Goal: Information Seeking & Learning: Learn about a topic

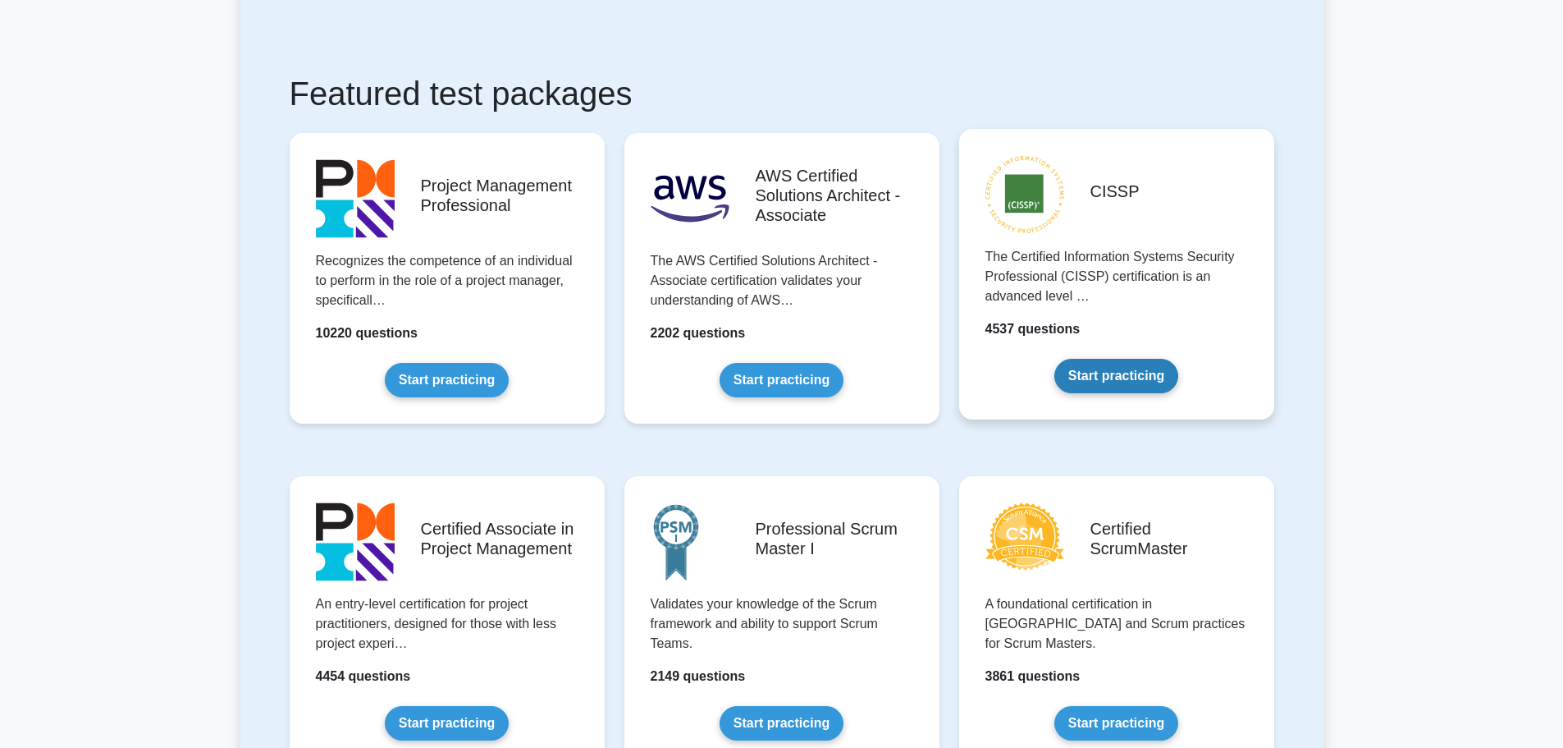
scroll to position [332, 0]
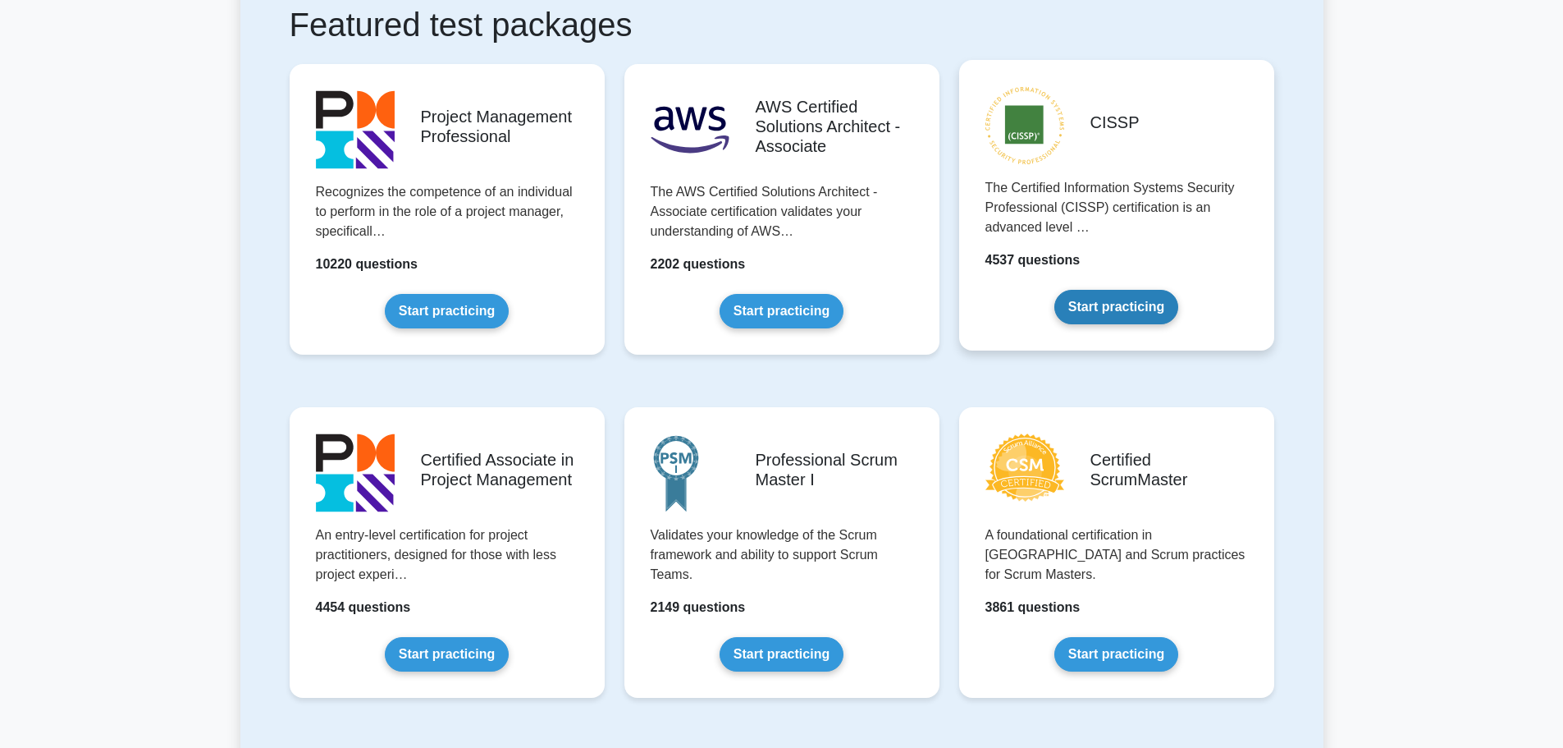
drag, startPoint x: 1216, startPoint y: 354, endPoint x: 1216, endPoint y: 374, distance: 19.7
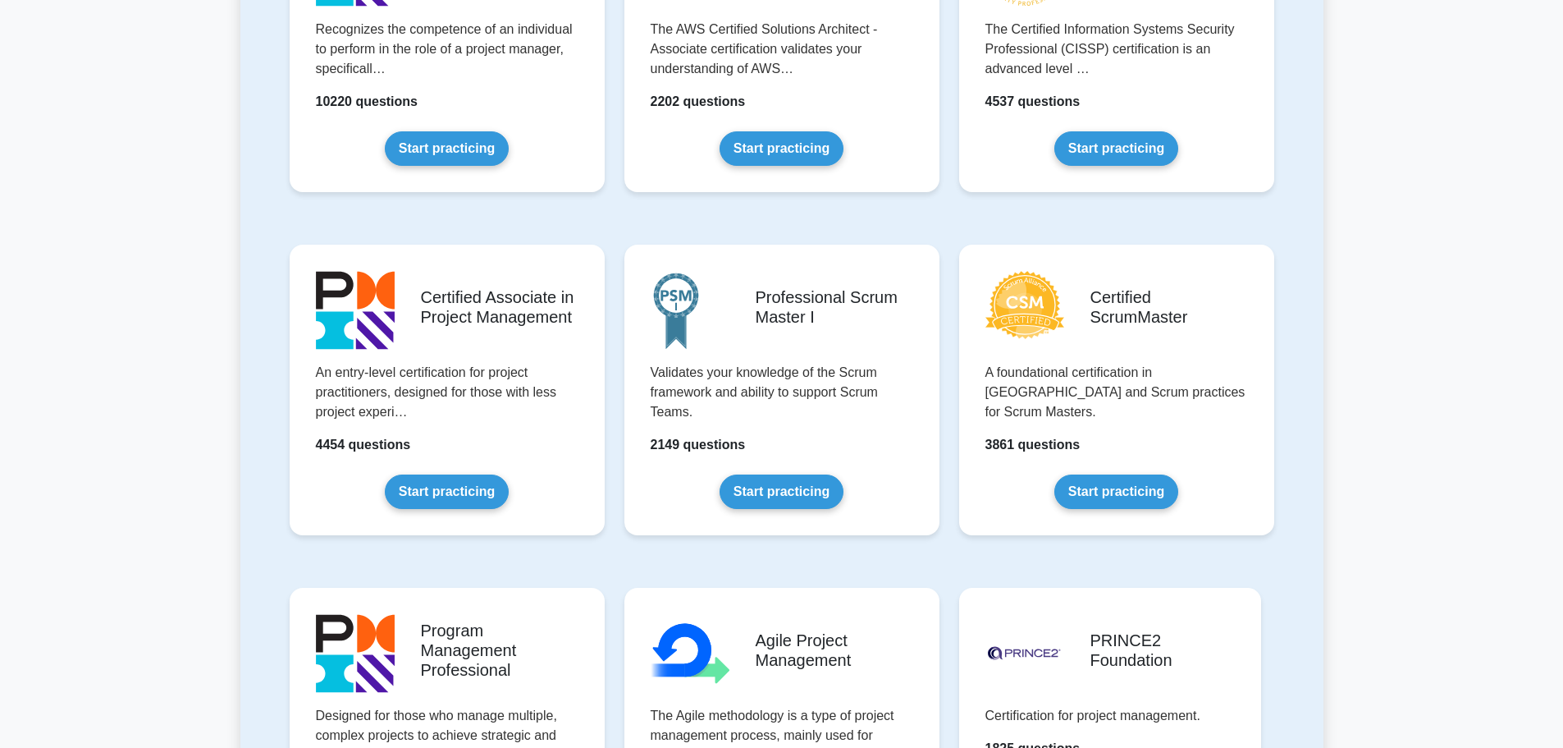
scroll to position [493, 0]
drag, startPoint x: 1313, startPoint y: 325, endPoint x: 1323, endPoint y: 359, distance: 35.1
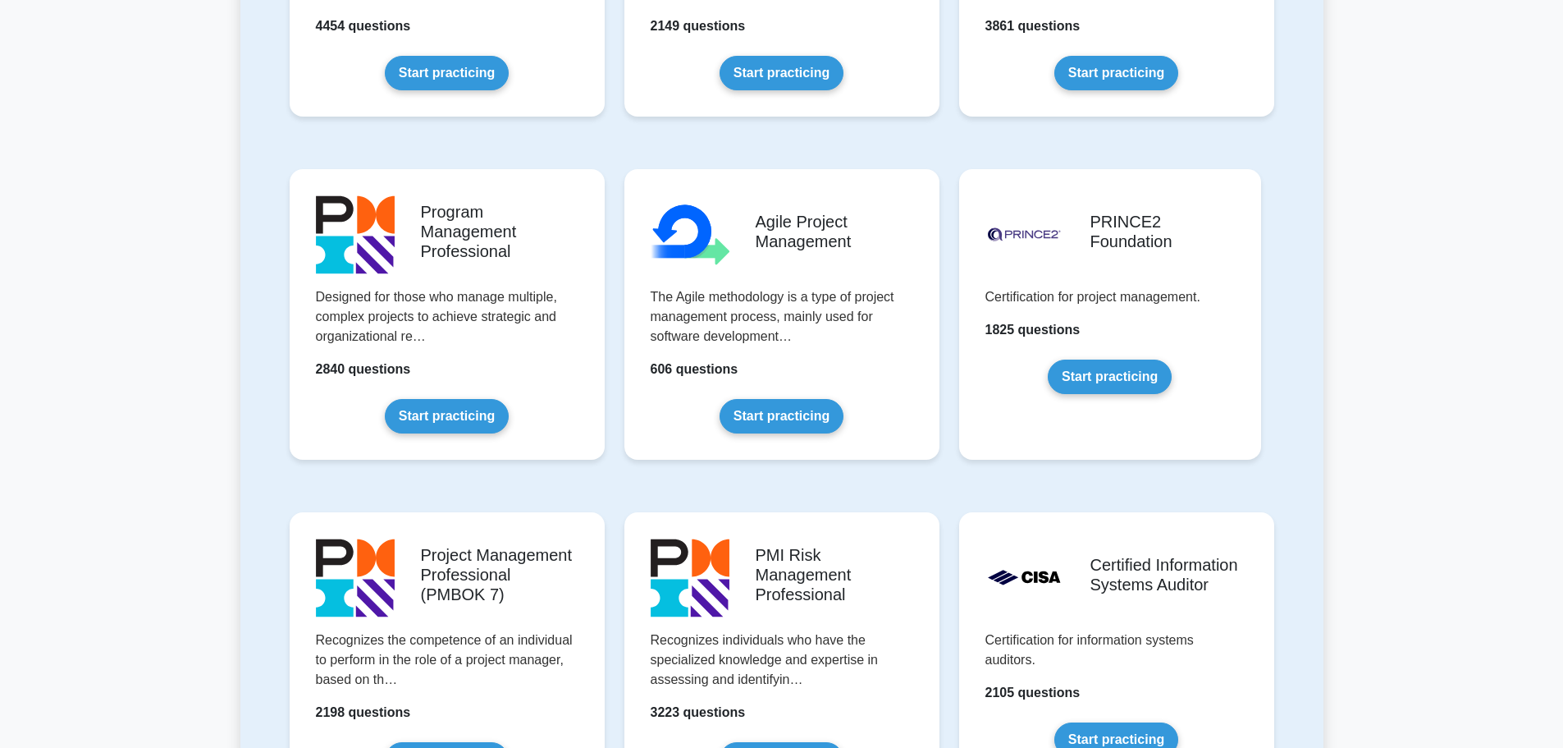
scroll to position [940, 0]
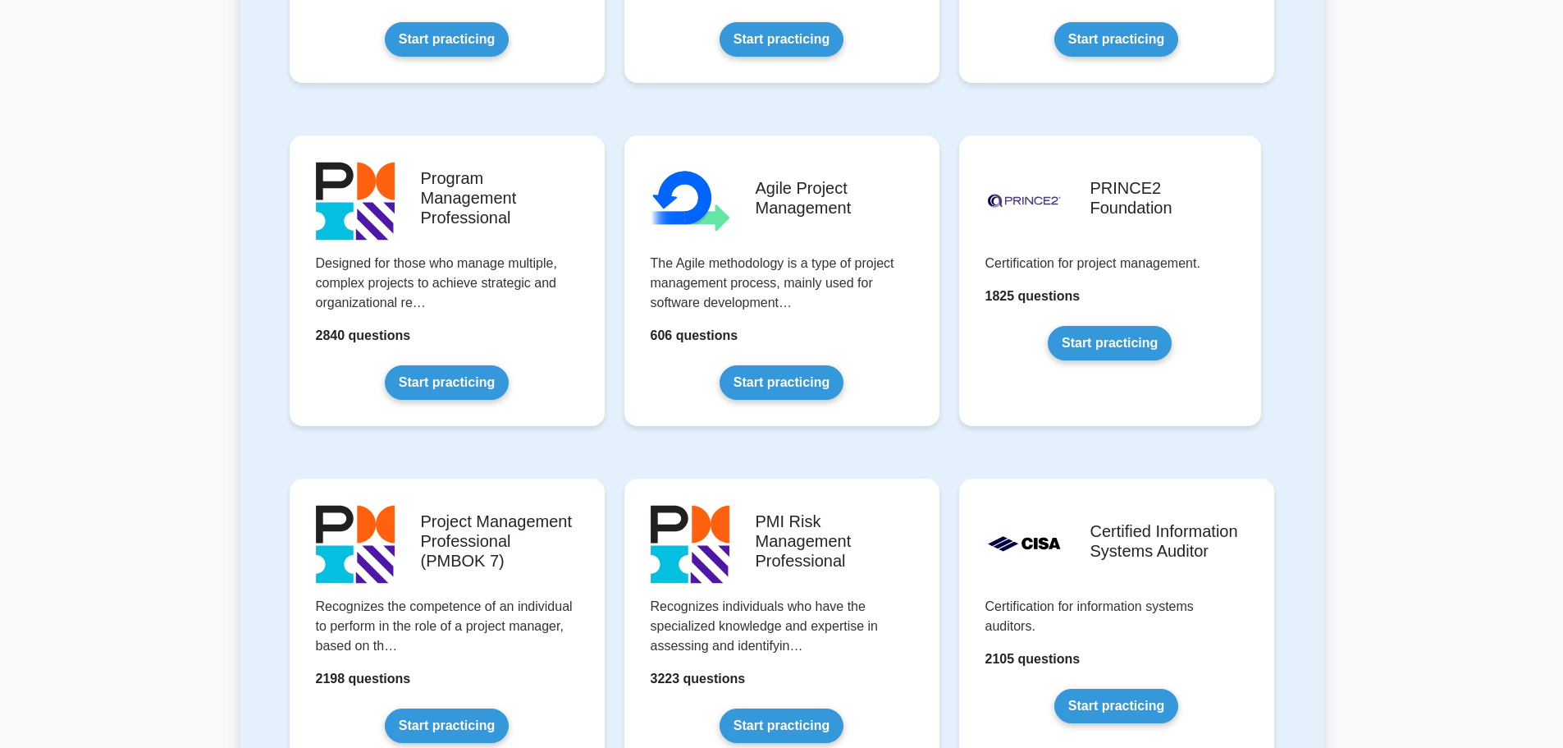
drag, startPoint x: 1329, startPoint y: 332, endPoint x: 1320, endPoint y: 387, distance: 55.9
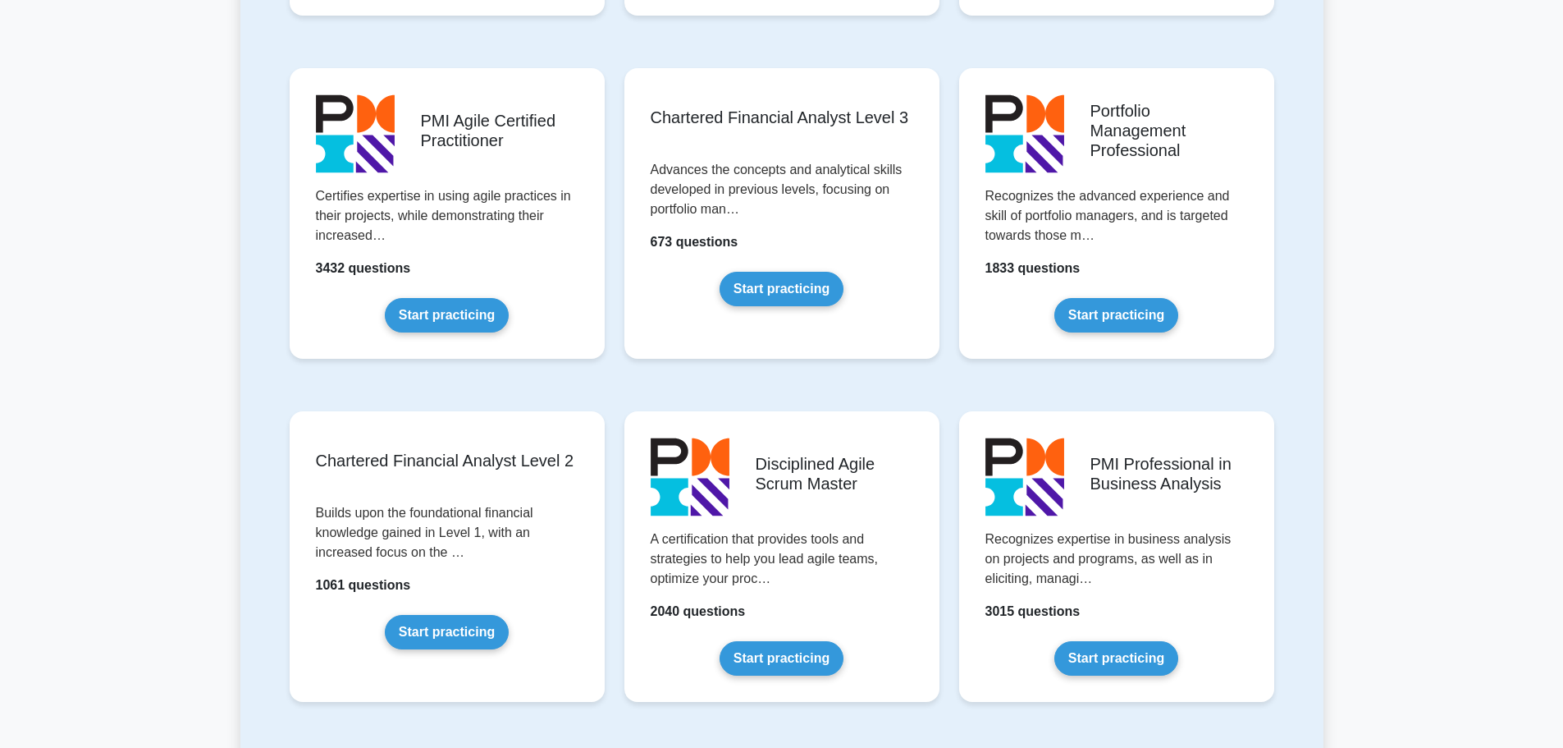
drag, startPoint x: 1320, startPoint y: 387, endPoint x: 1313, endPoint y: 432, distance: 46.4
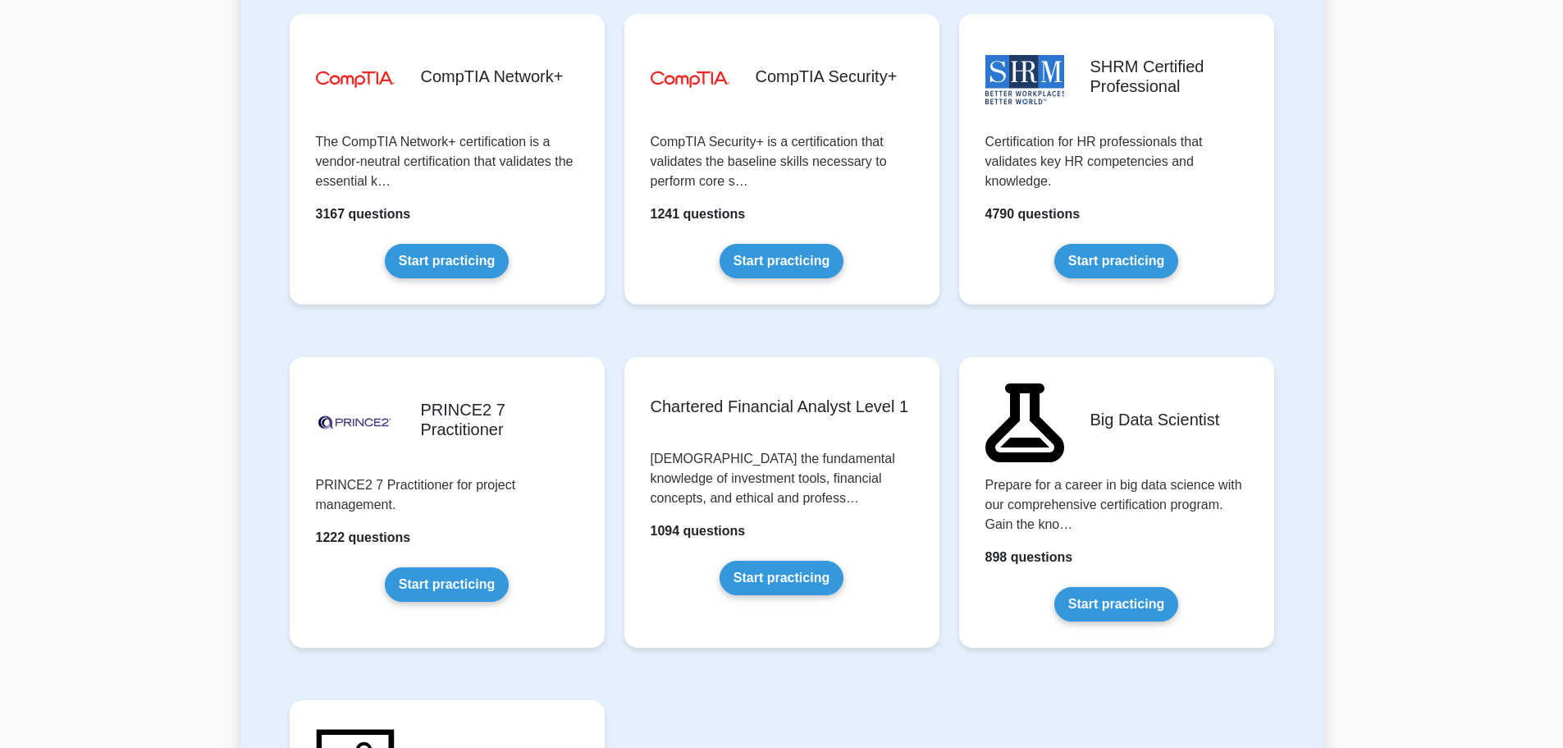
scroll to position [3193, 0]
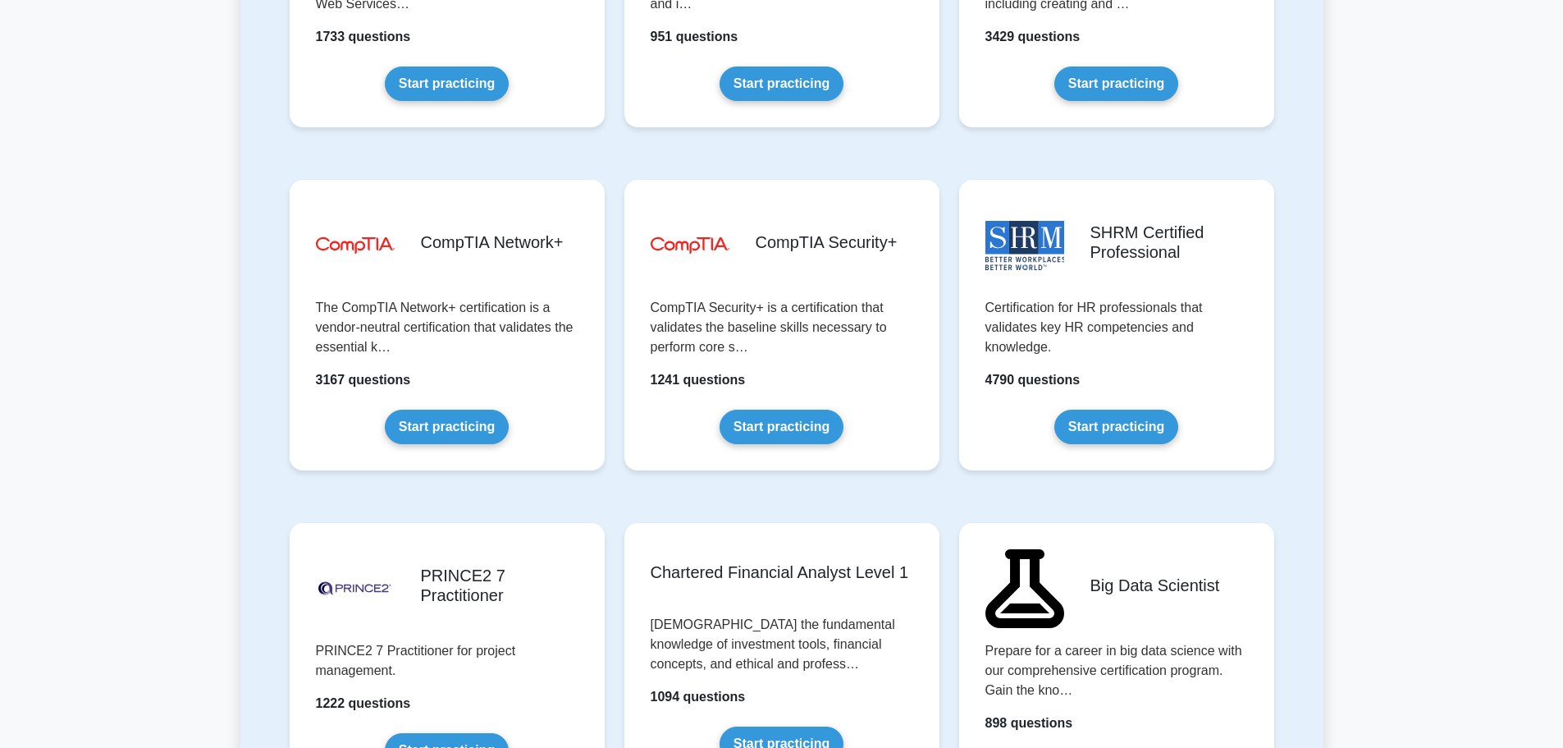
drag, startPoint x: 1306, startPoint y: 432, endPoint x: 1317, endPoint y: 350, distance: 83.6
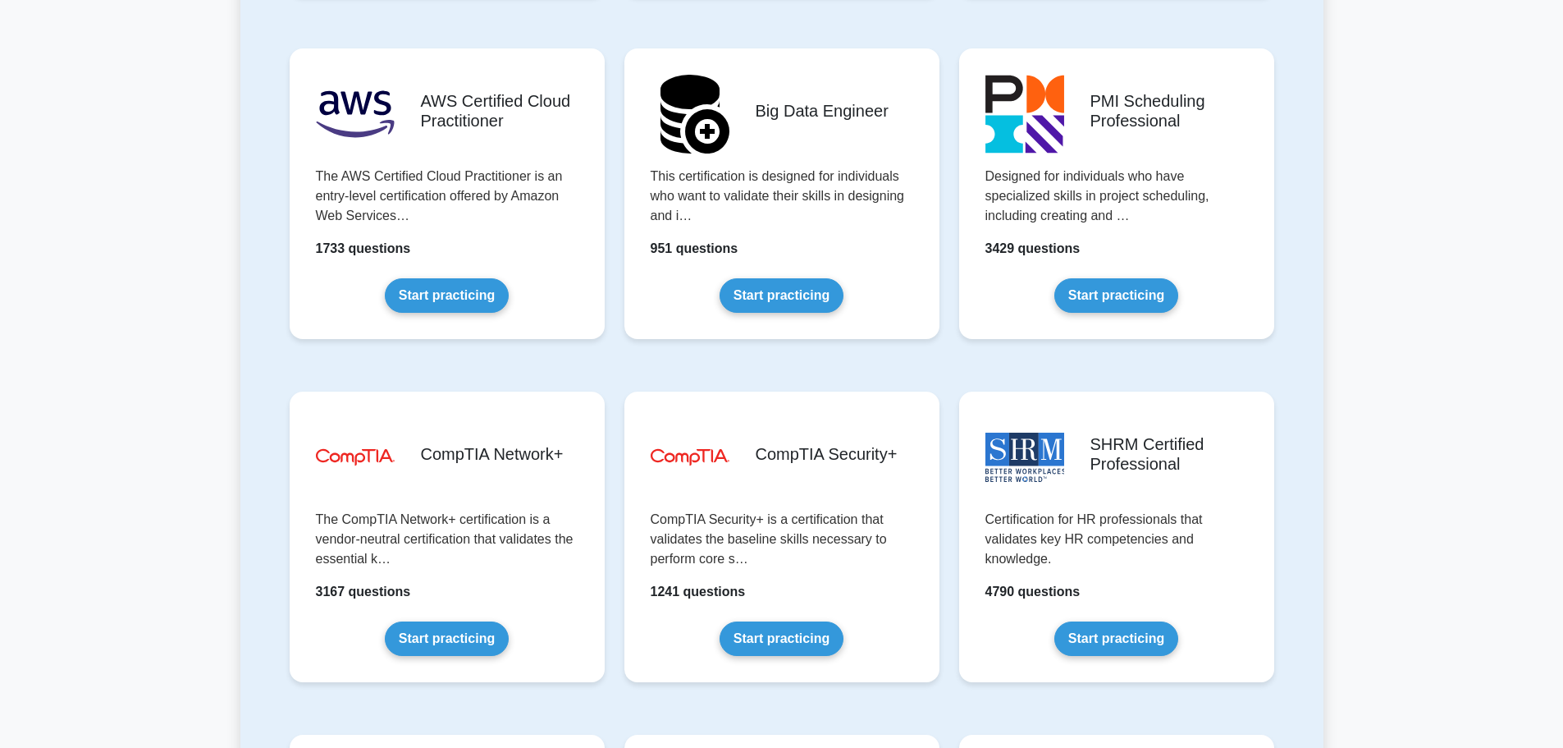
drag, startPoint x: 1338, startPoint y: 290, endPoint x: 1340, endPoint y: 277, distance: 13.2
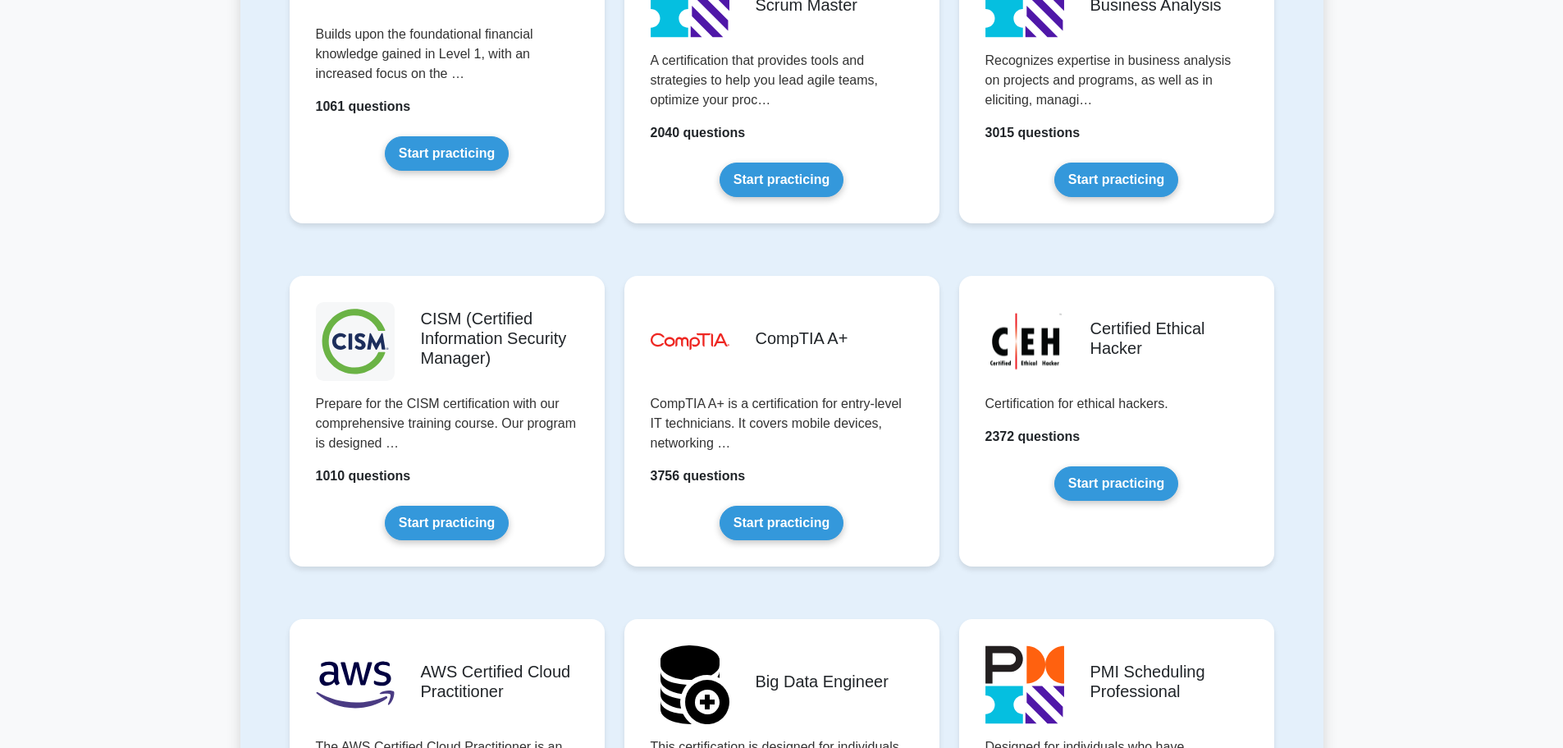
drag, startPoint x: 1340, startPoint y: 217, endPoint x: 1343, endPoint y: 162, distance: 55.9
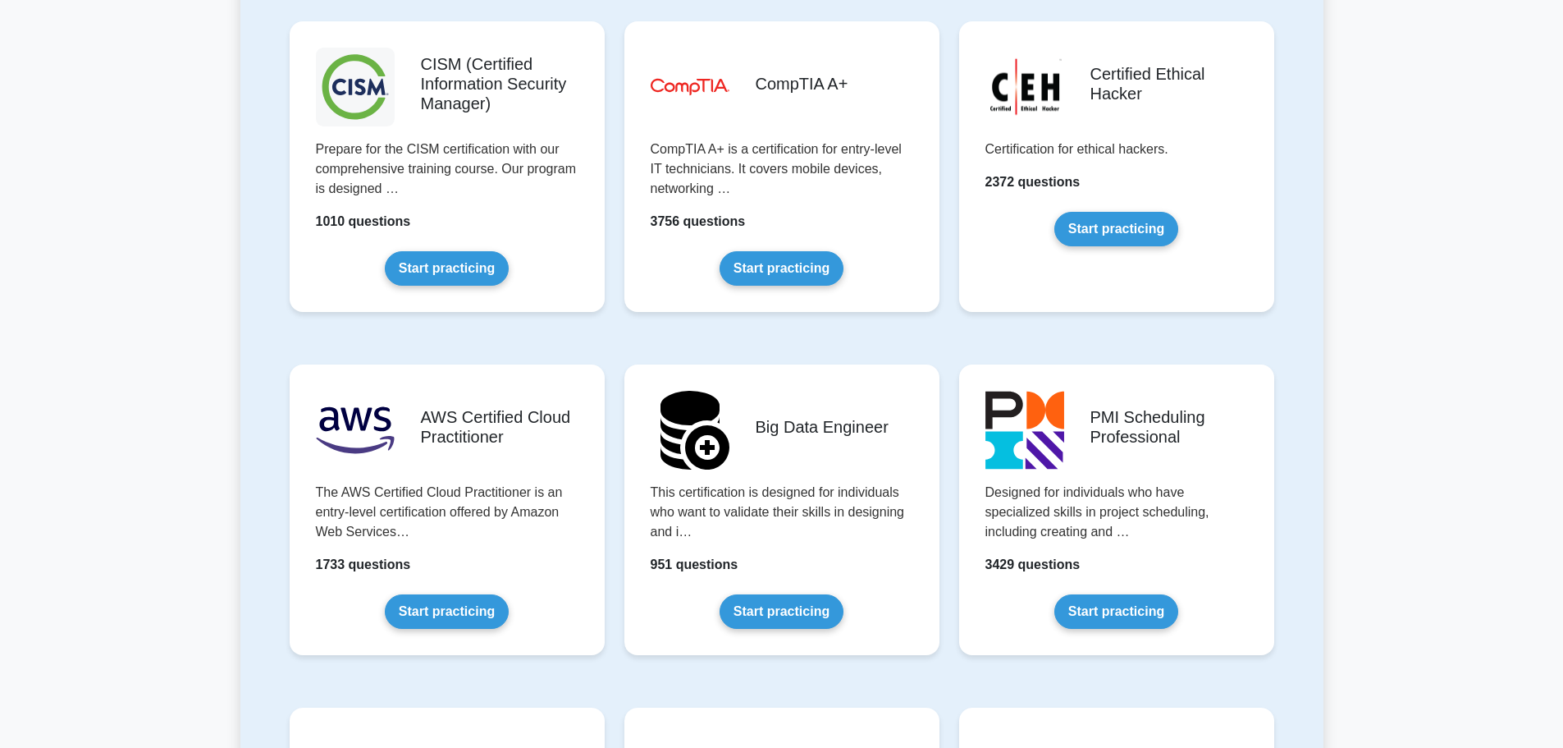
drag, startPoint x: 907, startPoint y: 548, endPoint x: 913, endPoint y: 563, distance: 15.8
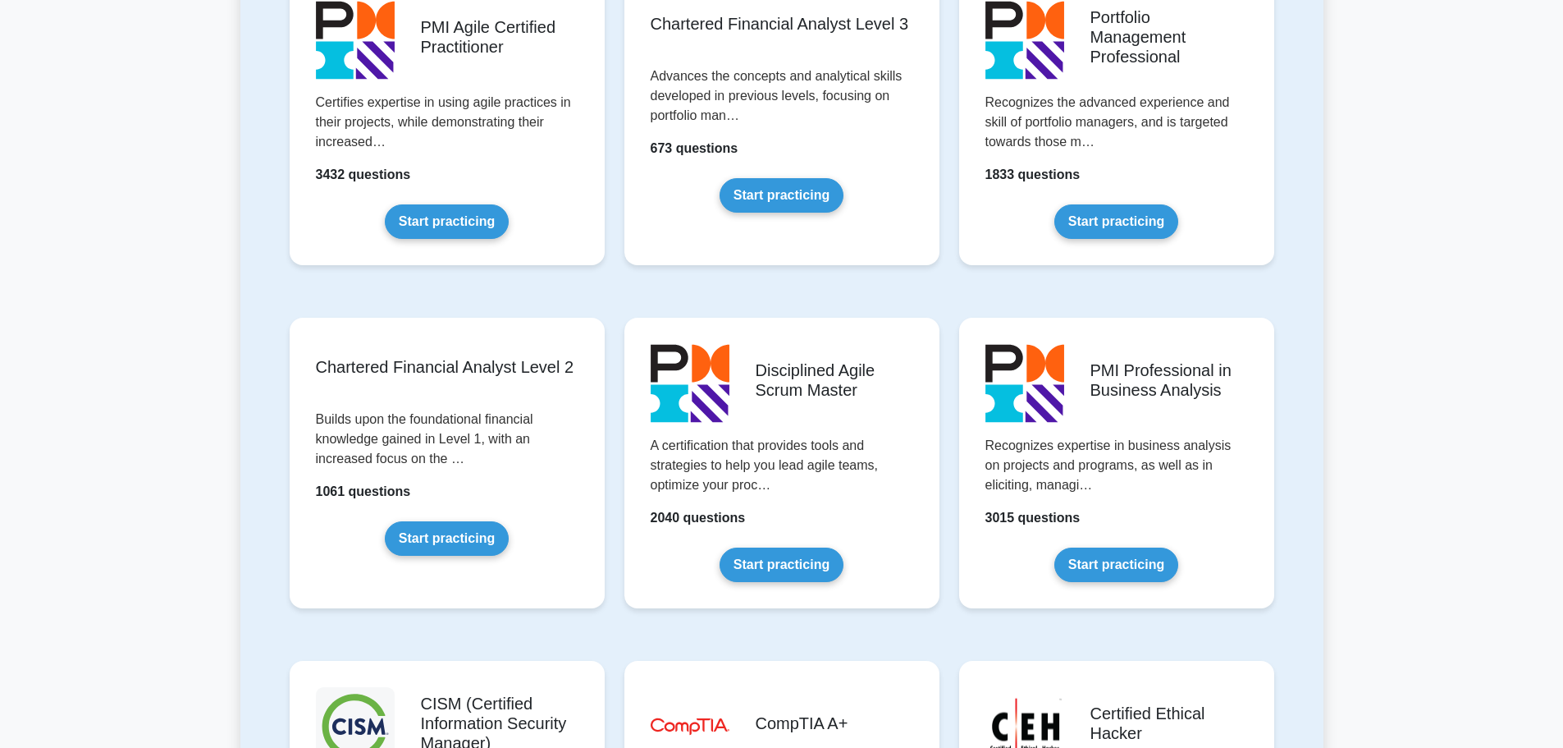
scroll to position [1570, 0]
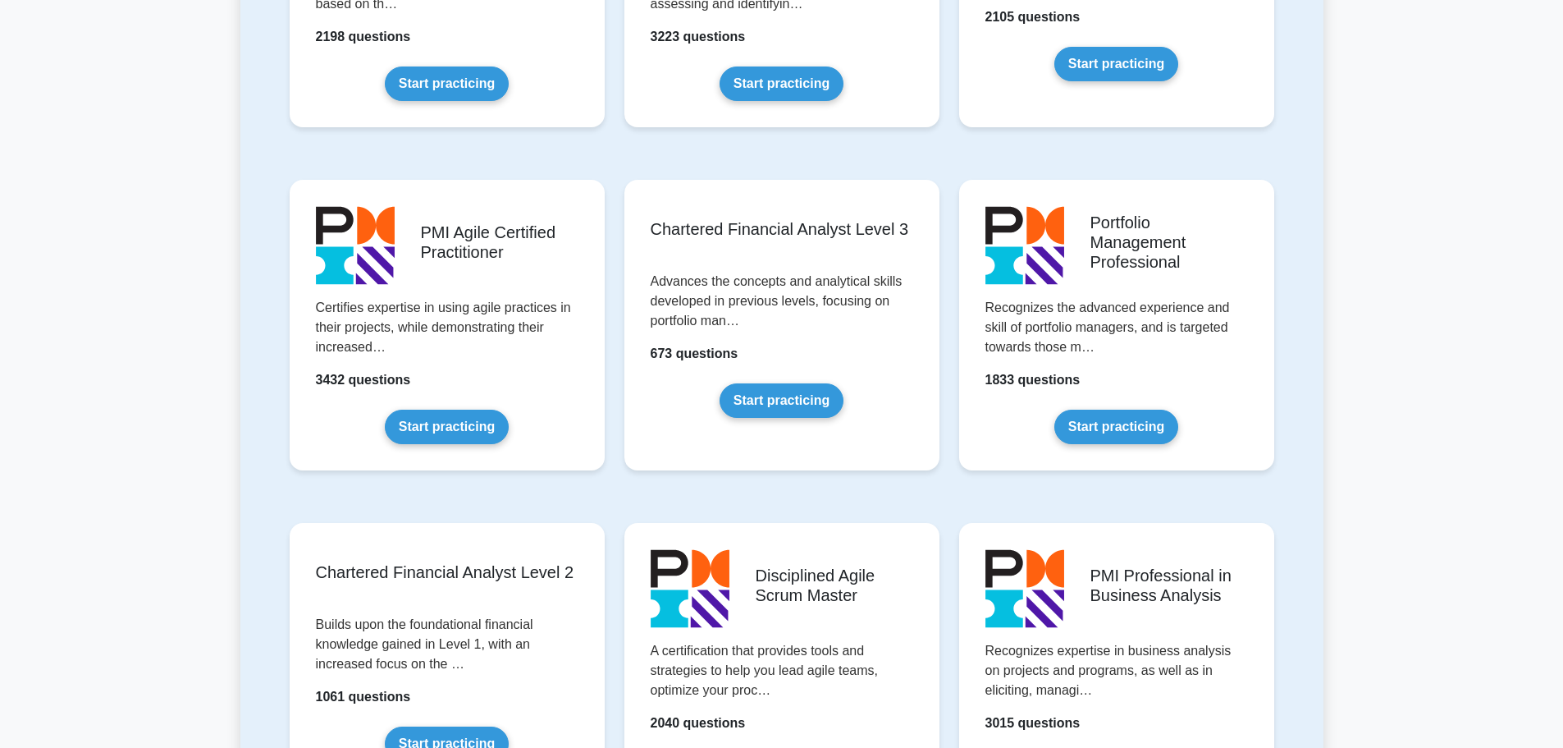
drag, startPoint x: 981, startPoint y: 361, endPoint x: 986, endPoint y: 255, distance: 106.0
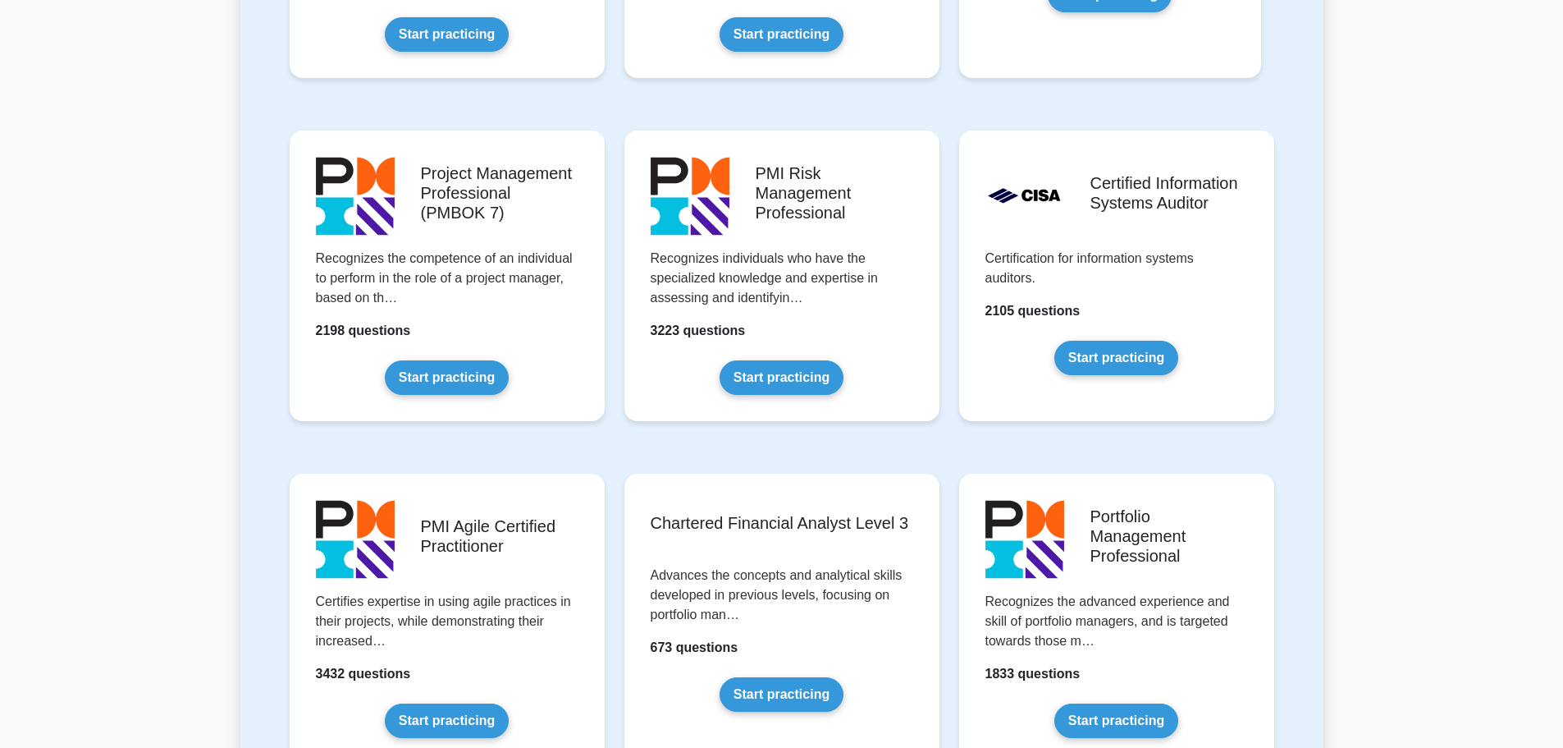
scroll to position [1177, 0]
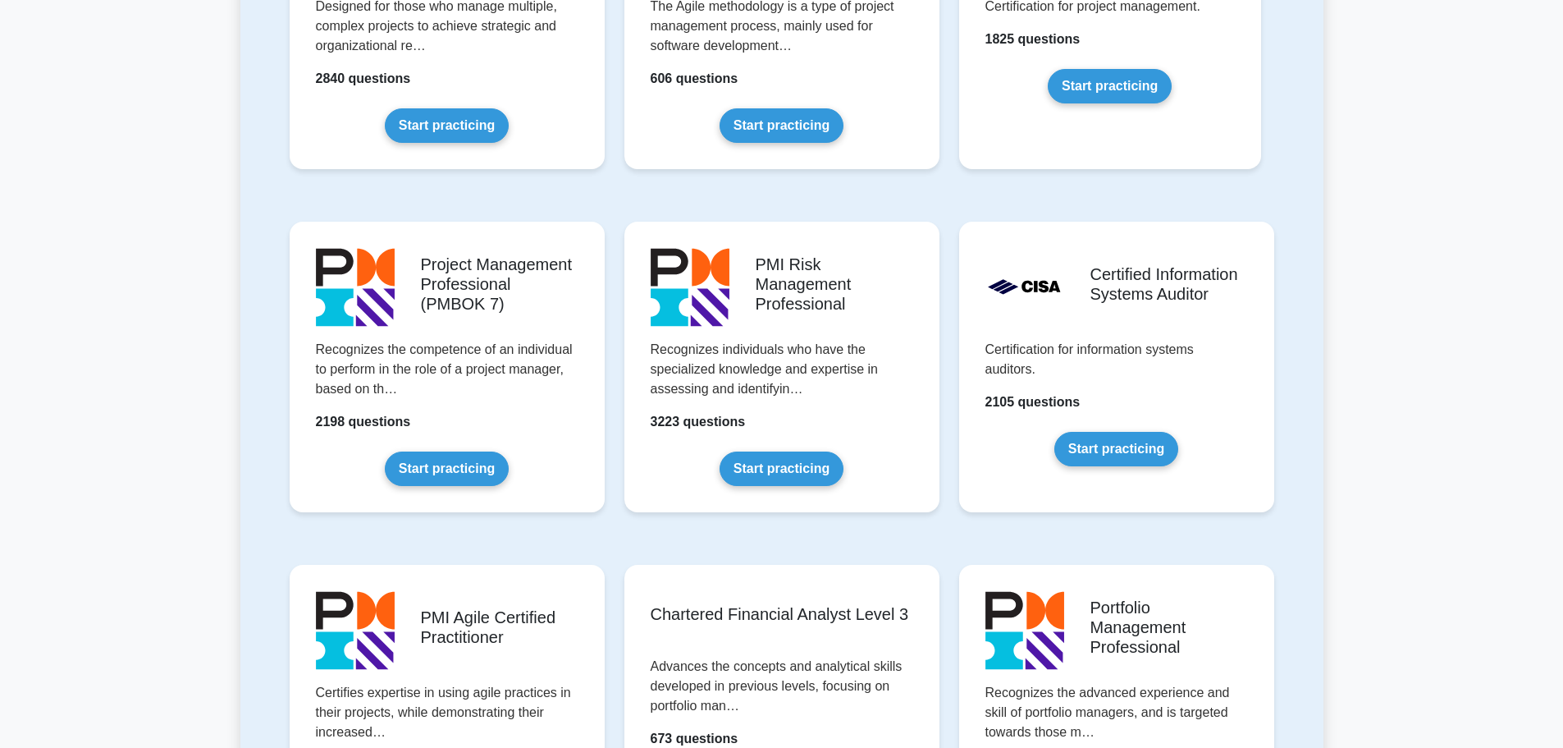
drag, startPoint x: 1408, startPoint y: 355, endPoint x: 1396, endPoint y: 281, distance: 74.9
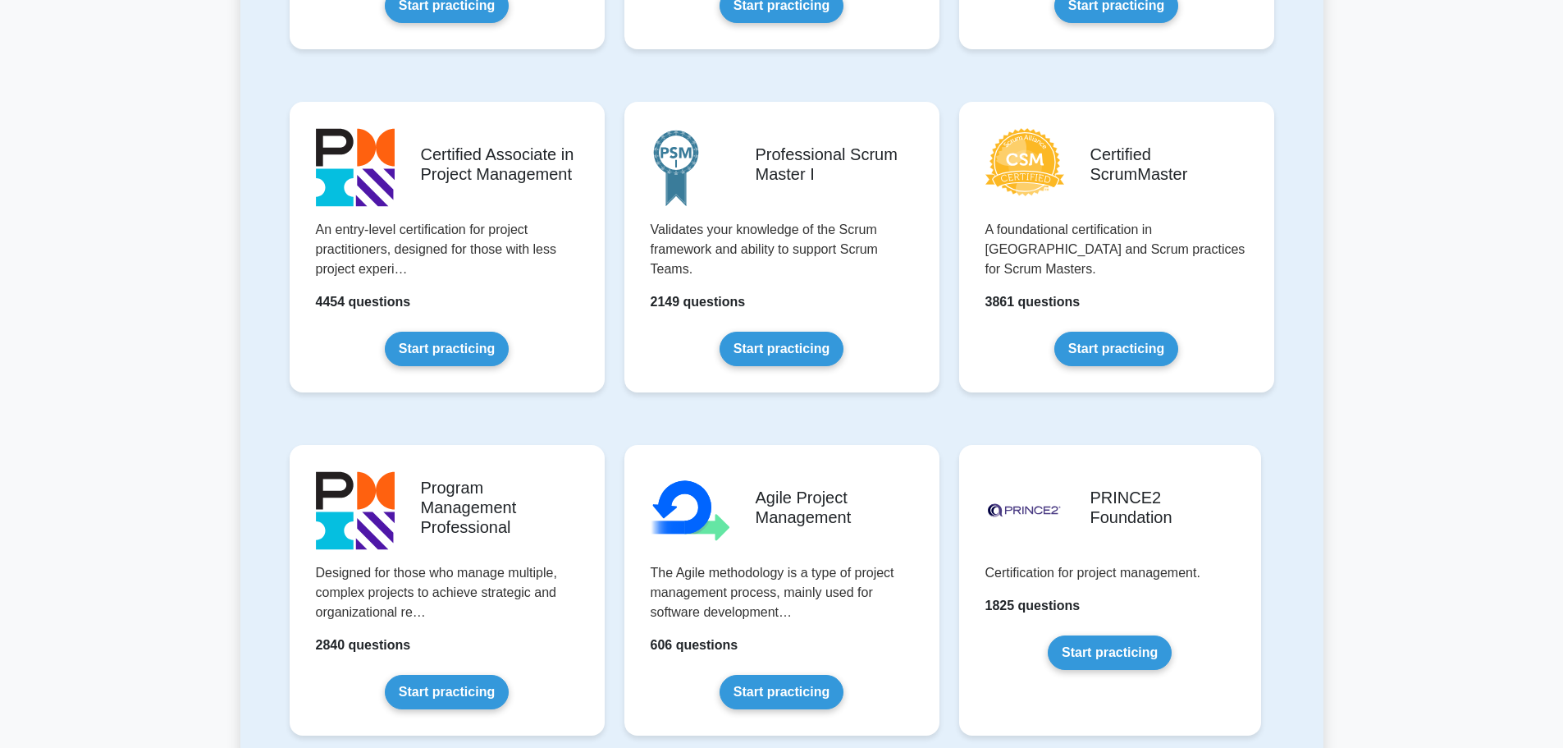
drag, startPoint x: 1375, startPoint y: 318, endPoint x: 1373, endPoint y: 291, distance: 26.4
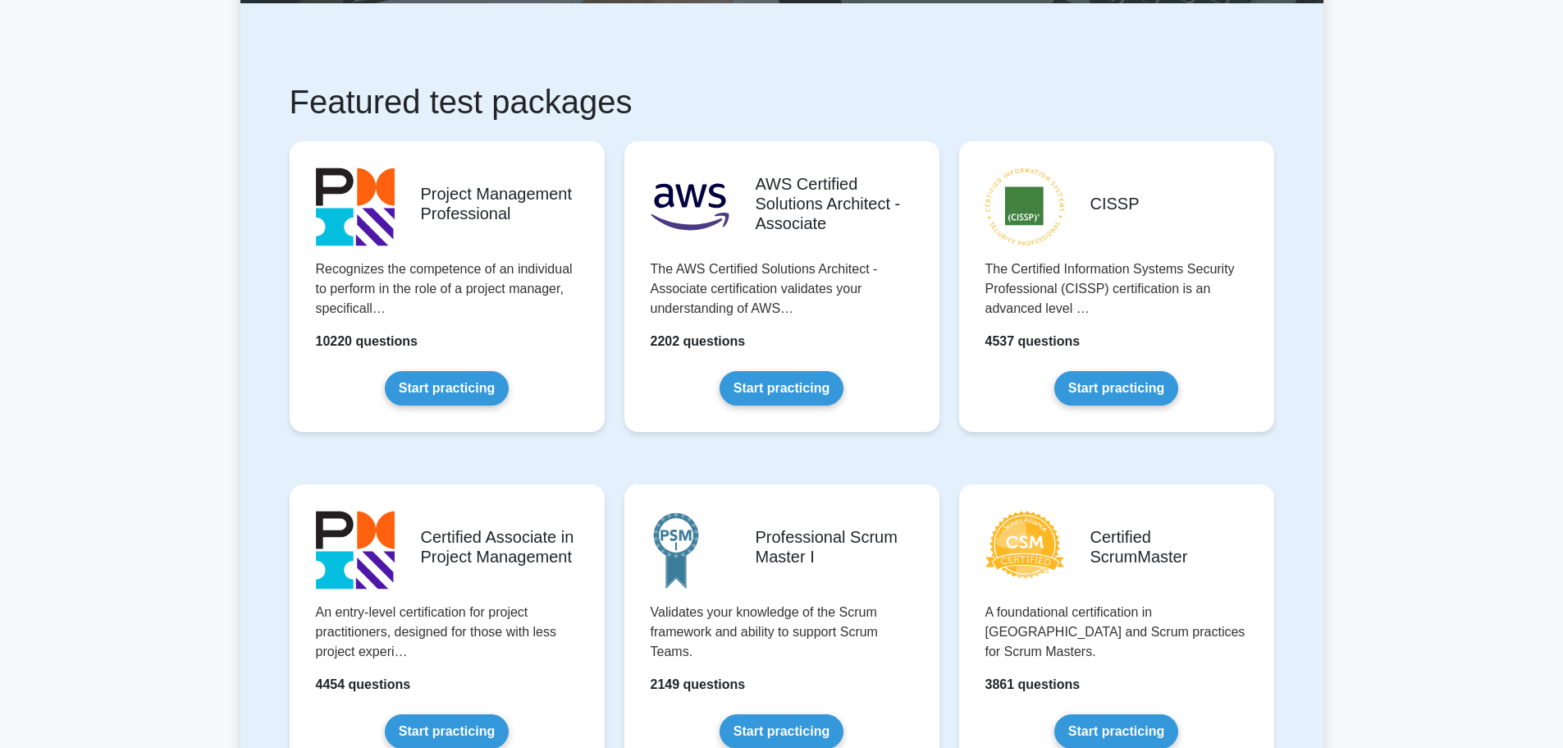
scroll to position [221, 0]
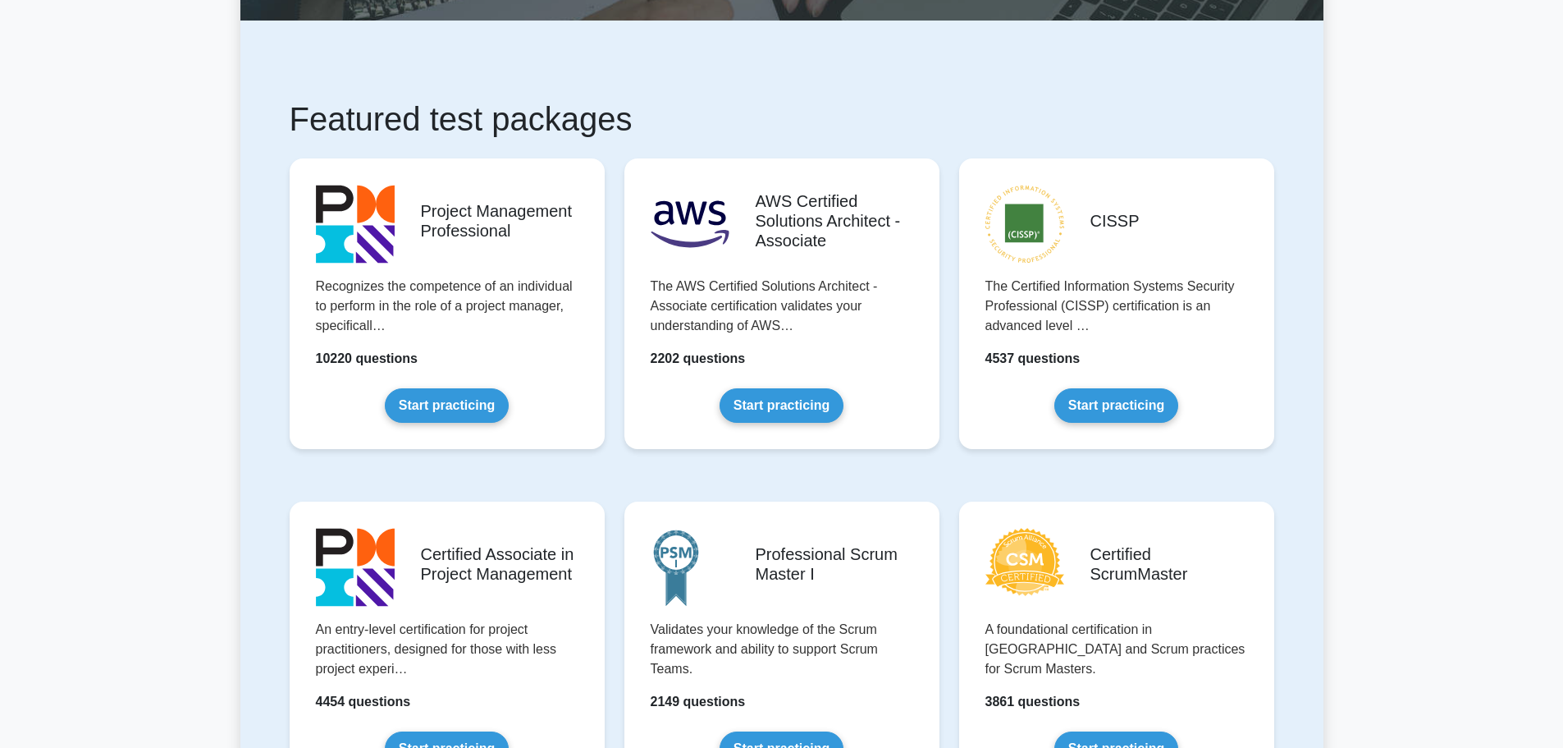
drag, startPoint x: 1373, startPoint y: 291, endPoint x: 1371, endPoint y: 249, distance: 42.7
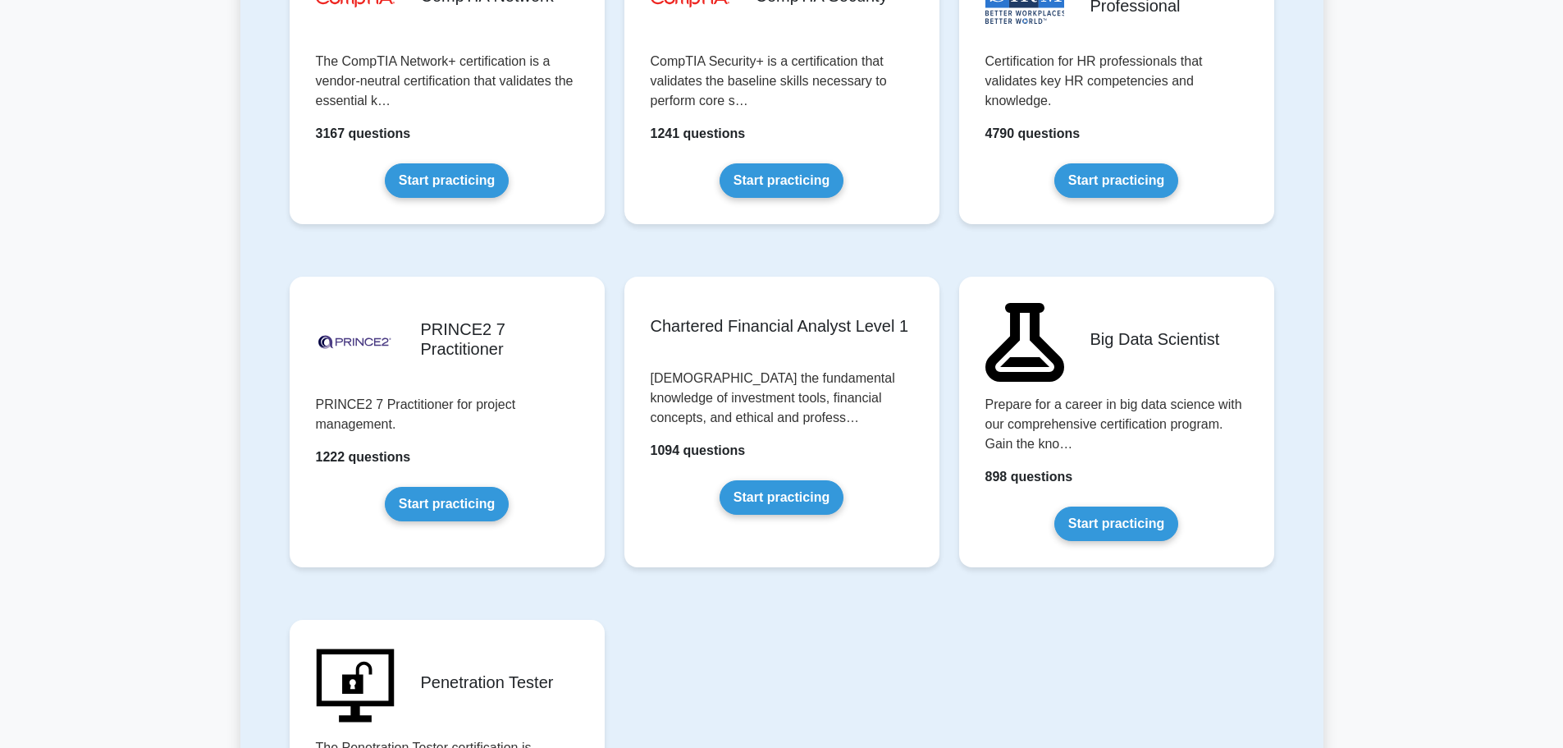
drag, startPoint x: 1370, startPoint y: 249, endPoint x: 1324, endPoint y: 471, distance: 227.1
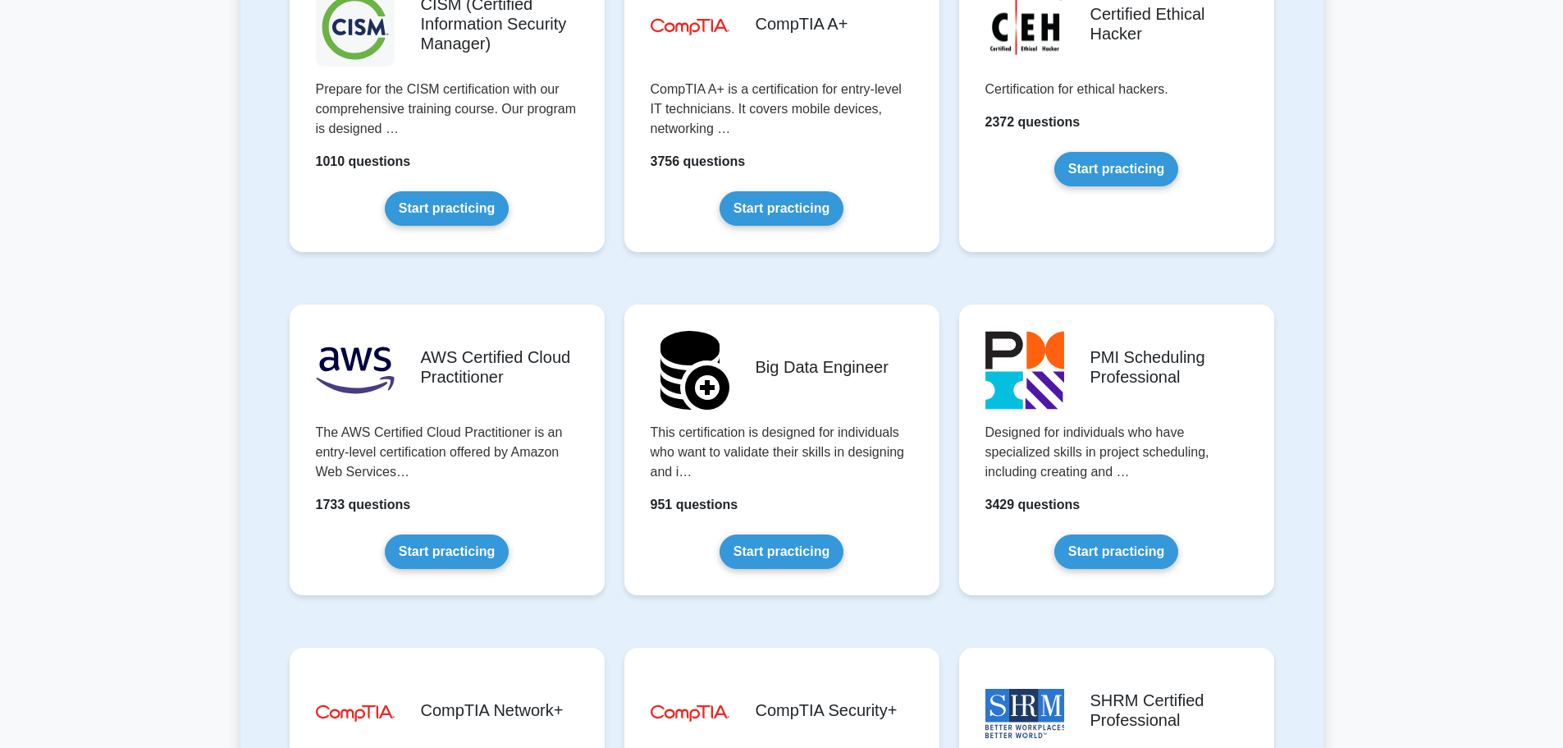
scroll to position [1878, 0]
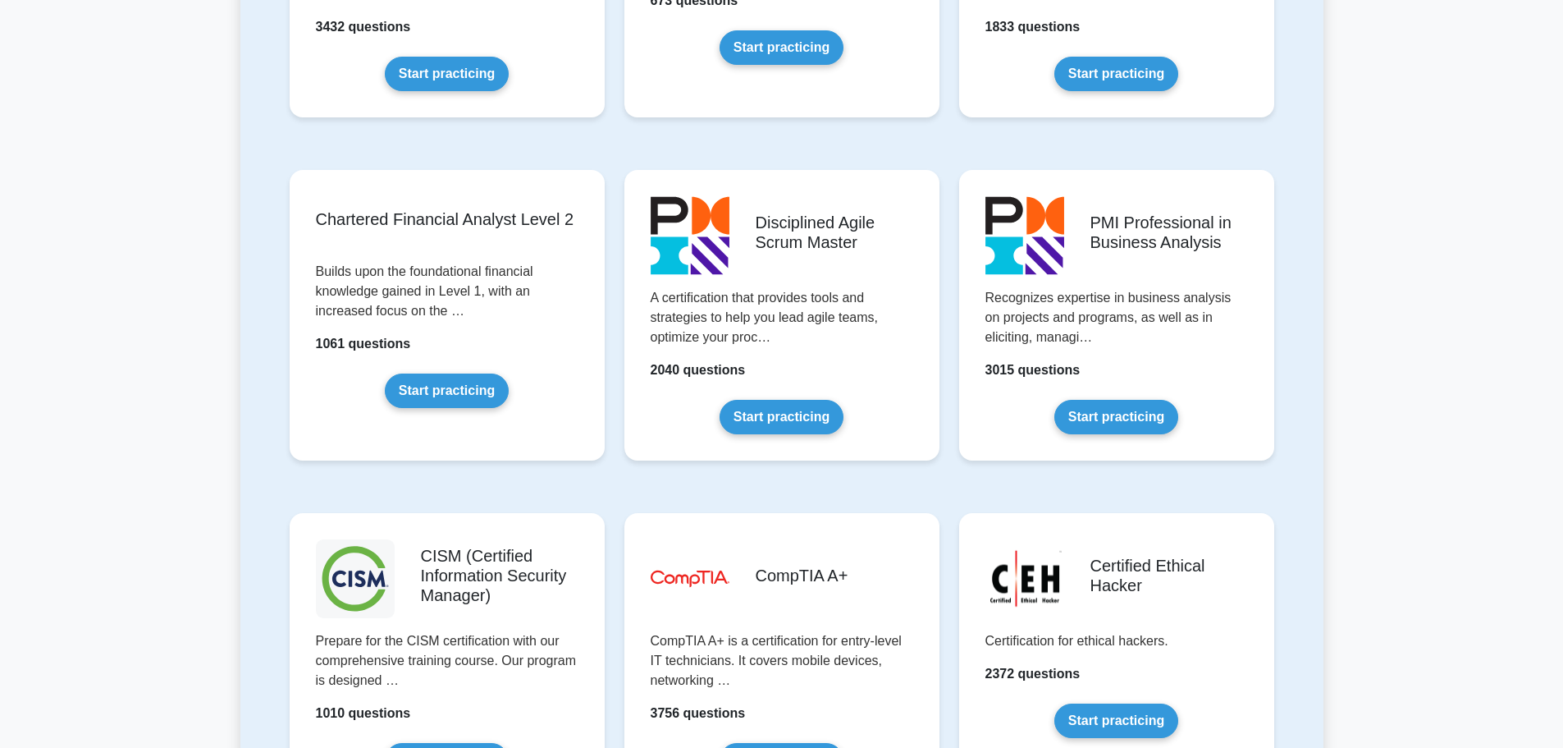
drag, startPoint x: 1327, startPoint y: 432, endPoint x: 1316, endPoint y: 213, distance: 219.4
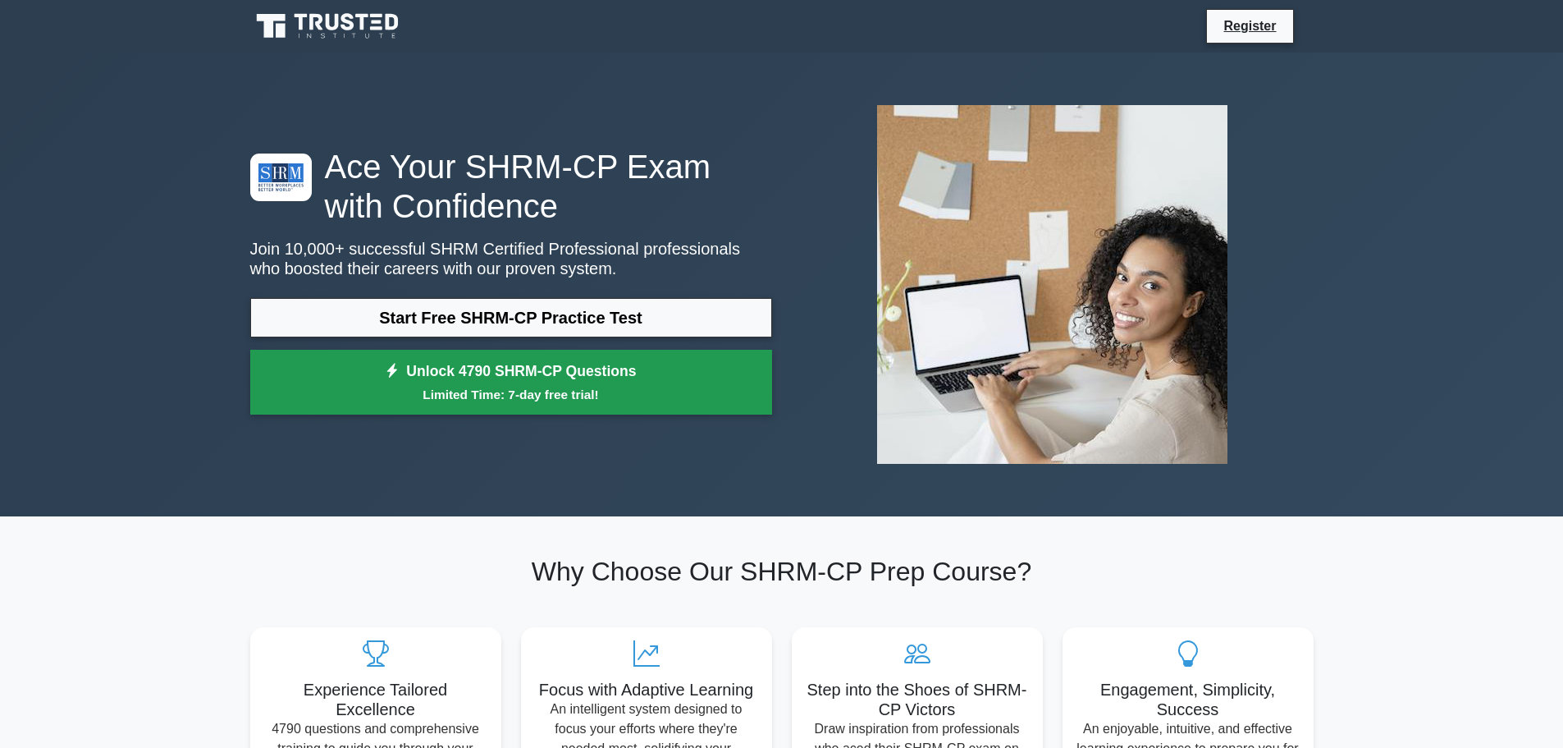
click at [613, 362] on link "Unlock 4790 SHRM-CP Questions Limited Time: 7-day free trial!" at bounding box center [511, 383] width 522 height 66
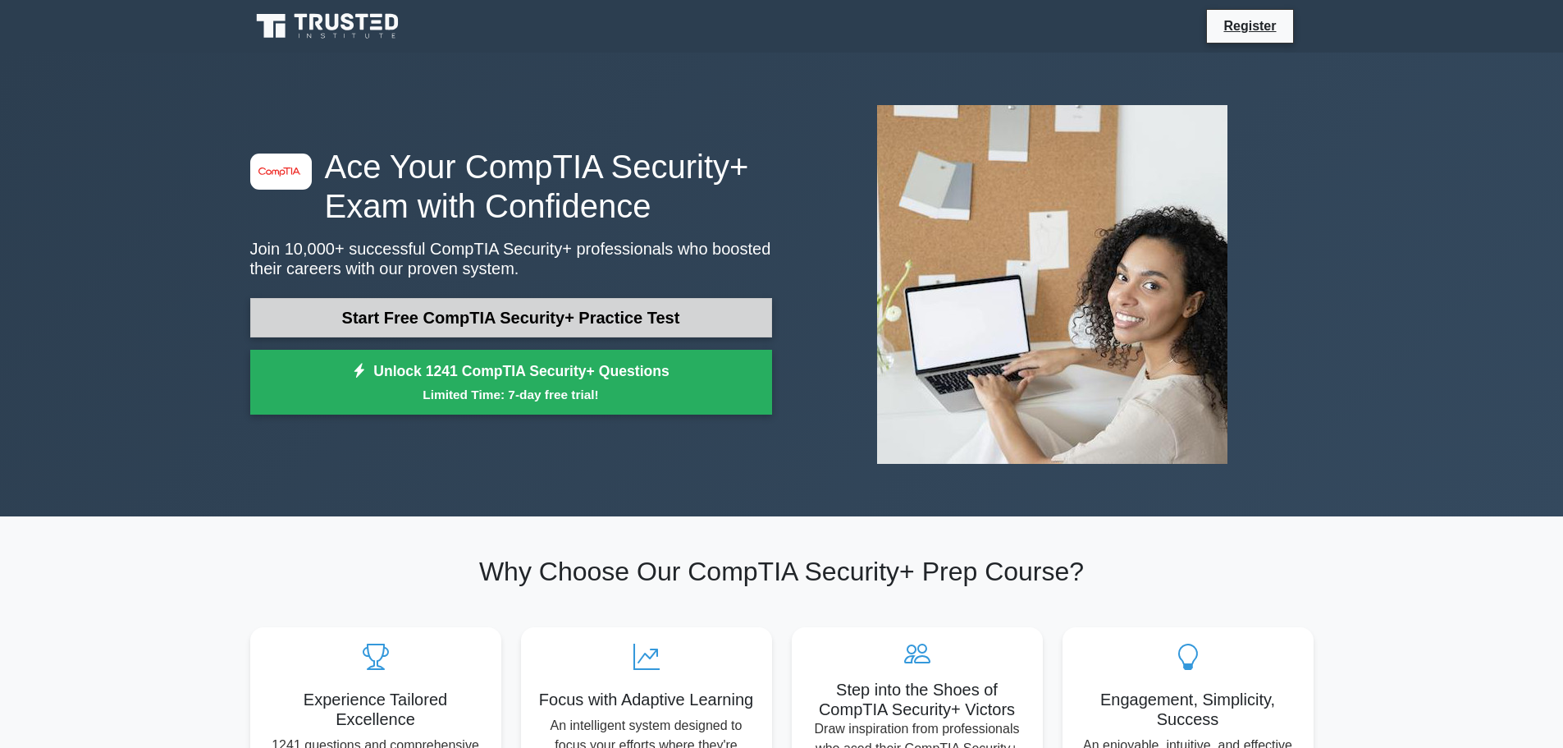
click at [669, 298] on link "Start Free CompTIA Security+ Practice Test" at bounding box center [511, 317] width 522 height 39
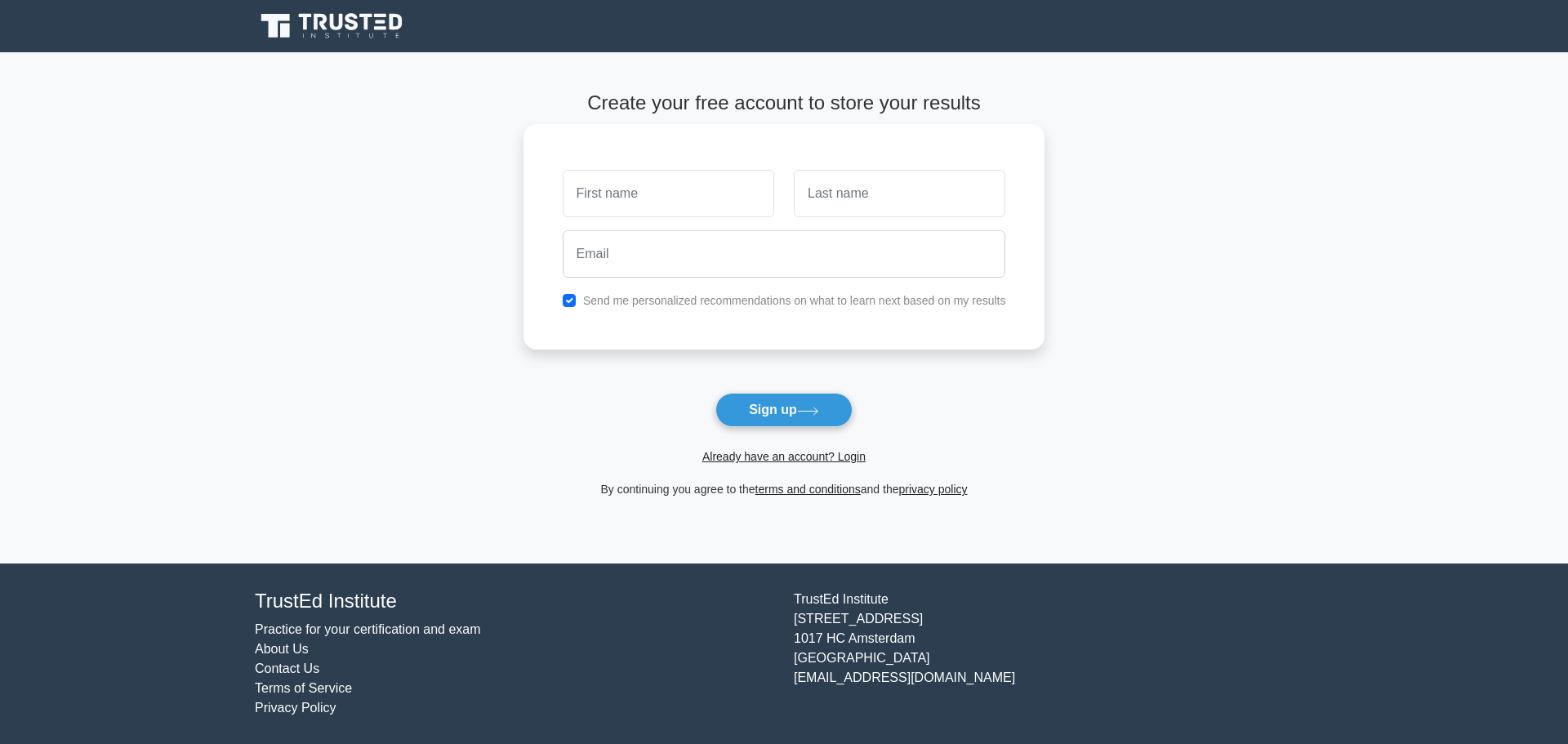
click at [644, 178] on input "text" at bounding box center [668, 194] width 212 height 48
type input "ABDULLAH"
click at [841, 188] on input "text" at bounding box center [899, 194] width 212 height 48
type input "ALARIDHI"
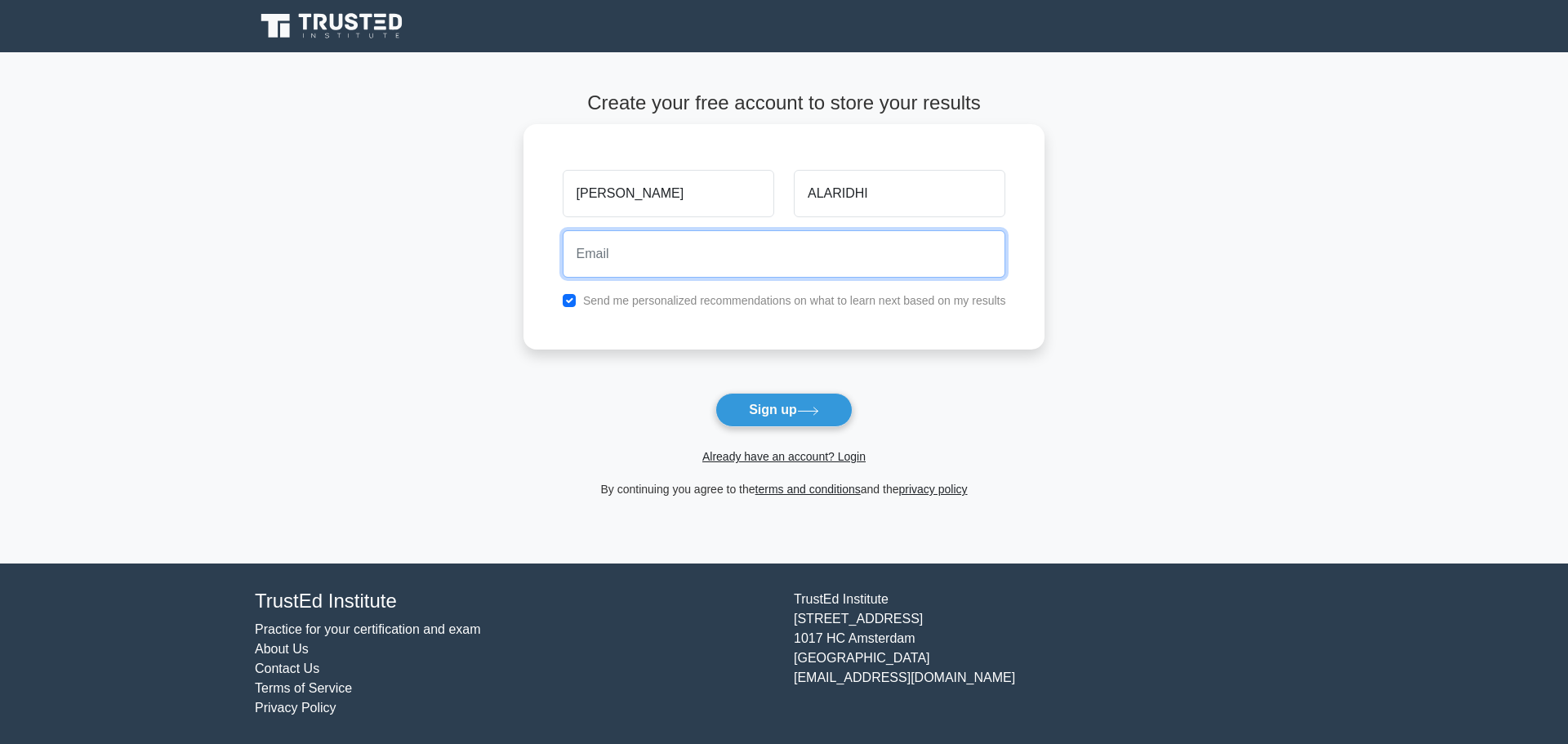
click at [767, 247] on input "email" at bounding box center [784, 254] width 444 height 48
type input "Abdullah.ghazi1998@outlook.com"
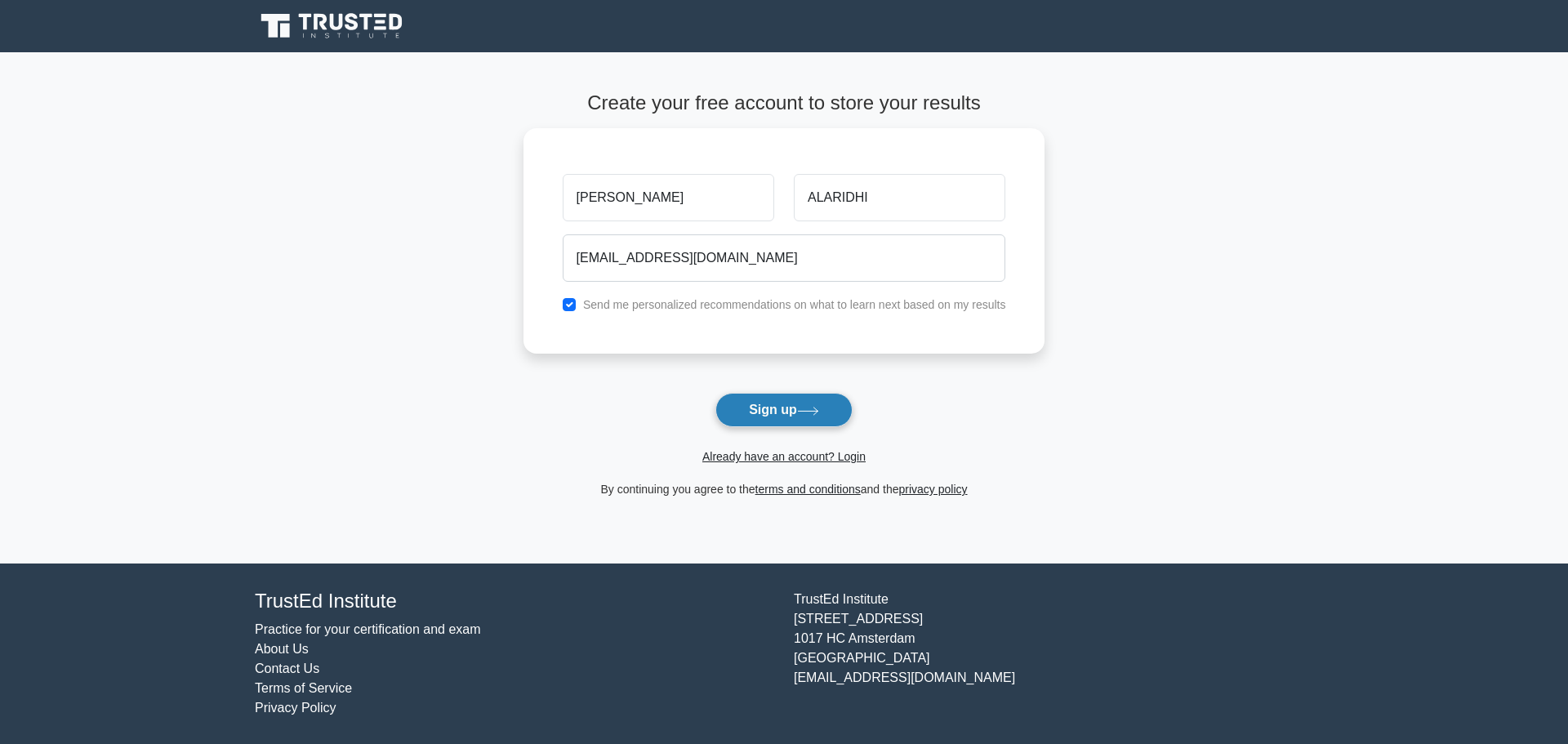
click at [792, 393] on button "Sign up" at bounding box center [784, 410] width 137 height 34
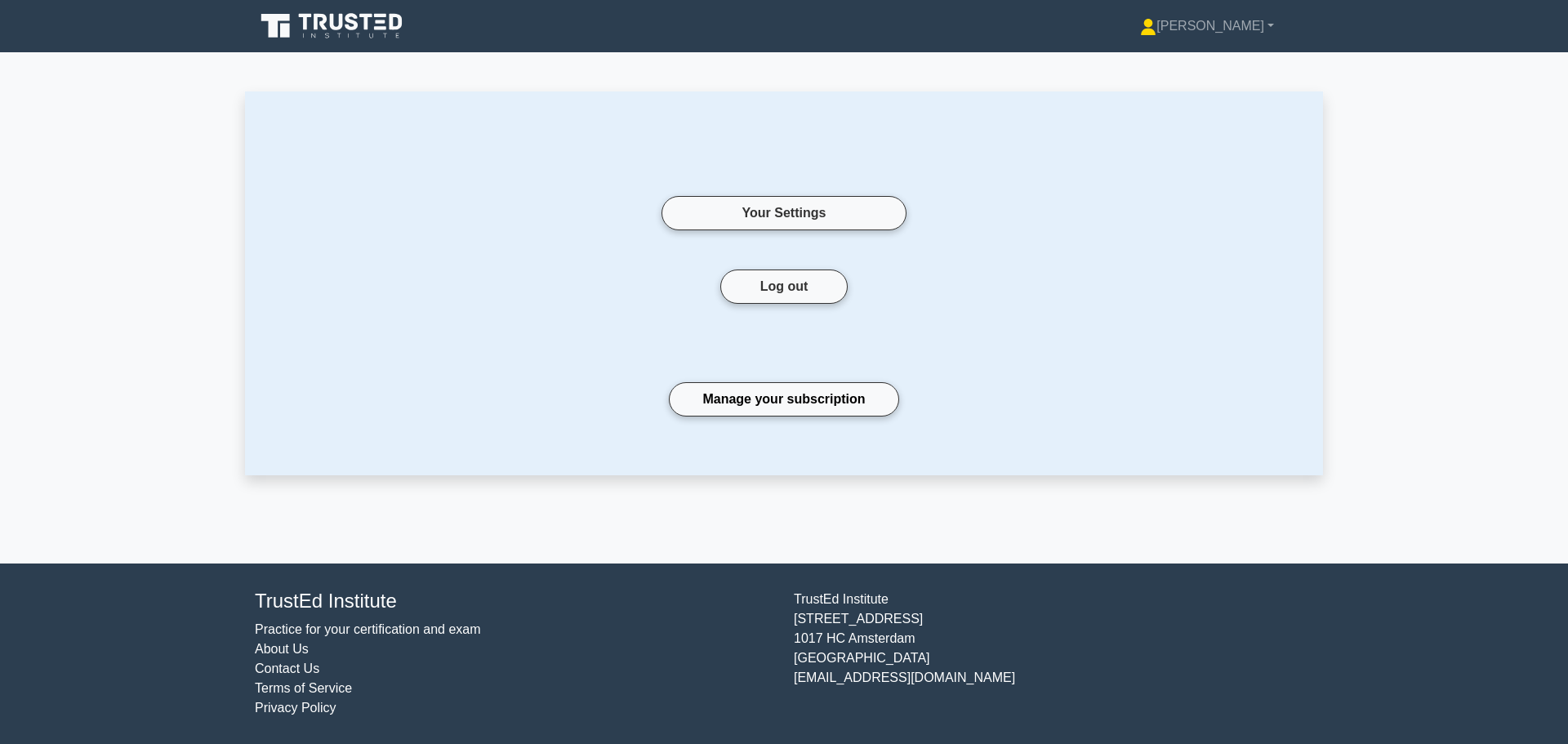
drag, startPoint x: 1144, startPoint y: 250, endPoint x: 1169, endPoint y: 139, distance: 113.8
click at [1144, 249] on div "Your Settings" at bounding box center [783, 213] width 980 height 112
click at [764, 412] on link "Manage your subscription" at bounding box center [783, 399] width 230 height 34
click at [364, 631] on link "Practice for your certification and exam" at bounding box center [367, 629] width 226 height 14
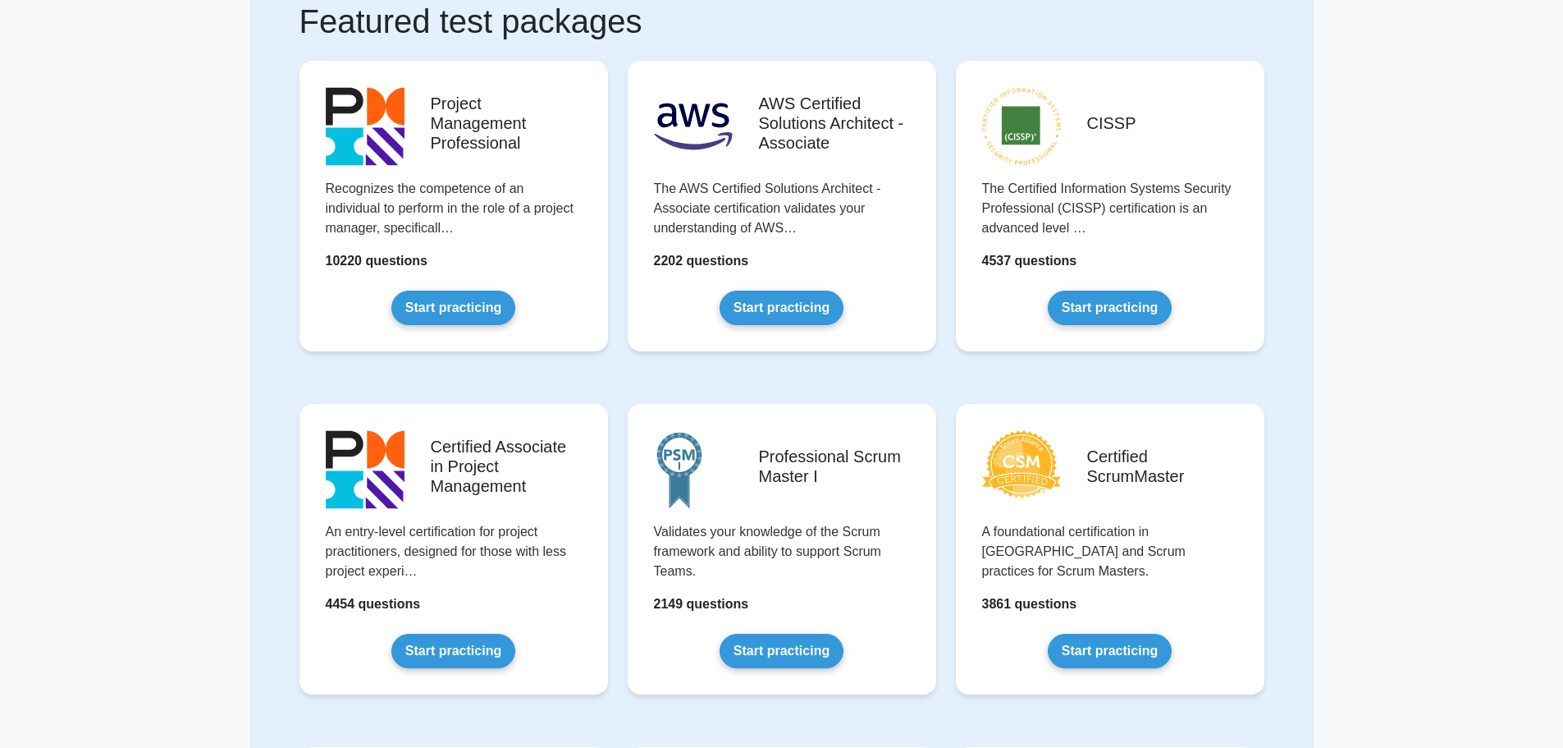
drag, startPoint x: 221, startPoint y: 336, endPoint x: 213, endPoint y: 383, distance: 47.4
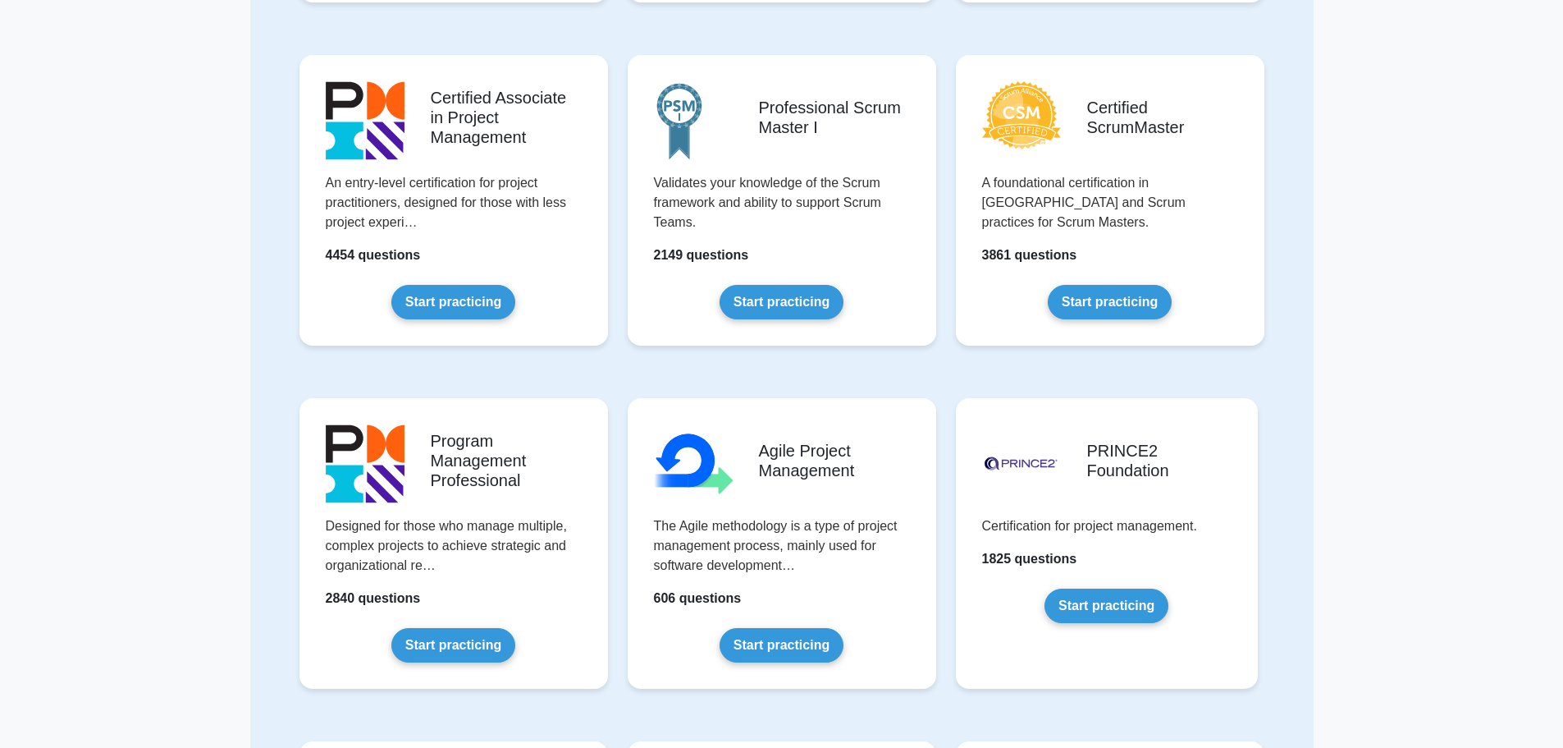
scroll to position [515, 0]
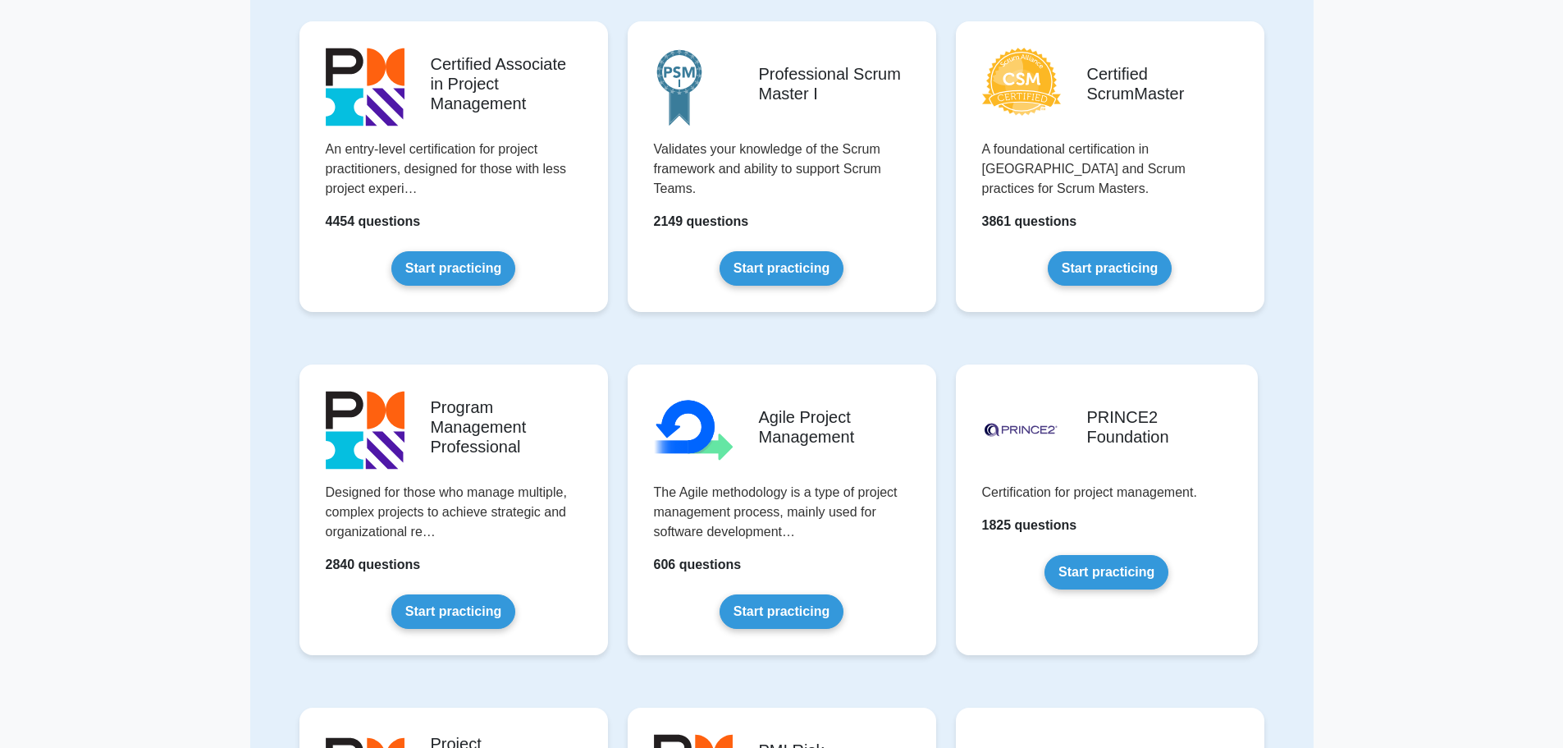
drag, startPoint x: 220, startPoint y: 378, endPoint x: 217, endPoint y: 445, distance: 66.5
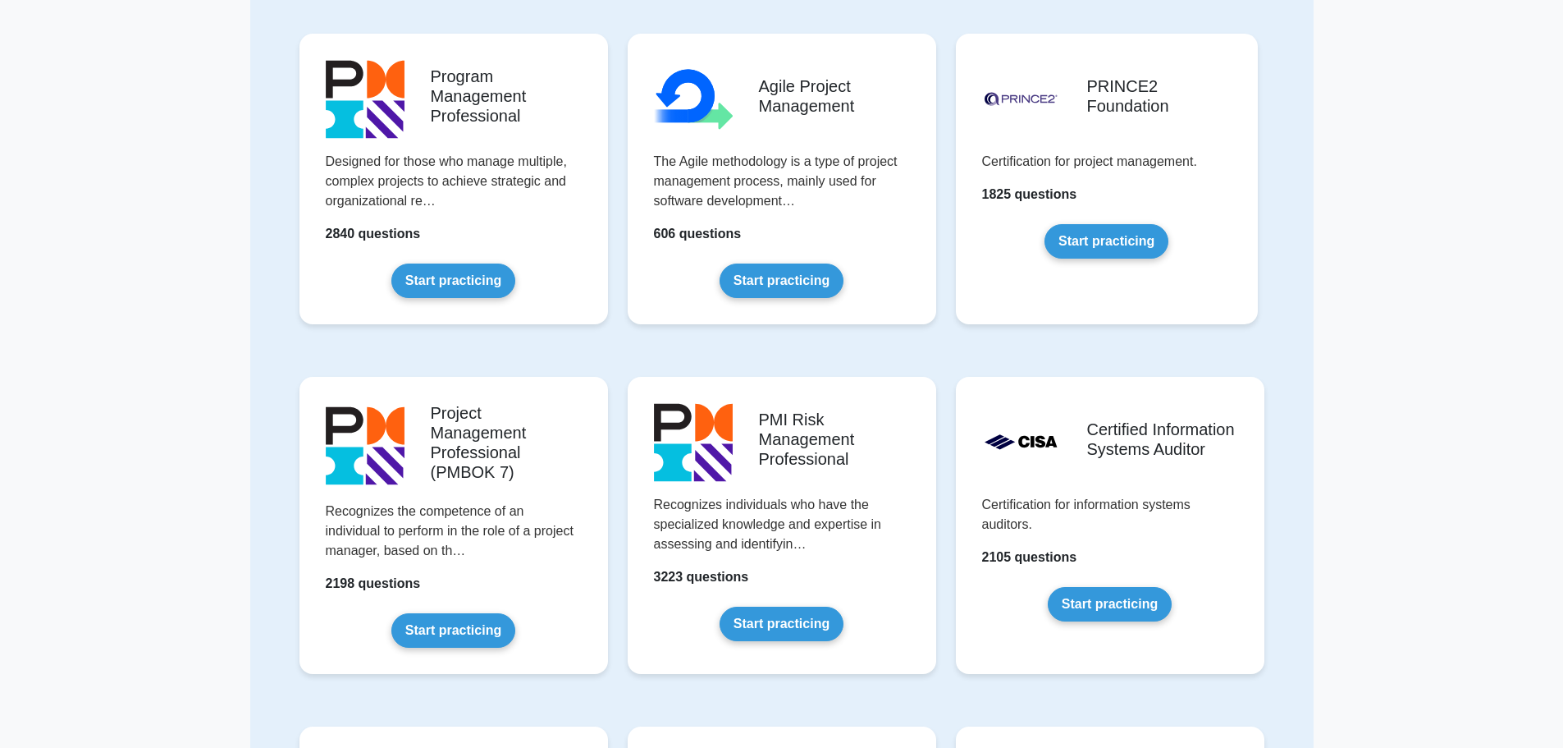
scroll to position [871, 0]
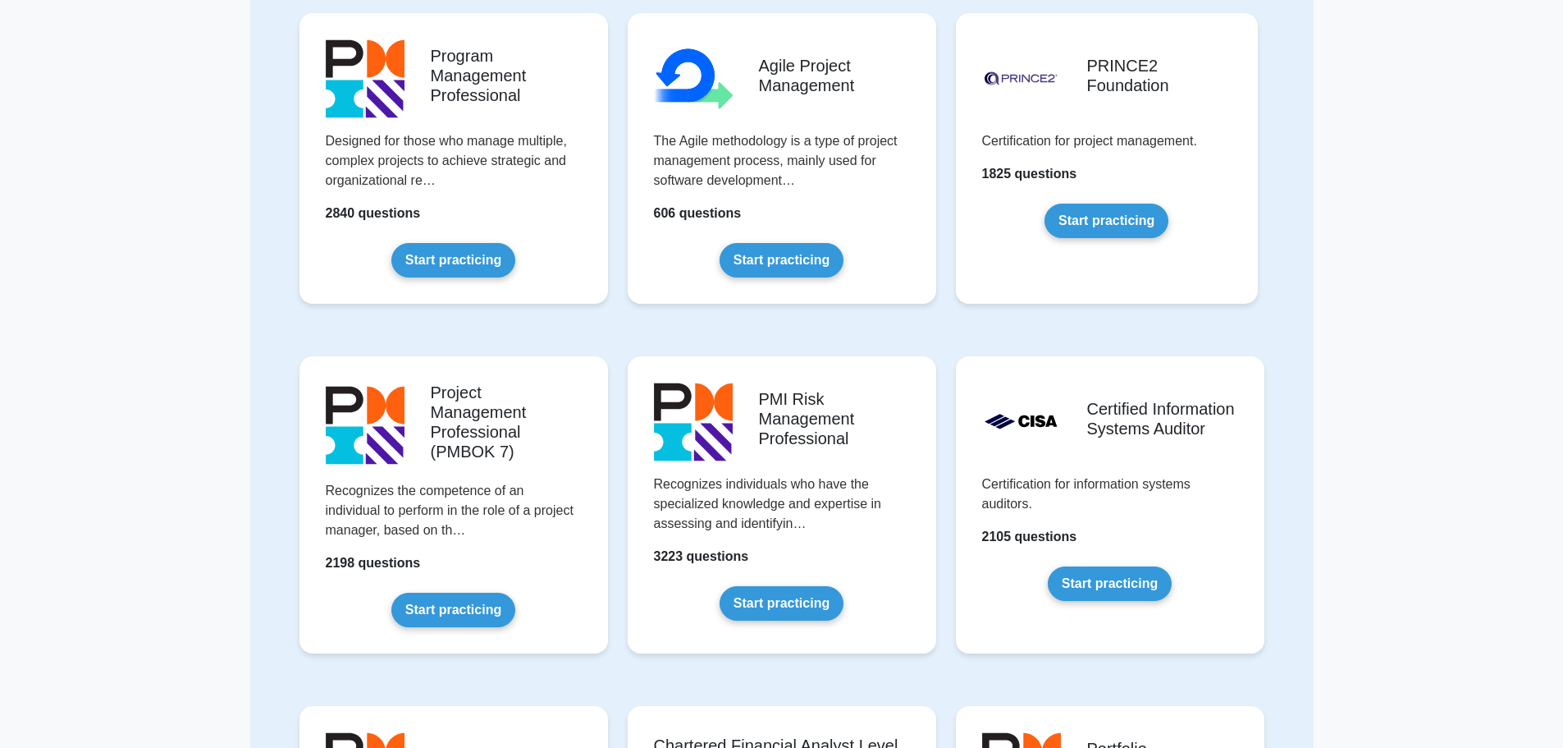
drag, startPoint x: 217, startPoint y: 444, endPoint x: 220, endPoint y: 510, distance: 65.7
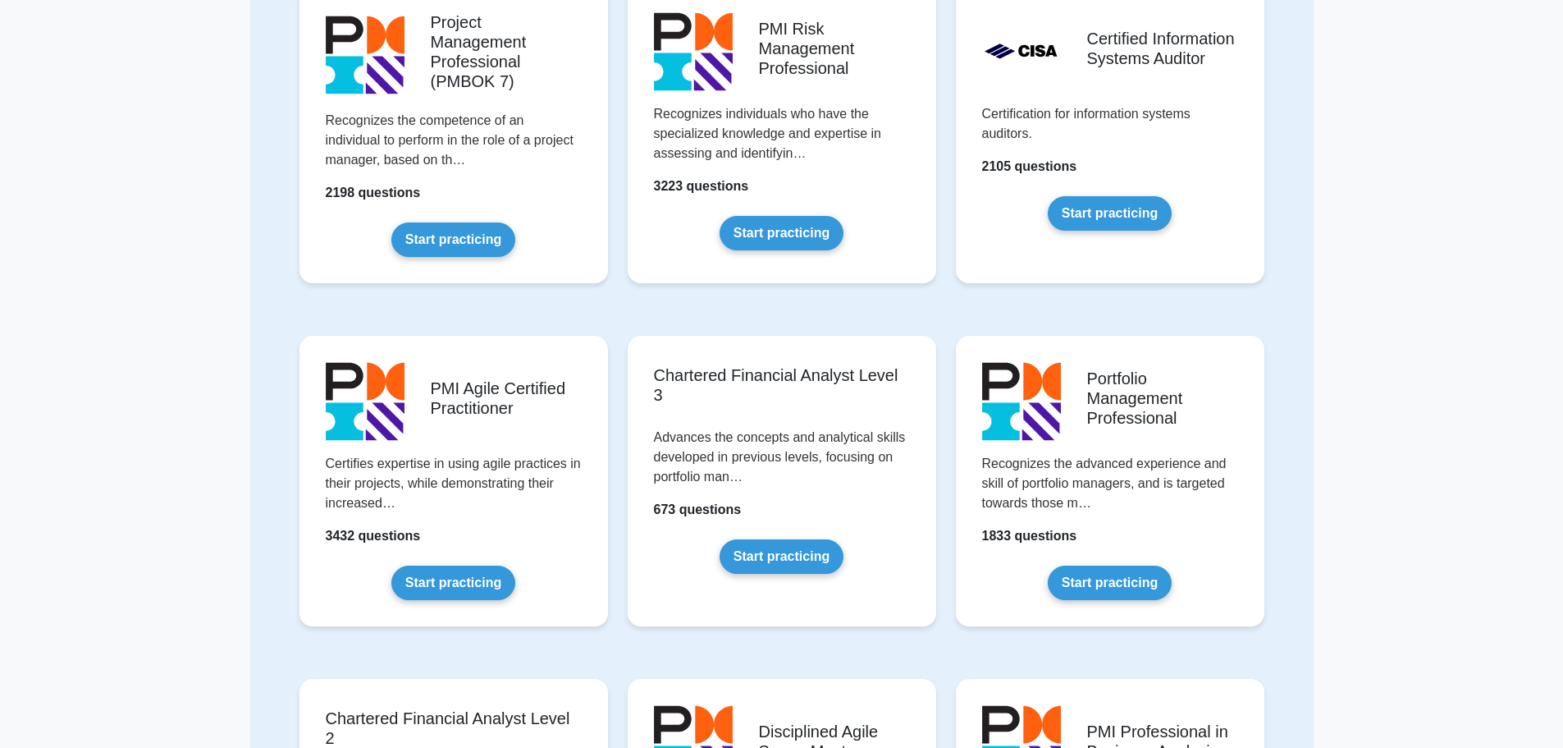
drag, startPoint x: 243, startPoint y: 469, endPoint x: 254, endPoint y: 541, distance: 72.2
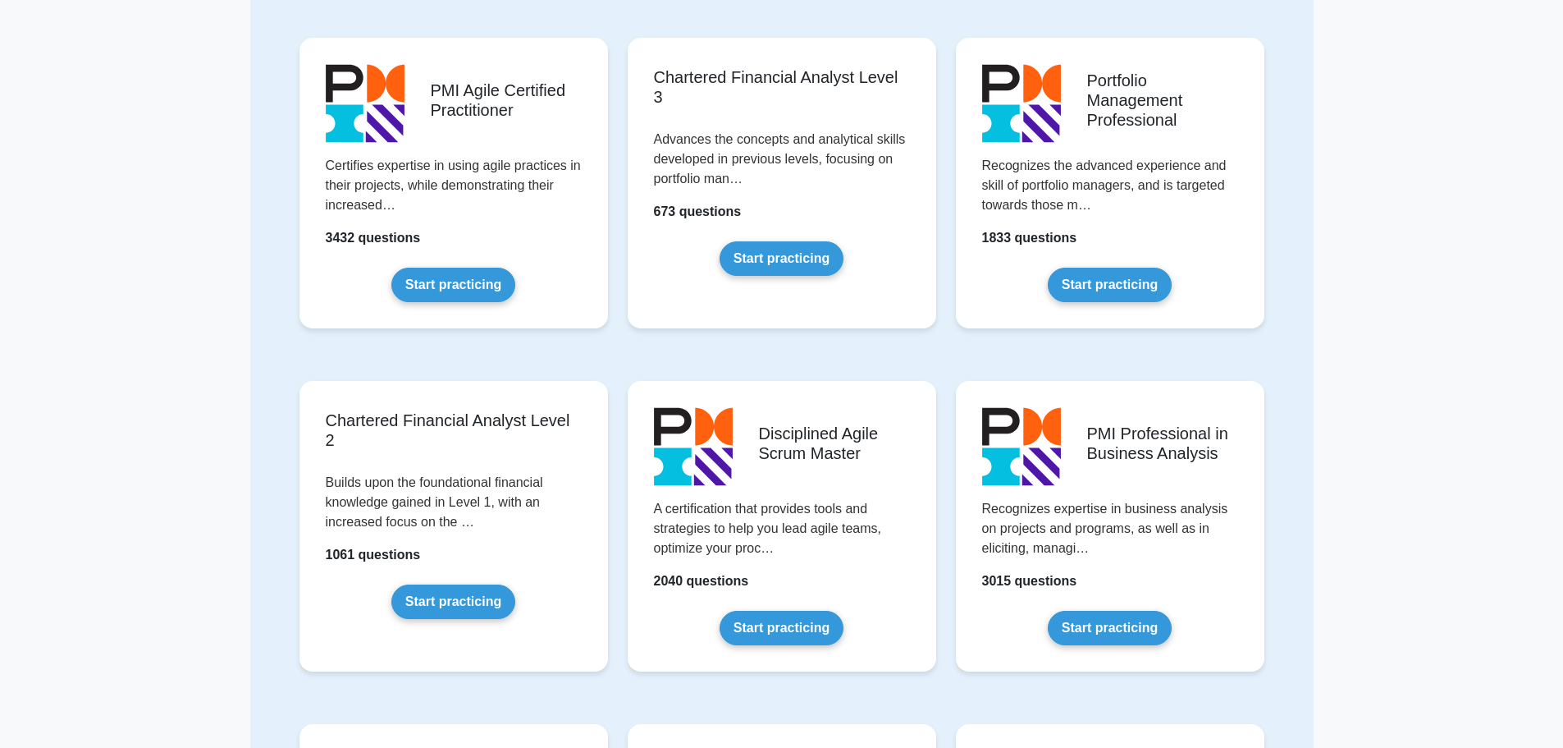
scroll to position [1559, 0]
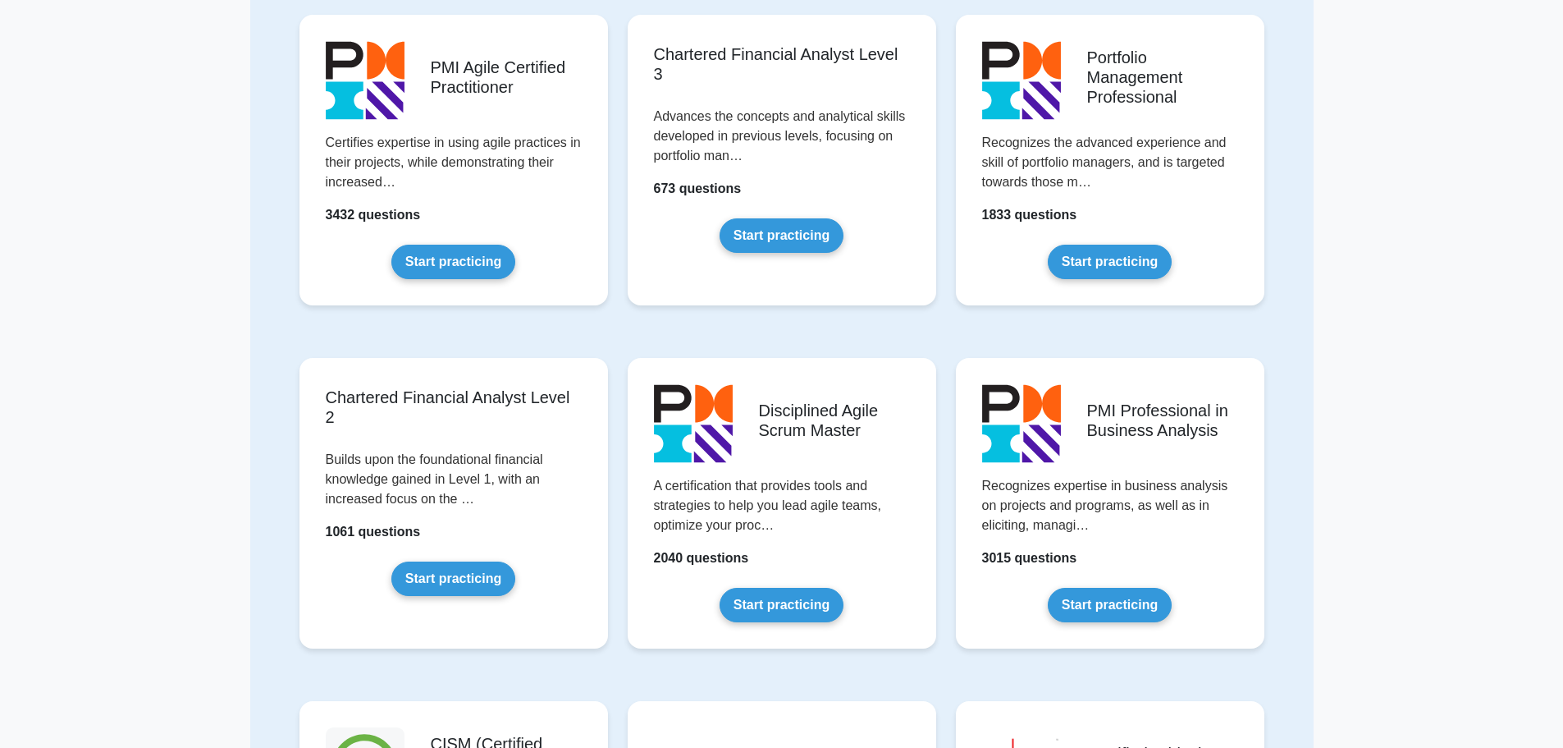
drag, startPoint x: 264, startPoint y: 515, endPoint x: 256, endPoint y: 565, distance: 51.5
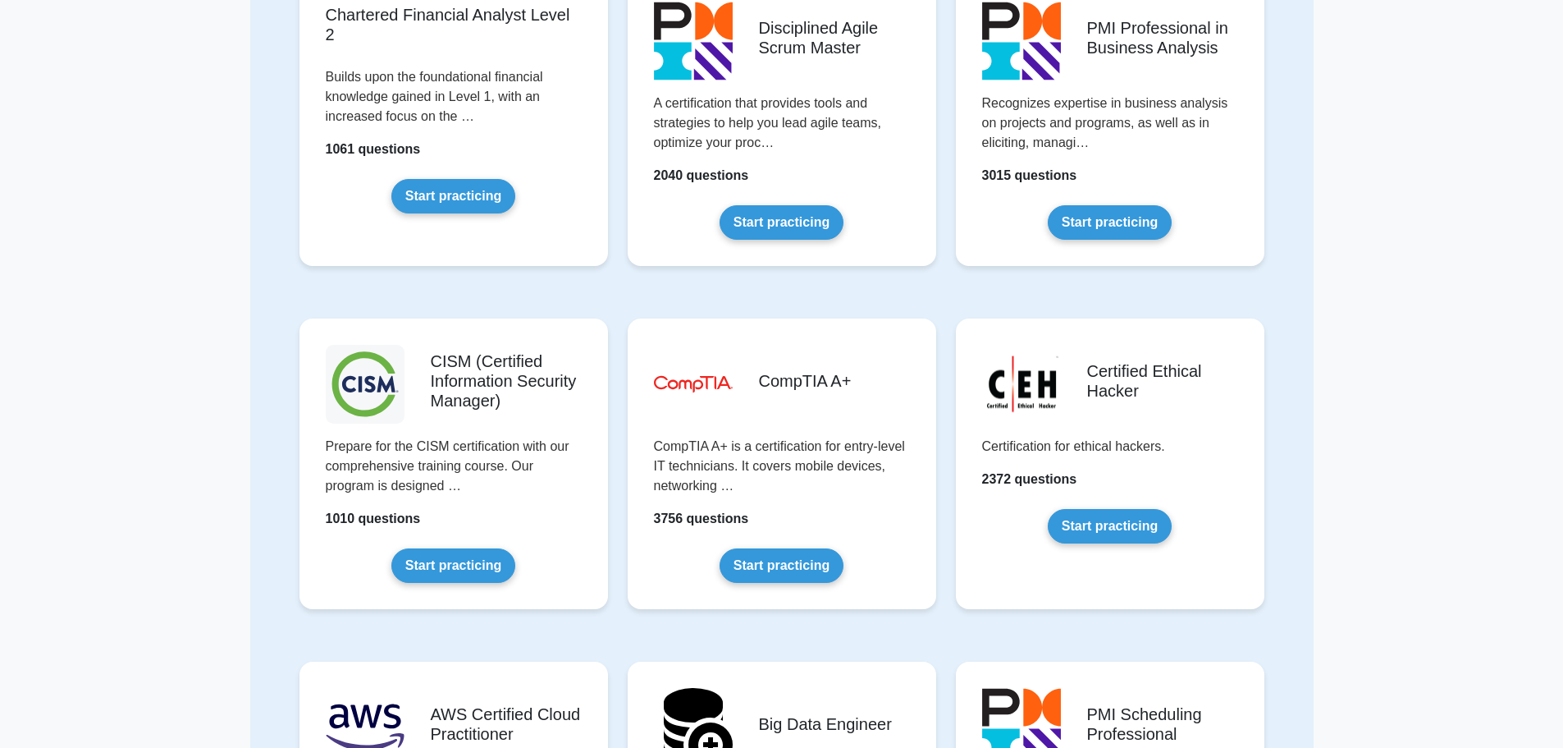
drag, startPoint x: 272, startPoint y: 510, endPoint x: 264, endPoint y: 592, distance: 82.4
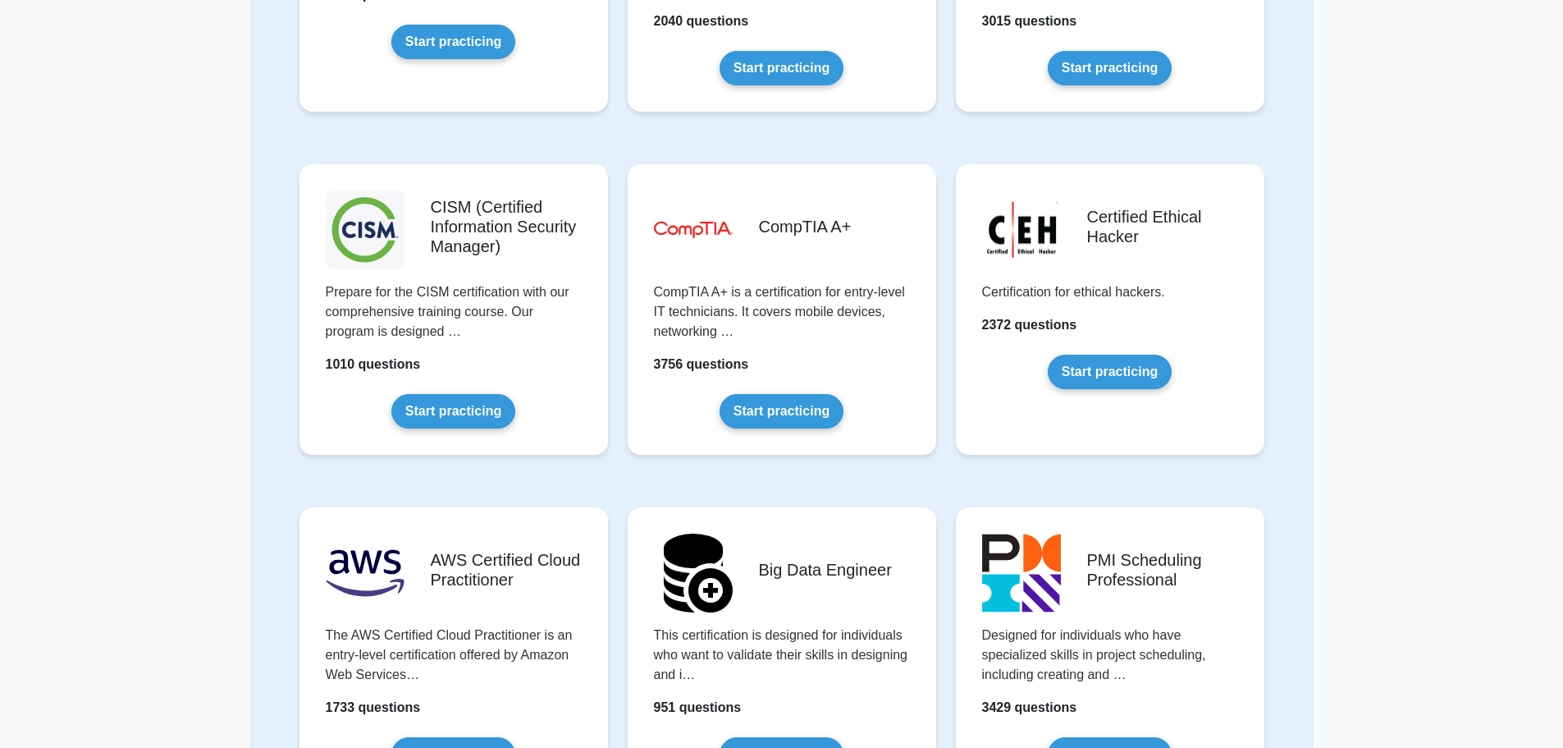
drag, startPoint x: 287, startPoint y: 518, endPoint x: 282, endPoint y: 569, distance: 51.1
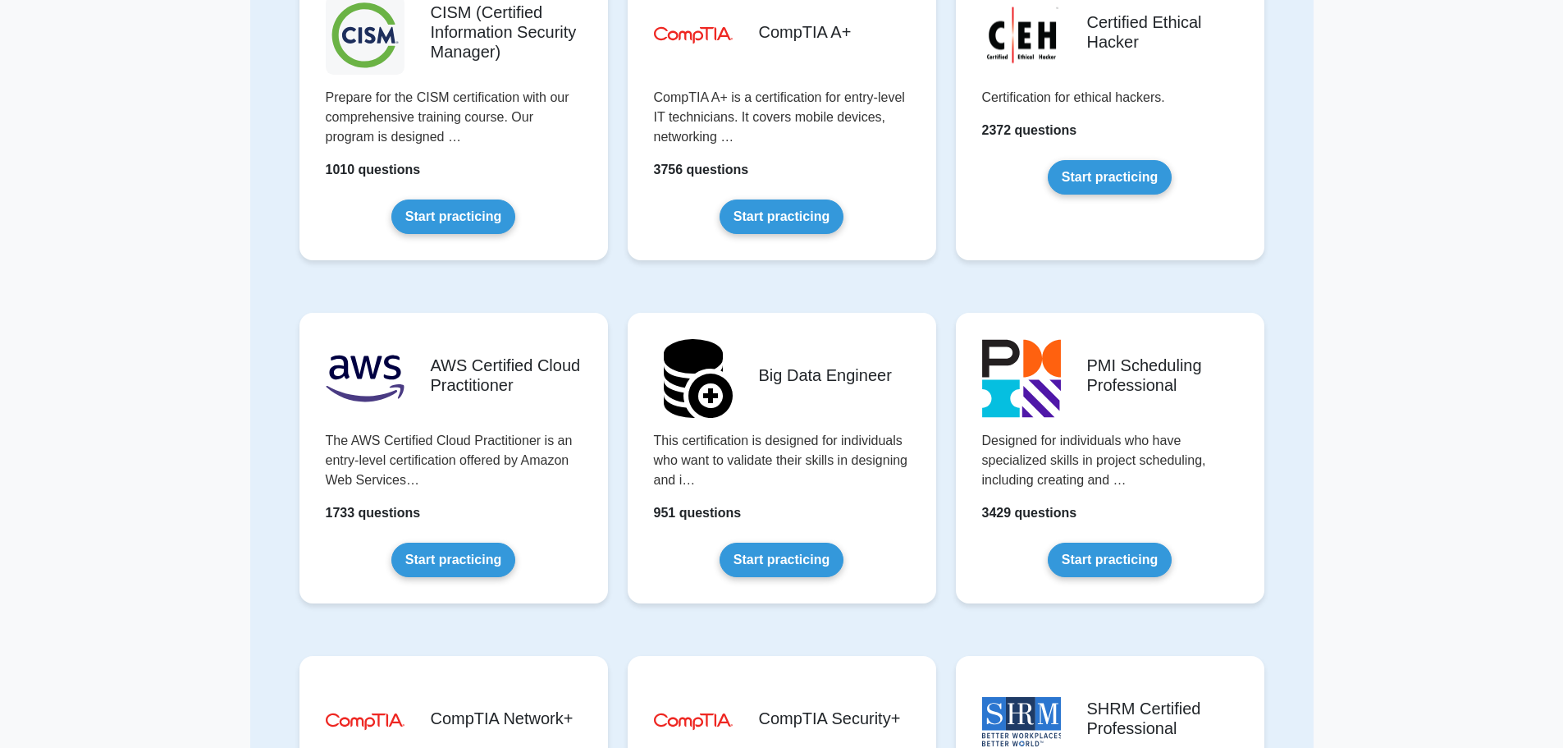
drag, startPoint x: 288, startPoint y: 535, endPoint x: 285, endPoint y: 580, distance: 45.3
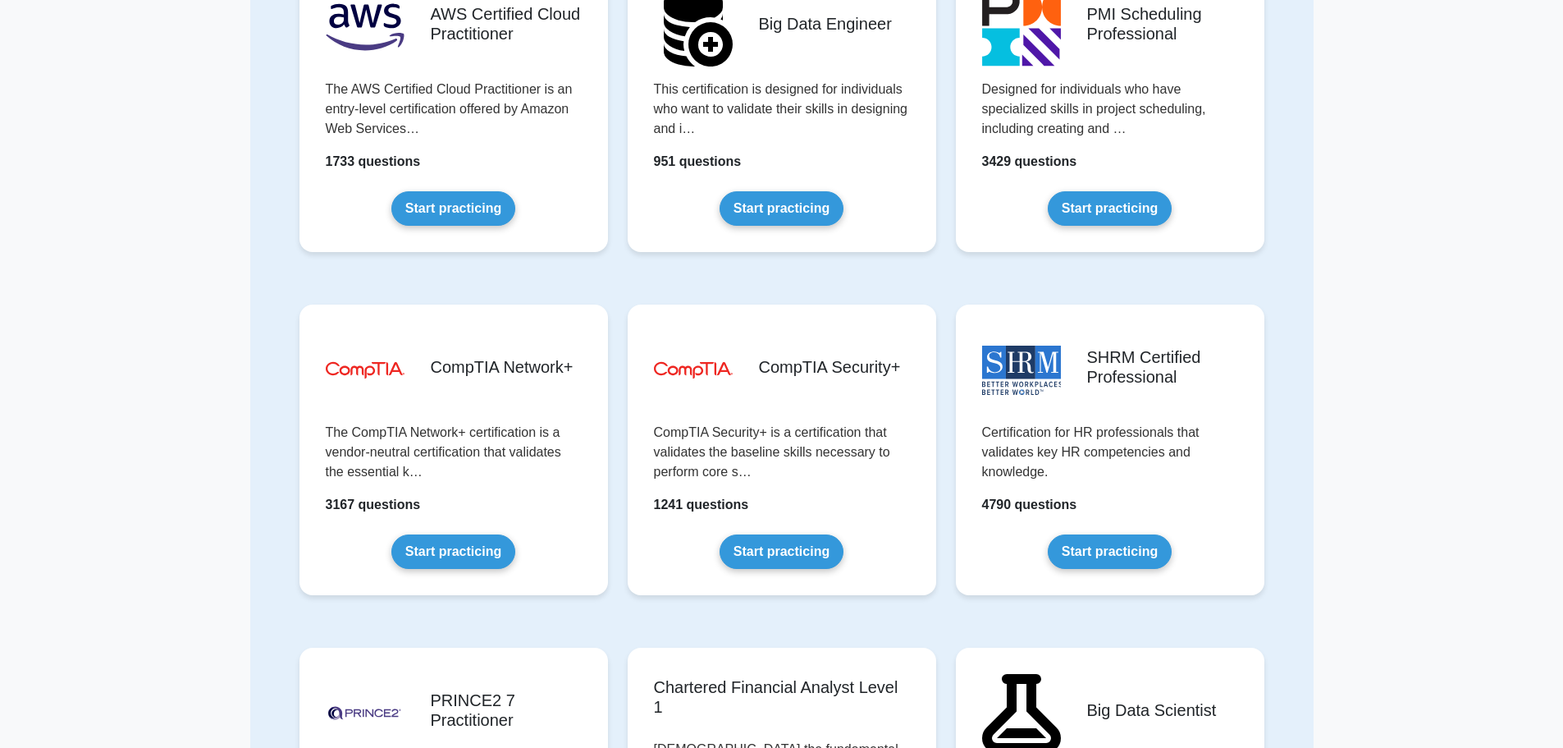
scroll to position [2651, 0]
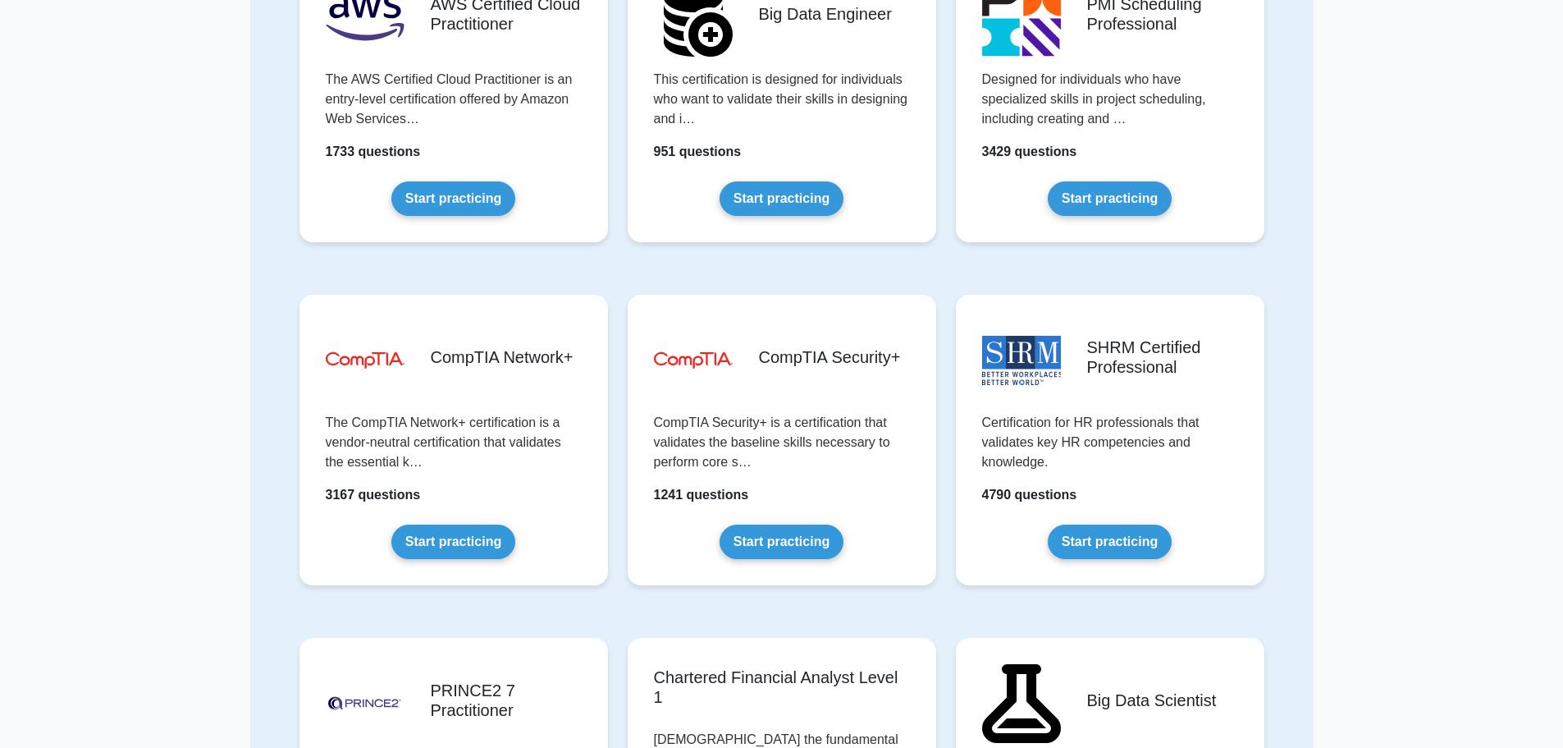
drag, startPoint x: 298, startPoint y: 487, endPoint x: 290, endPoint y: 547, distance: 61.2
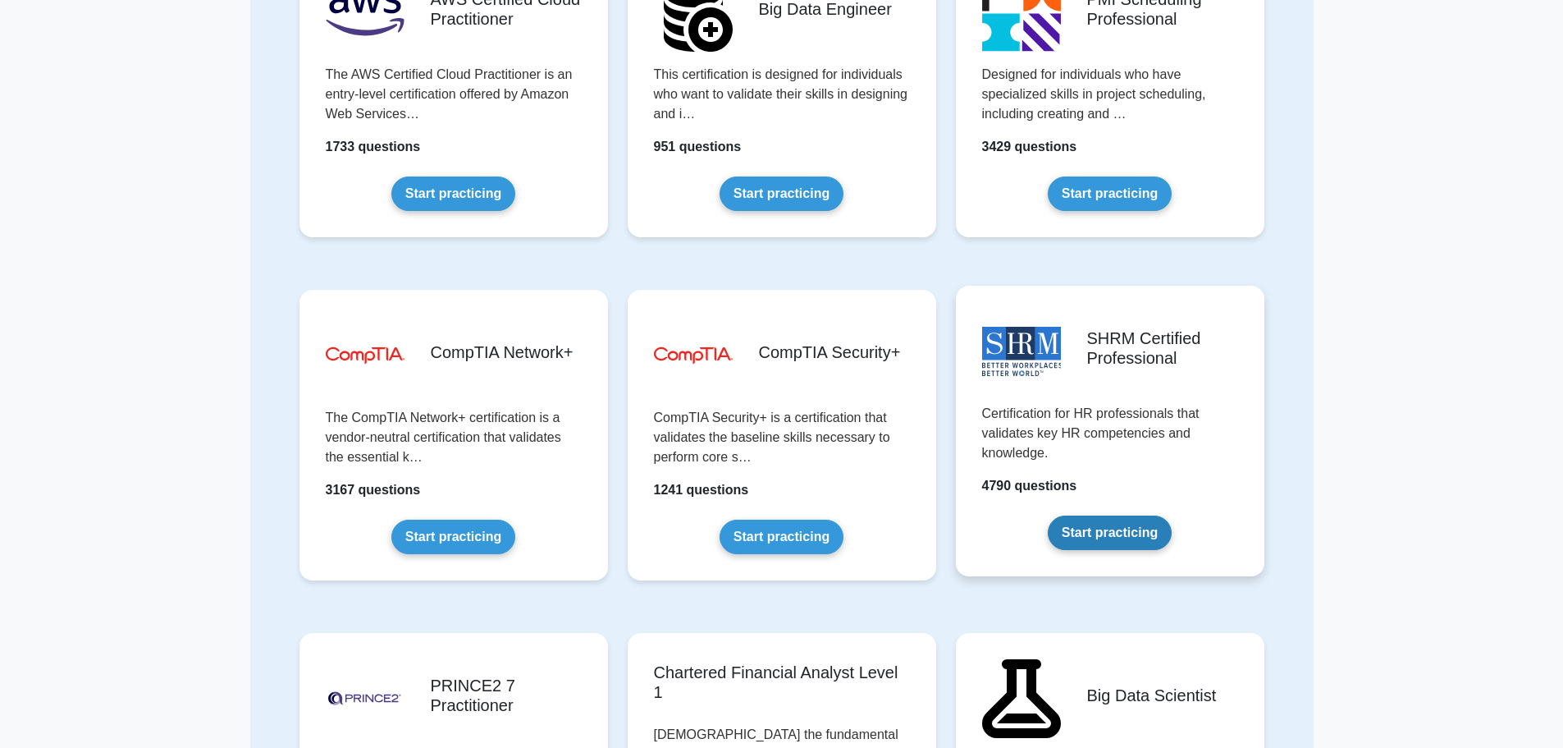
click at [1062, 536] on link "Start practicing" at bounding box center [1110, 532] width 124 height 34
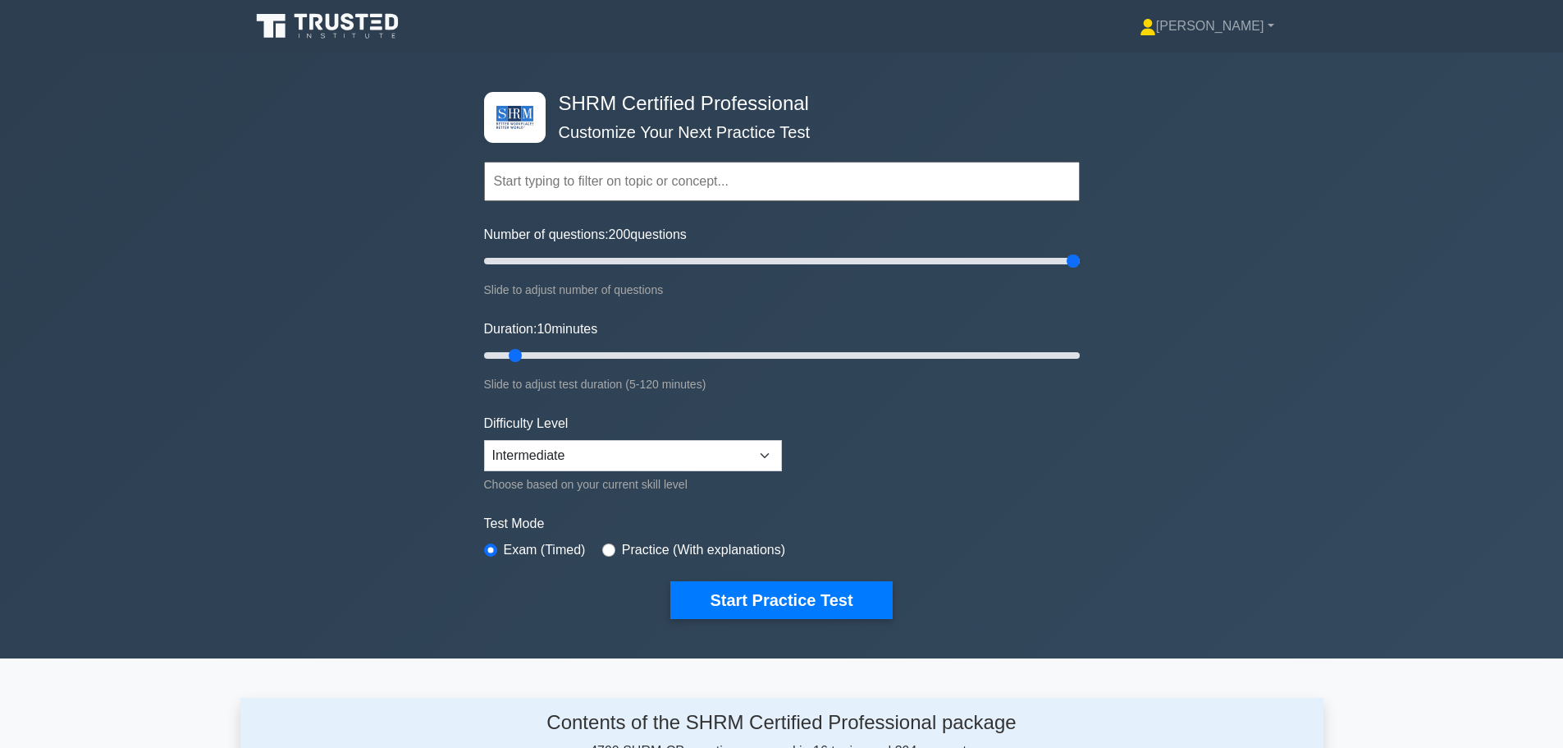
drag, startPoint x: 510, startPoint y: 261, endPoint x: 1126, endPoint y: 263, distance: 615.5
type input "200"
click at [1080, 263] on input "Number of questions: 200 questions" at bounding box center [782, 261] width 596 height 20
click at [522, 449] on select "Beginner Intermediate Expert" at bounding box center [633, 455] width 298 height 31
click at [523, 448] on select "Beginner Intermediate Expert" at bounding box center [633, 455] width 298 height 31
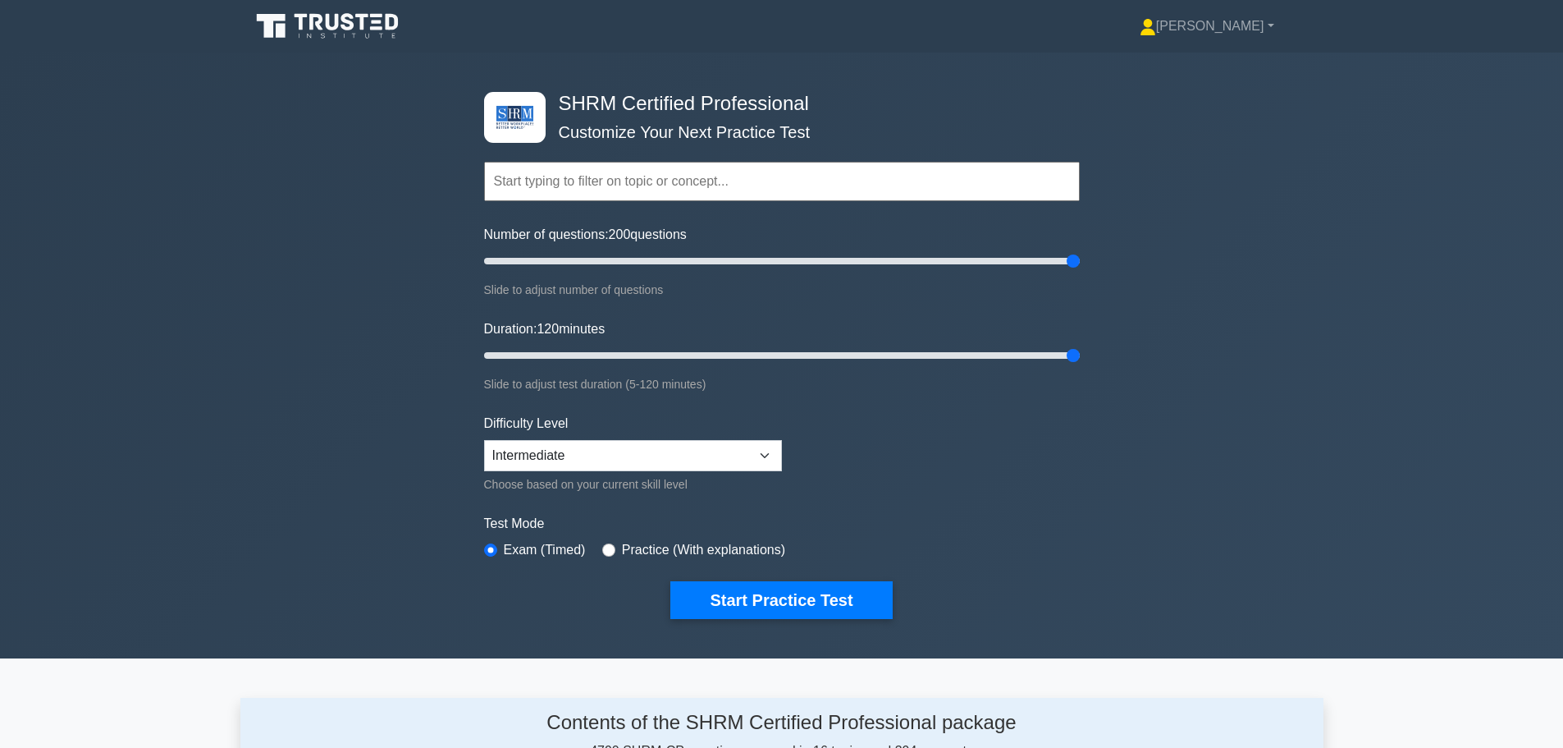
drag, startPoint x: 510, startPoint y: 357, endPoint x: 1109, endPoint y: 364, distance: 599.1
type input "120"
click at [1080, 364] on input "Duration: 120 minutes" at bounding box center [782, 355] width 596 height 20
click at [574, 451] on select "Beginner Intermediate Expert" at bounding box center [633, 455] width 298 height 31
click at [572, 455] on select "Beginner Intermediate Expert" at bounding box center [633, 455] width 298 height 31
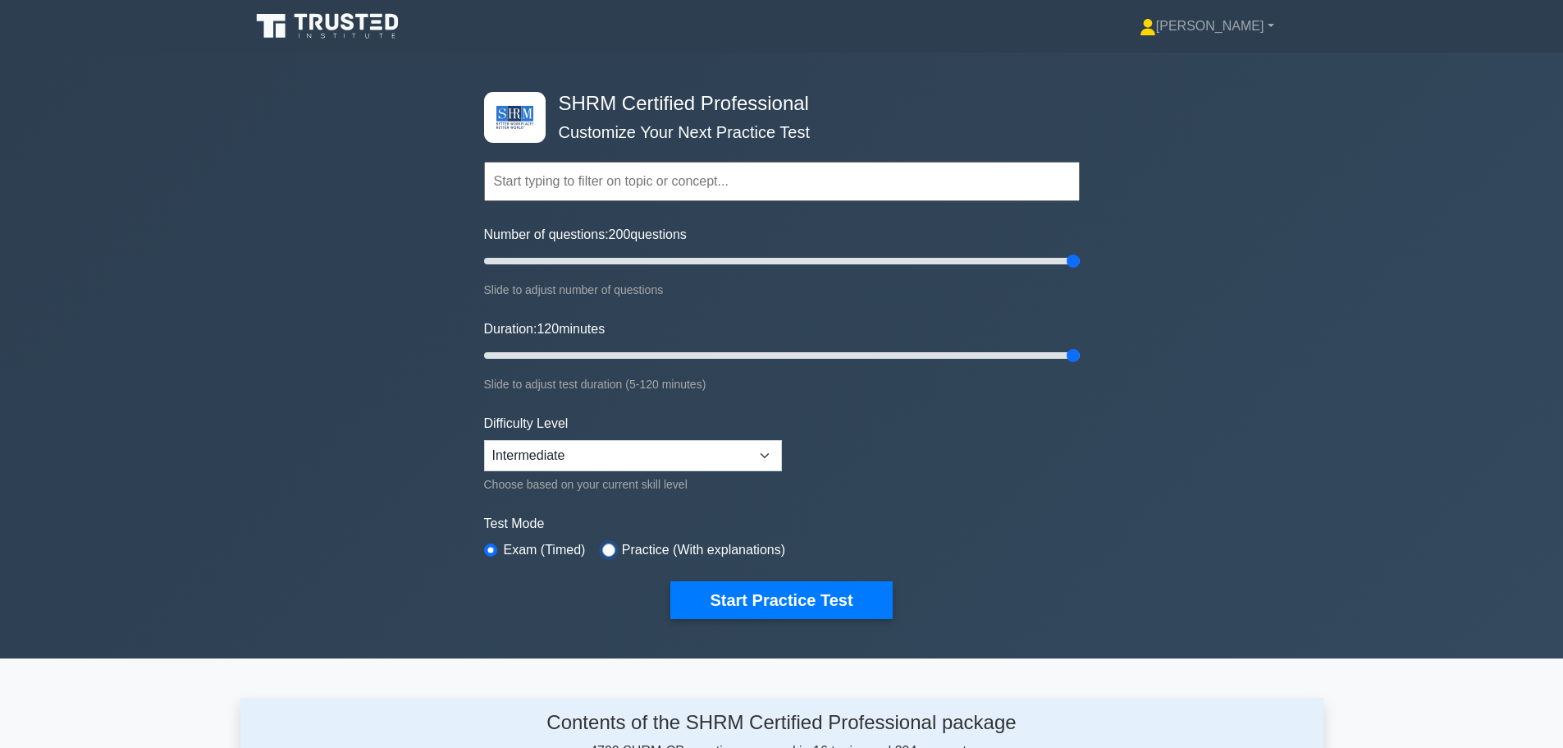
click at [608, 551] on input "radio" at bounding box center [608, 549] width 13 height 13
radio input "true"
click at [553, 542] on label "Exam (Timed)" at bounding box center [545, 550] width 82 height 20
click at [560, 455] on select "Beginner Intermediate Expert" at bounding box center [633, 455] width 298 height 31
click at [484, 440] on select "Beginner Intermediate Expert" at bounding box center [633, 455] width 298 height 31
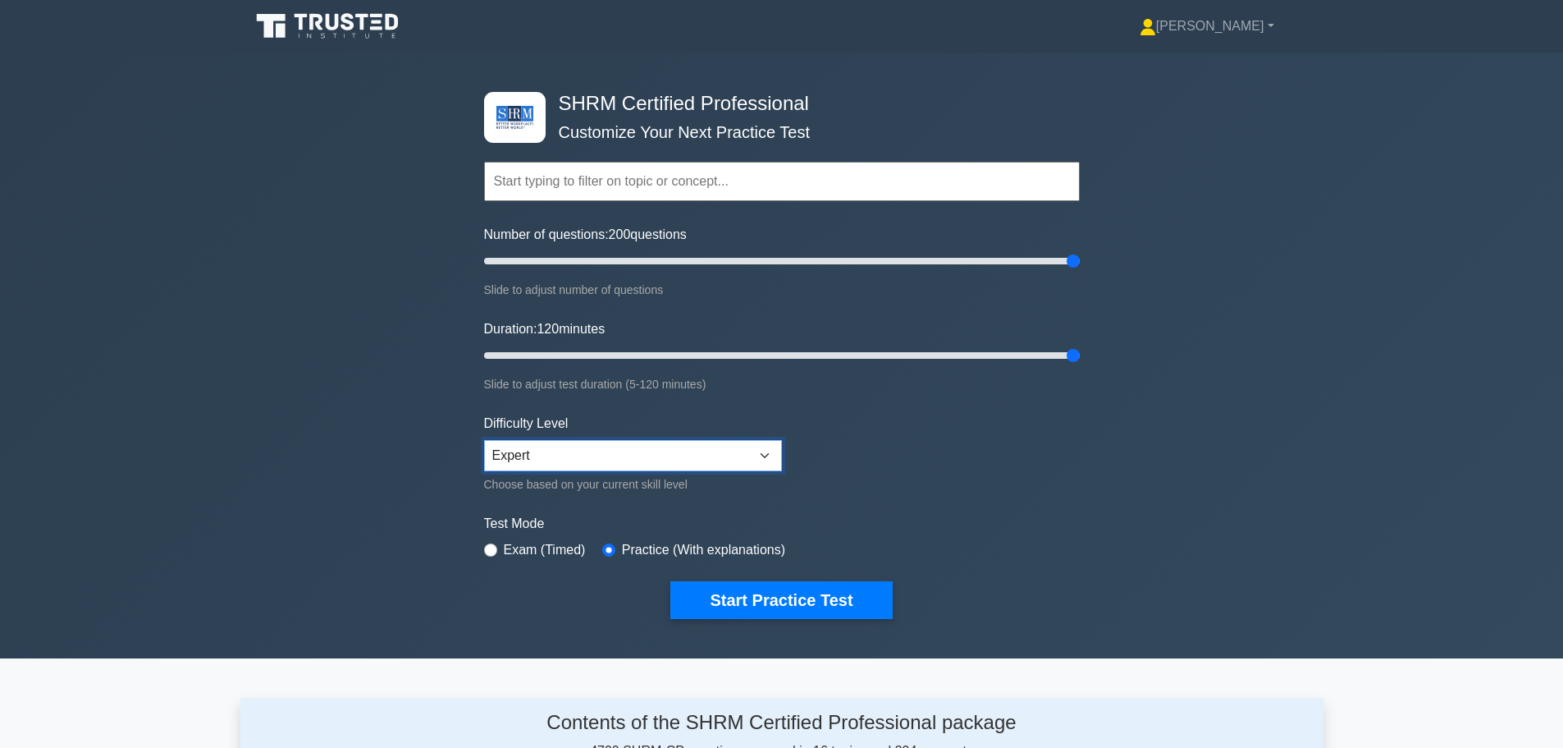
click at [547, 442] on select "Beginner Intermediate Expert" at bounding box center [633, 455] width 298 height 31
click at [484, 440] on select "Beginner Intermediate Expert" at bounding box center [633, 455] width 298 height 31
click at [549, 453] on select "Beginner Intermediate Expert" at bounding box center [633, 455] width 298 height 31
select select "beginner"
click at [484, 440] on select "Beginner Intermediate Expert" at bounding box center [633, 455] width 298 height 31
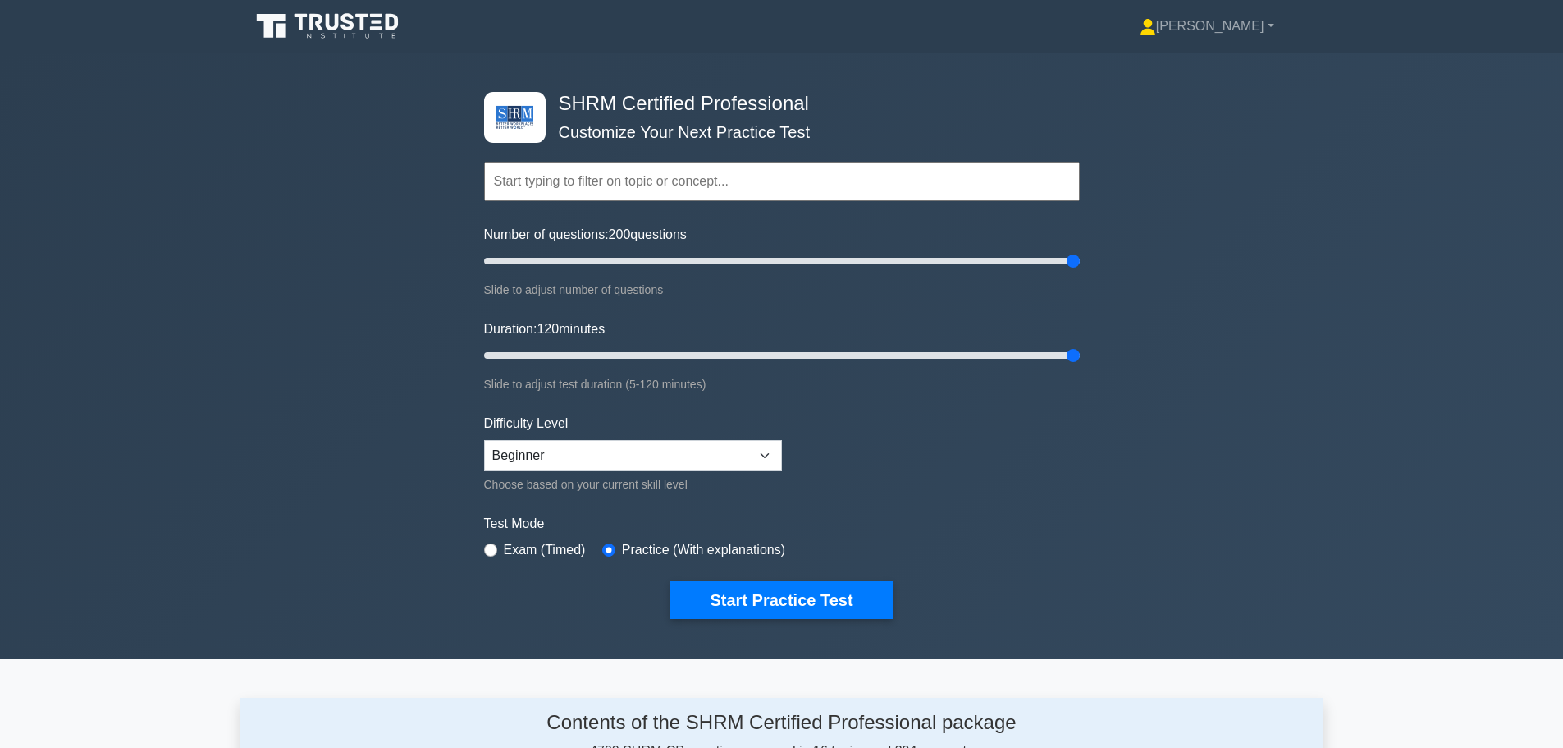
click at [507, 552] on label "Exam (Timed)" at bounding box center [545, 550] width 82 height 20
click at [508, 552] on label "Exam (Timed)" at bounding box center [545, 550] width 82 height 20
click at [486, 545] on input "radio" at bounding box center [490, 549] width 13 height 13
radio input "true"
drag, startPoint x: 775, startPoint y: 610, endPoint x: 766, endPoint y: 610, distance: 9.8
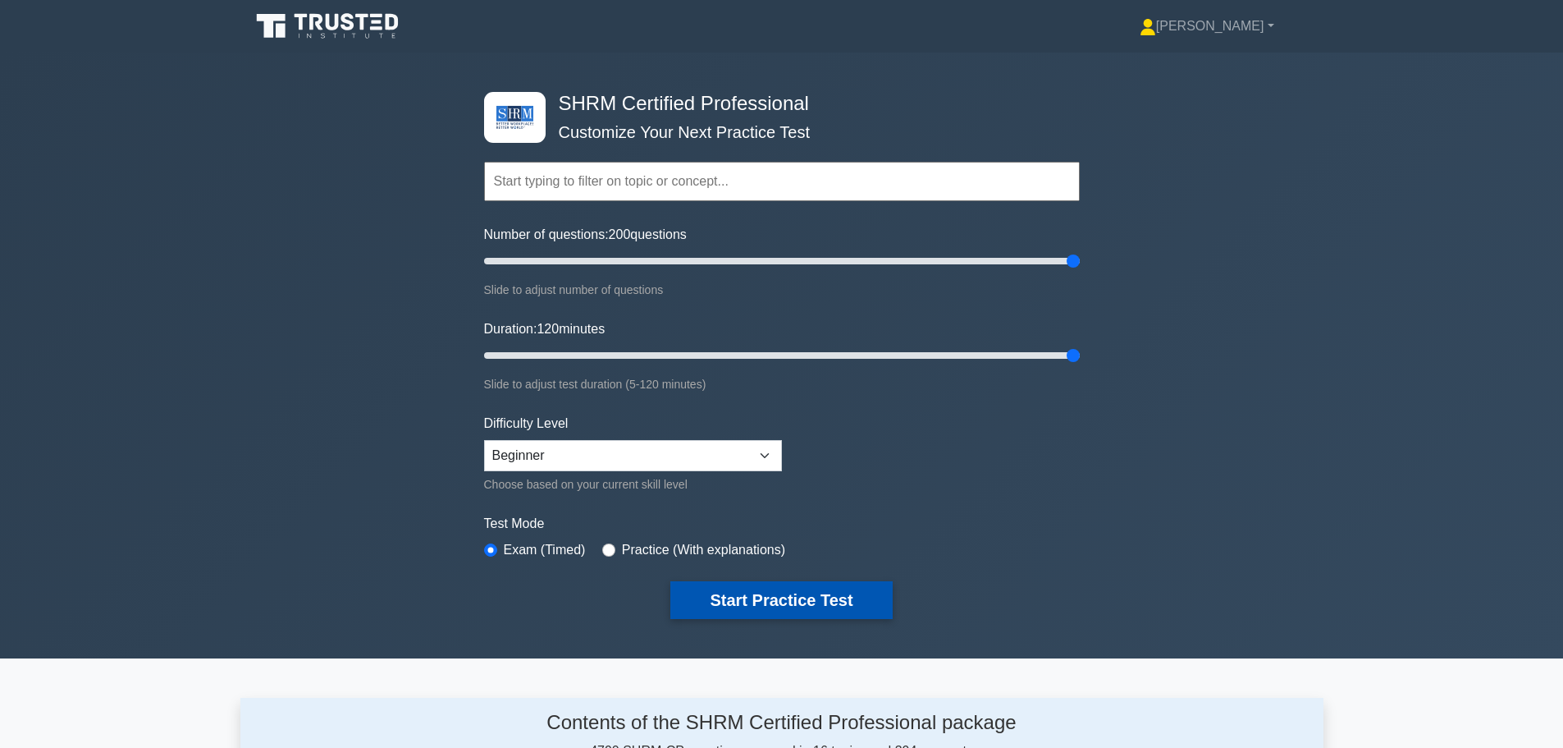
click at [775, 610] on button "Start Practice Test" at bounding box center [781, 600] width 222 height 38
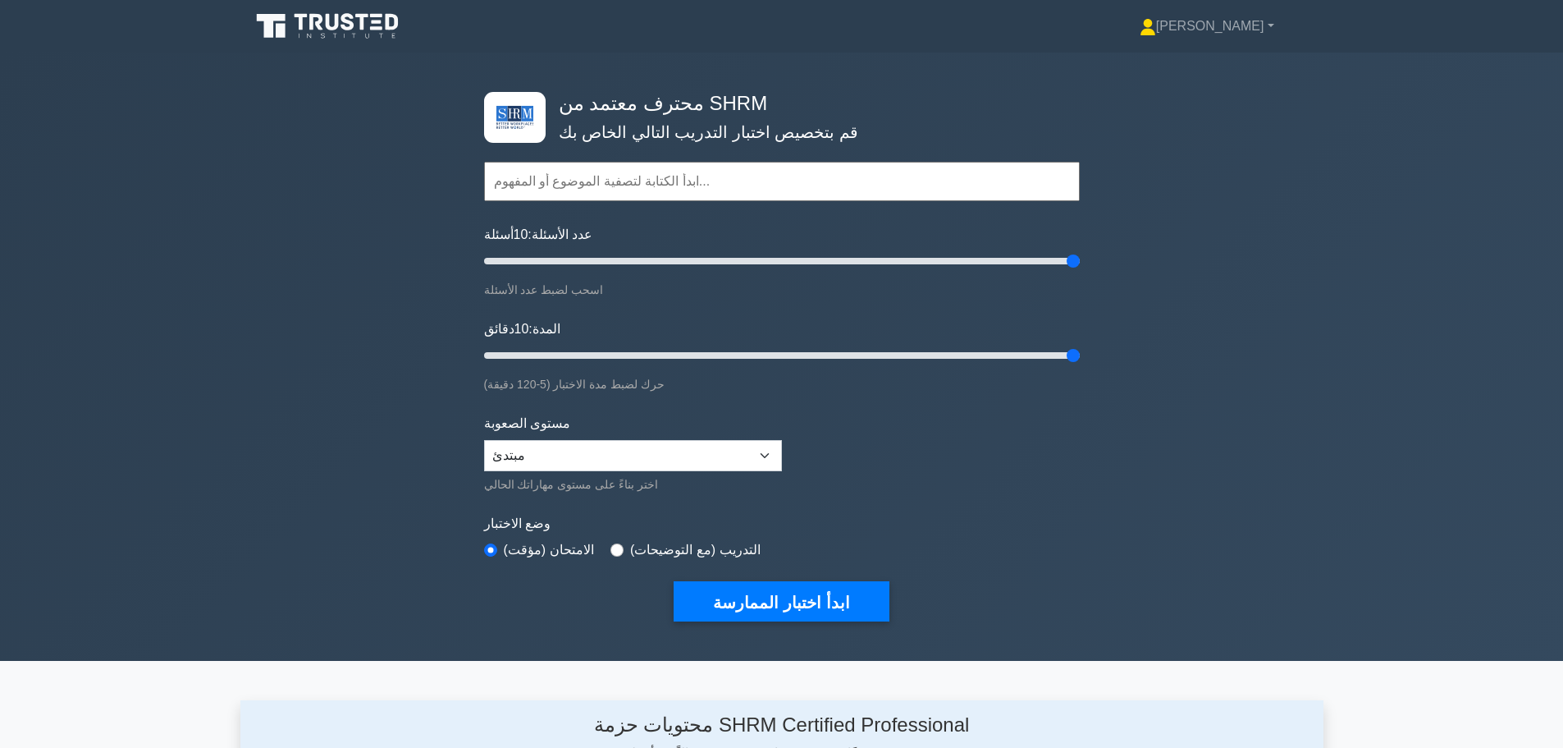
click at [647, 552] on font "التدريب (مع التوضيحات)" at bounding box center [695, 549] width 130 height 14
click at [615, 543] on input "radio" at bounding box center [617, 549] width 13 height 13
radio input "true"
click at [624, 466] on select "مبتدئ متوسط خبير" at bounding box center [633, 455] width 298 height 31
select select "intermediate"
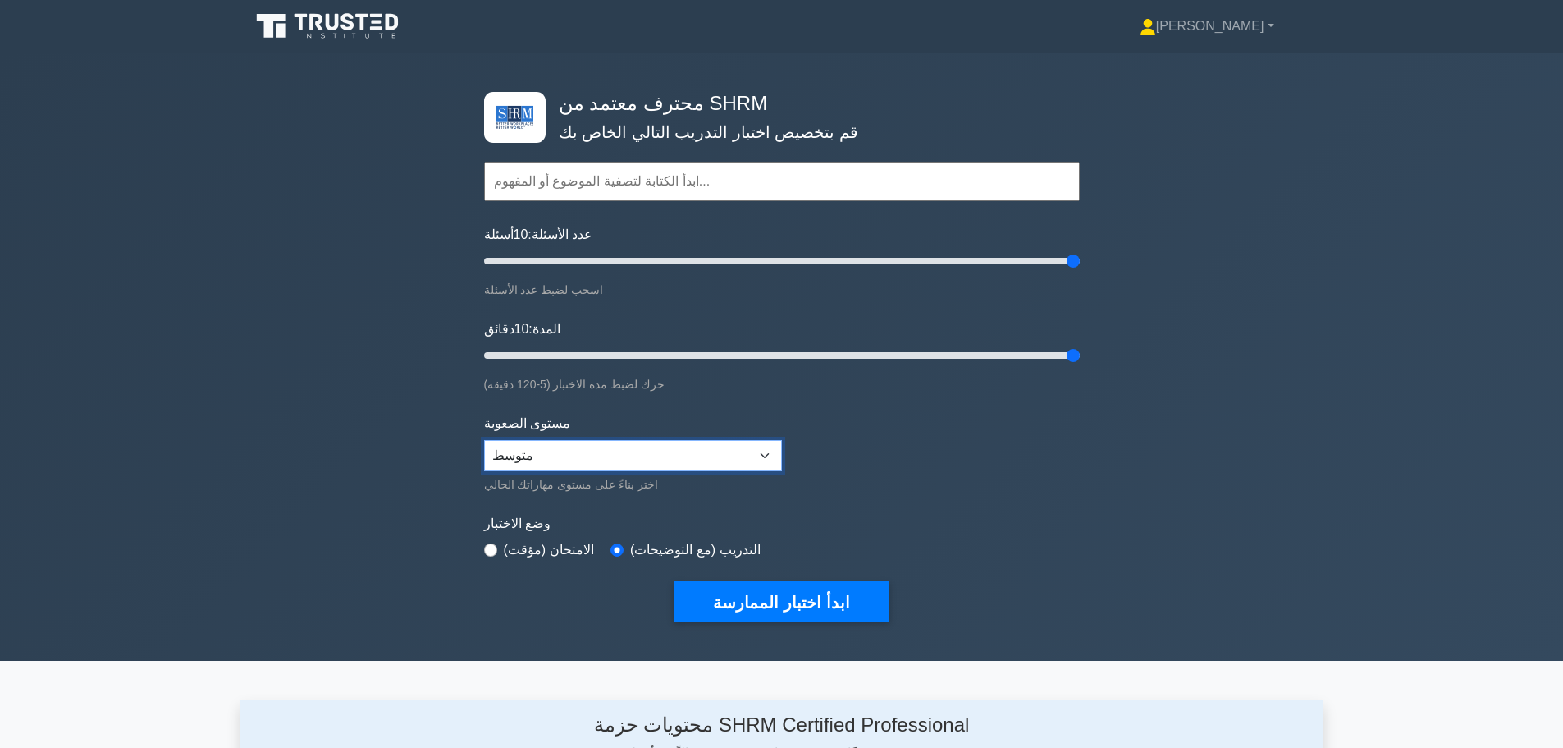
click at [484, 440] on select "مبتدئ متوسط خبير" at bounding box center [633, 455] width 298 height 31
click at [1233, 28] on font "عبدالله" at bounding box center [1210, 26] width 108 height 14
click at [1157, 89] on font "إعدادات" at bounding box center [1135, 91] width 43 height 14
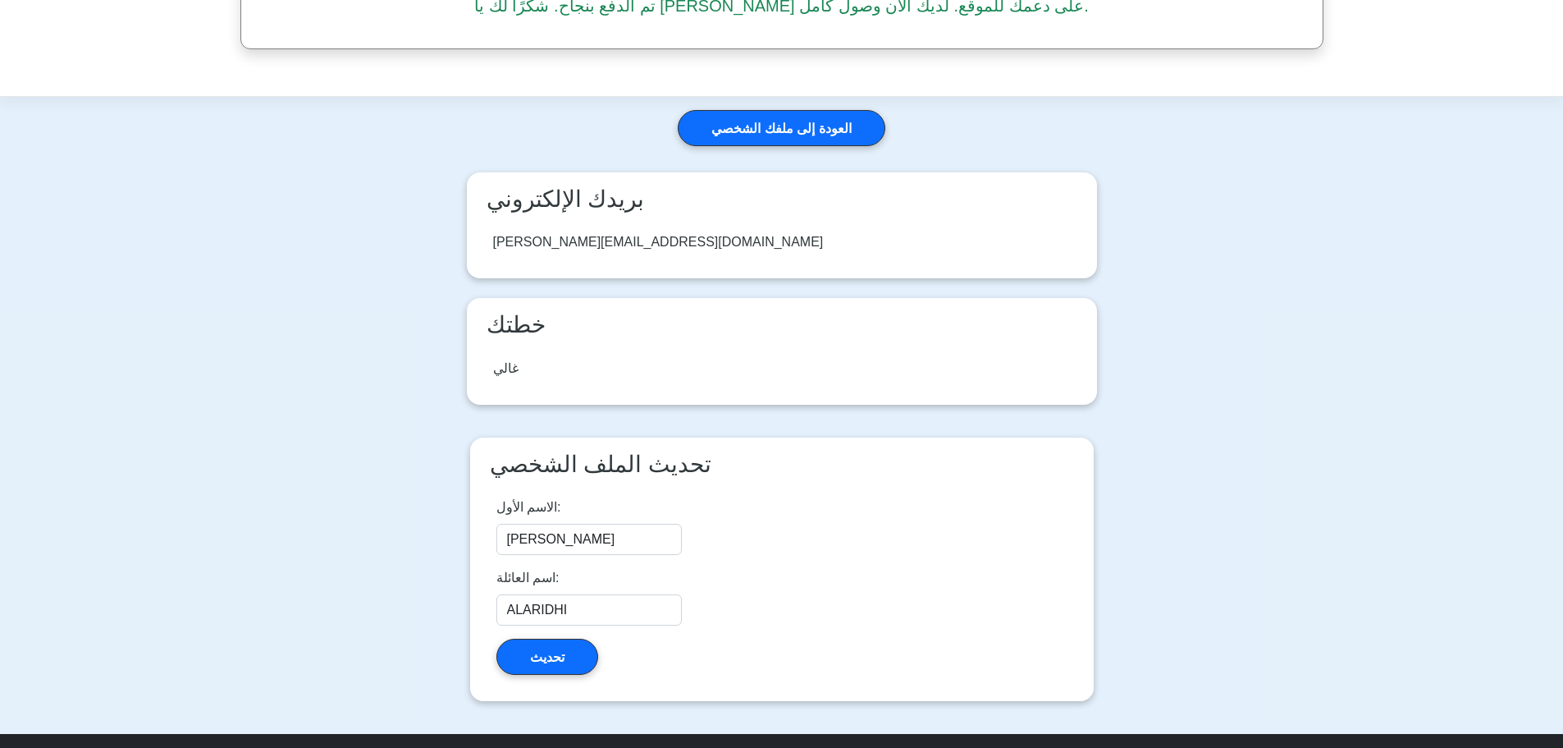
drag, startPoint x: 733, startPoint y: 377, endPoint x: 725, endPoint y: 414, distance: 37.8
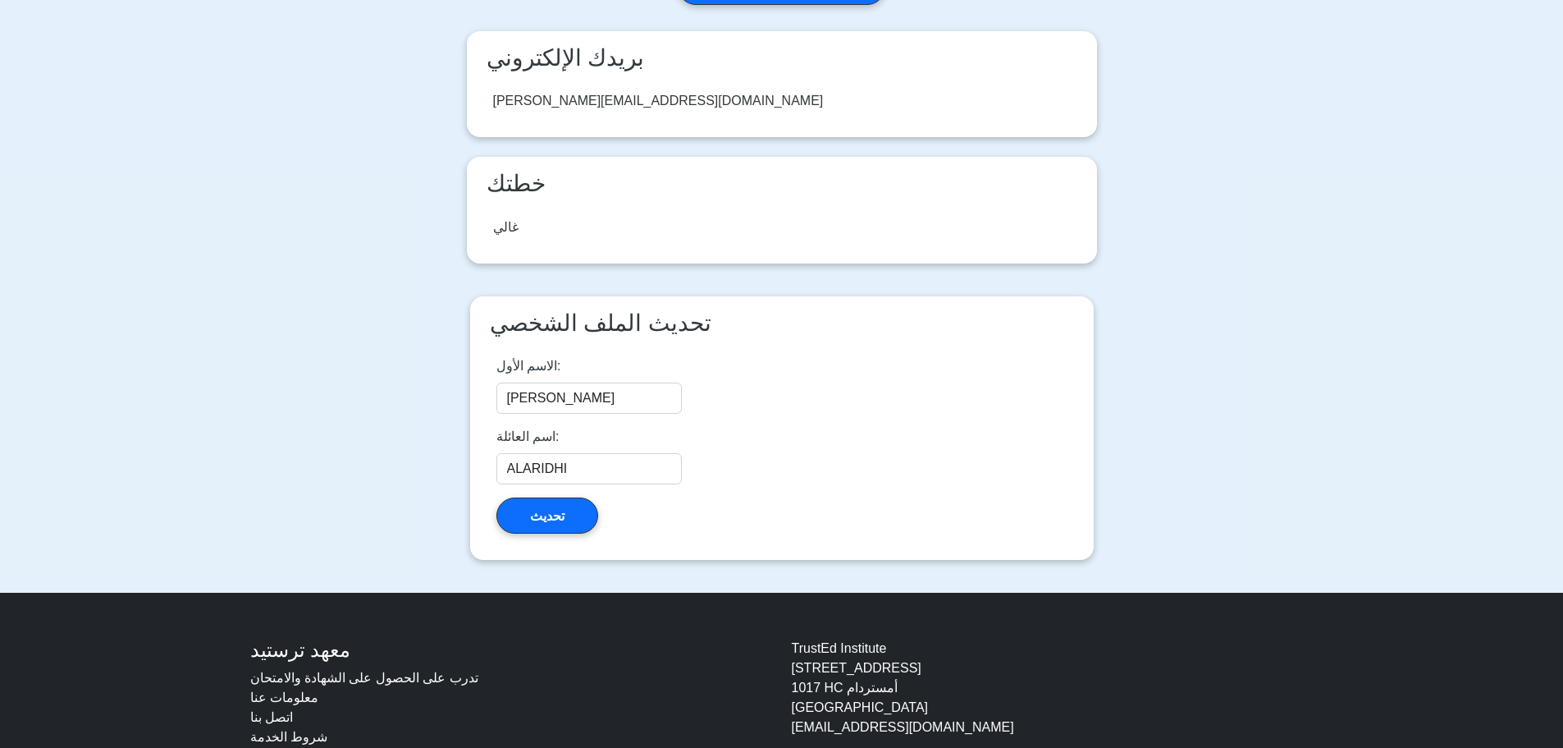
drag, startPoint x: 723, startPoint y: 403, endPoint x: 718, endPoint y: 462, distance: 59.3
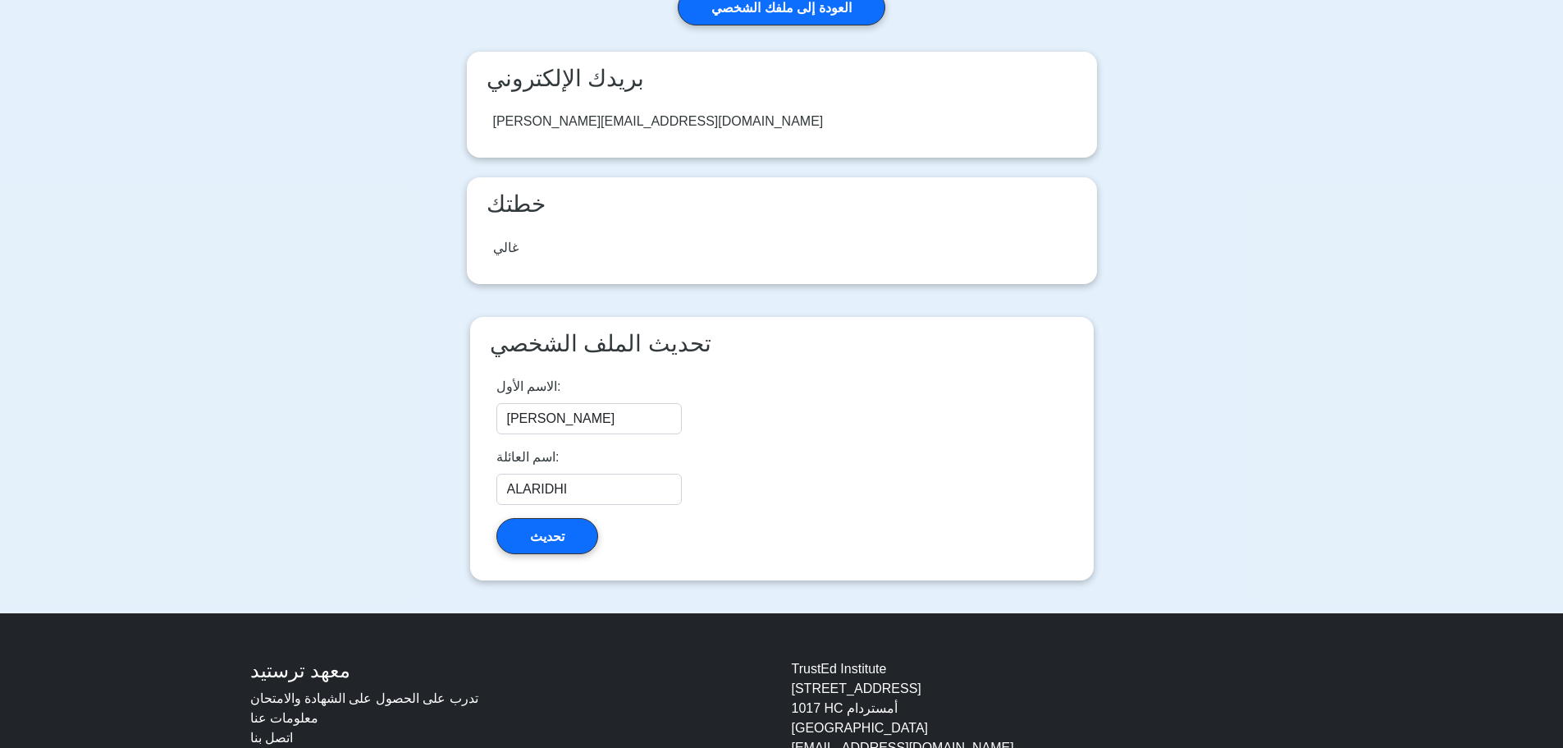
scroll to position [321, 0]
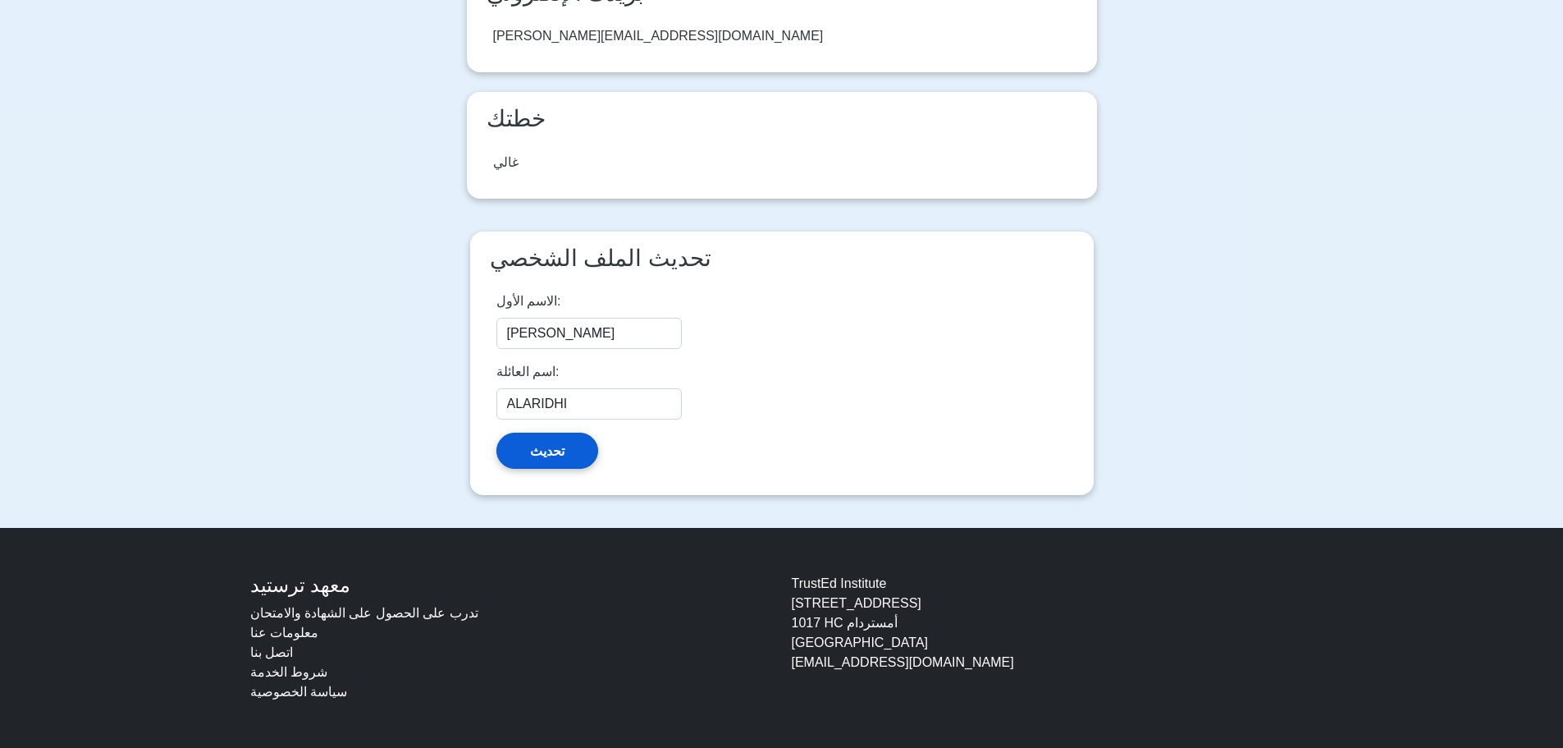
click at [568, 444] on button "تحديث" at bounding box center [547, 449] width 102 height 35
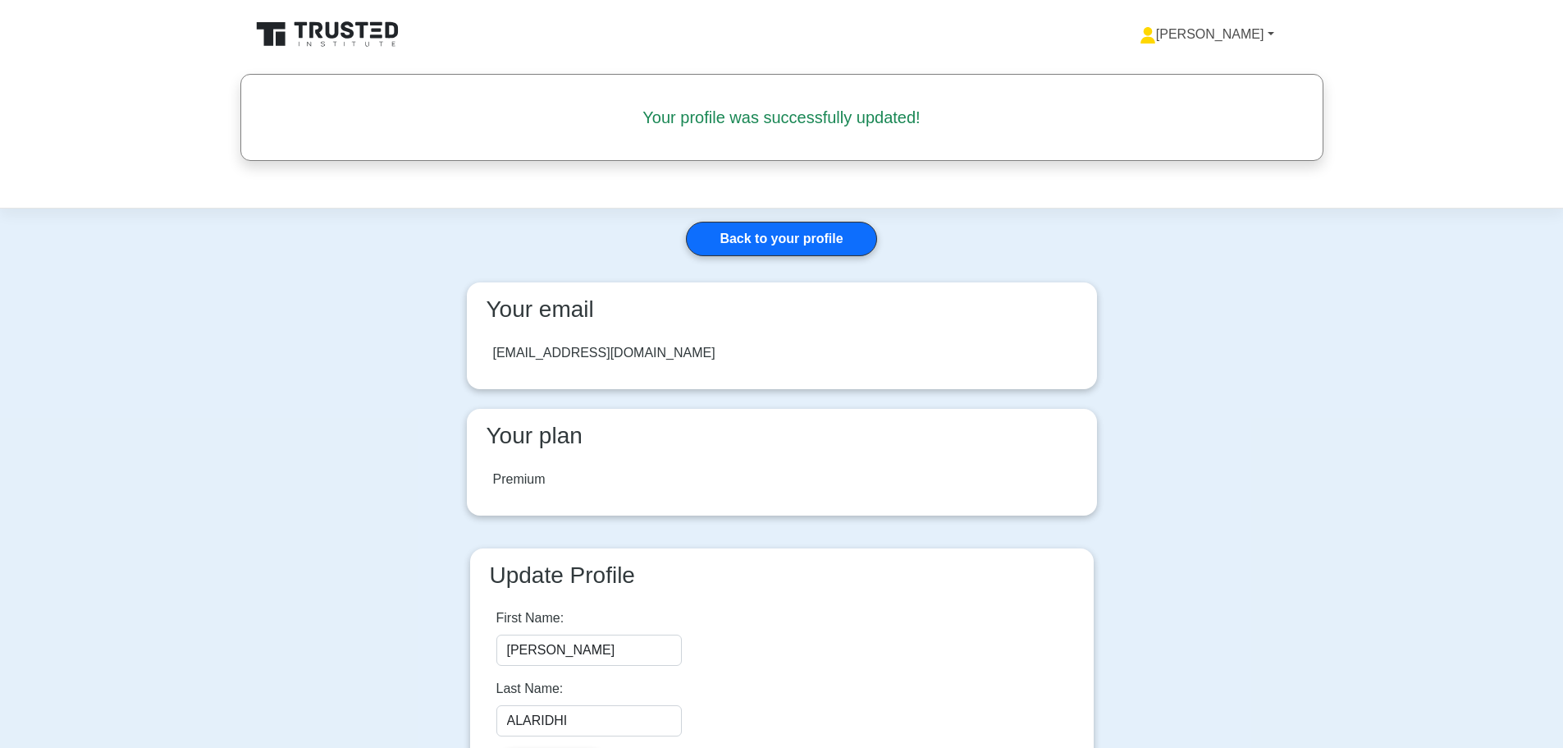
click at [1230, 25] on link "[PERSON_NAME]" at bounding box center [1206, 34] width 213 height 33
click at [1164, 97] on link "Settings" at bounding box center [1166, 99] width 130 height 26
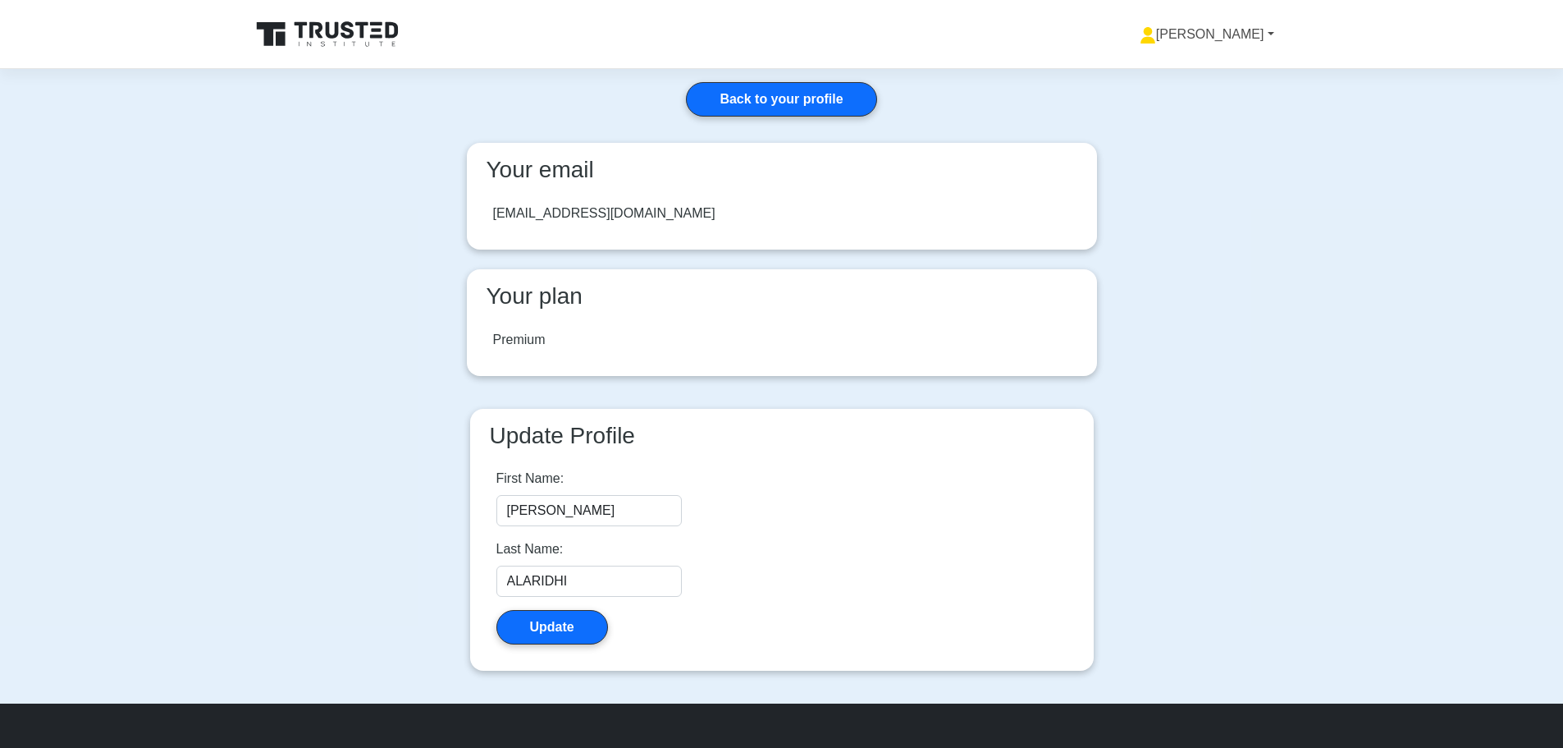
click at [1265, 43] on link "[PERSON_NAME]" at bounding box center [1206, 34] width 213 height 33
click at [309, 41] on icon at bounding box center [329, 34] width 158 height 31
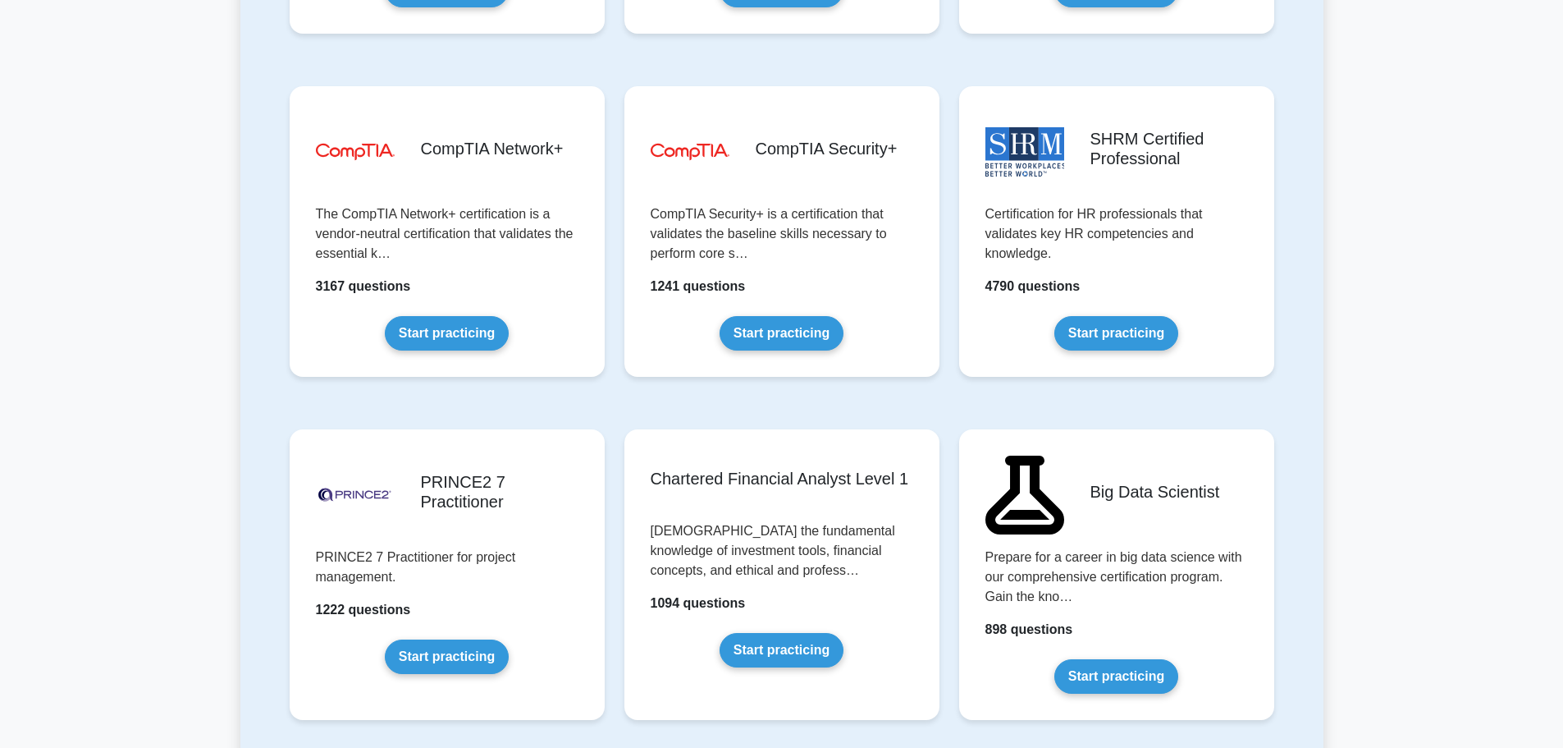
scroll to position [3080, 0]
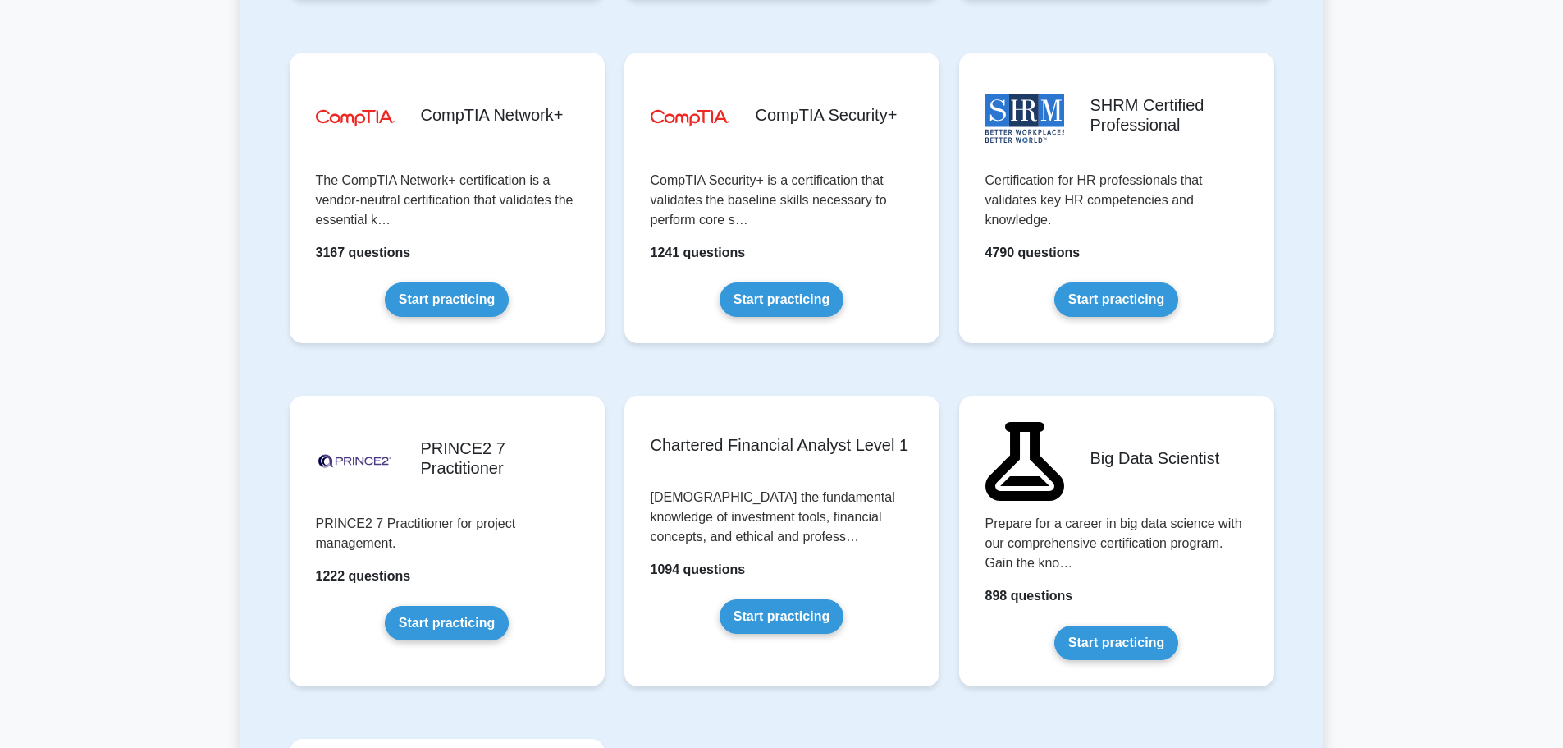
drag, startPoint x: 1340, startPoint y: 513, endPoint x: 1340, endPoint y: 564, distance: 50.9
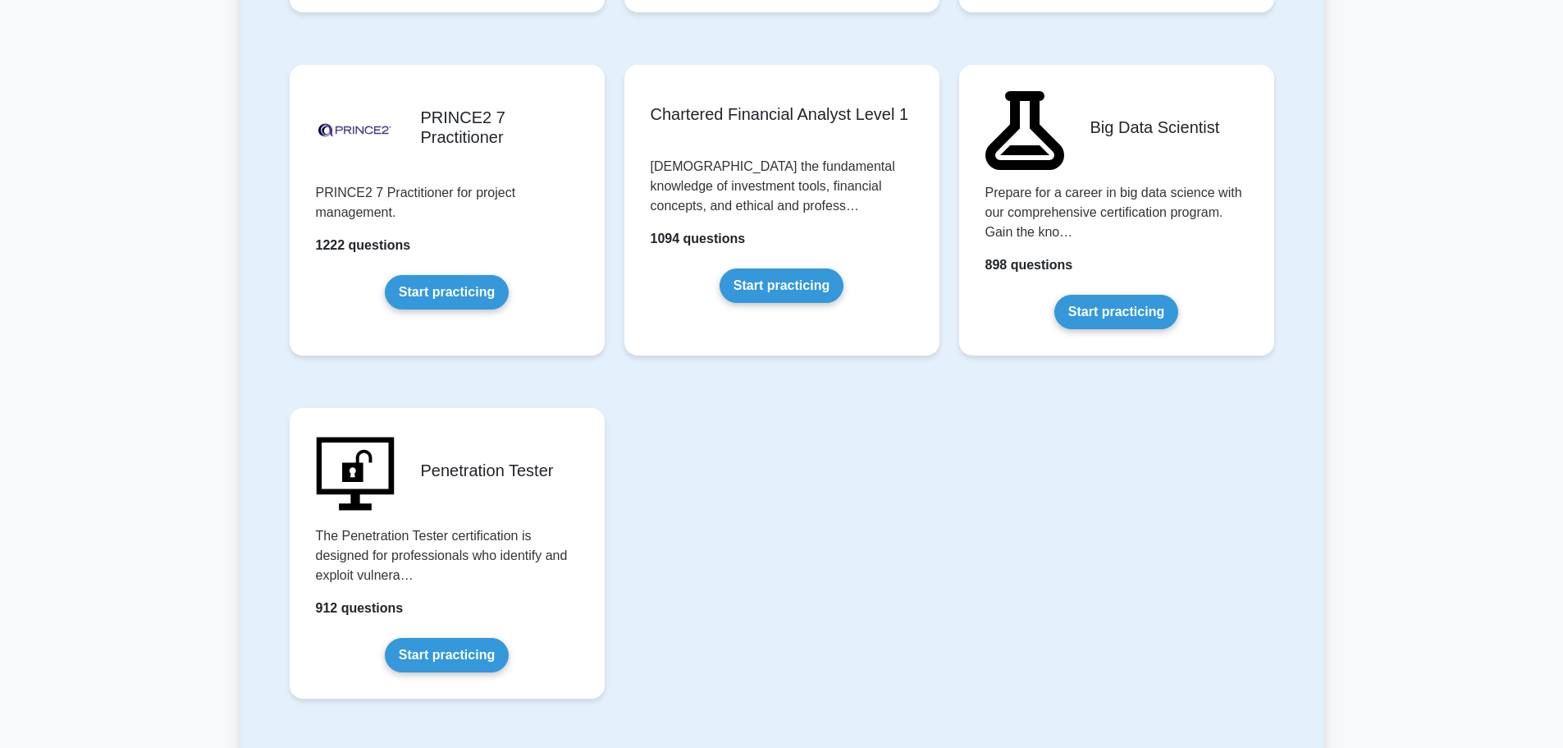
drag, startPoint x: 1326, startPoint y: 555, endPoint x: 1310, endPoint y: 616, distance: 63.5
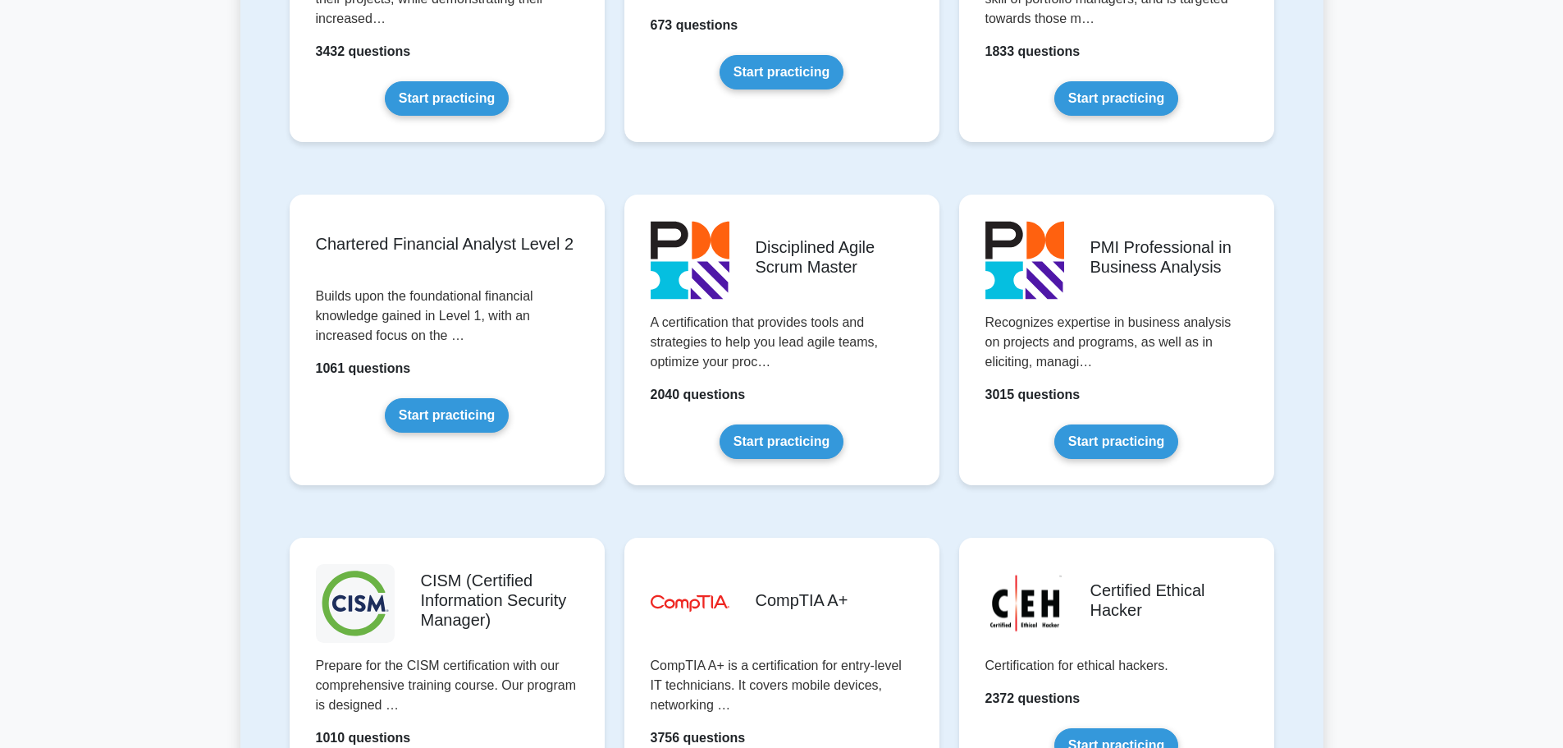
drag, startPoint x: 1305, startPoint y: 574, endPoint x: 1307, endPoint y: 438, distance: 135.4
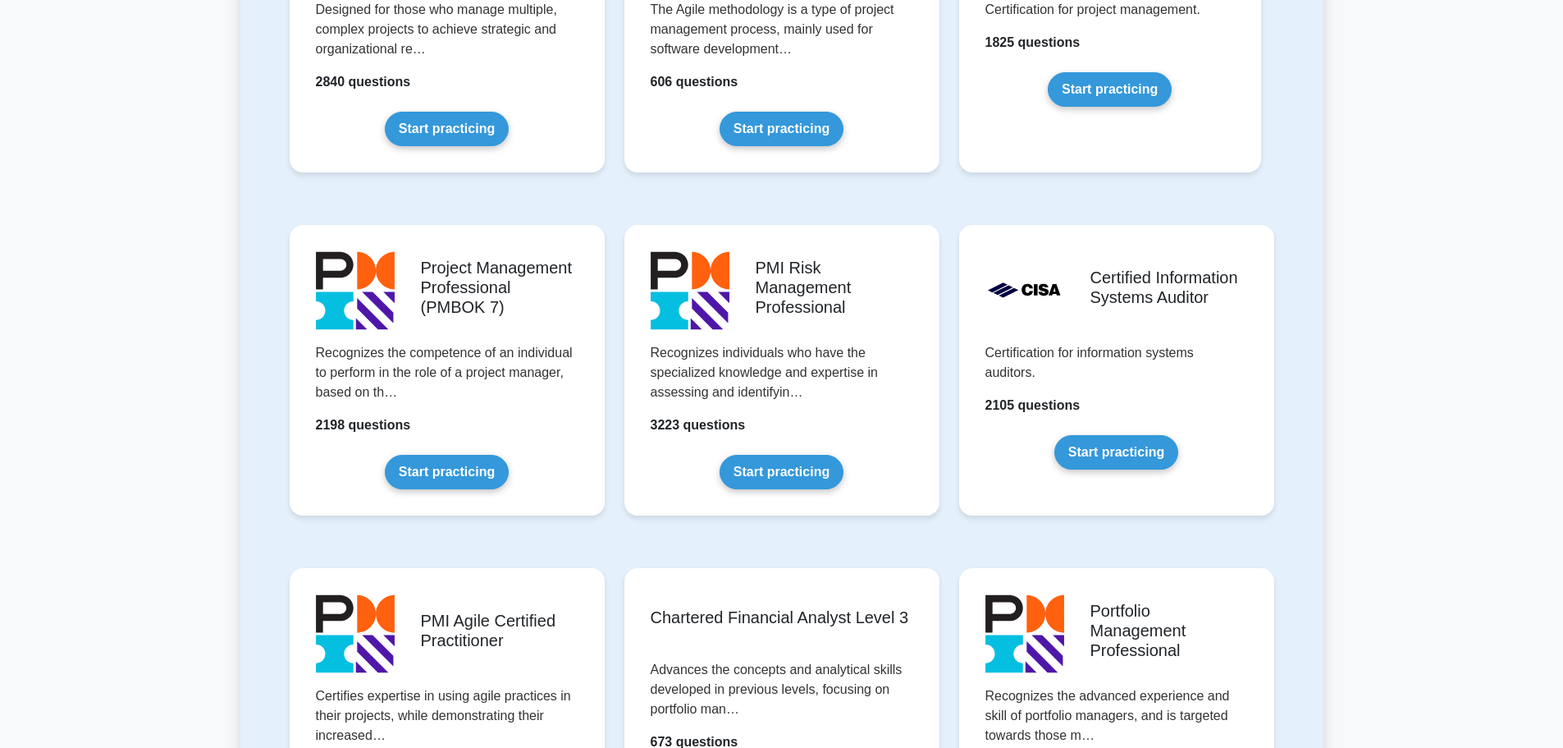
scroll to position [1148, 0]
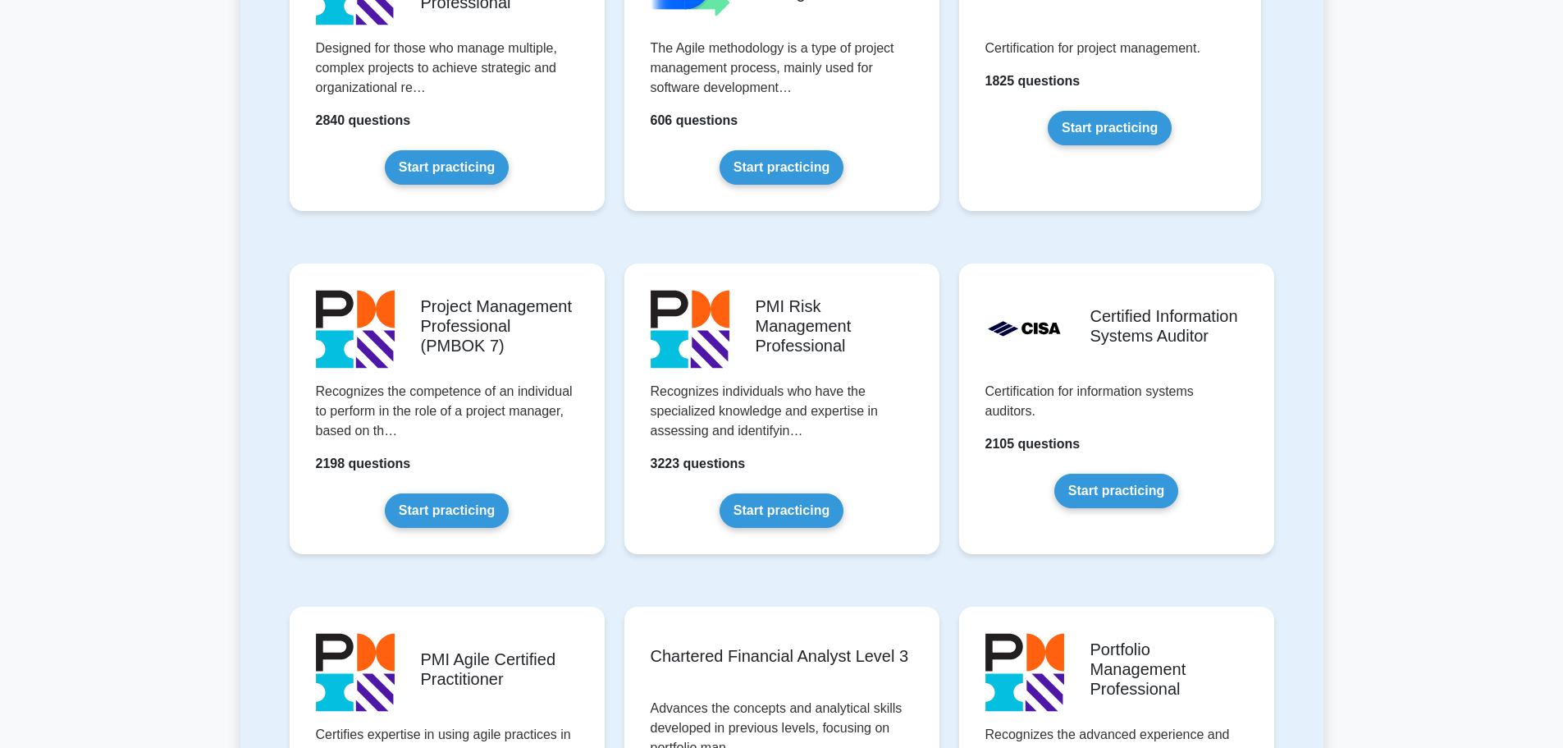
drag, startPoint x: 1307, startPoint y: 438, endPoint x: 1329, endPoint y: 373, distance: 69.3
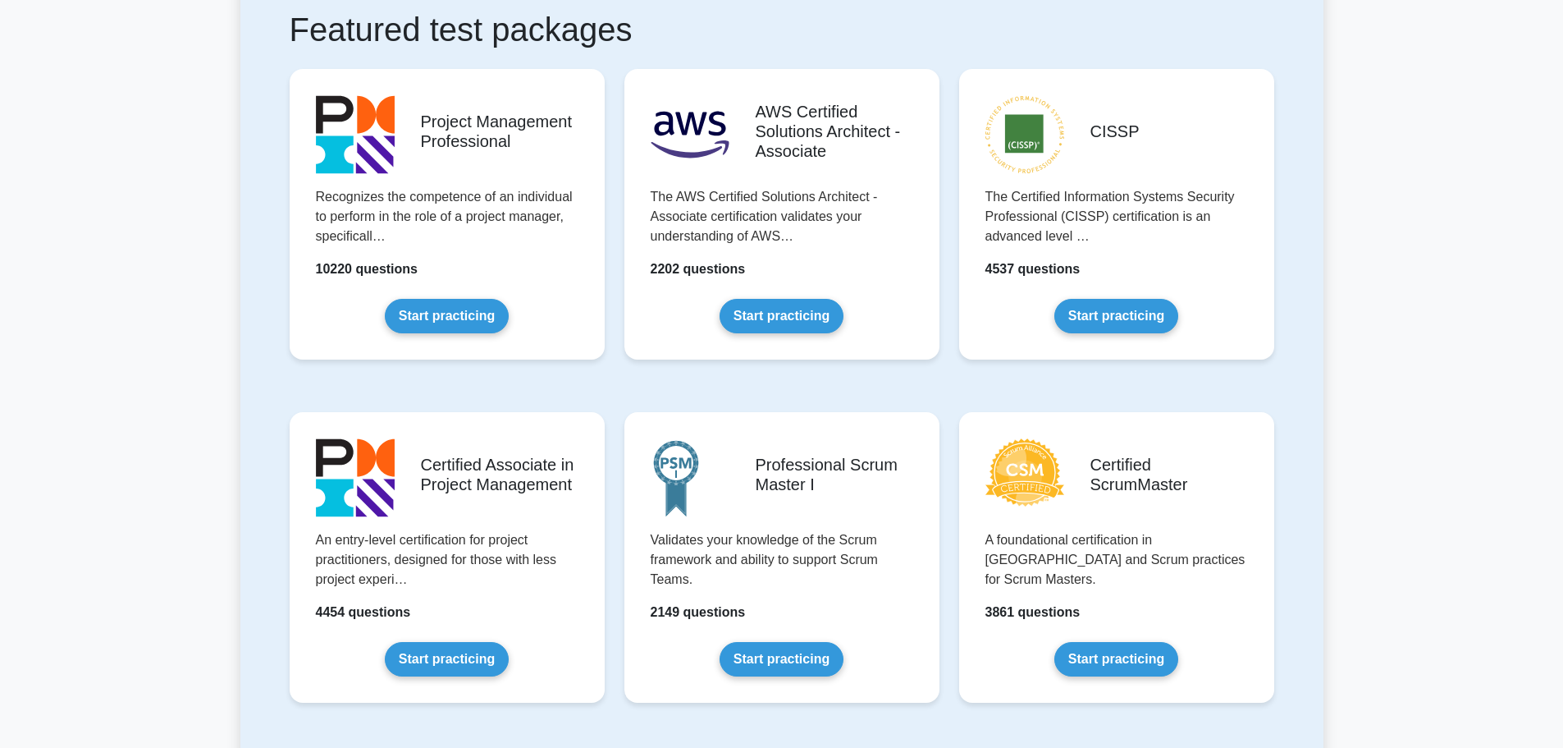
drag, startPoint x: 1329, startPoint y: 373, endPoint x: 1333, endPoint y: 271, distance: 101.8
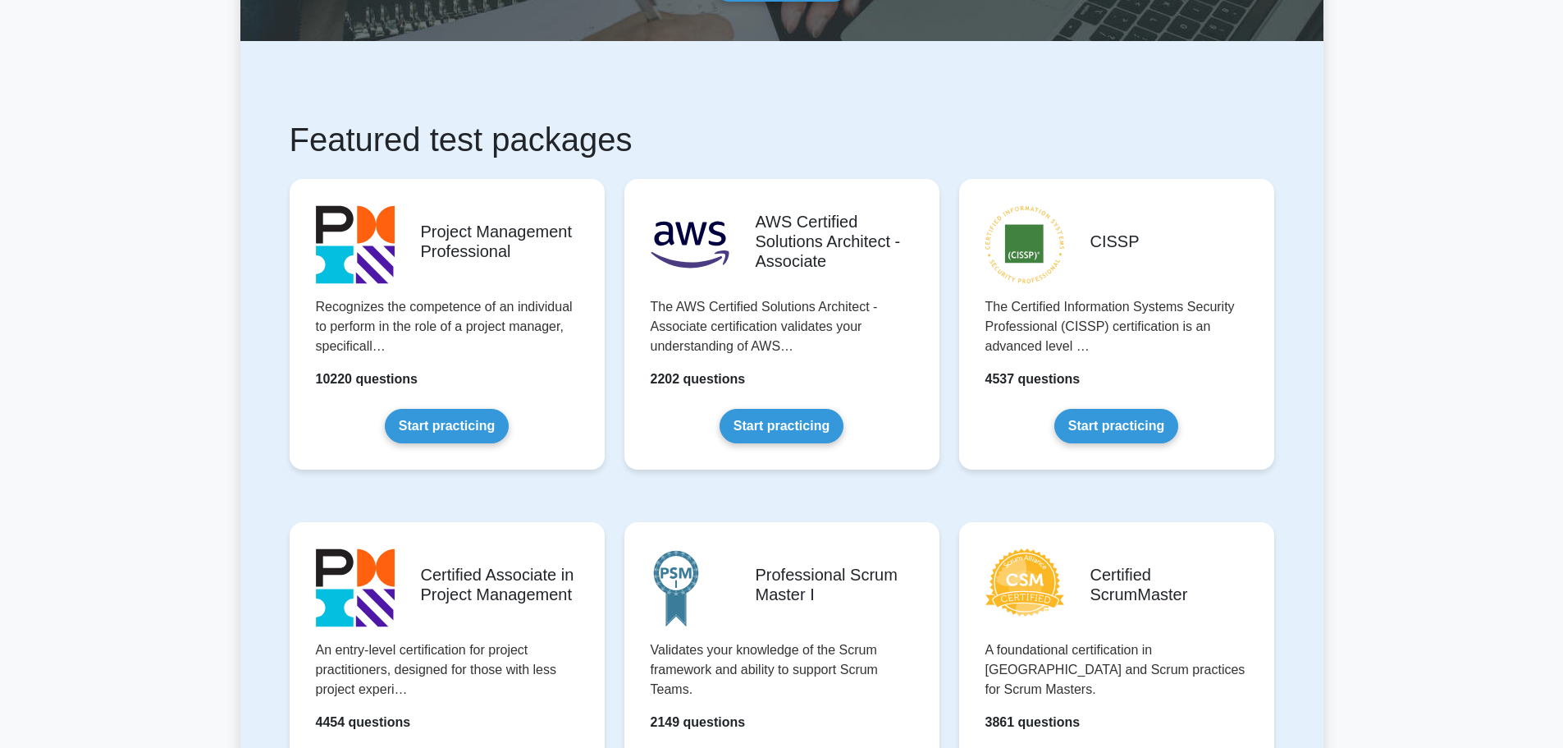
scroll to position [0, 0]
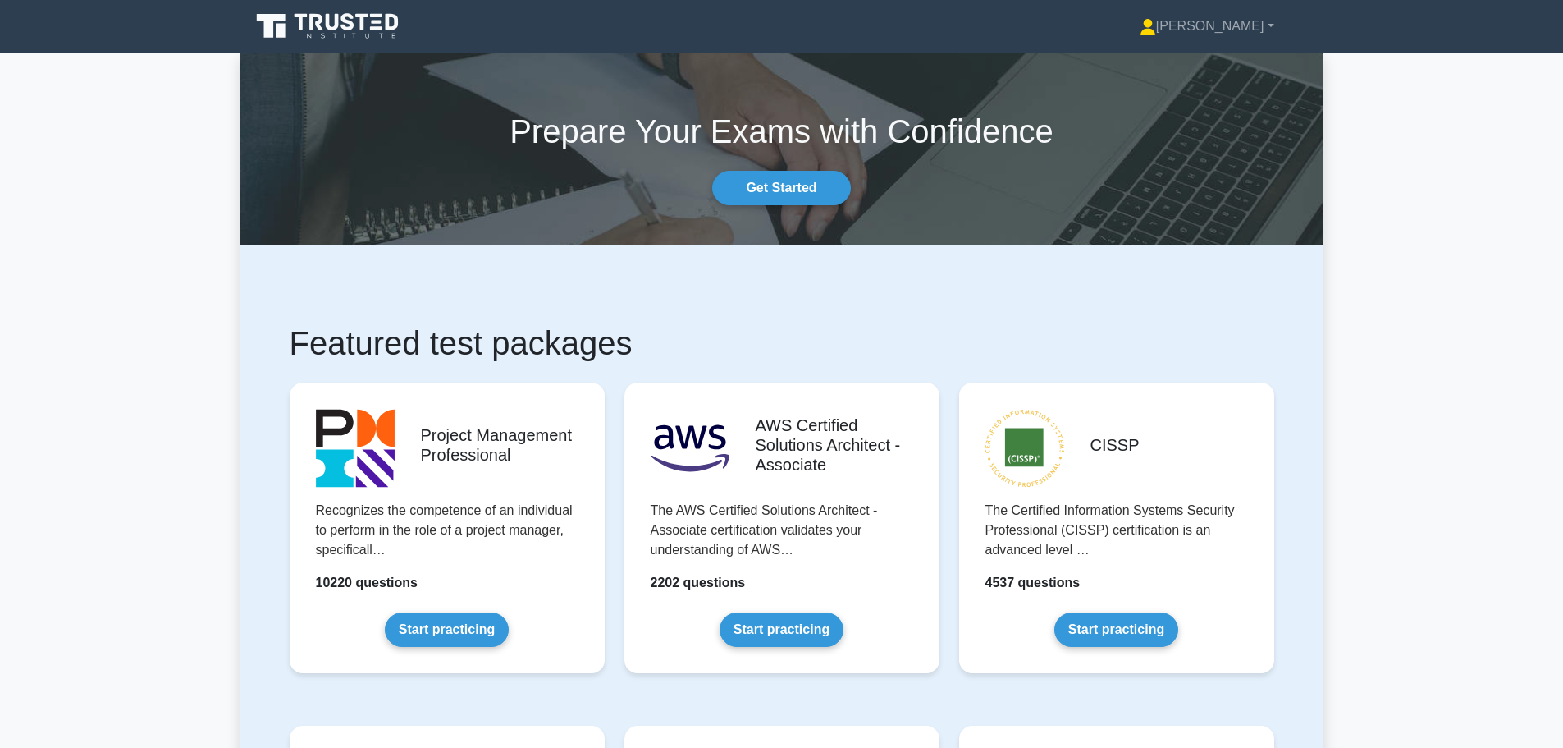
drag, startPoint x: 1340, startPoint y: 235, endPoint x: 1339, endPoint y: 125, distance: 110.0
click at [781, 198] on link "Get Started" at bounding box center [781, 188] width 138 height 34
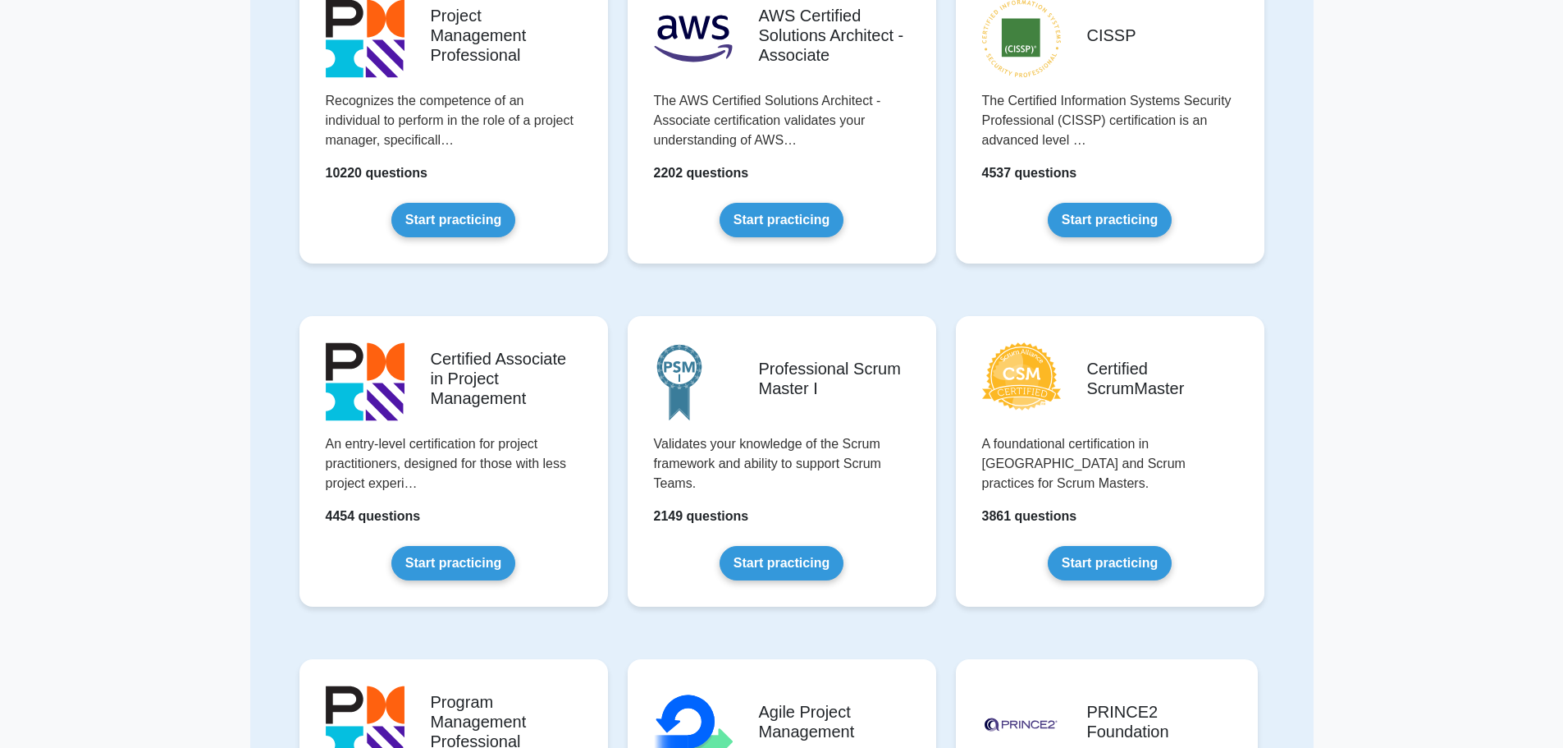
scroll to position [335, 0]
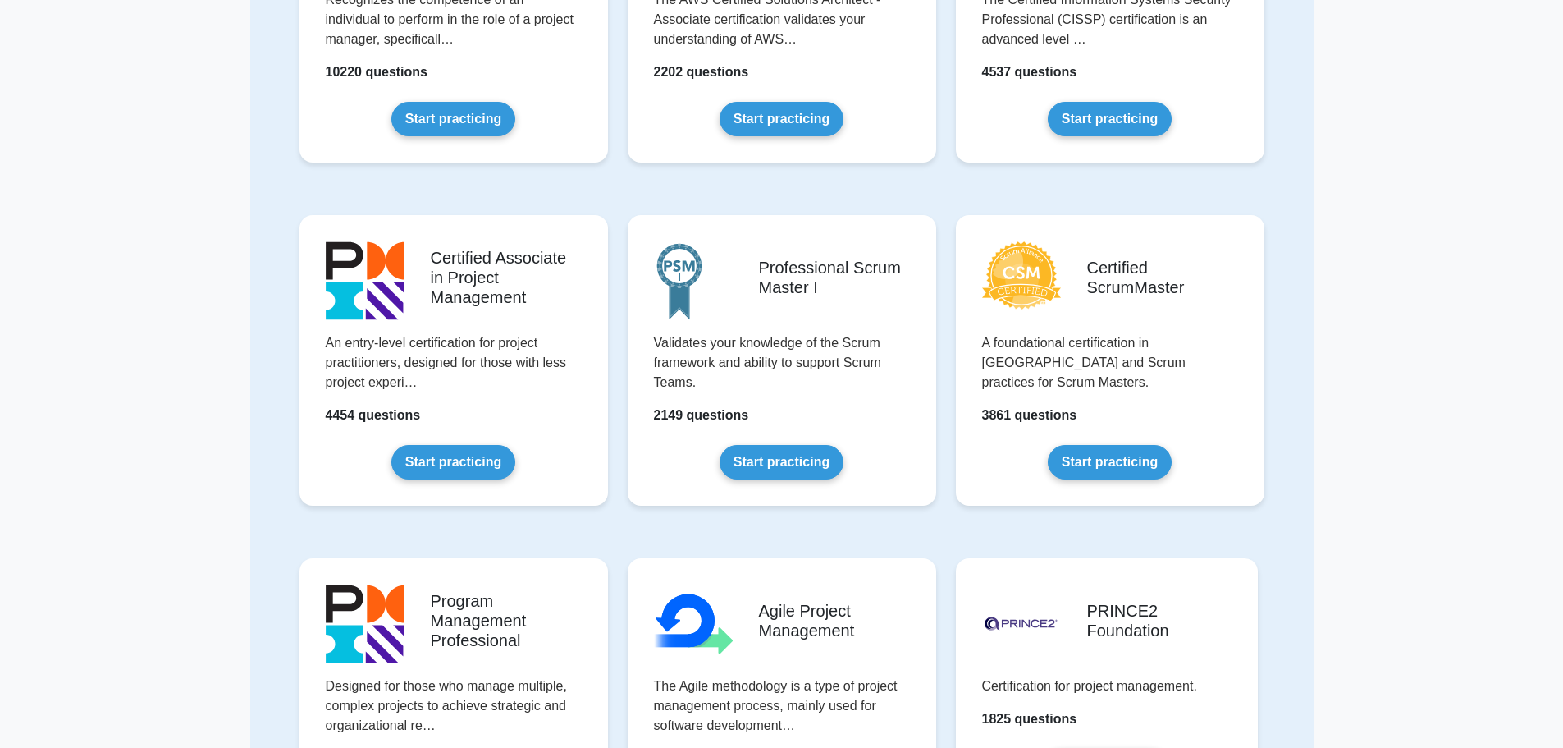
drag, startPoint x: 1306, startPoint y: 291, endPoint x: 1294, endPoint y: 378, distance: 87.8
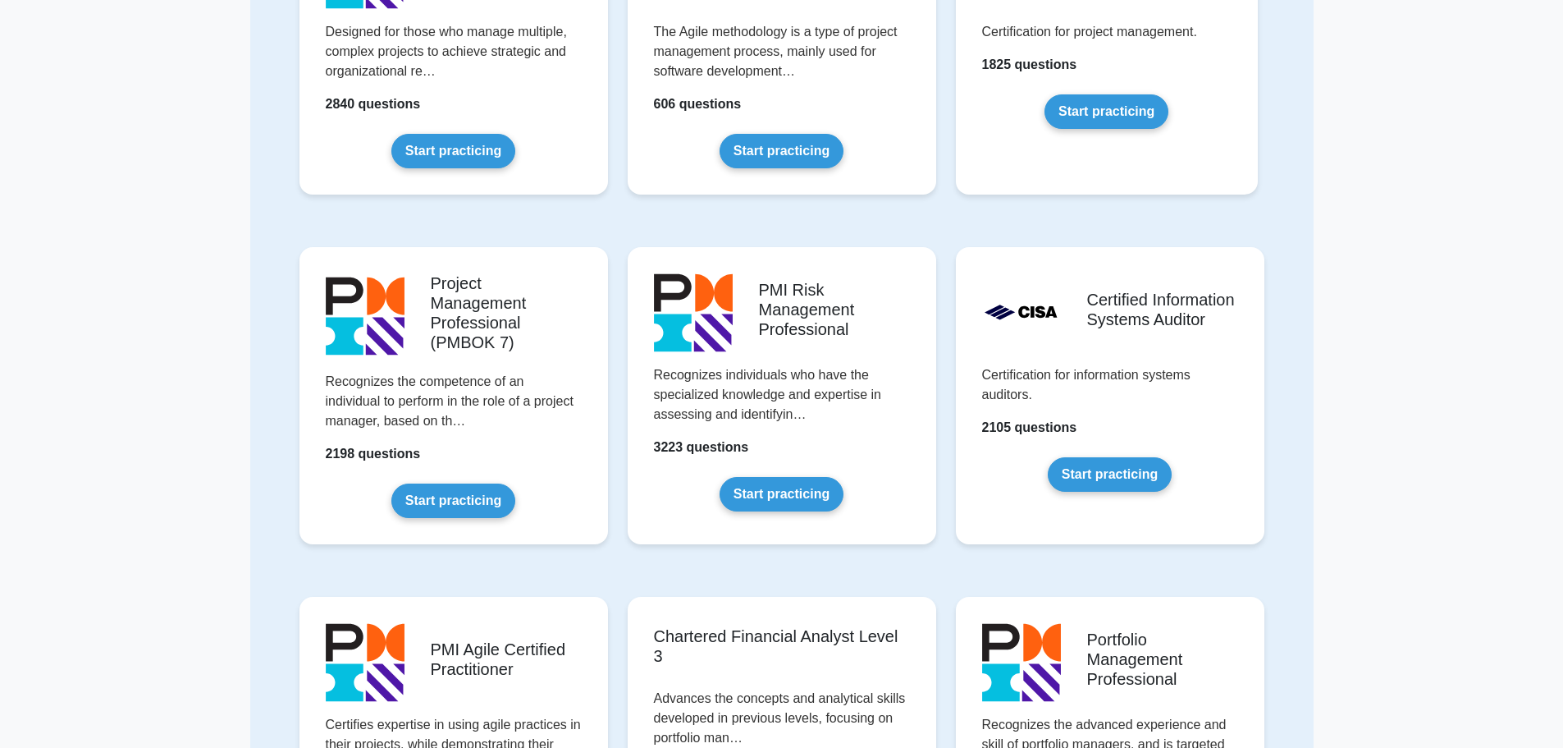
drag, startPoint x: 1294, startPoint y: 377, endPoint x: 1280, endPoint y: 495, distance: 118.2
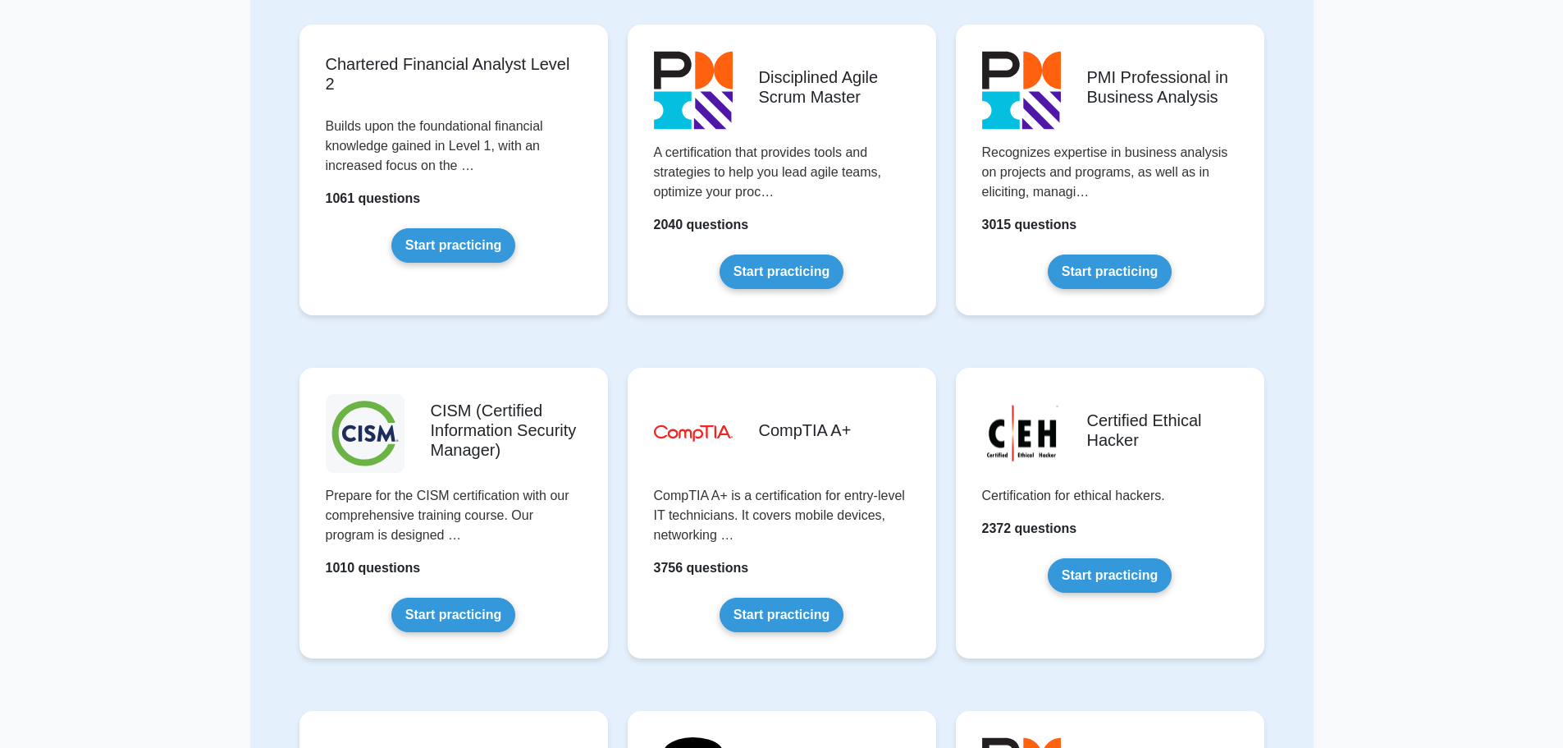
drag, startPoint x: 1278, startPoint y: 447, endPoint x: 1274, endPoint y: 533, distance: 85.4
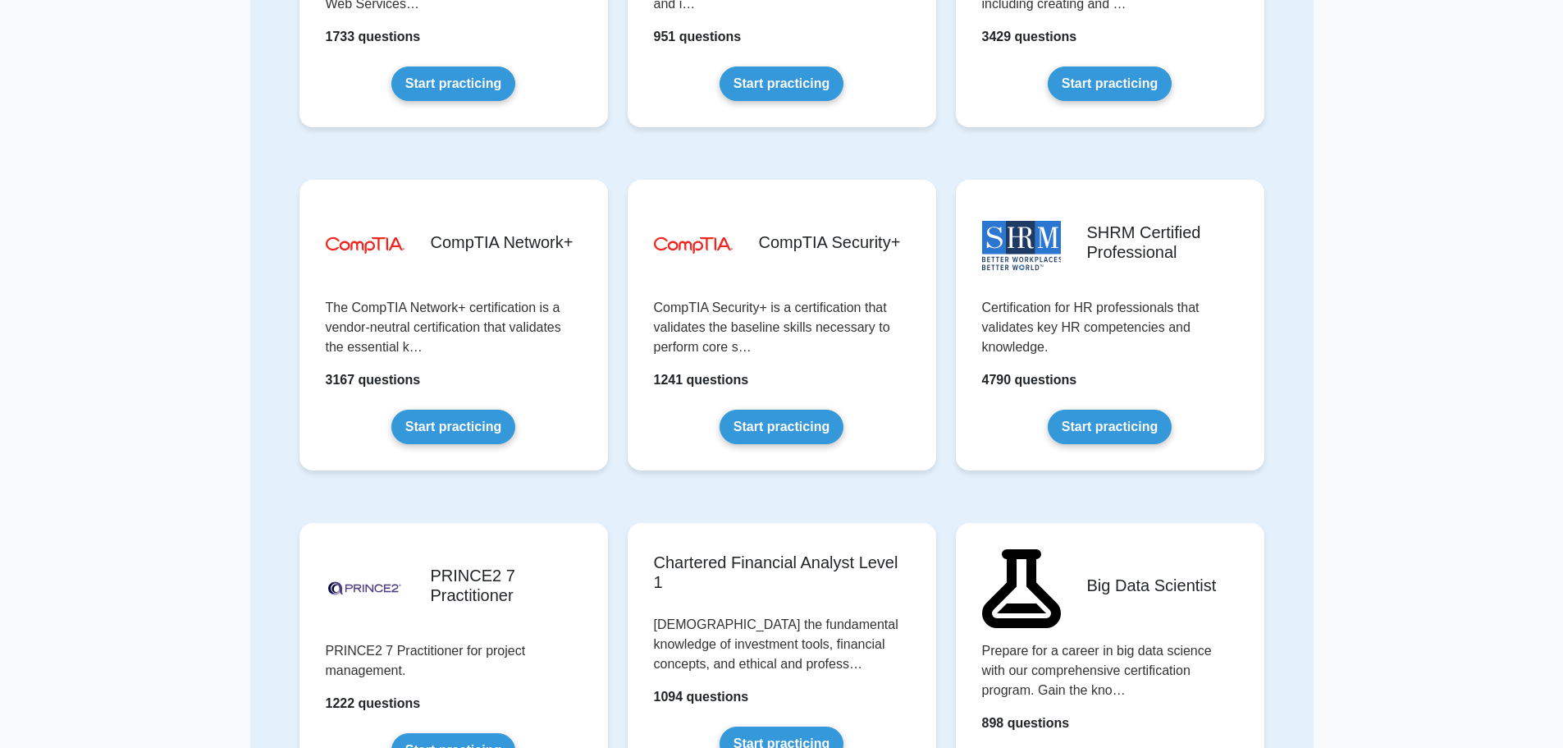
drag, startPoint x: 1278, startPoint y: 517, endPoint x: 1279, endPoint y: 556, distance: 38.6
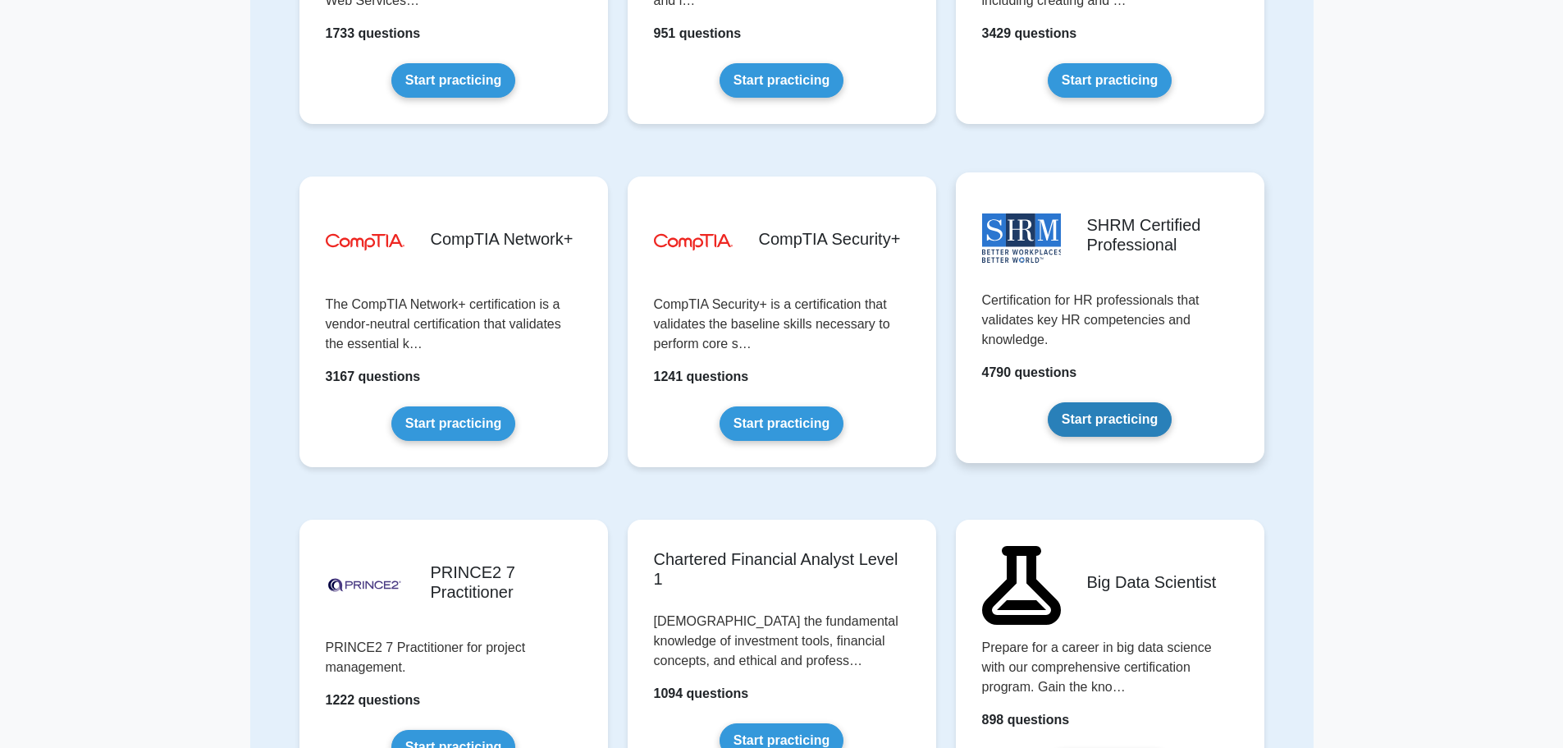
click at [1095, 427] on link "Start practicing" at bounding box center [1110, 419] width 124 height 34
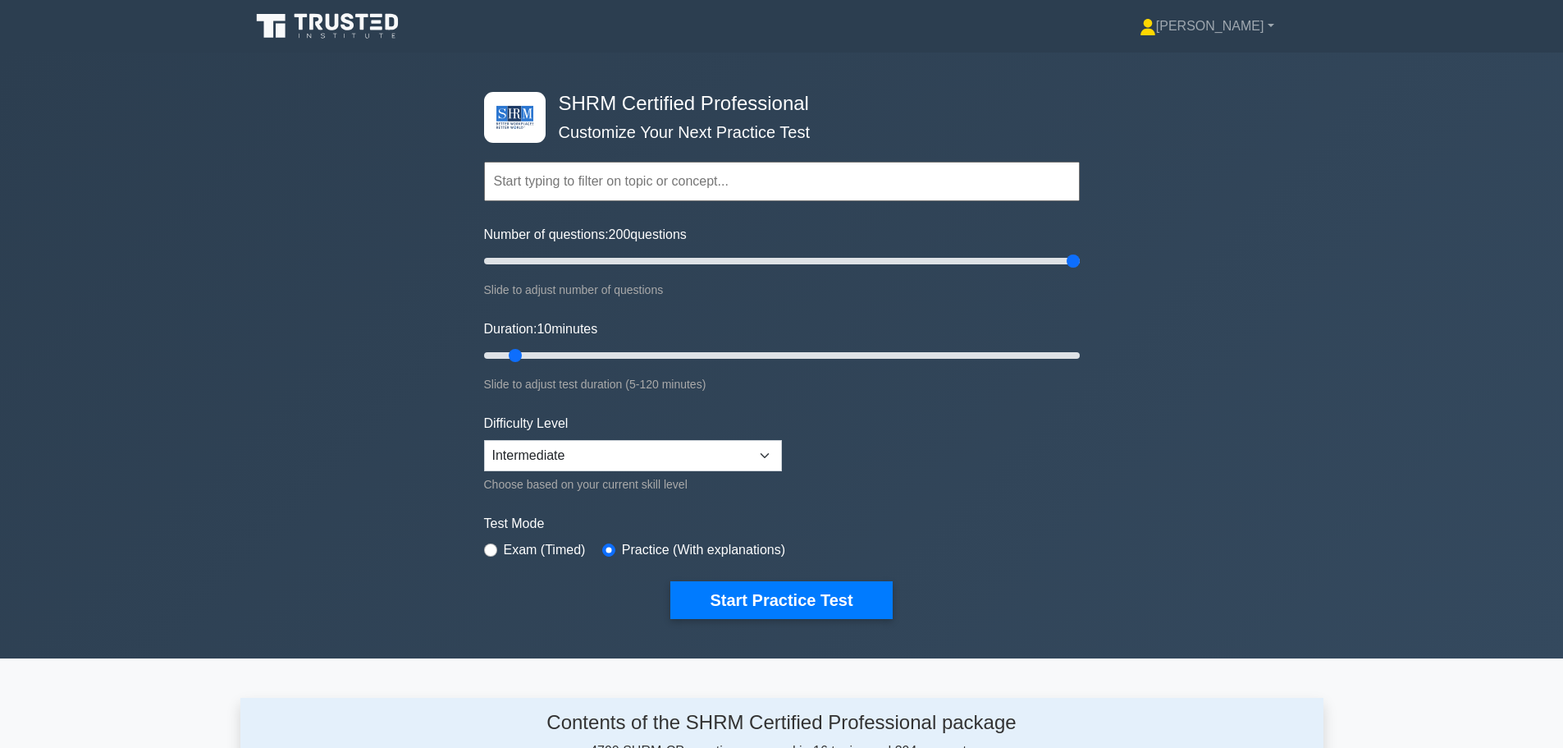
drag, startPoint x: 720, startPoint y: 268, endPoint x: 1146, endPoint y: 287, distance: 425.5
type input "200"
click at [1080, 271] on input "Number of questions: 200 questions" at bounding box center [782, 261] width 596 height 20
drag, startPoint x: 849, startPoint y: 349, endPoint x: 1187, endPoint y: 353, distance: 338.1
type input "120"
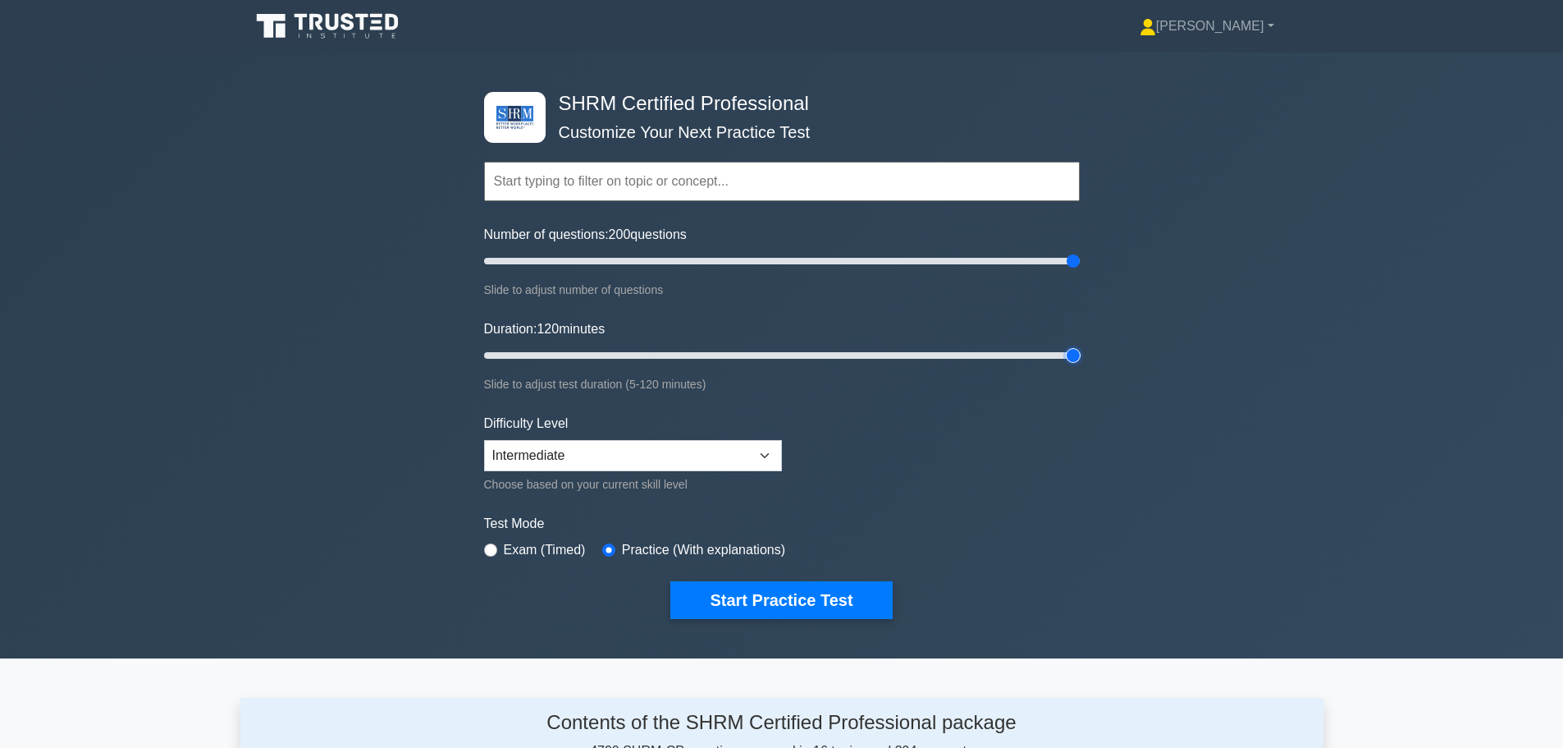
click at [1080, 353] on input "Duration: 120 minutes" at bounding box center [782, 355] width 596 height 20
click at [708, 440] on select "Beginner Intermediate Expert" at bounding box center [633, 455] width 298 height 31
select select "expert"
click at [484, 440] on select "Beginner Intermediate Expert" at bounding box center [633, 455] width 298 height 31
click at [725, 591] on button "Start Practice Test" at bounding box center [781, 600] width 222 height 38
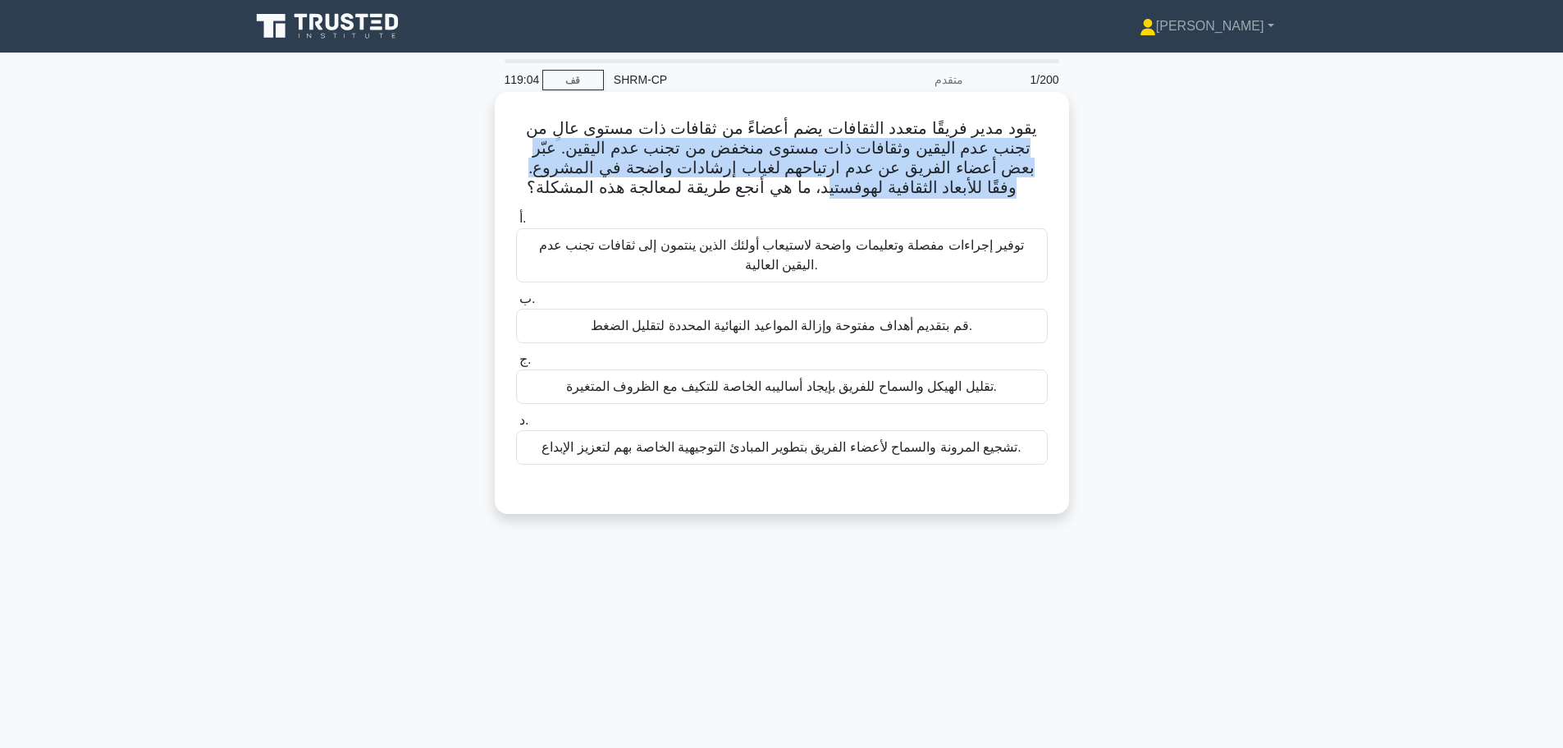
drag, startPoint x: 1043, startPoint y: 115, endPoint x: 867, endPoint y: 195, distance: 193.9
click at [867, 195] on div "يقود مدير فريقًا متعدد الثقافات يضم أعضاءً من ثقافات ذات مستوى عالٍ من تجنب عدم…" at bounding box center [781, 302] width 561 height 409
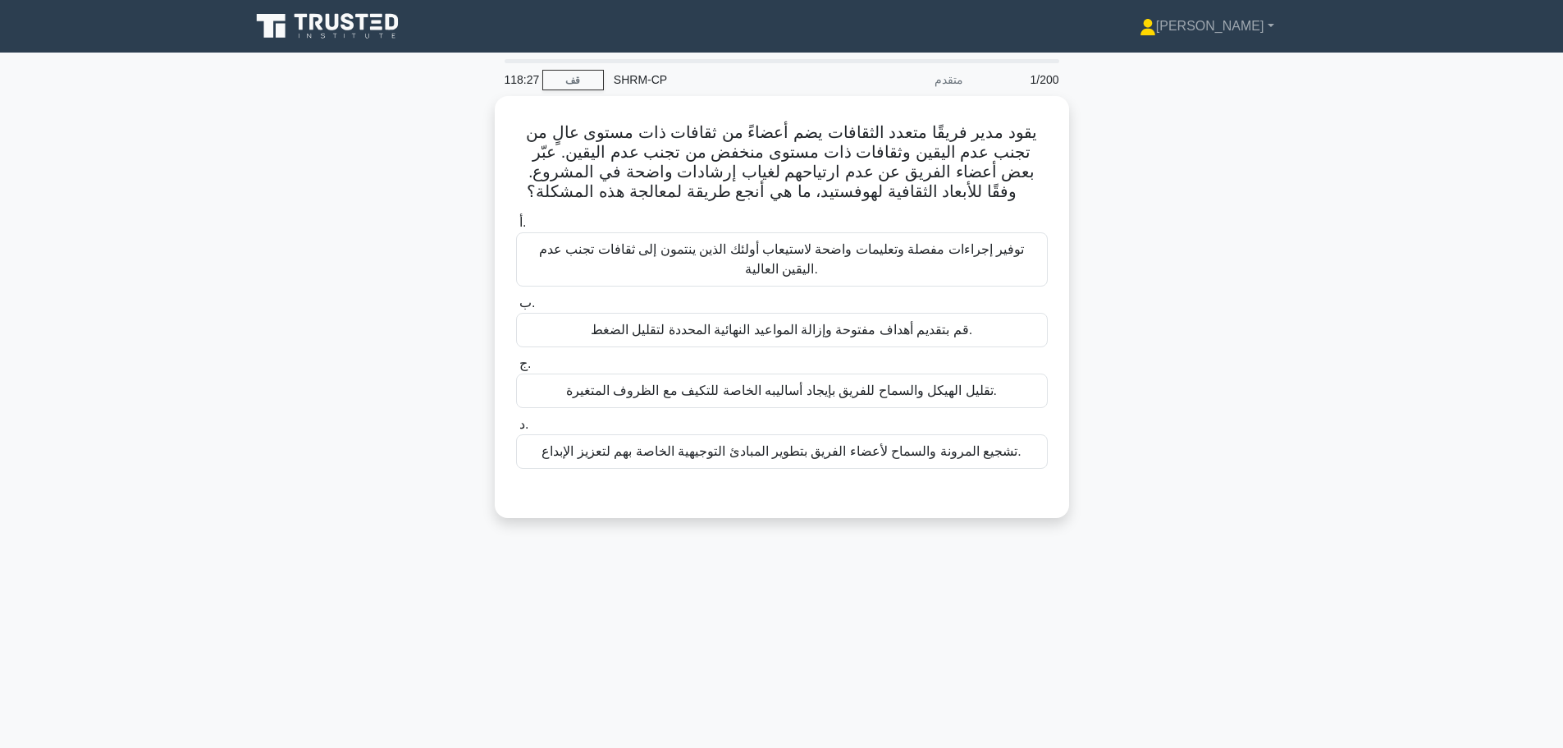
click at [1173, 459] on div "يقود مدير فريقًا متعدد الثقافات يضم أعضاءً من ثقافات ذات مستوى عالٍ من تجنب عدم…" at bounding box center [781, 316] width 1083 height 441
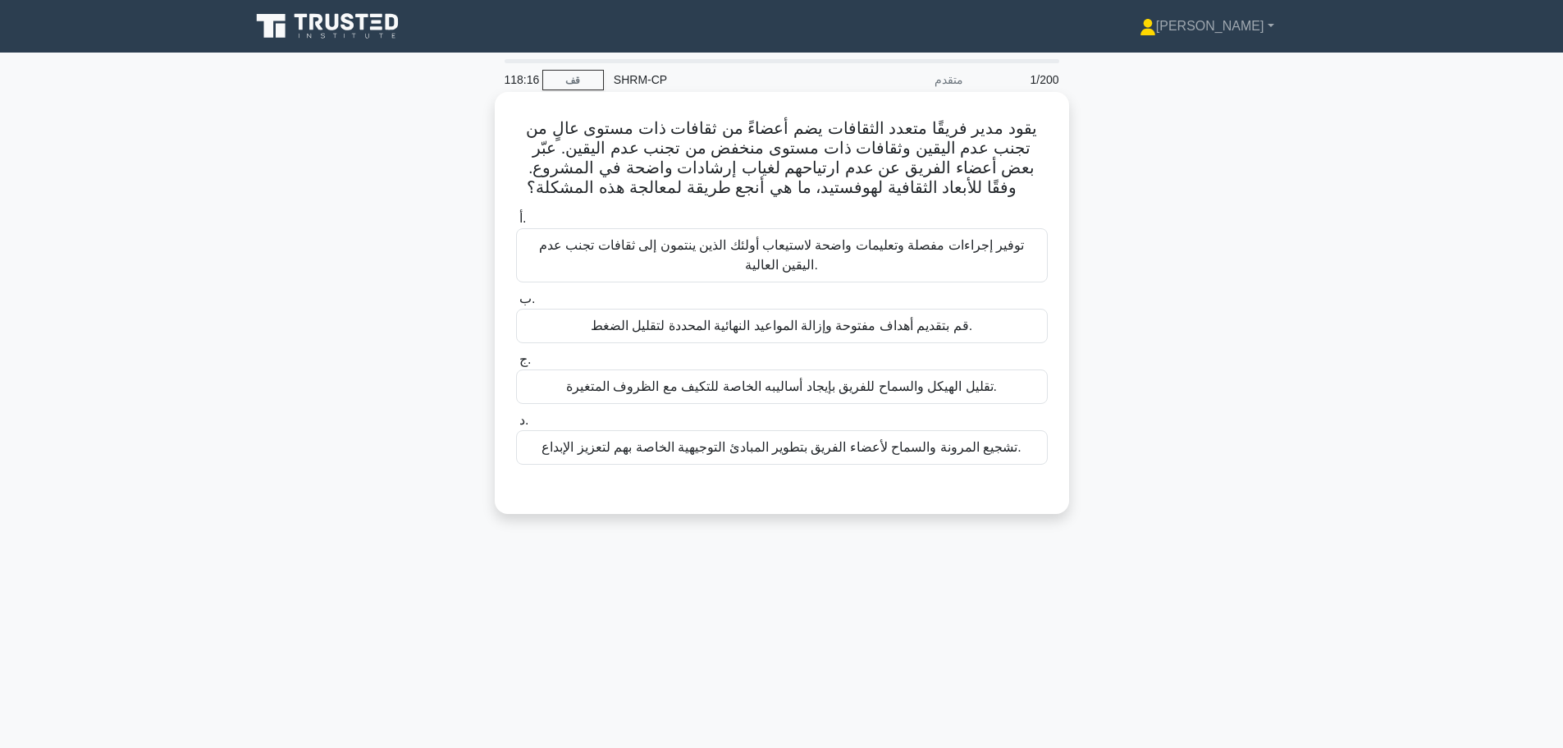
click at [984, 251] on font "توفير إجراءات مفصلة وتعليمات واضحة لاستيعاب أولئك الذين ينتمون إلى ثقافات تجنب …" at bounding box center [781, 255] width 485 height 34
click at [516, 224] on input "أ. توفير إجراءات مفصلة وتعليمات واضحة لاستيعاب أولئك الذين ينتمون إلى ثقافات تج…" at bounding box center [516, 218] width 0 height 11
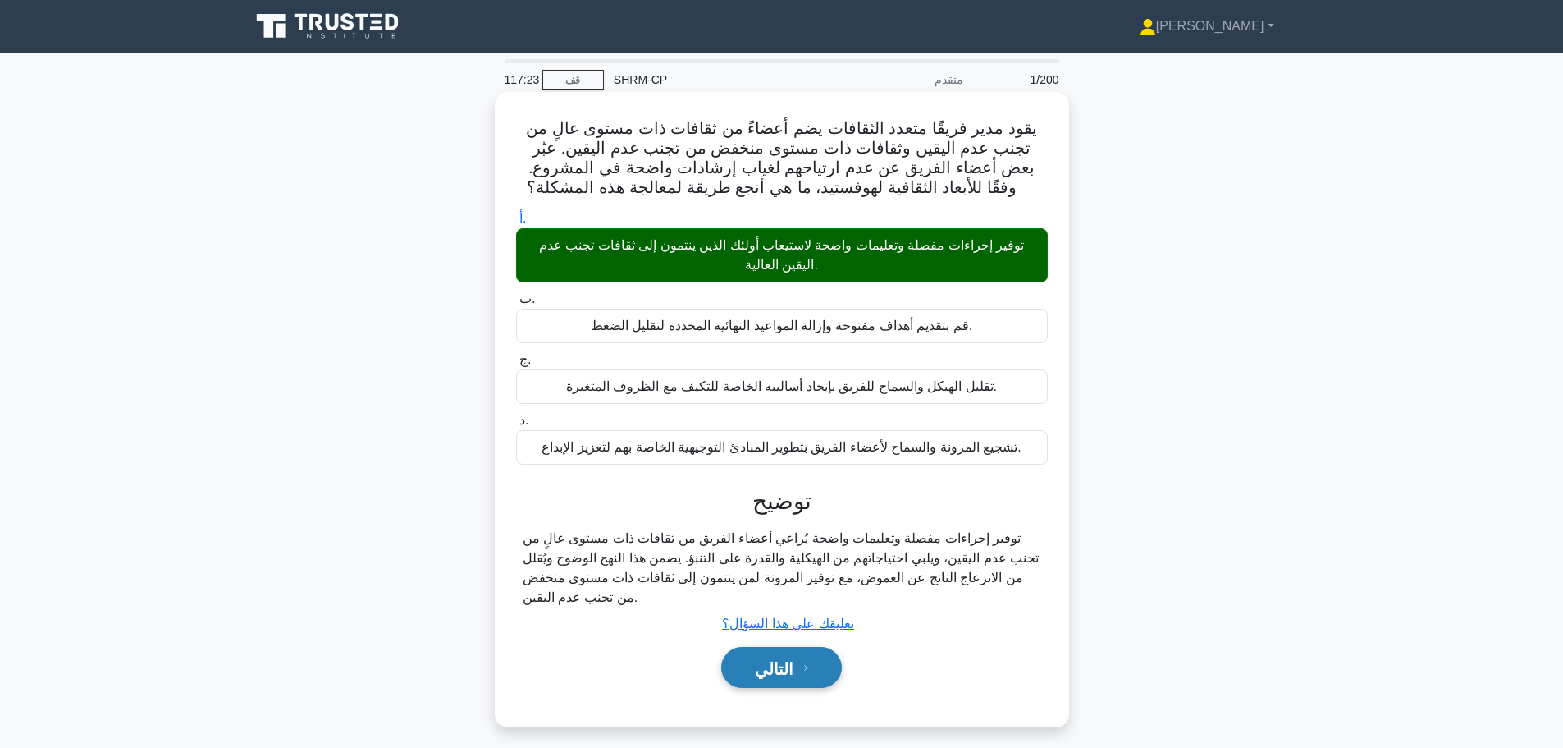
click at [802, 682] on button "التالي" at bounding box center [781, 668] width 121 height 42
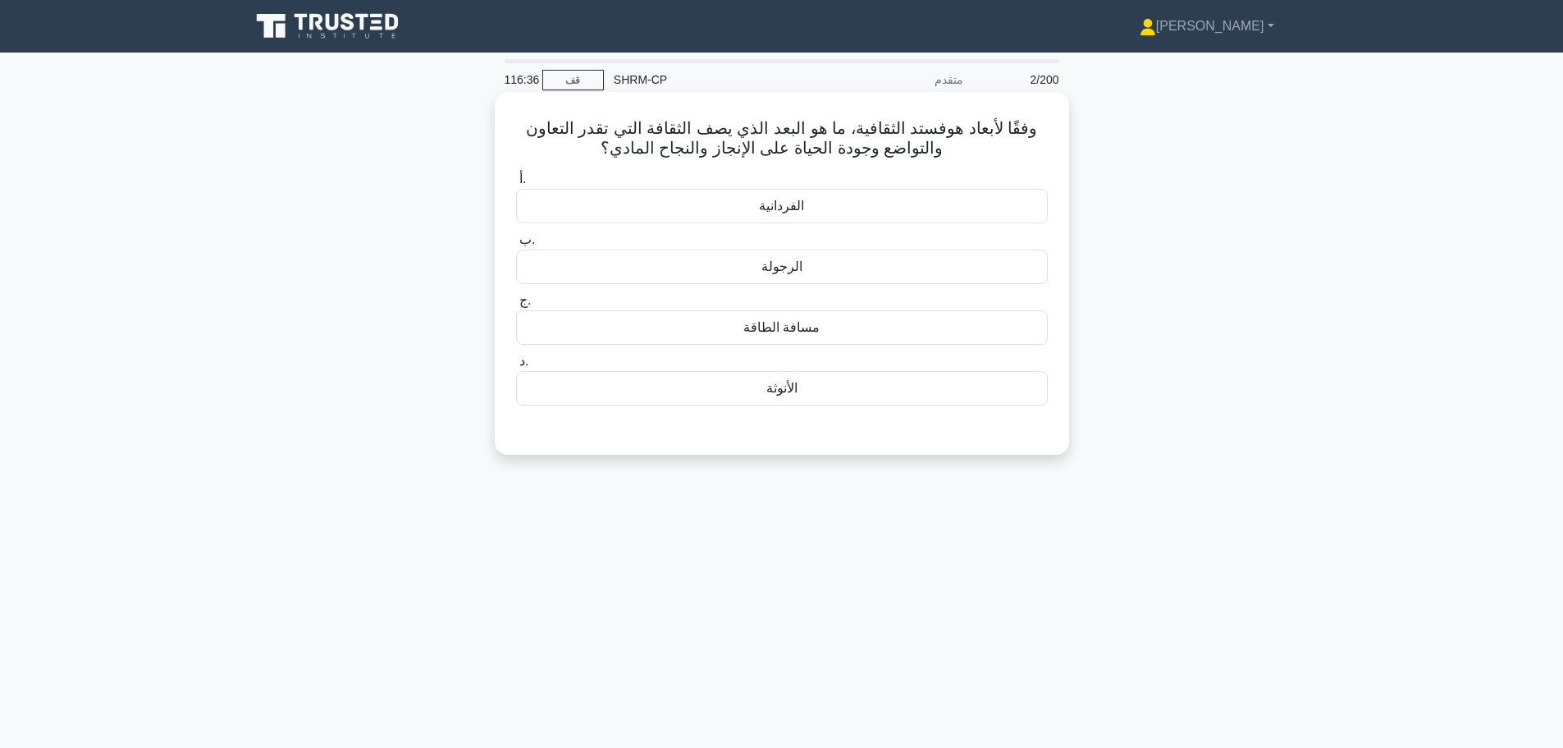
click at [794, 398] on font "الأنوثة" at bounding box center [781, 388] width 31 height 20
click at [516, 367] on input "د. الأنوثة" at bounding box center [516, 361] width 0 height 11
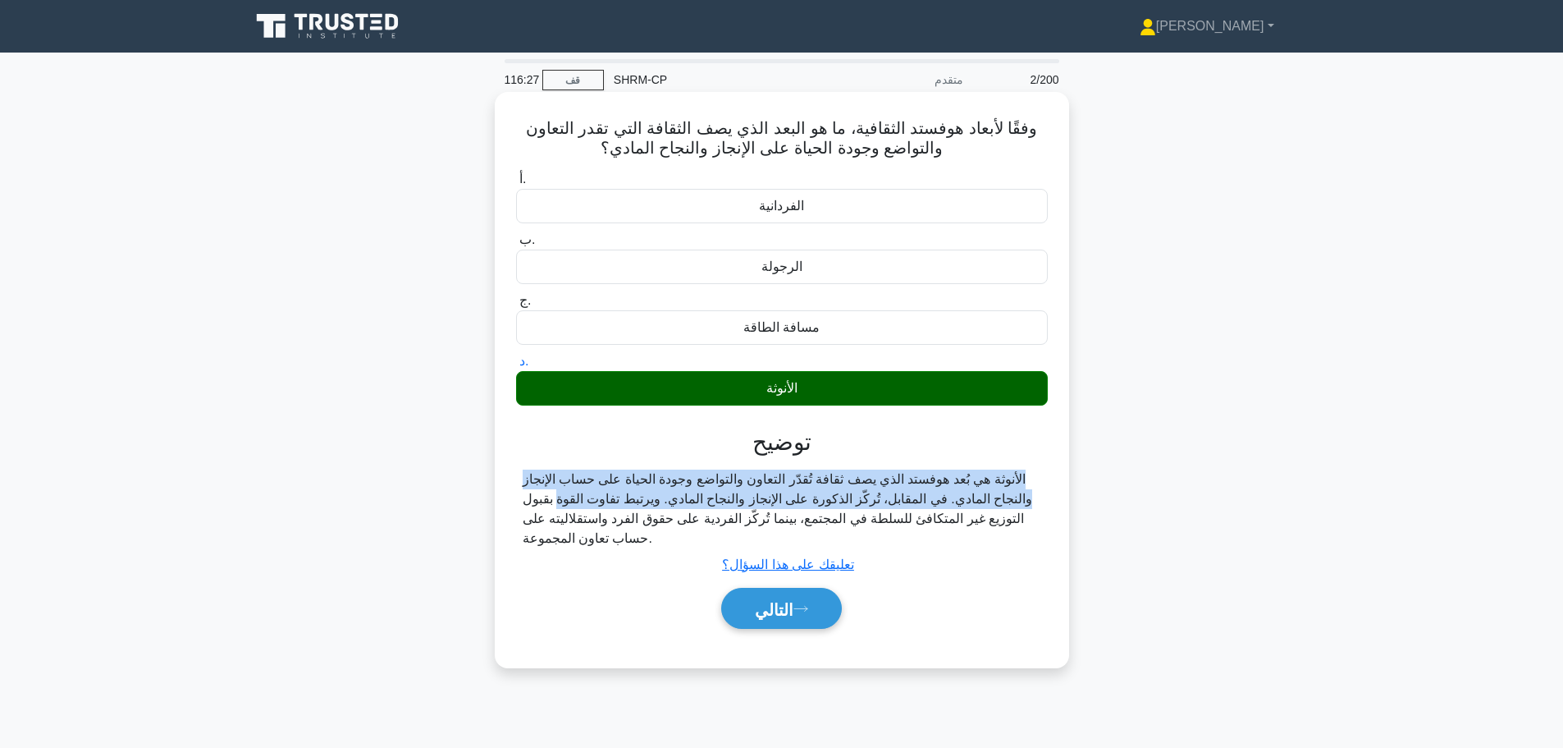
drag, startPoint x: 828, startPoint y: 436, endPoint x: 653, endPoint y: 501, distance: 186.7
click at [653, 501] on div "توضيح الأنوثة هي بُعد هوفستد الذي يصف ثقافة تُقدّر التعاون والتواضع وجودة الحيا…" at bounding box center [782, 531] width 532 height 207
drag, startPoint x: 671, startPoint y: 545, endPoint x: 711, endPoint y: 441, distance: 110.9
click at [711, 441] on div "توضيح الأنوثة هي بُعد هوفستد الذي يصف ثقافة تُقدّر التعاون والتواضع وجودة الحيا…" at bounding box center [782, 531] width 532 height 207
copy div "توضيح الأنوثة هي بُعد هوفستد الذي يصف ثقافة تُقدّر التعاون والتواضع وجودة الحيا…"
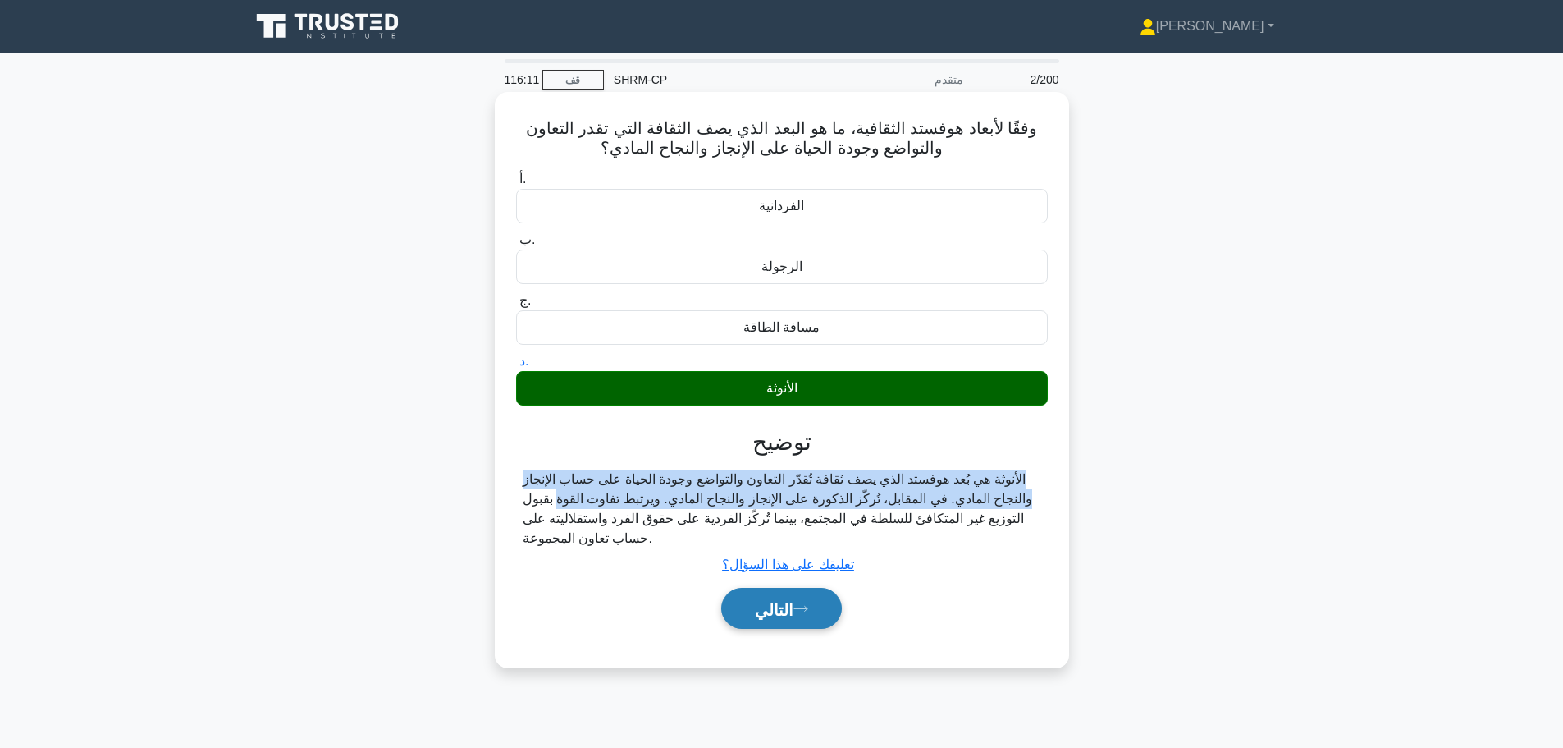
click at [789, 611] on font "التالي" at bounding box center [774, 609] width 39 height 18
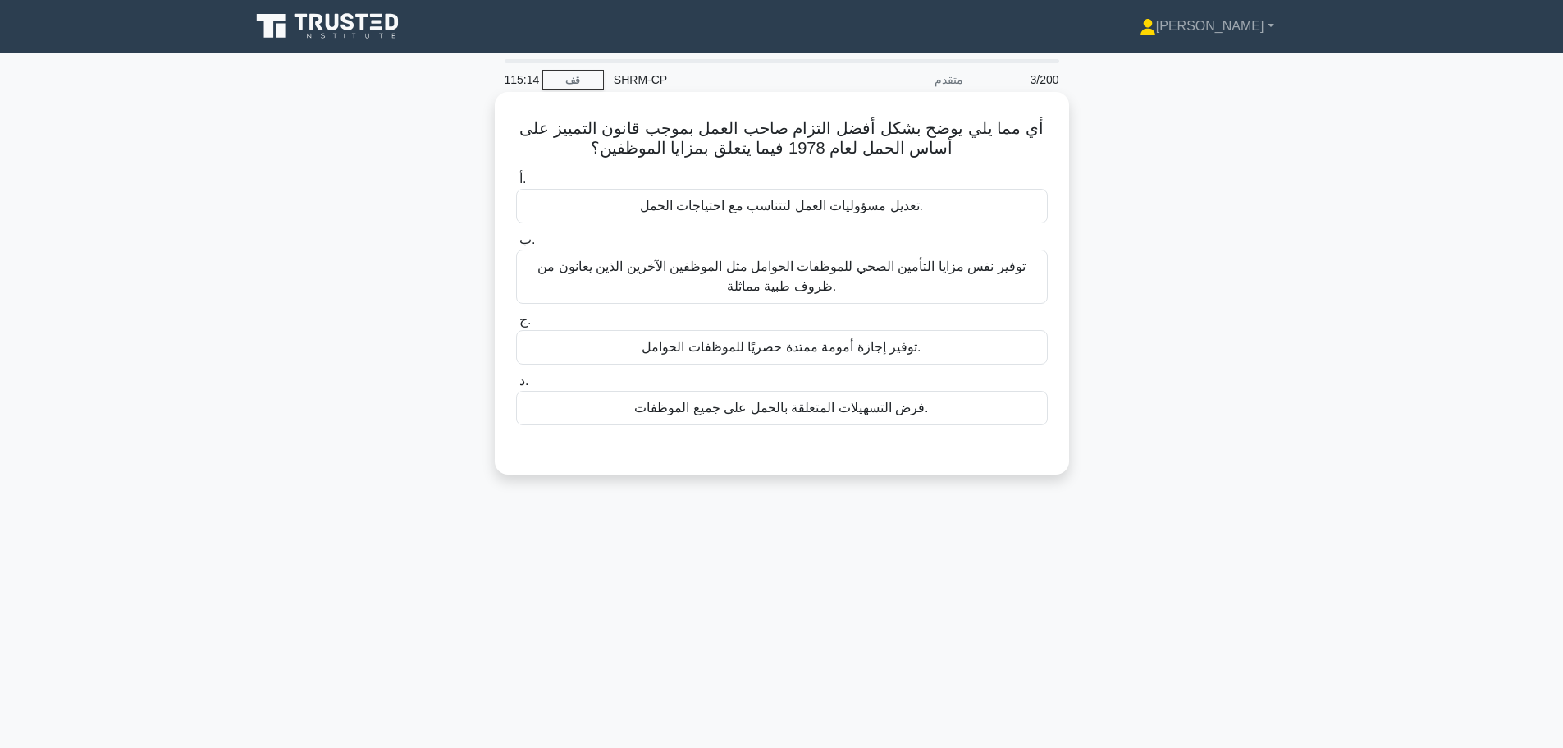
click at [968, 267] on font "توفير نفس مزايا التأمين الصحي للموظفات الحوامل مثل الموظفين الآخرين الذين يعانو…" at bounding box center [780, 276] width 487 height 34
click at [516, 245] on input "ب. توفير نفس مزايا التأمين الصحي للموظفات الحوامل مثل الموظفين الآخرين الذين يع…" at bounding box center [516, 240] width 0 height 11
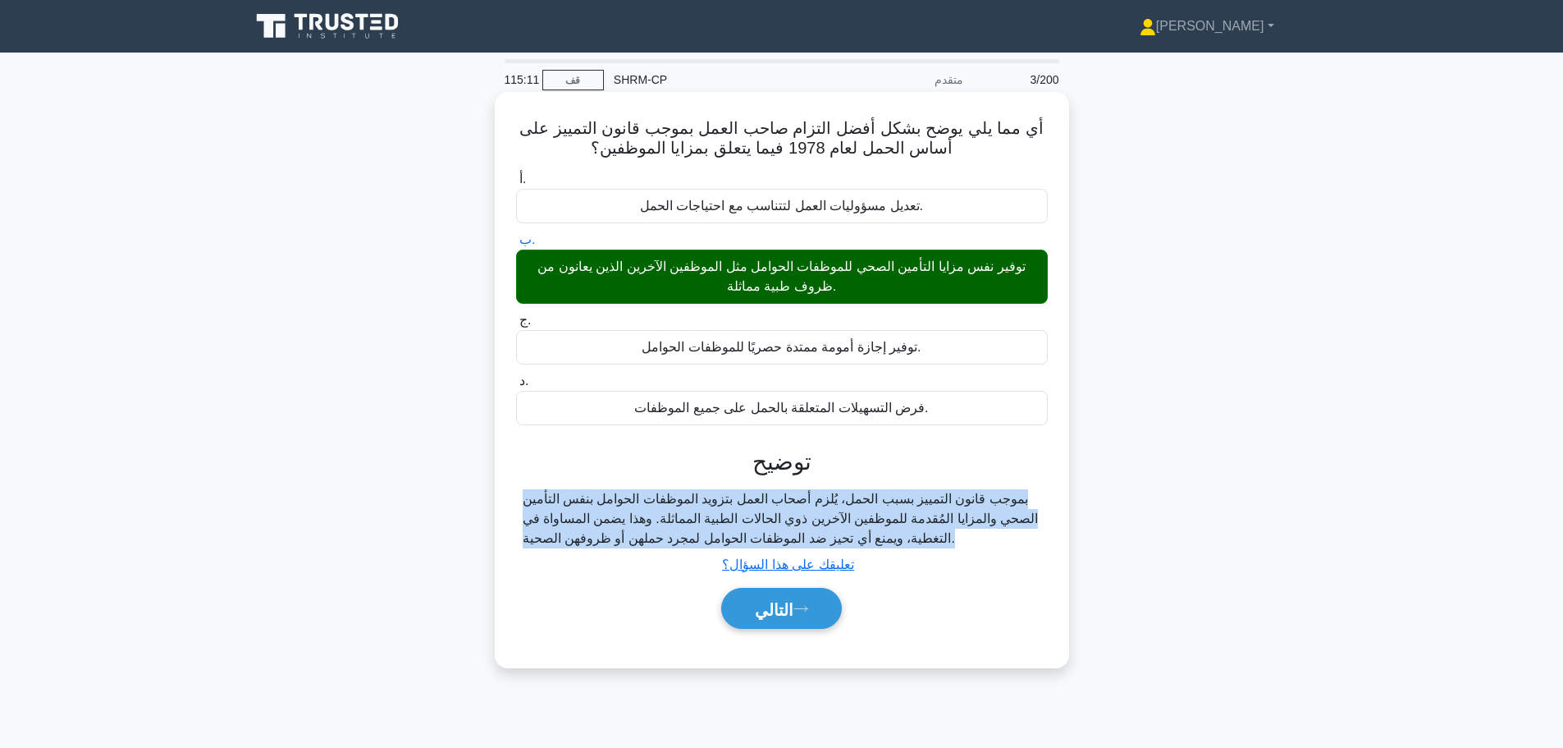
drag, startPoint x: 828, startPoint y: 460, endPoint x: 571, endPoint y: 556, distance: 273.9
click at [571, 556] on div "توضيح بموجب قانون التمييز بسبب الحمل، يُلزم أصحاب العمل بتزويد الموظفات الحوامل…" at bounding box center [782, 541] width 532 height 187
click at [558, 537] on font "بموجب قانون التمييز بسبب الحمل، يُلزم أصحاب العمل بتزويد الموظفات الحوامل بنفس …" at bounding box center [781, 518] width 516 height 53
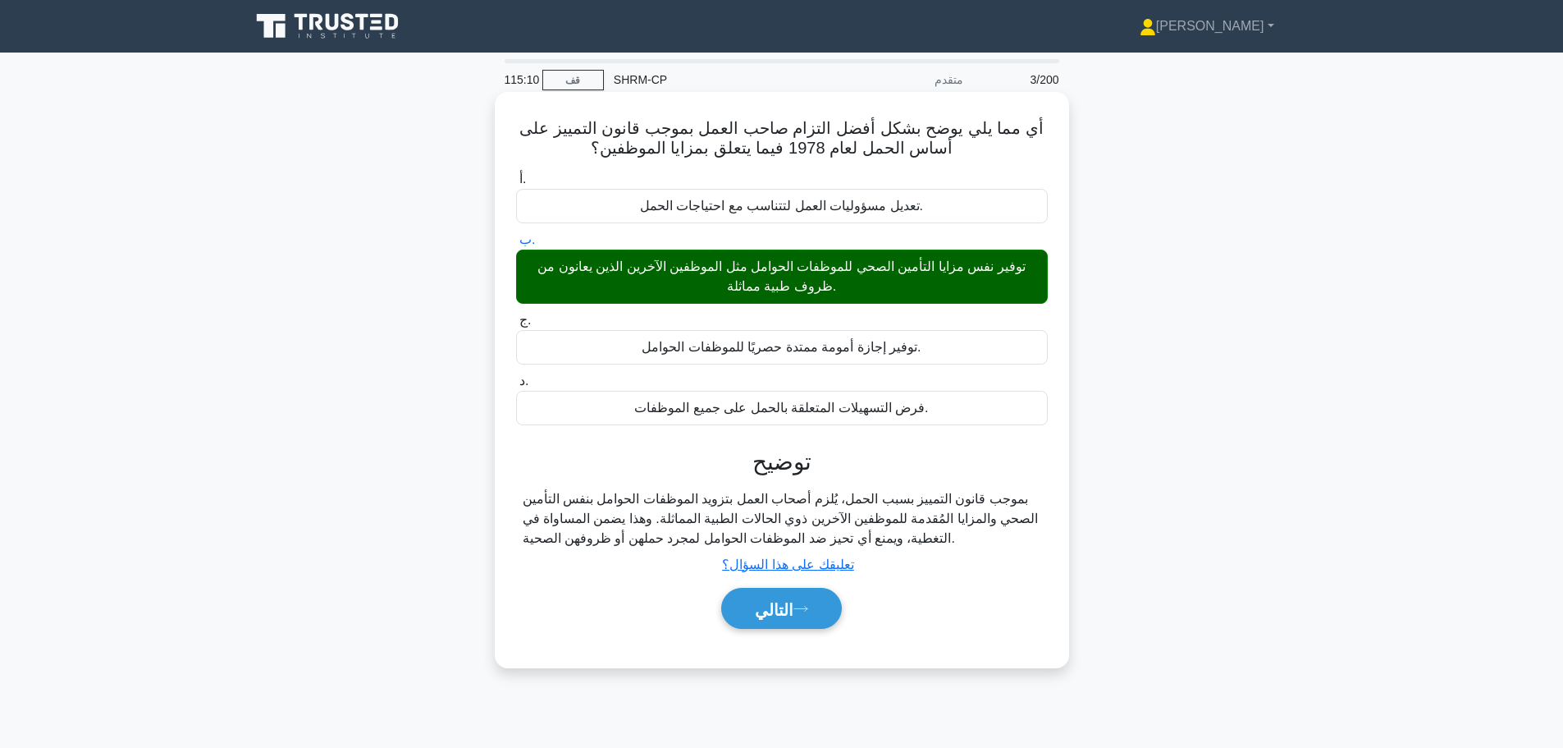
click at [558, 537] on font "بموجب قانون التمييز بسبب الحمل، يُلزم أصحاب العمل بتزويد الموظفات الحوامل بنفس …" at bounding box center [781, 518] width 516 height 53
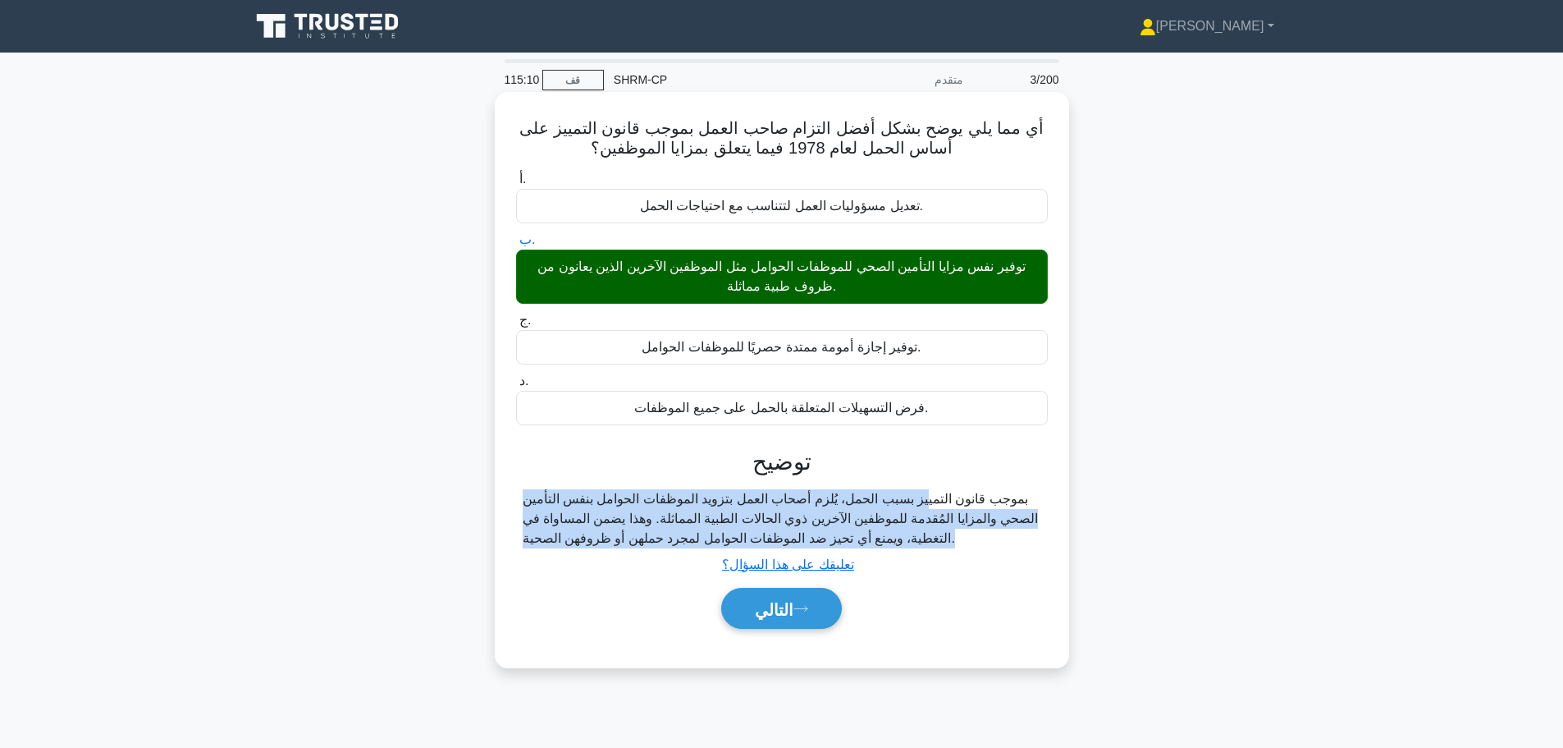
click at [558, 537] on font "بموجب قانون التمييز بسبب الحمل، يُلزم أصحاب العمل بتزويد الموظفات الحوامل بنفس …" at bounding box center [781, 518] width 516 height 53
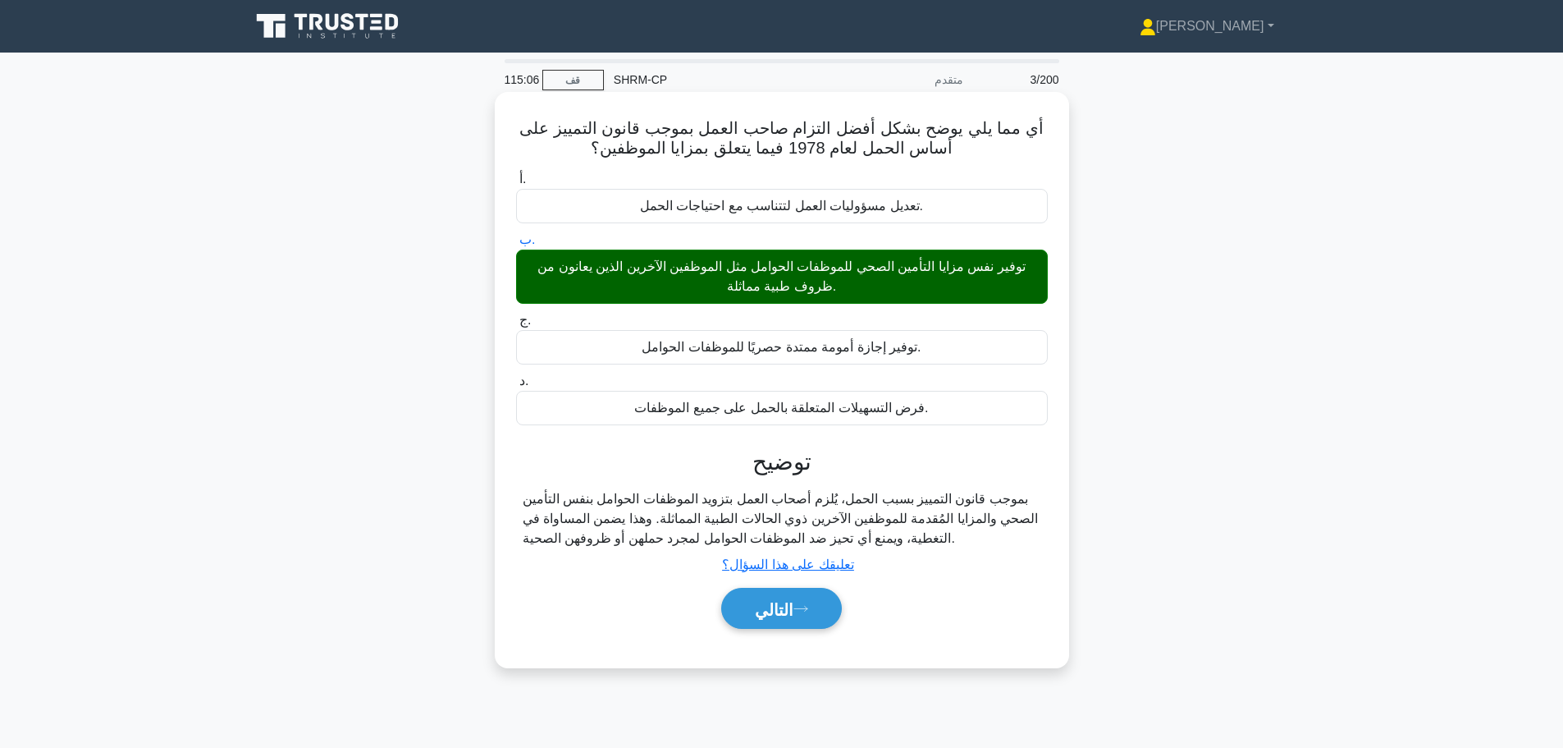
click at [798, 472] on font "توضيح" at bounding box center [781, 461] width 59 height 25
copy div "توضيح"
click at [950, 531] on font "بموجب قانون التمييز بسبب الحمل، يُلزم أصحاب العمل بتزويد الموظفات الحوامل بنفس …" at bounding box center [781, 518] width 516 height 53
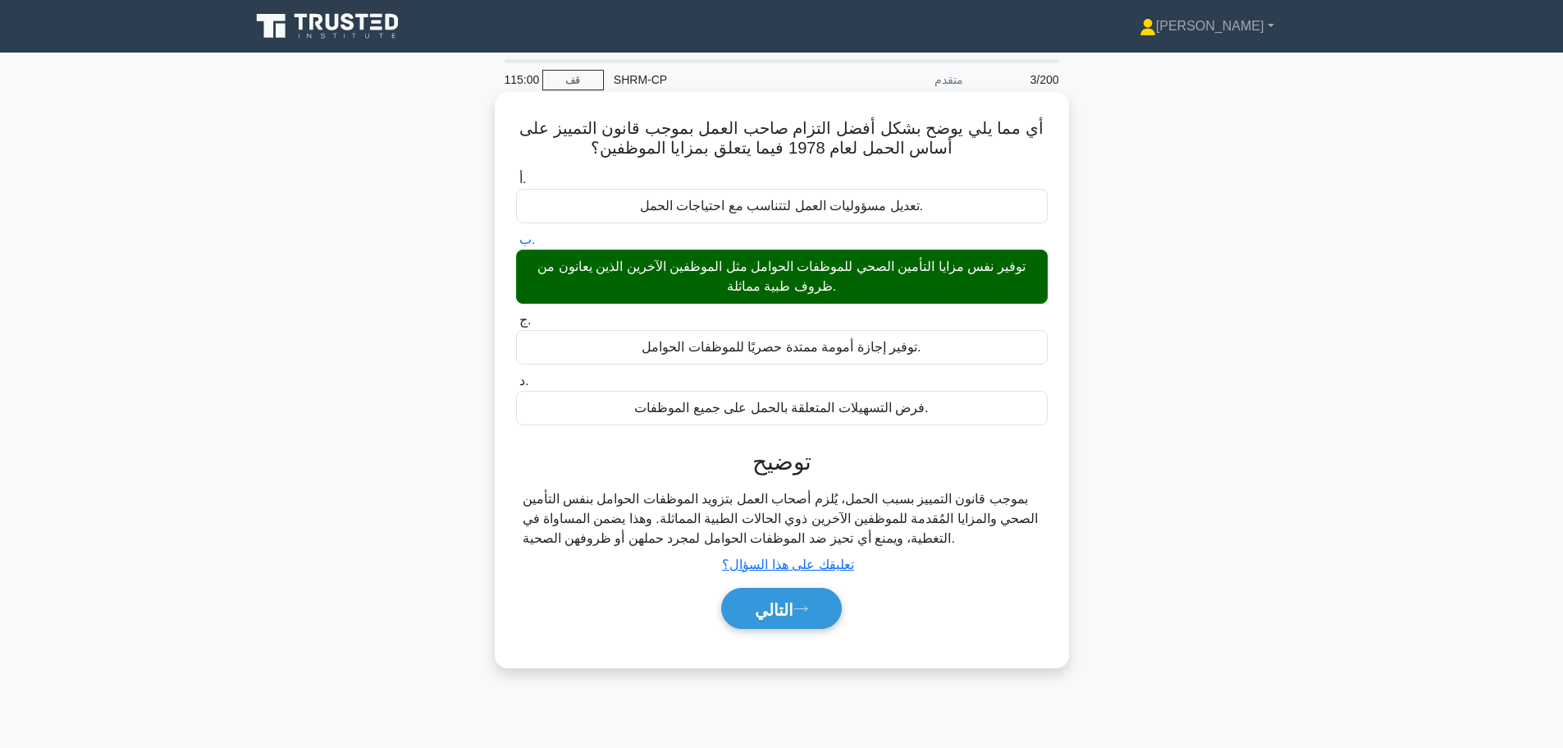
click at [950, 531] on font "بموجب قانون التمييز بسبب الحمل، يُلزم أصحاب العمل بتزويد الموظفات الحوامل بنفس …" at bounding box center [781, 518] width 516 height 53
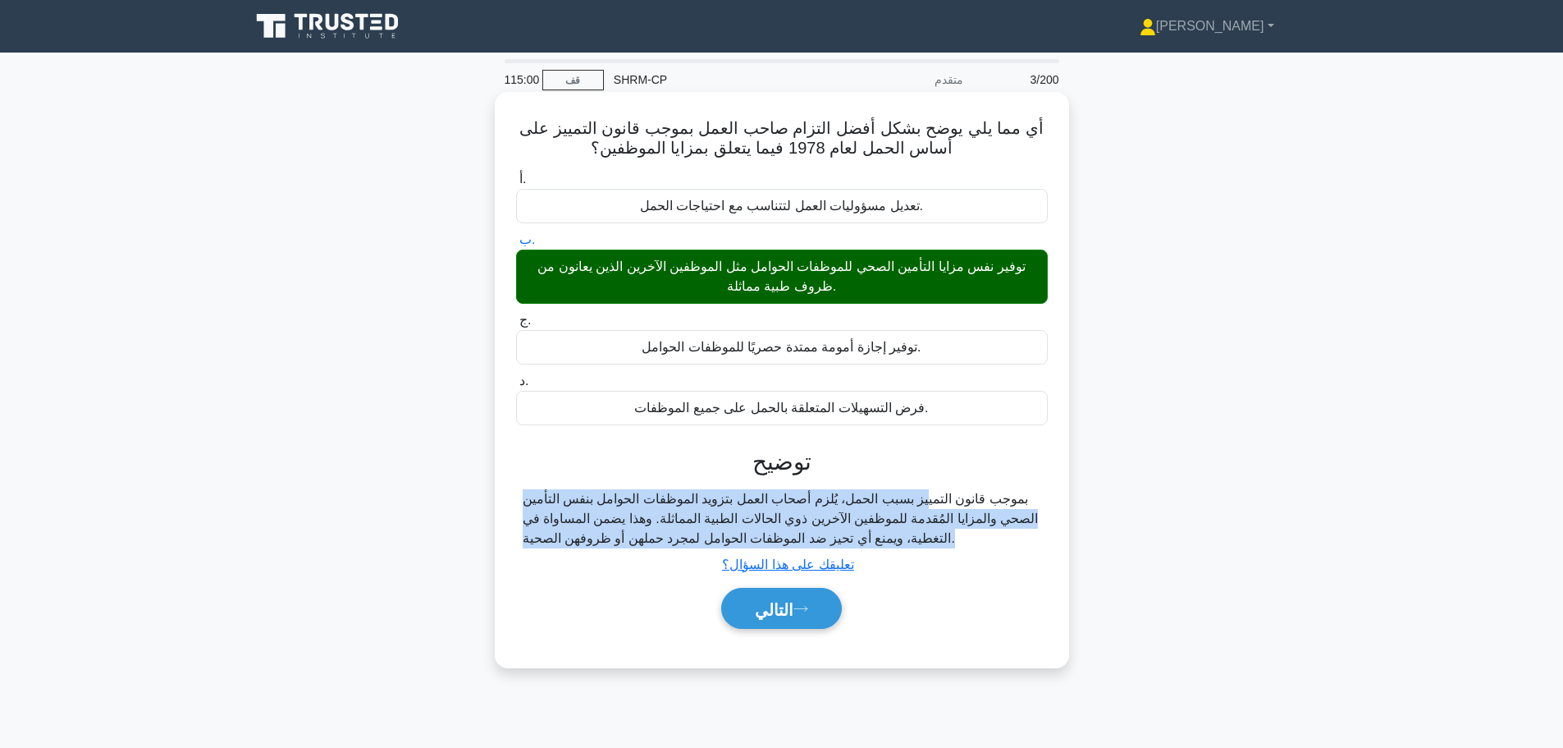
click at [950, 531] on font "بموجب قانون التمييز بسبب الحمل، يُلزم أصحاب العمل بتزويد الموظفات الحوامل بنفس …" at bounding box center [781, 518] width 516 height 53
copy div "بموجب قانون التمييز بسبب الحمل، يُلزم أصحاب العمل بتزويد الموظفات الحوامل بنفس …"
click at [784, 608] on font "التالي" at bounding box center [774, 609] width 39 height 18
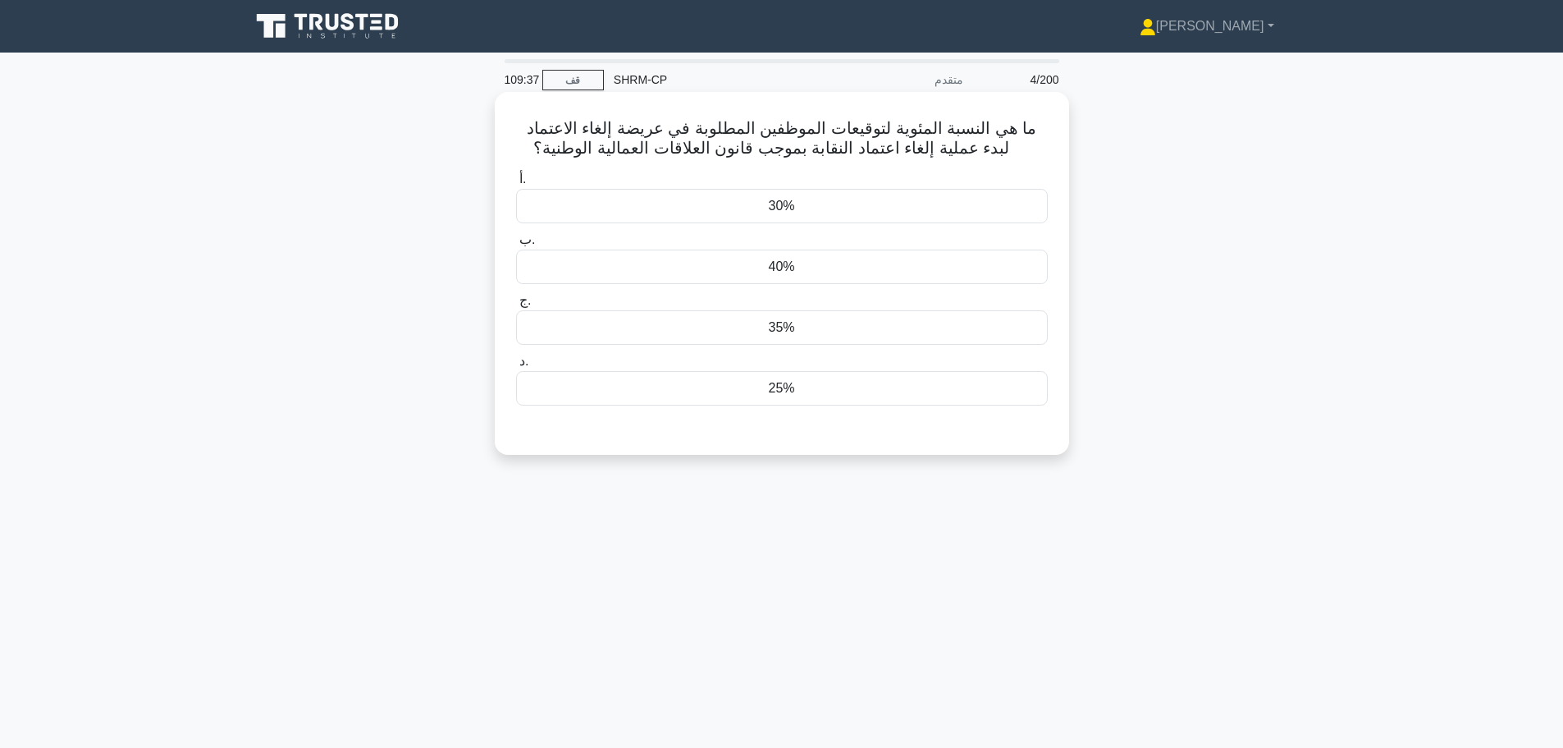
click at [825, 209] on div "30%" at bounding box center [782, 206] width 532 height 34
click at [516, 185] on input "أ. 30%" at bounding box center [516, 179] width 0 height 11
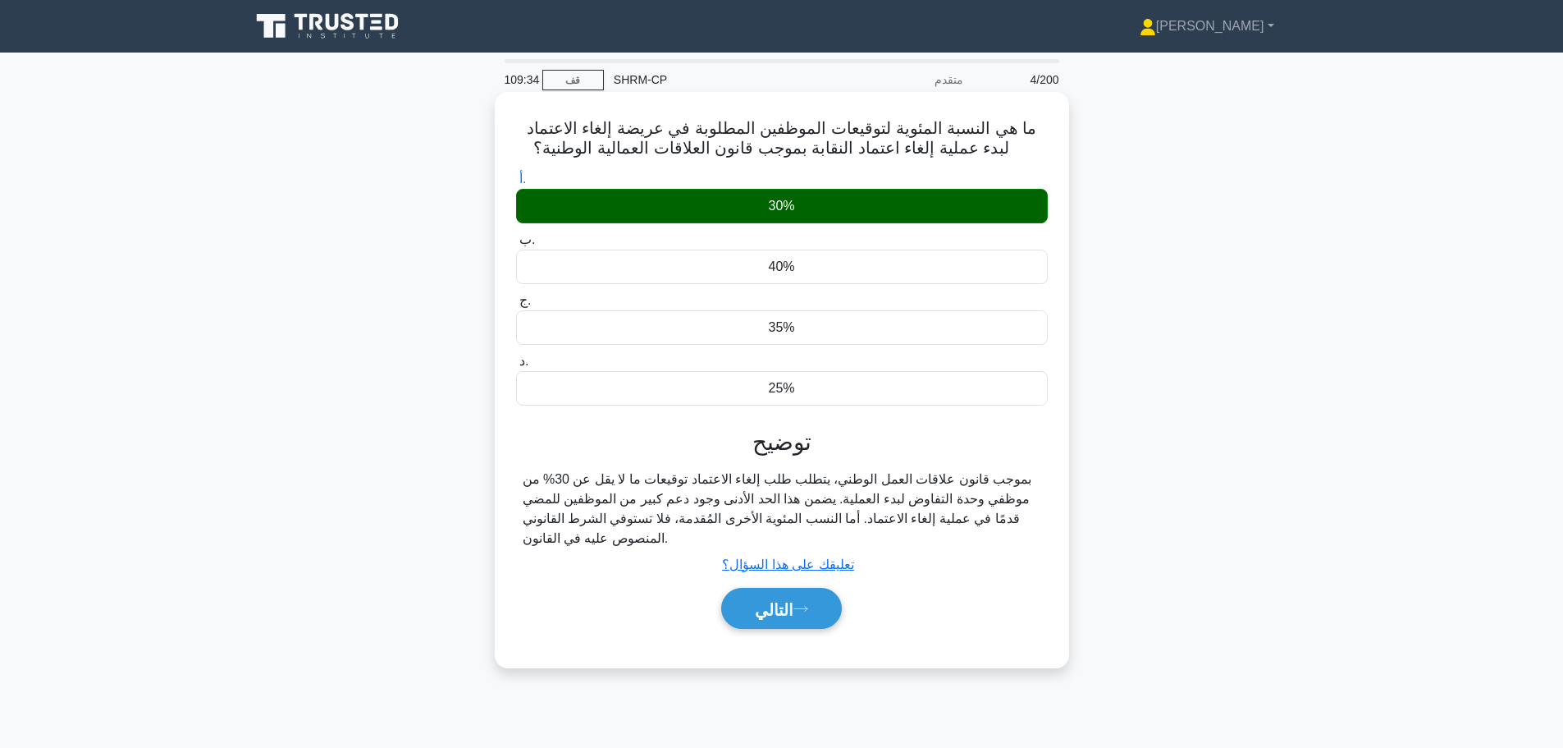
click at [761, 487] on font "بموجب قانون علاقات العمل الوطني، يتطلب طلب إلغاء الاعتماد توقيعات ما لا يقل عن …" at bounding box center [778, 508] width 510 height 73
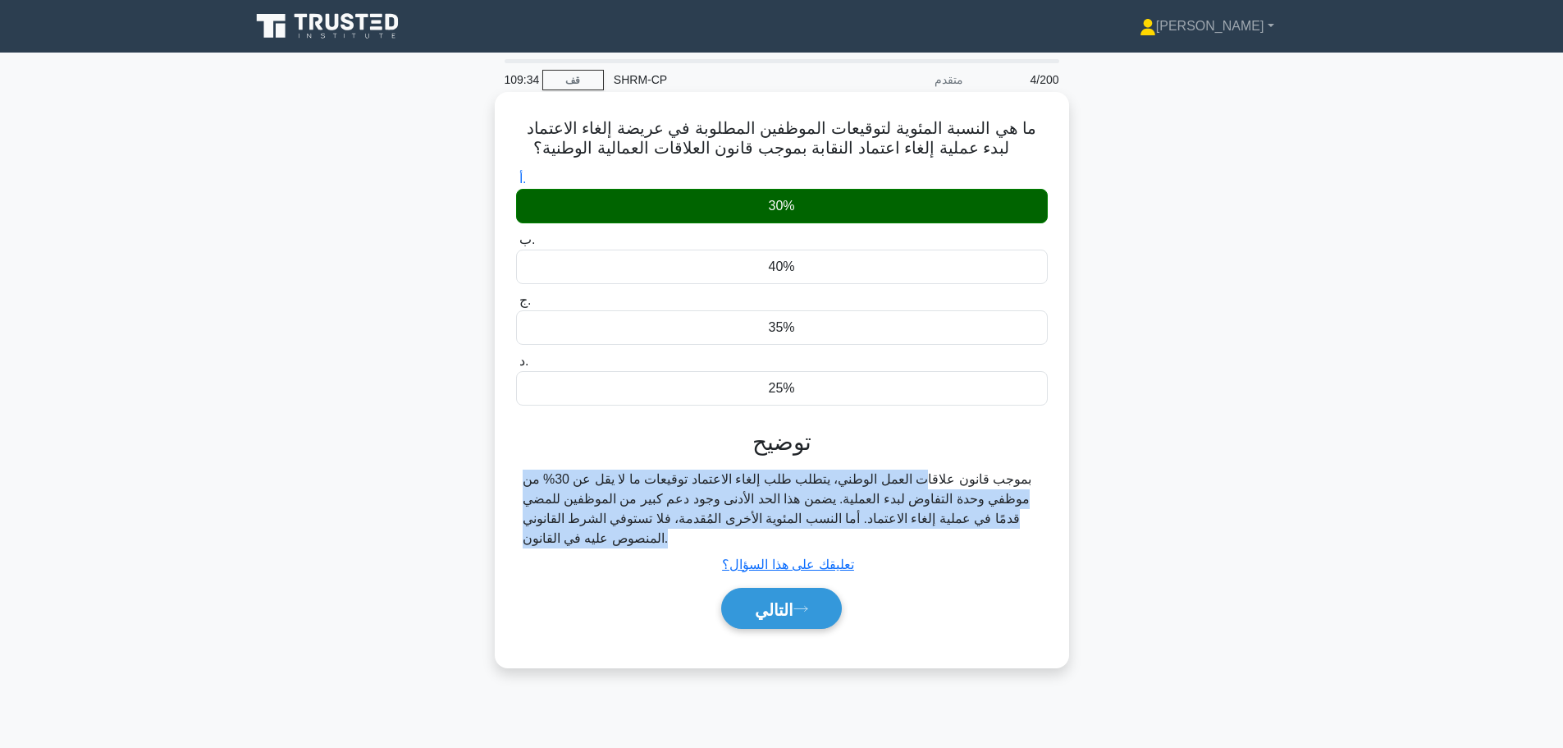
click at [761, 487] on font "بموجب قانون علاقات العمل الوطني، يتطلب طلب إلغاء الاعتماد توقيعات ما لا يقل عن …" at bounding box center [778, 508] width 510 height 73
copy div "بموجب قانون علاقات العمل الوطني، يتطلب طلب إلغاء الاعتماد توقيعات ما لا يقل عن …"
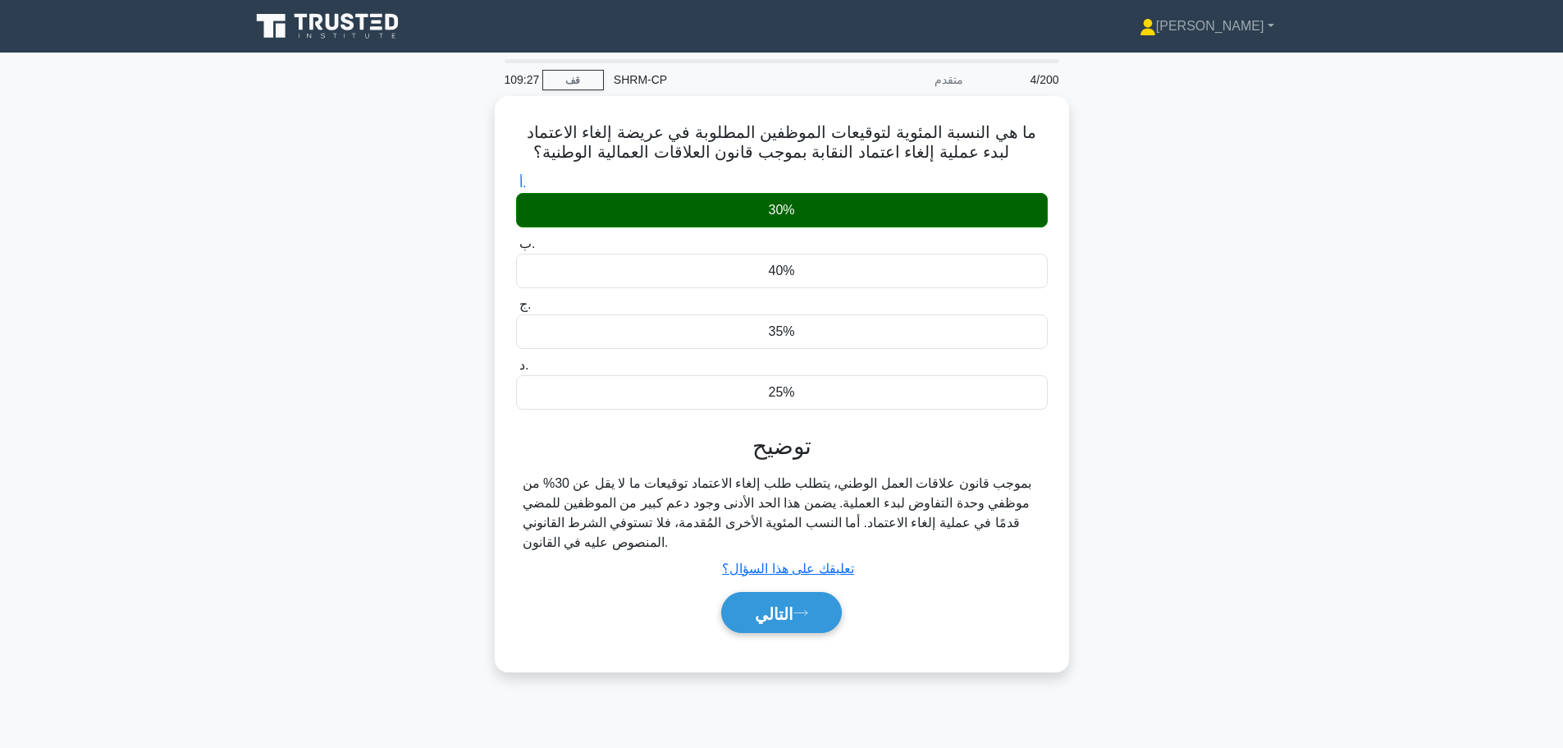
drag, startPoint x: 1387, startPoint y: 643, endPoint x: 1408, endPoint y: 643, distance: 21.3
click at [1396, 643] on main "109:27 قف SHRM-CP متقدم 4/200 ما هي النسبة المئوية لتوقيعات الموظفين المطلوبة ف…" at bounding box center [781, 470] width 1563 height 834
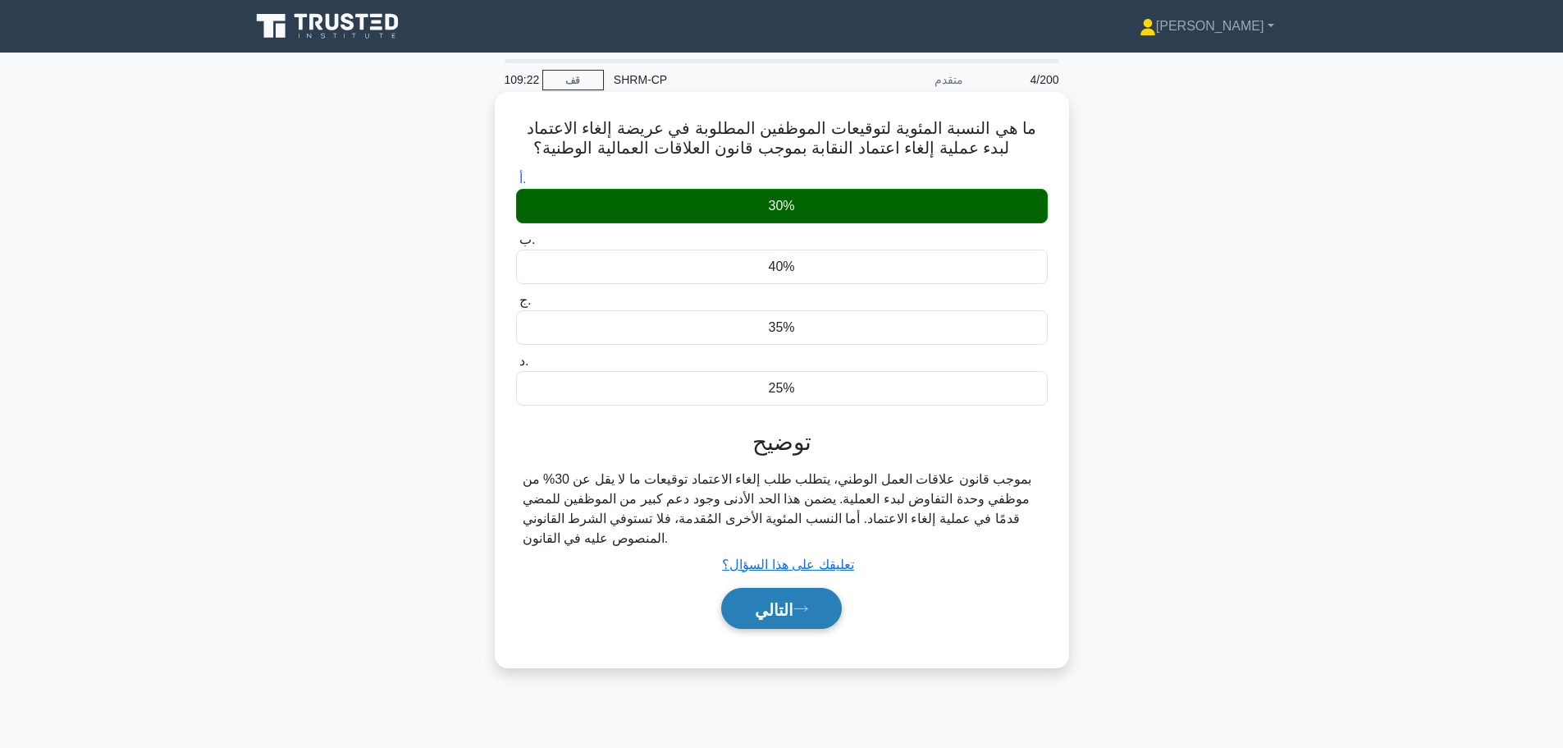
click at [771, 614] on font "التالي" at bounding box center [774, 609] width 39 height 18
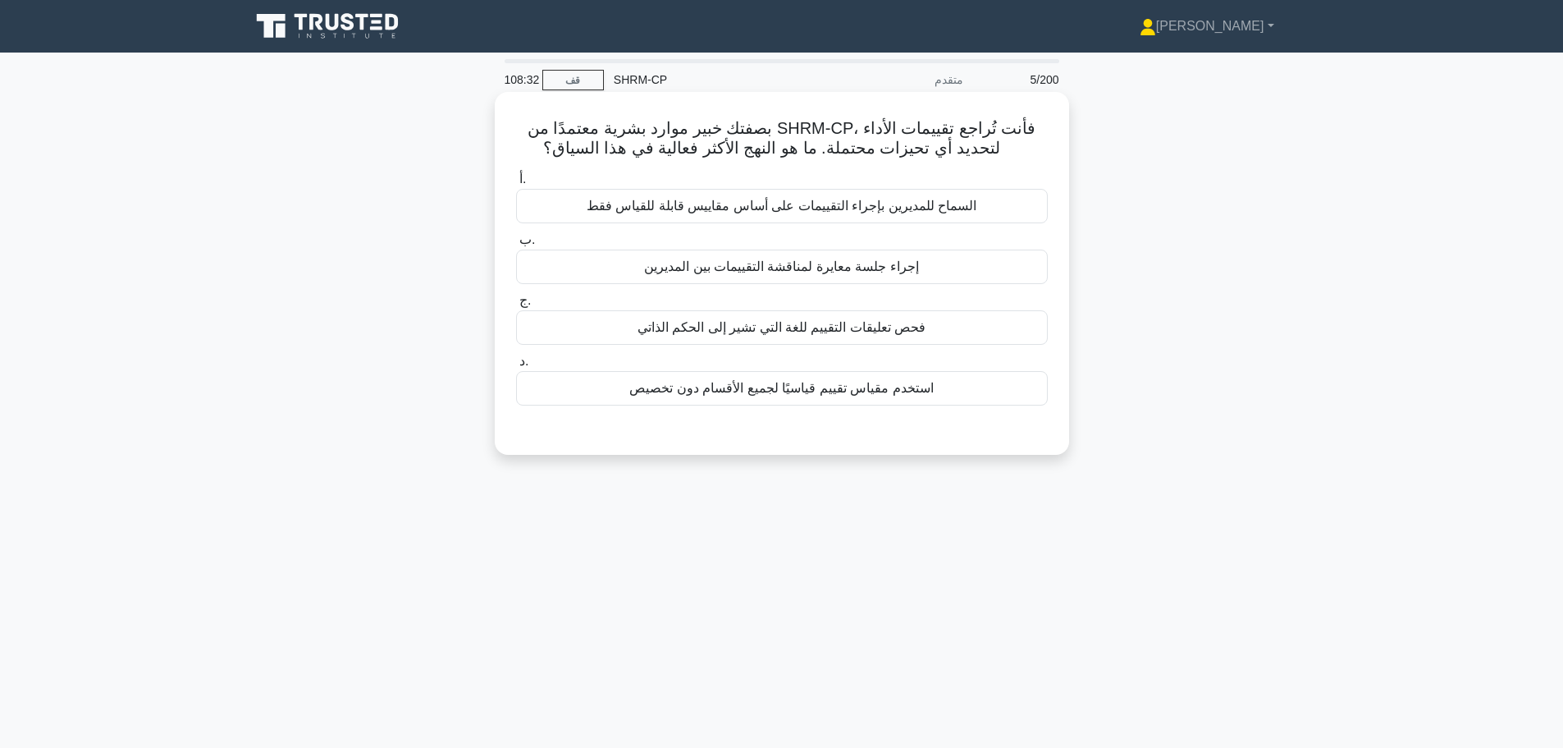
drag, startPoint x: 887, startPoint y: 264, endPoint x: 877, endPoint y: 269, distance: 11.0
click at [877, 269] on font "إجراء جلسة معايرة لمناقشة التقييمات بين المديرين" at bounding box center [781, 266] width 275 height 14
click at [728, 268] on font "إجراء جلسة معايرة لمناقشة التقييمات بين المديرين" at bounding box center [781, 266] width 275 height 14
click at [516, 245] on input "ب. إجراء جلسة معايرة لمناقشة التقييمات بين المديرين" at bounding box center [516, 240] width 0 height 11
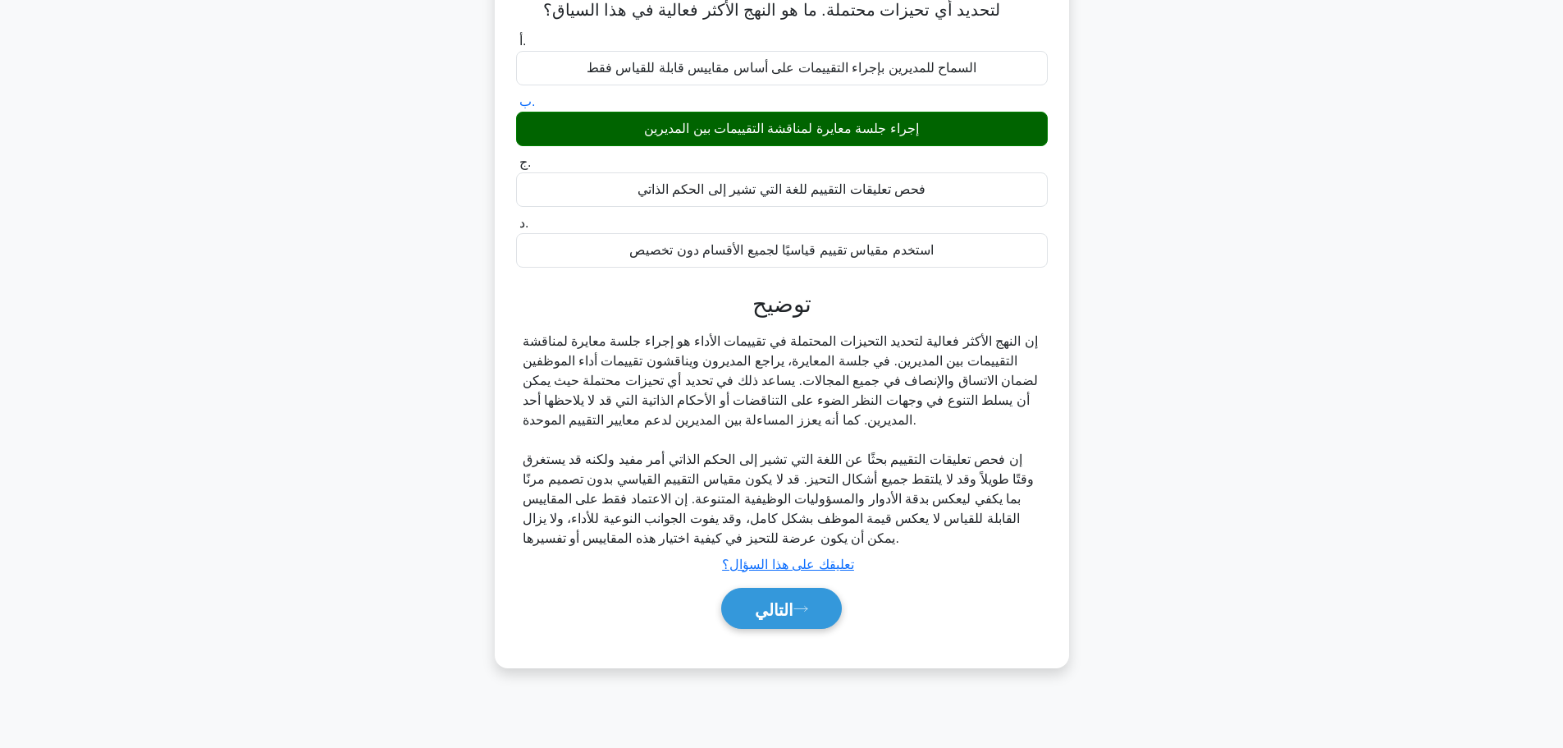
scroll to position [139, 0]
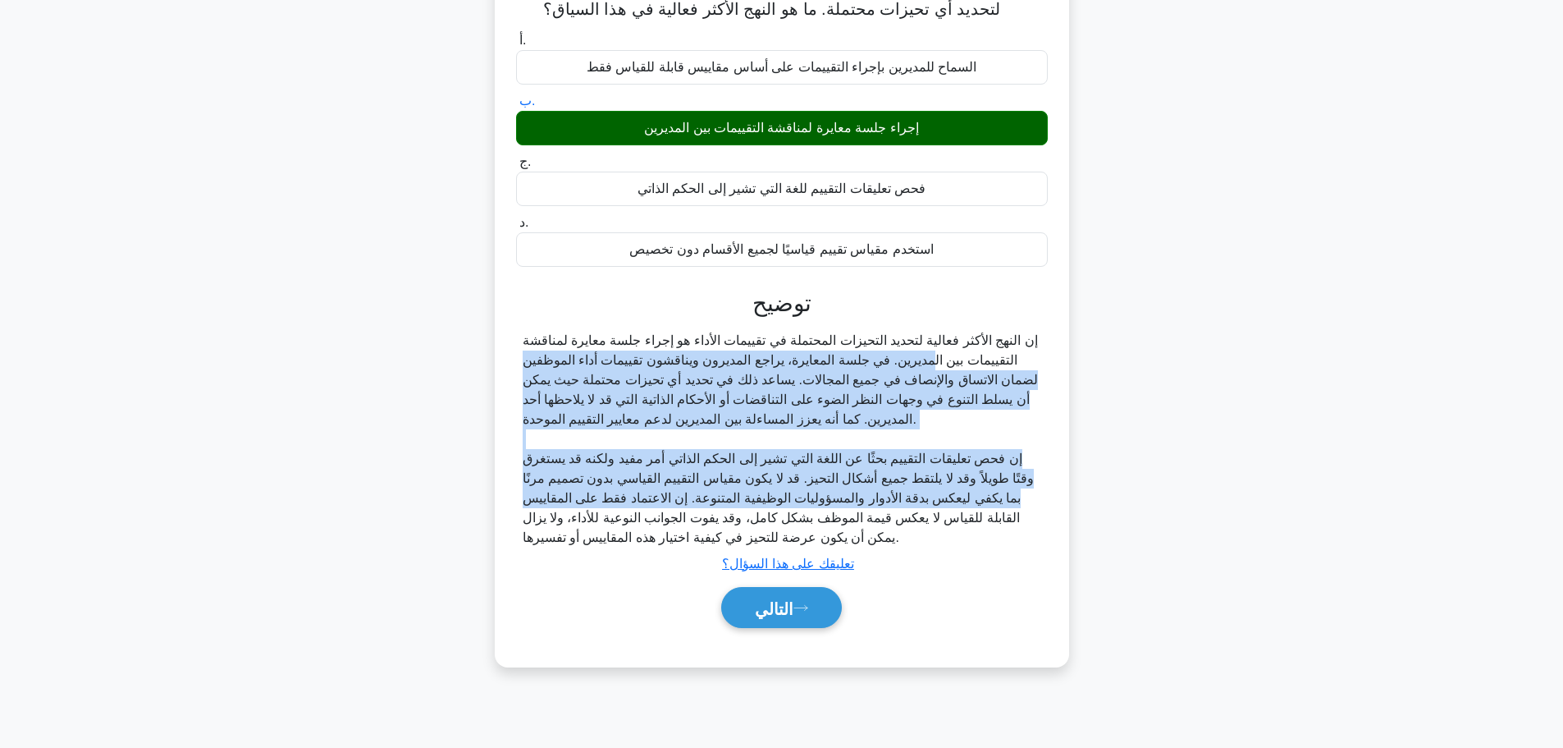
drag, startPoint x: 1028, startPoint y: 336, endPoint x: 510, endPoint y: 521, distance: 550.0
click at [504, 526] on div "بصفتك خبير موارد بشرية معتمدًا من SHRM-CP، فأنت تُراجع تقييمات الأداء لتحديد أي…" at bounding box center [781, 310] width 561 height 701
click at [561, 507] on font "إن فحص تعليقات التقييم بحثًا عن اللغة التي تشير إلى الحكم الذاتي أمر مفيد ولكنه…" at bounding box center [779, 497] width 512 height 93
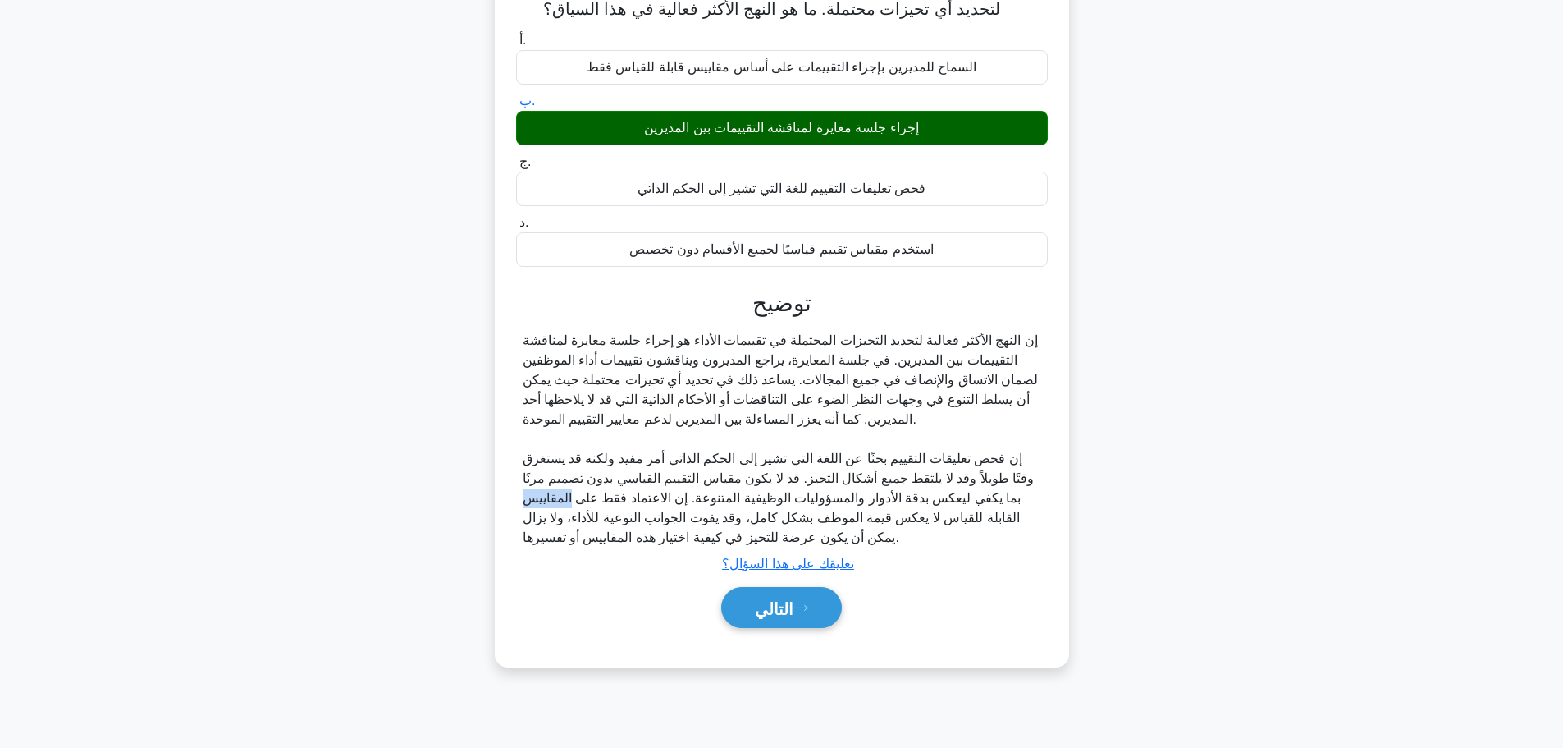
click at [561, 507] on font "إن فحص تعليقات التقييم بحثًا عن اللغة التي تشير إلى الحكم الذاتي أمر مفيد ولكنه…" at bounding box center [779, 497] width 512 height 93
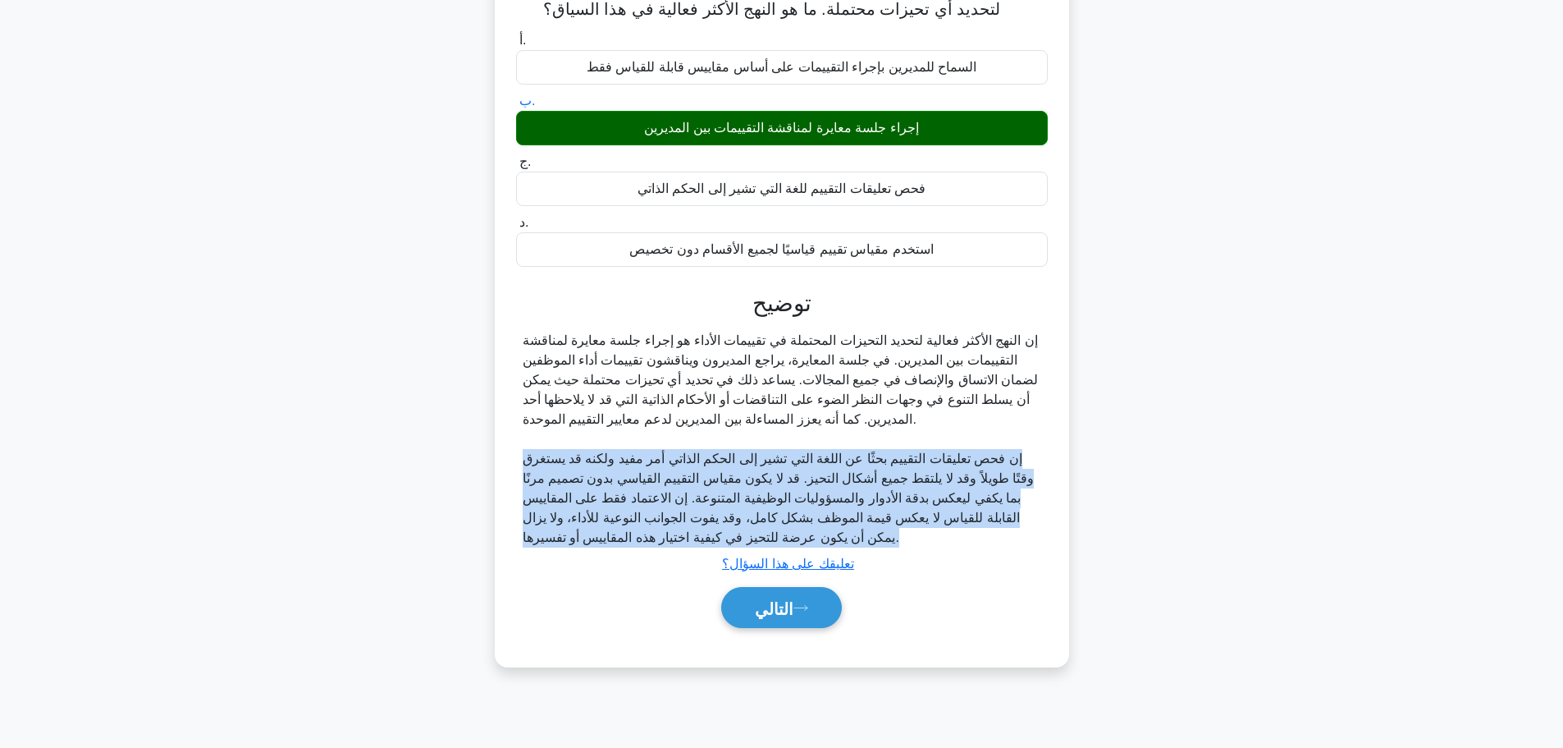
click at [561, 505] on font "إن فحص تعليقات التقييم بحثًا عن اللغة التي تشير إلى الحكم الذاتي أمر مفيد ولكنه…" at bounding box center [779, 497] width 512 height 93
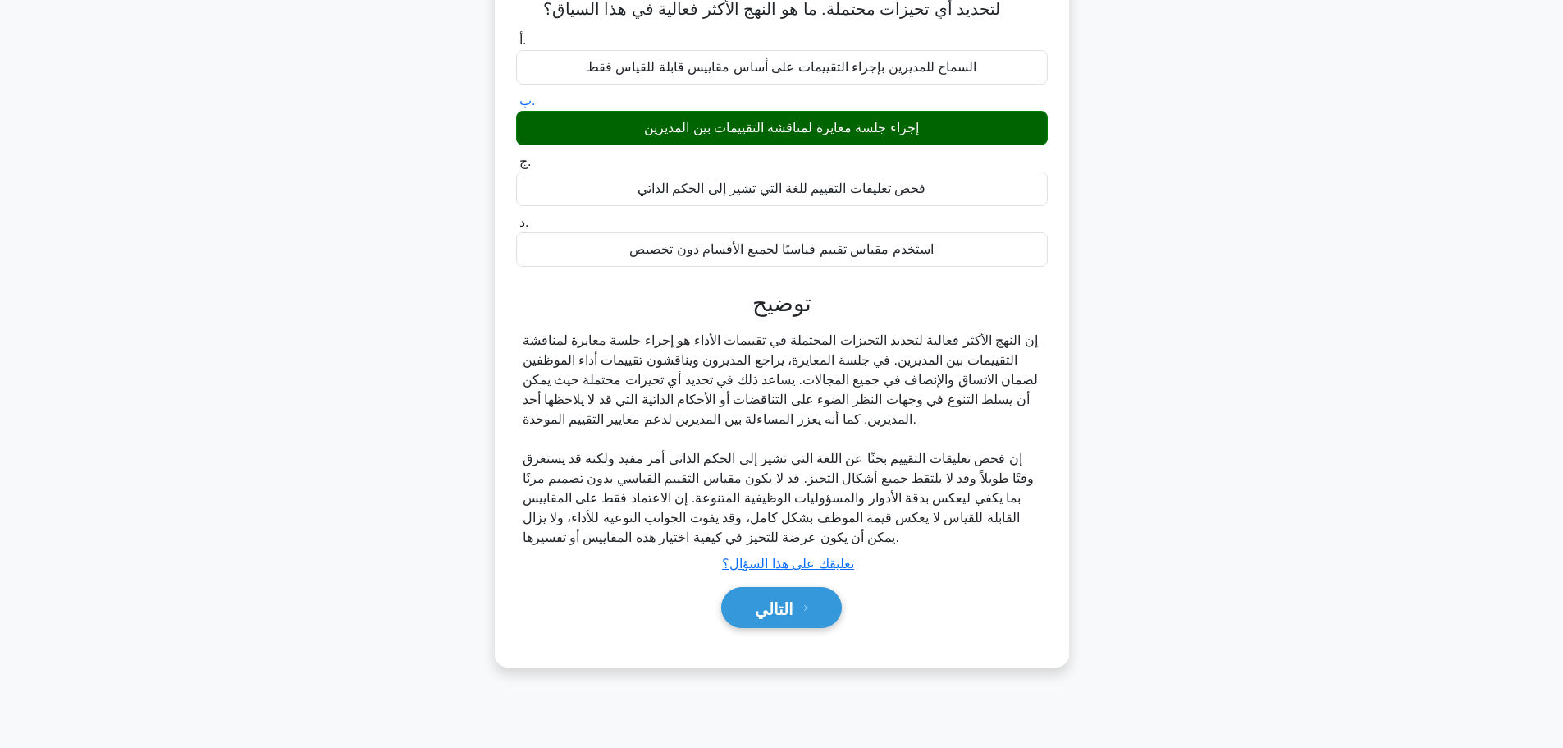
click at [702, 374] on font "إن النهج الأكثر فعالية لتحديد التحيزات المحتملة في تقييمات الأداء هو إجراء جلسة…" at bounding box center [781, 379] width 516 height 93
click at [704, 369] on div "إن النهج الأكثر فعالية لتحديد التحيزات المحتملة في تقييمات الأداء هو إجراء جلسة…" at bounding box center [782, 439] width 519 height 217
click at [704, 366] on font "إن النهج الأكثر فعالية لتحديد التحيزات المحتملة في تقييمات الأداء هو إجراء جلسة…" at bounding box center [781, 379] width 516 height 93
drag, startPoint x: 704, startPoint y: 366, endPoint x: 711, endPoint y: 353, distance: 14.7
click at [707, 358] on font "إن النهج الأكثر فعالية لتحديد التحيزات المحتملة في تقييمات الأداء هو إجراء جلسة…" at bounding box center [781, 379] width 516 height 93
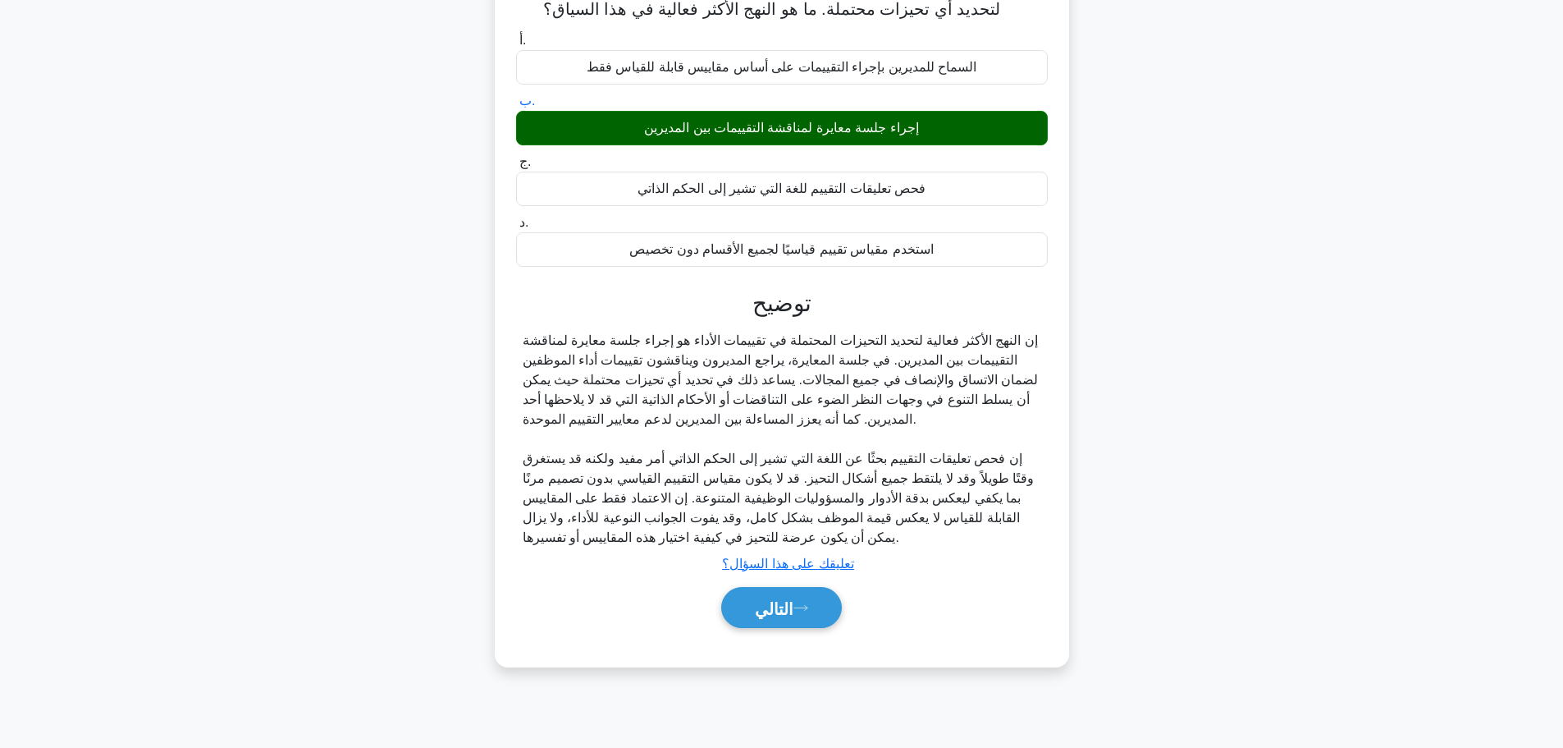
click at [711, 353] on font "إن النهج الأكثر فعالية لتحديد التحيزات المحتملة في تقييمات الأداء هو إجراء جلسة…" at bounding box center [781, 379] width 516 height 93
click at [712, 352] on font "إن النهج الأكثر فعالية لتحديد التحيزات المحتملة في تقييمات الأداء هو إجراء جلسة…" at bounding box center [781, 379] width 516 height 93
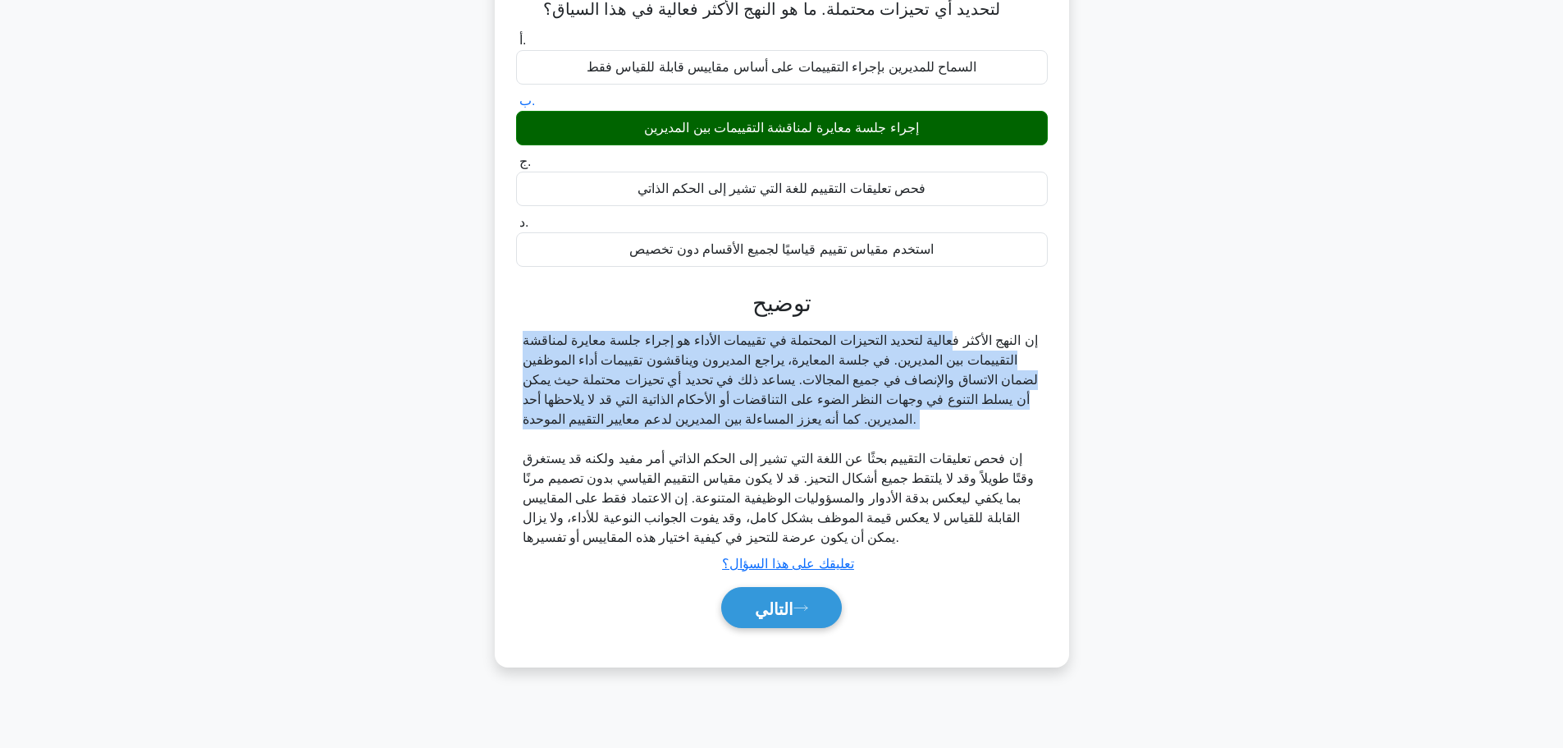
click at [711, 352] on font "إن النهج الأكثر فعالية لتحديد التحيزات المحتملة في تقييمات الأداء هو إجراء جلسة…" at bounding box center [781, 379] width 516 height 93
copy font "إن النهج الأكثر فعالية لتحديد التحيزات المحتملة في تقييمات الأداء هو إجراء جلسة…"
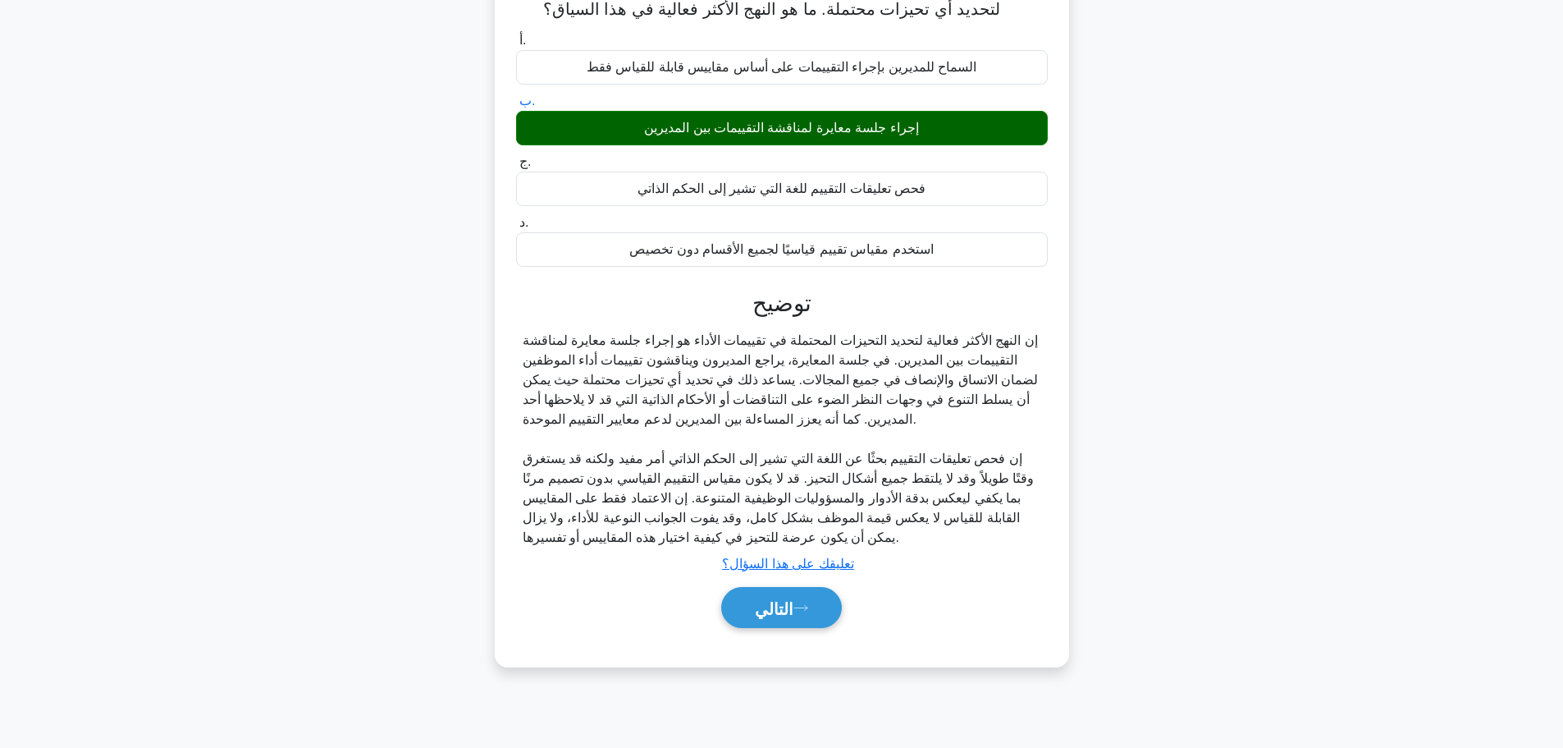
click at [867, 483] on font "إن فحص تعليقات التقييم بحثًا عن اللغة التي تشير إلى الحكم الذاتي أمر مفيد ولكنه…" at bounding box center [779, 497] width 512 height 93
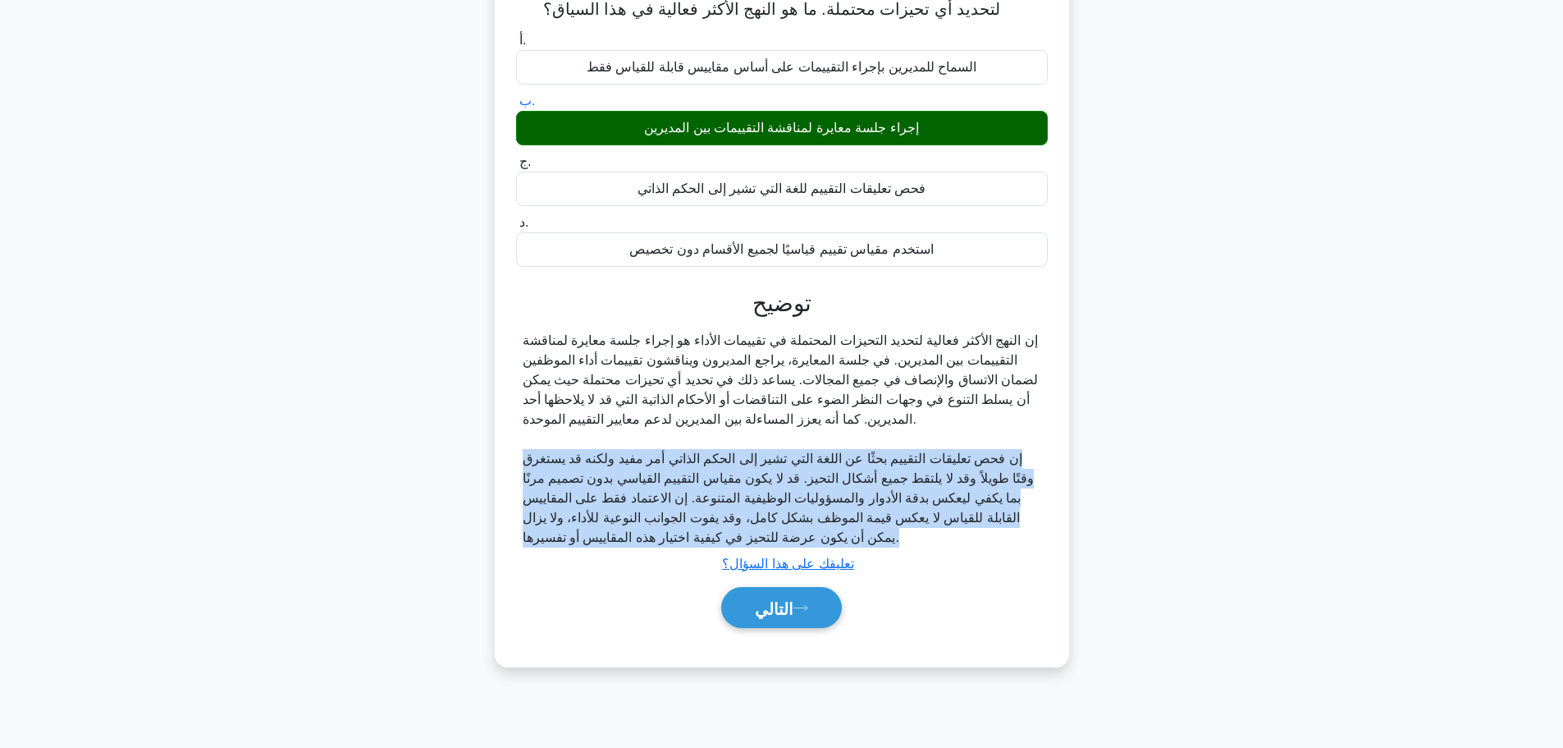
click at [867, 483] on font "إن فحص تعليقات التقييم بحثًا عن اللغة التي تشير إلى الحكم الذاتي أمر مفيد ولكنه…" at bounding box center [779, 497] width 512 height 93
copy div "إن فحص تعليقات التقييم بحثًا عن اللغة التي تشير إلى الحكم الذاتي أمر مفيد ولكنه…"
click at [782, 614] on font "التالي" at bounding box center [774, 608] width 39 height 18
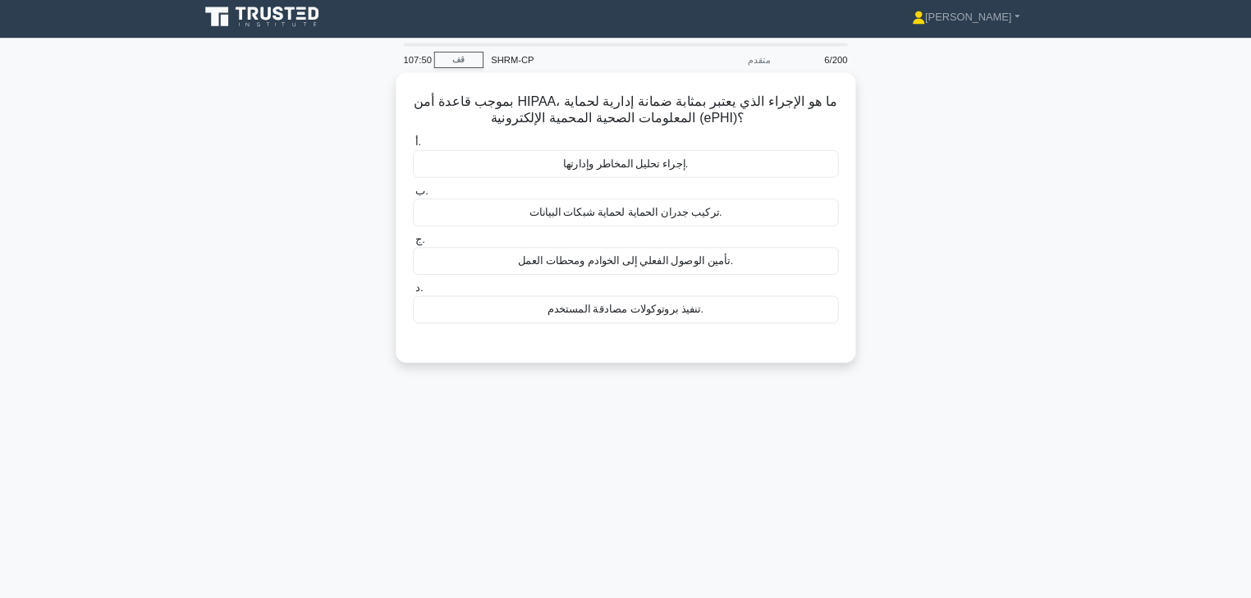
scroll to position [0, 0]
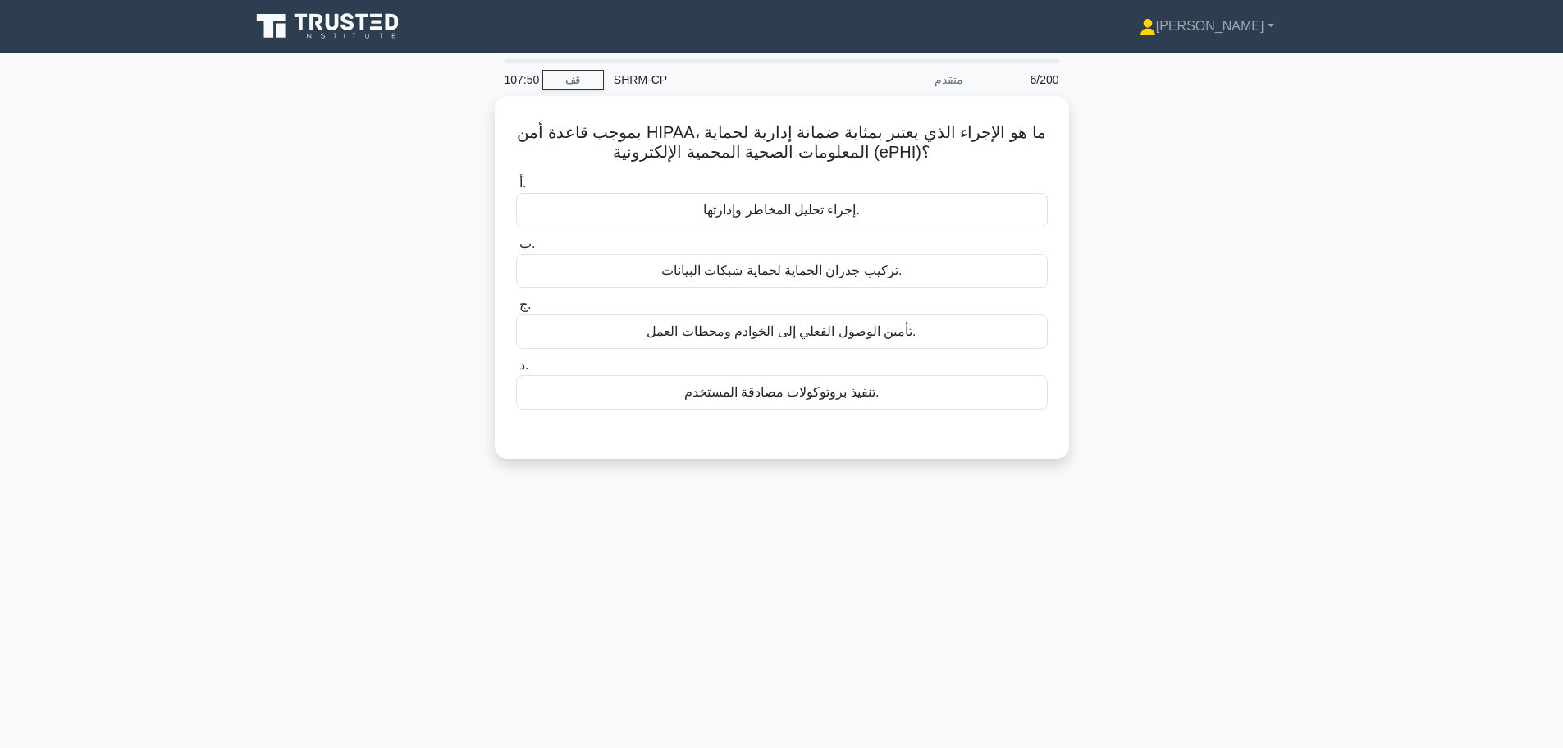
drag, startPoint x: 952, startPoint y: 482, endPoint x: 969, endPoint y: 402, distance: 81.4
click at [762, 211] on font "إجراء تحليل المخاطر وإدارتها." at bounding box center [781, 206] width 157 height 14
click at [516, 185] on input "أ. إجراء تحليل المخاطر وإدارتها." at bounding box center [516, 179] width 0 height 11
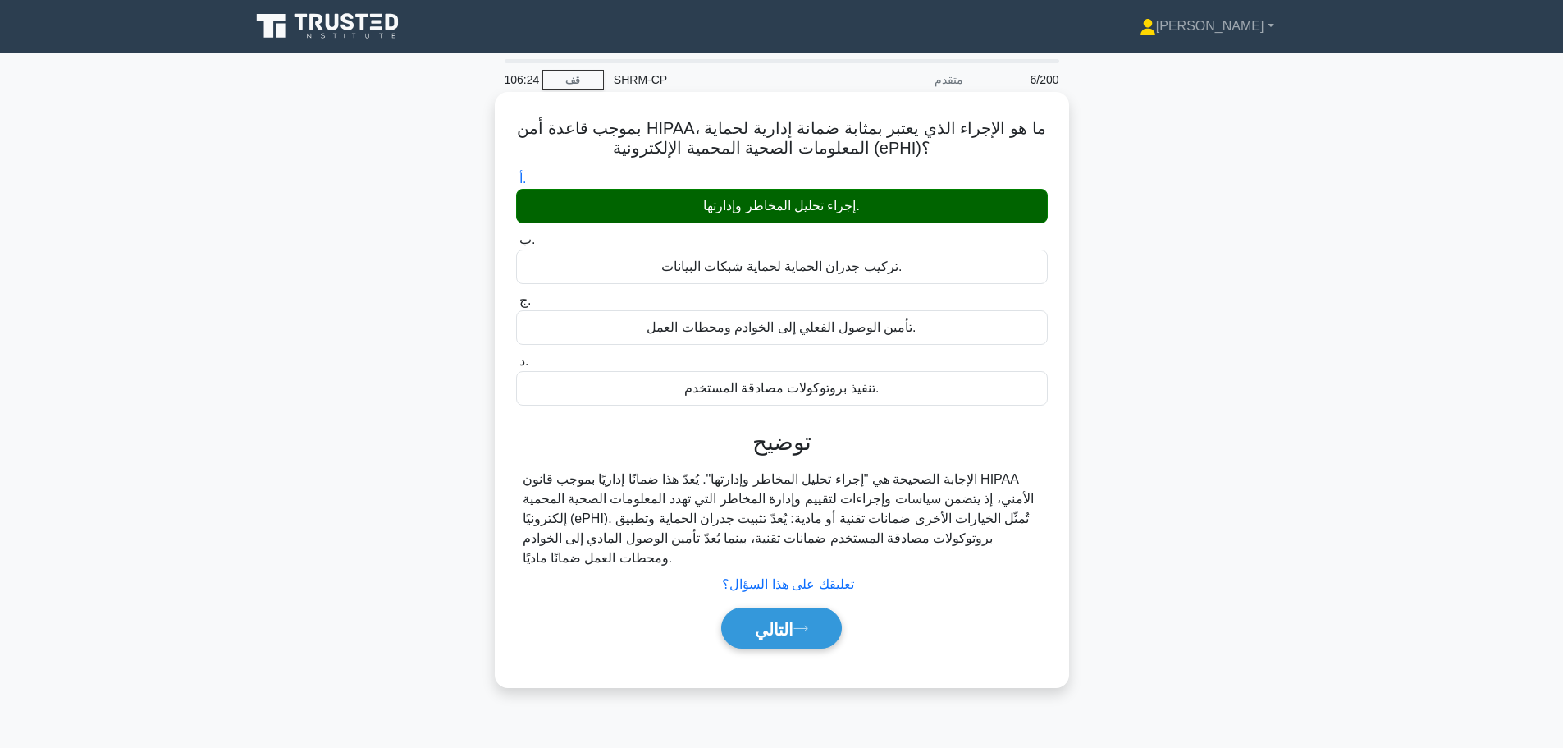
click at [845, 500] on font "الإجابة الصحيحة هي "إجراء تحليل المخاطر وإدارتها". يُعدّ هذا ضمانًا إداريًا بمو…" at bounding box center [778, 518] width 511 height 93
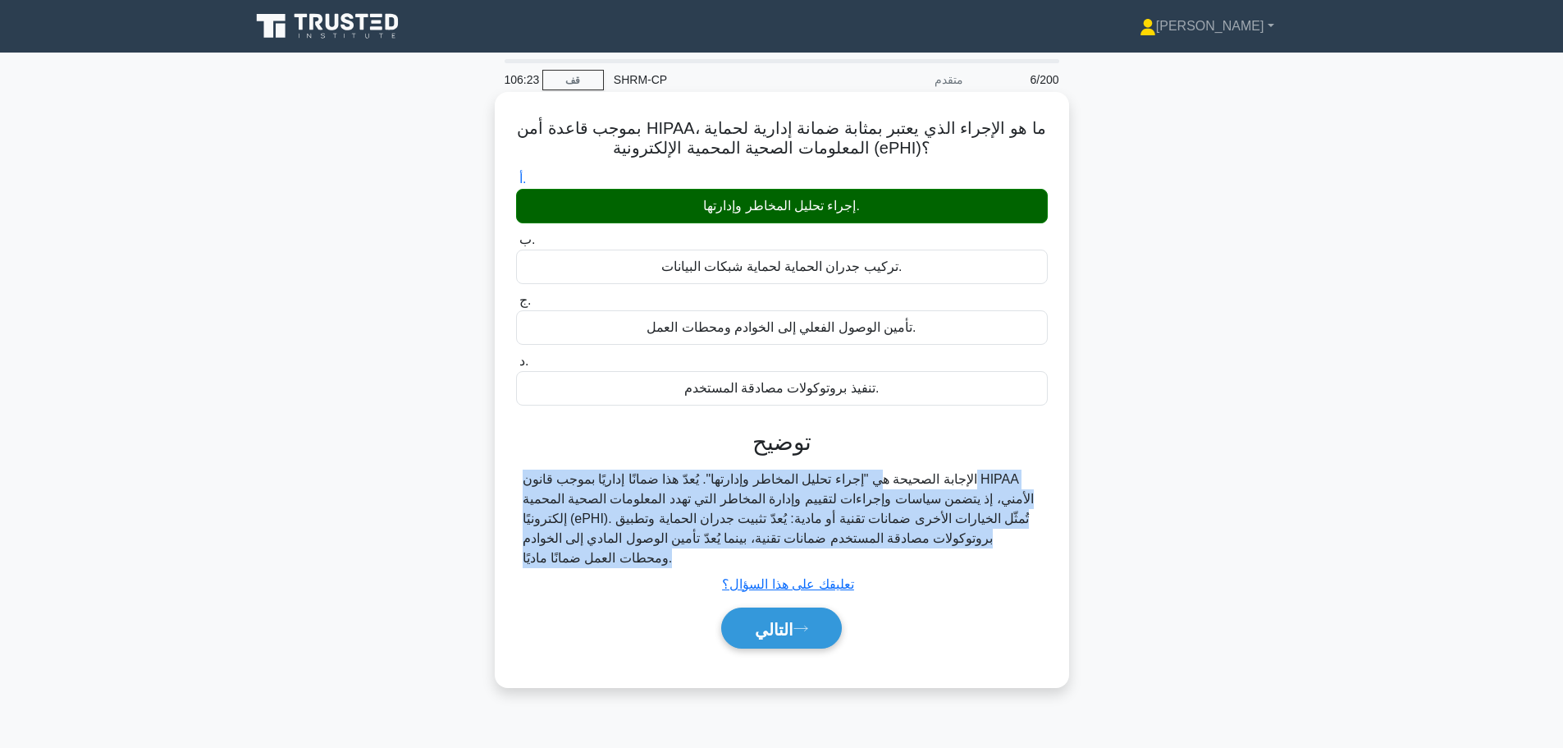
click at [845, 500] on font "الإجابة الصحيحة هي "إجراء تحليل المخاطر وإدارتها". يُعدّ هذا ضمانًا إداريًا بمو…" at bounding box center [778, 518] width 511 height 93
copy div "الإجابة الصحيحة هي "إجراء تحليل المخاطر وإدارتها". يُعدّ هذا ضمانًا إداريًا بمو…"
click at [771, 632] on font "التالي" at bounding box center [774, 629] width 39 height 18
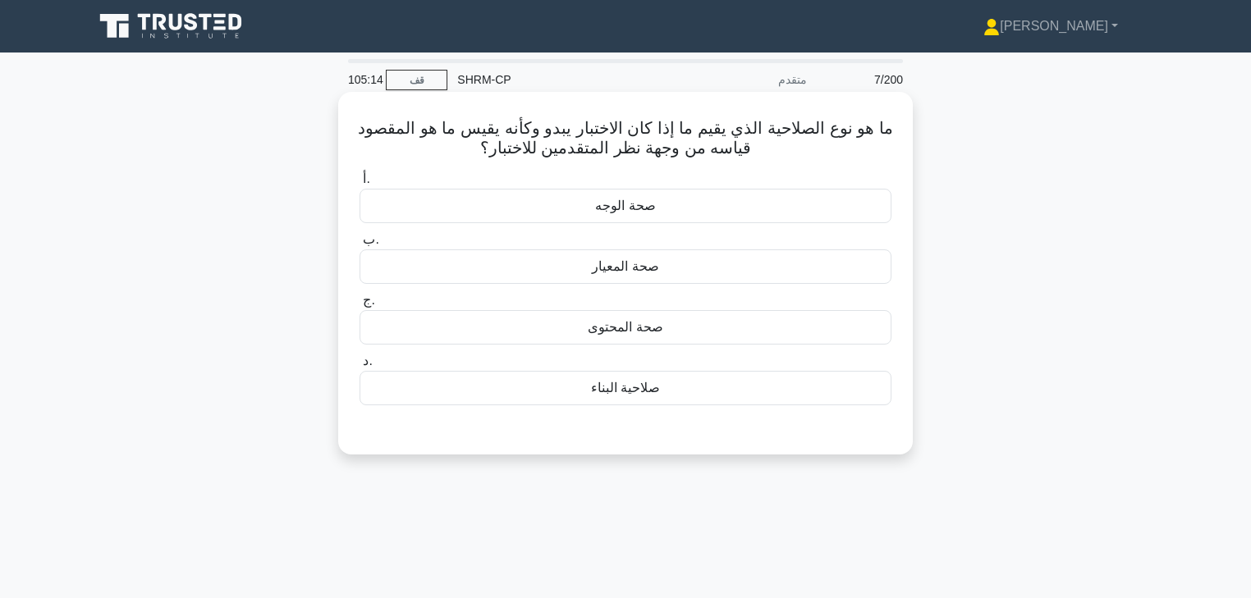
click at [673, 204] on div "صحة الوجه" at bounding box center [625, 206] width 532 height 34
click at [359, 185] on input "أ. صحة الوجه" at bounding box center [359, 179] width 0 height 11
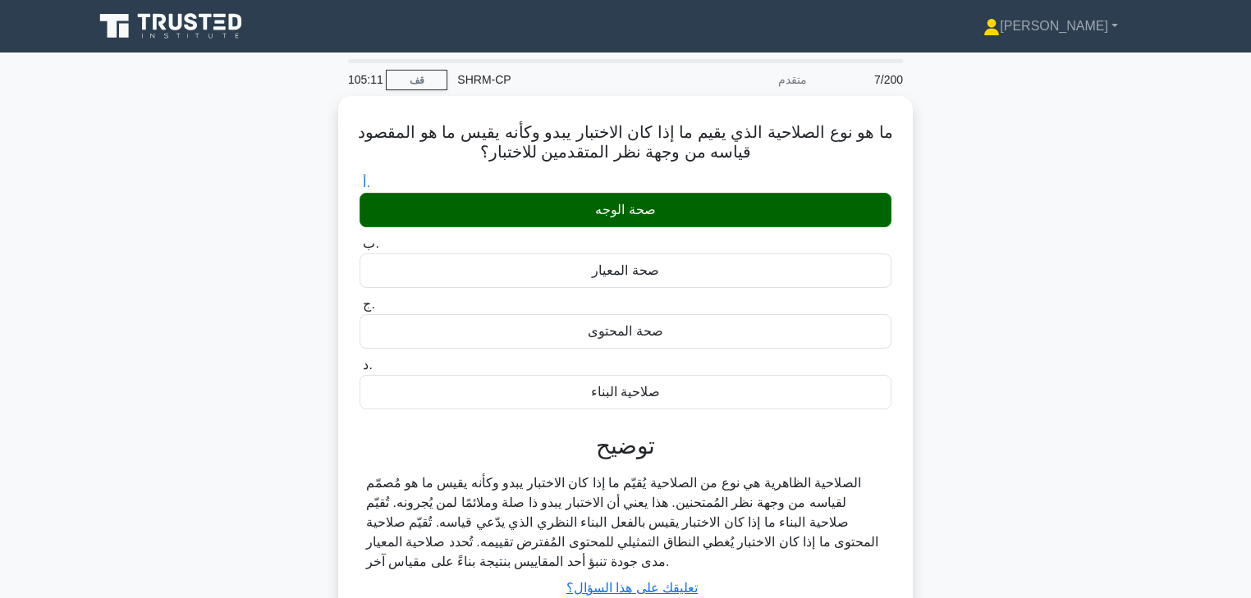
scroll to position [289, 0]
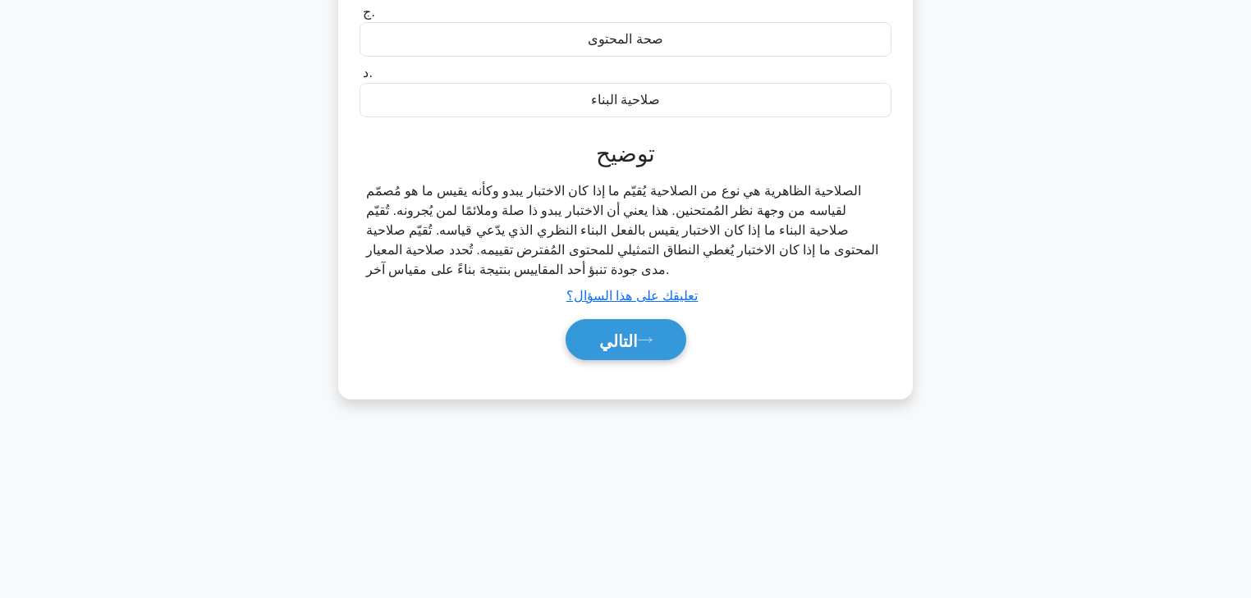
click at [679, 213] on font "الصلاحية الظاهرية هي نوع من الصلاحية يُقيّم ما إذا كان الاختبار يبدو وكأنه يقيس…" at bounding box center [622, 230] width 512 height 93
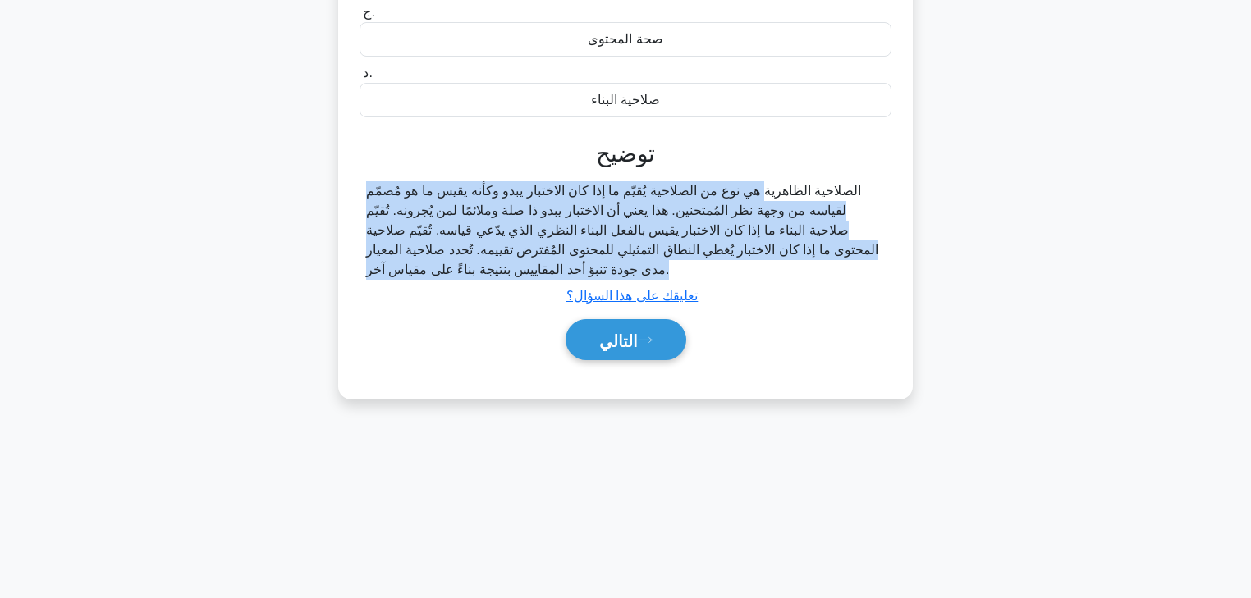
click at [679, 213] on font "الصلاحية الظاهرية هي نوع من الصلاحية يُقيّم ما إذا كان الاختبار يبدو وكأنه يقيس…" at bounding box center [622, 230] width 512 height 93
copy div "الصلاحية الظاهرية هي نوع من الصلاحية يُقيّم ما إذا كان الاختبار يبدو وكأنه يقيس…"
click at [634, 360] on button "التالي" at bounding box center [625, 340] width 121 height 42
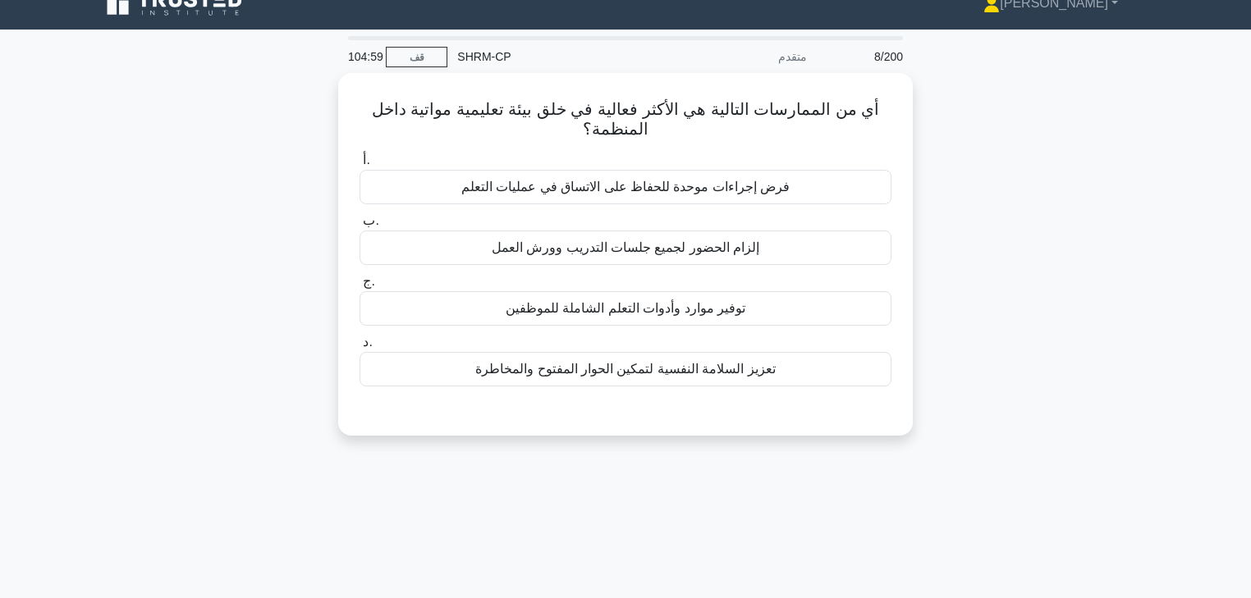
drag, startPoint x: 945, startPoint y: 325, endPoint x: 952, endPoint y: 264, distance: 61.1
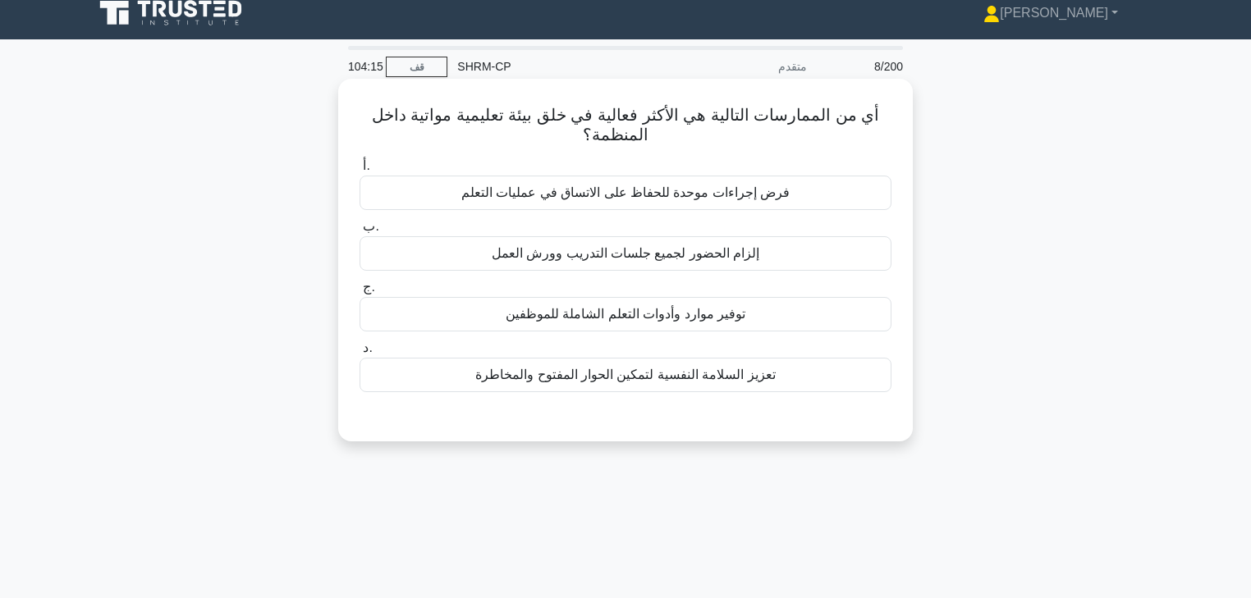
click at [685, 371] on font "تعزيز السلامة النفسية لتمكين الحوار المفتوح والمخاطرة" at bounding box center [625, 375] width 300 height 14
click at [359, 354] on input "د. تعزيز السلامة النفسية لتمكين الحوار المفتوح والمخاطرة" at bounding box center [359, 348] width 0 height 11
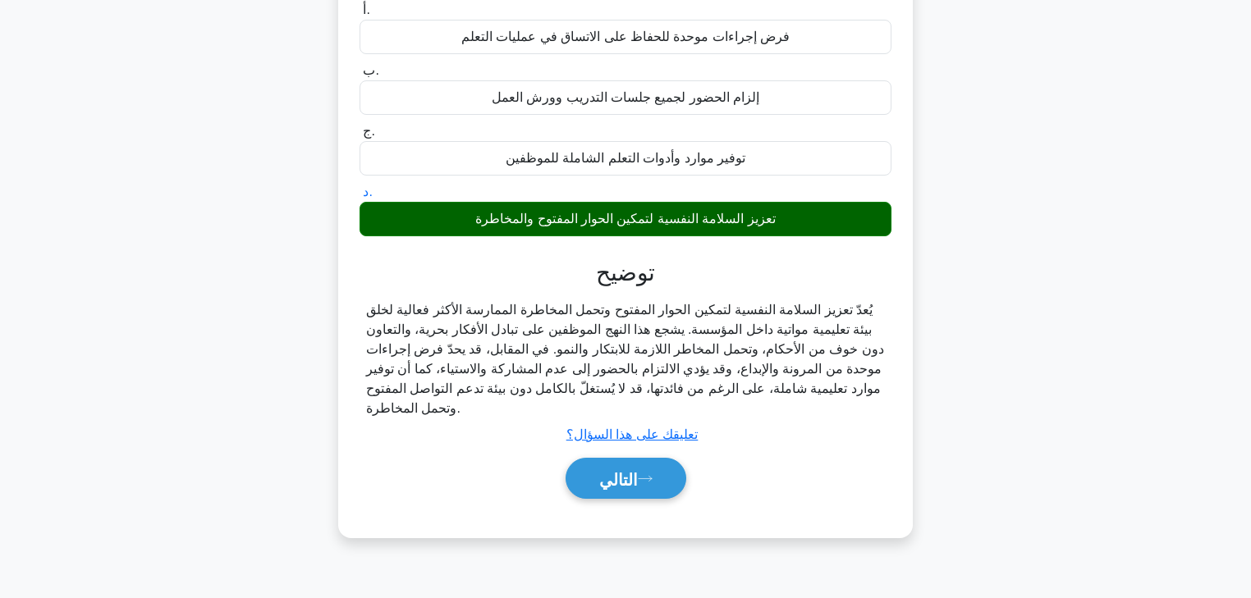
drag, startPoint x: 984, startPoint y: 345, endPoint x: 970, endPoint y: 431, distance: 86.5
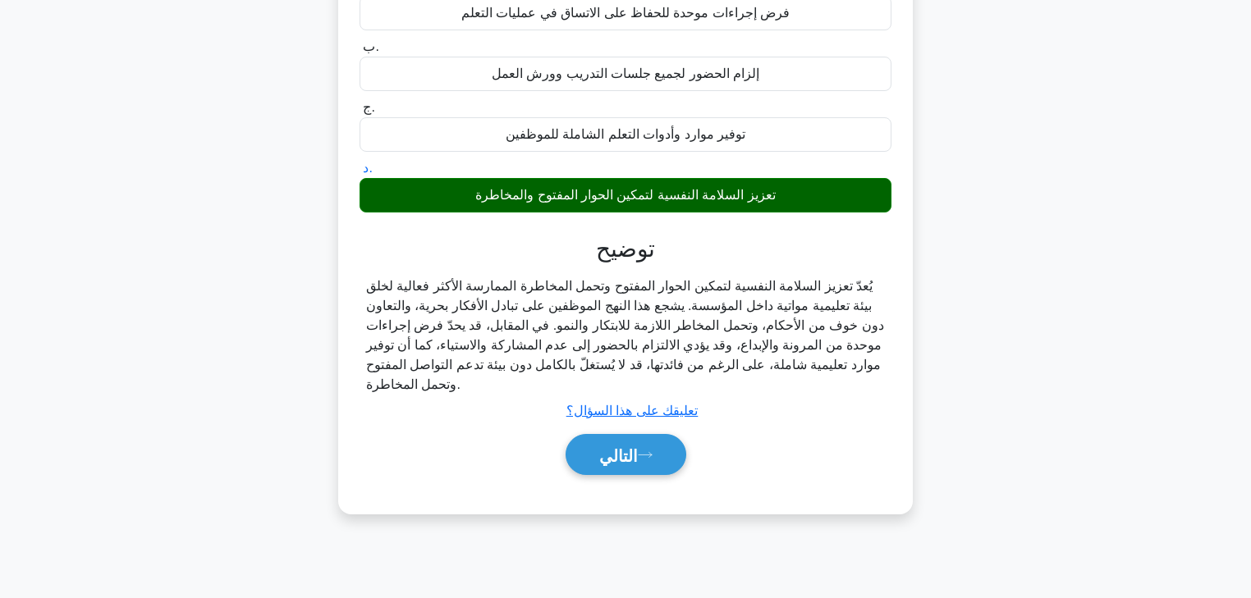
click at [766, 310] on font "يُعدّ تعزيز السلامة النفسية لتمكين الحوار المفتوح وتحمل المخاطرة الممارسة الأكث…" at bounding box center [625, 335] width 518 height 112
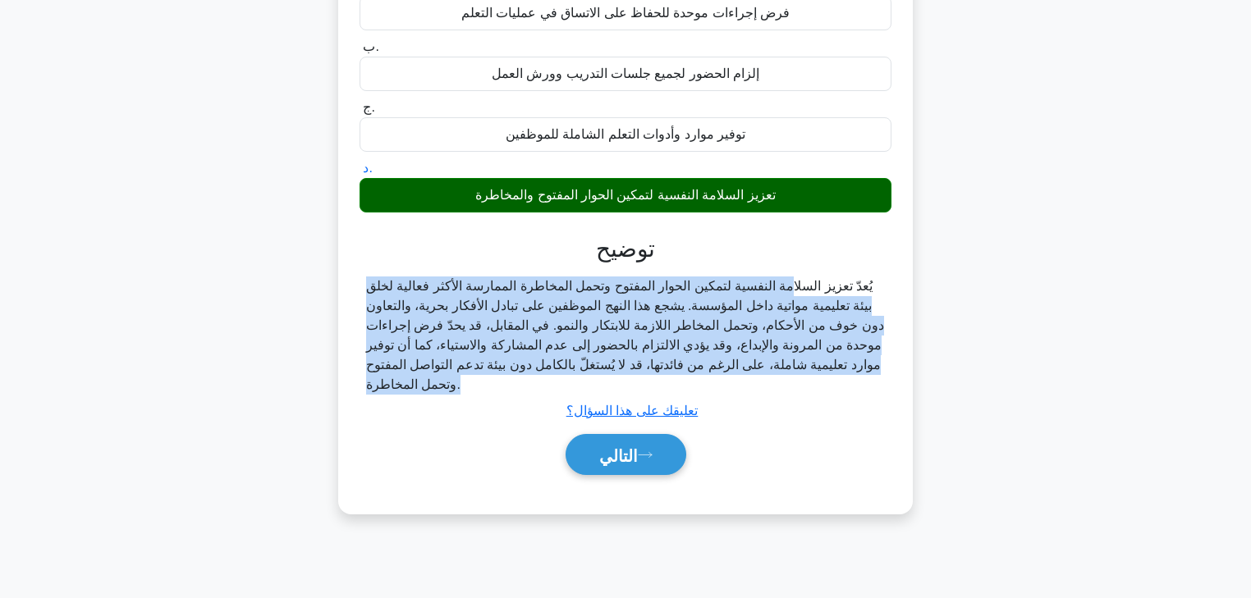
click at [766, 310] on font "يُعدّ تعزيز السلامة النفسية لتمكين الحوار المفتوح وتحمل المخاطرة الممارسة الأكث…" at bounding box center [625, 335] width 518 height 112
copy div "يُعدّ تعزيز السلامة النفسية لتمكين الحوار المفتوح وتحمل المخاطرة الممارسة الأكث…"
click at [619, 468] on button "التالي" at bounding box center [625, 455] width 121 height 42
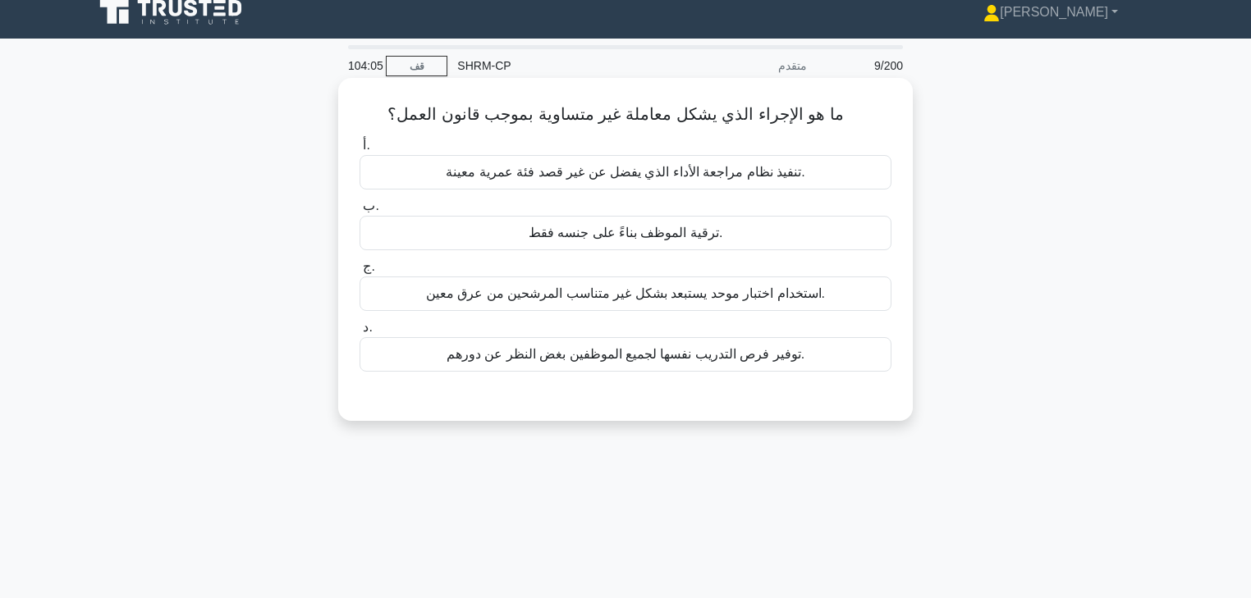
scroll to position [0, 0]
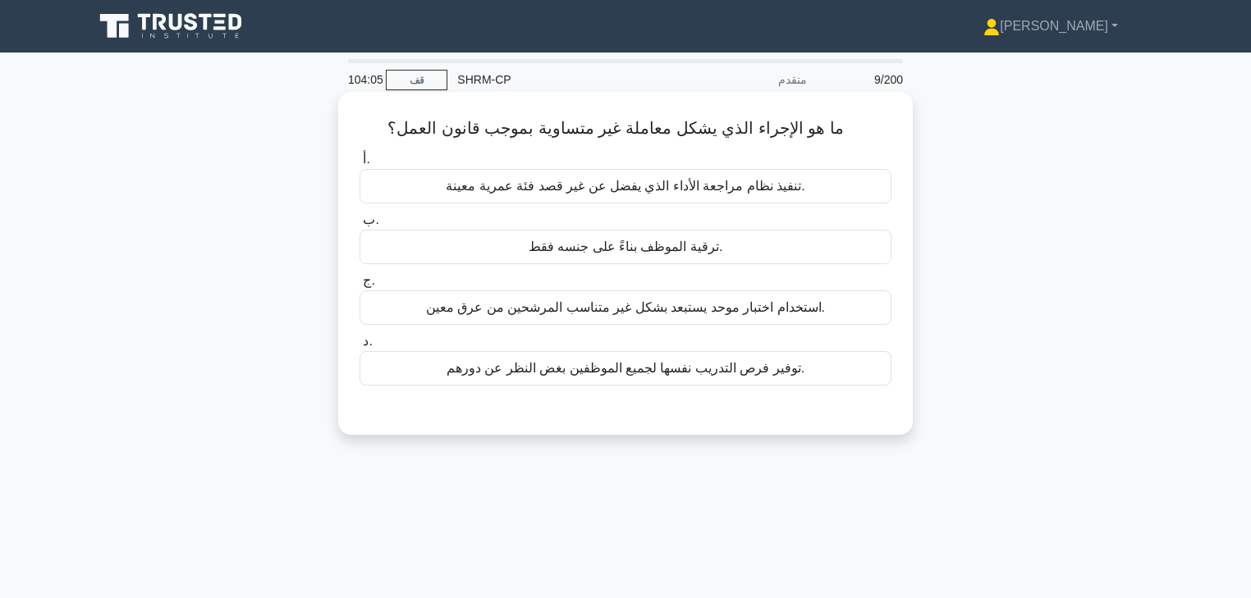
drag, startPoint x: 847, startPoint y: 362, endPoint x: 853, endPoint y: 312, distance: 50.5
click at [660, 240] on font "ترقية الموظف بناءً على جنسه فقط." at bounding box center [625, 247] width 194 height 14
click at [359, 226] on input "ب. ترقية الموظف بناءً على جنسه فقط." at bounding box center [359, 220] width 0 height 11
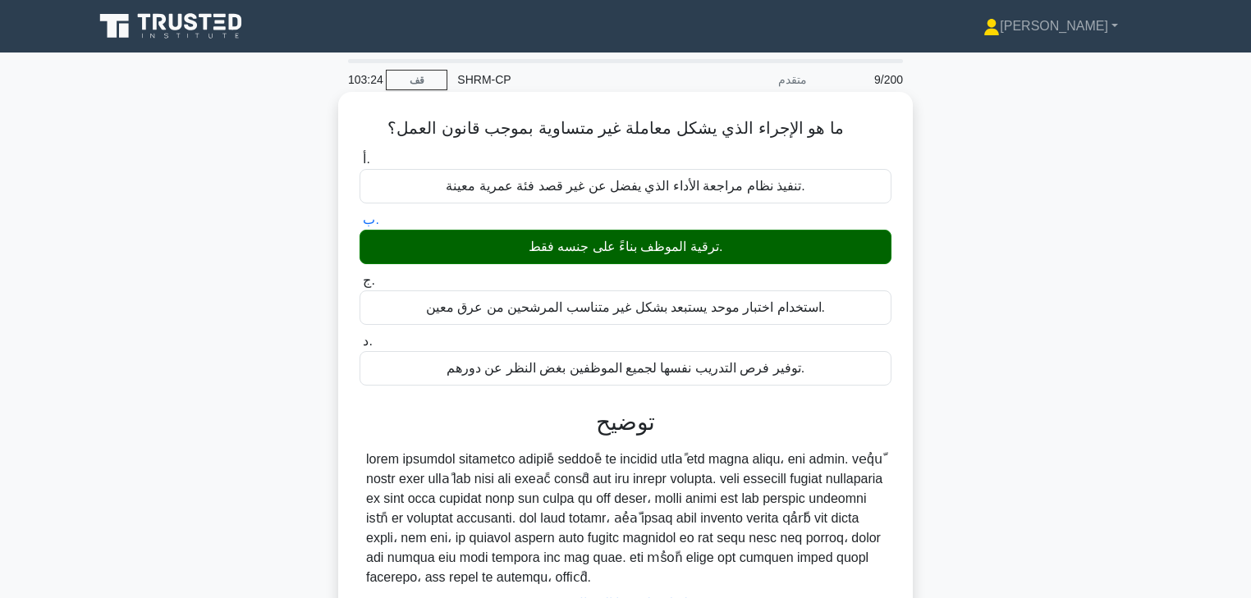
click at [768, 489] on font at bounding box center [624, 518] width 516 height 132
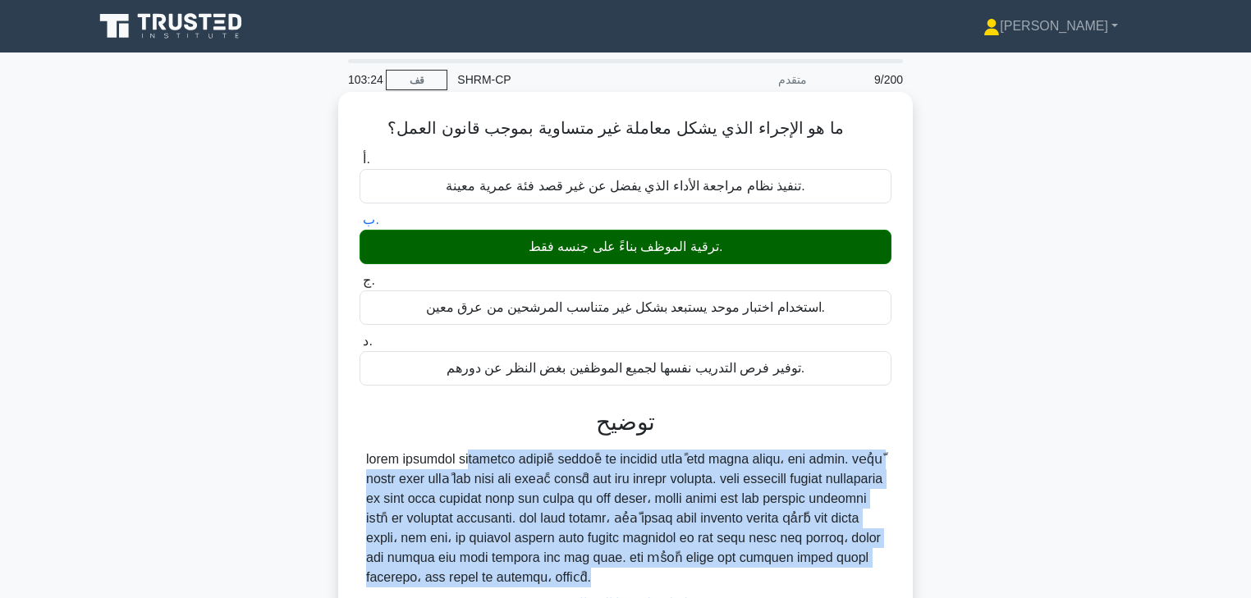
click at [768, 489] on font at bounding box center [624, 518] width 516 height 132
copy div "تتضمن المعاملة المتباينة تمييزًا متعمدًا ضد الأفراد بناءً على خصائص محمية، مثل …"
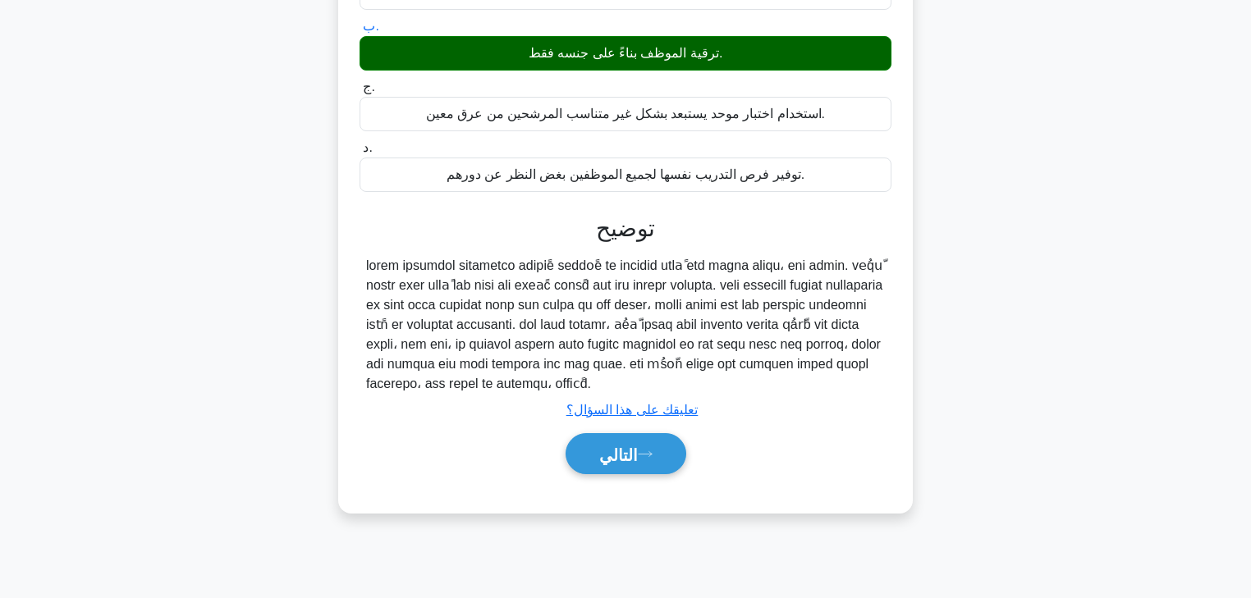
scroll to position [289, 0]
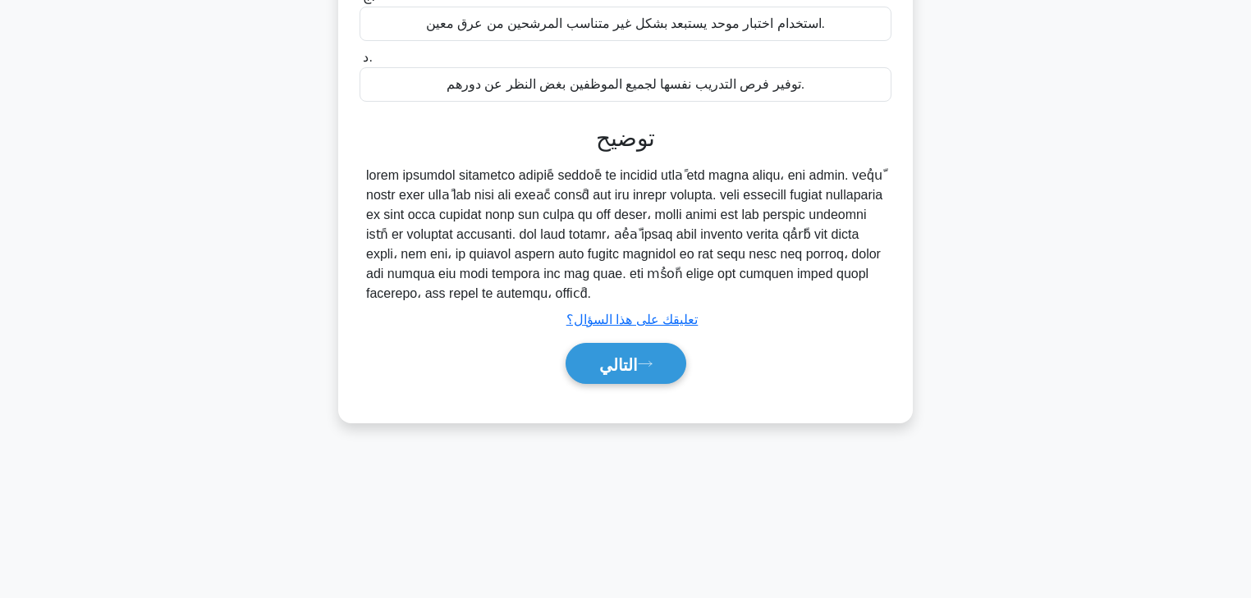
drag, startPoint x: 915, startPoint y: 211, endPoint x: 913, endPoint y: 333, distance: 122.3
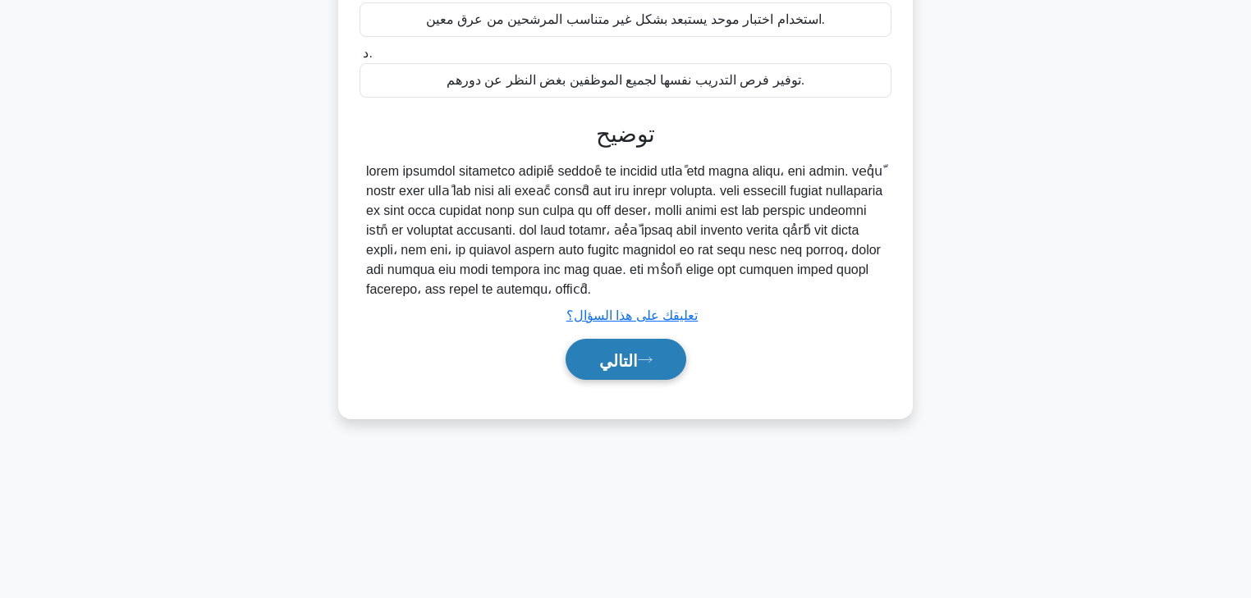
click at [645, 379] on button "التالي" at bounding box center [625, 360] width 121 height 42
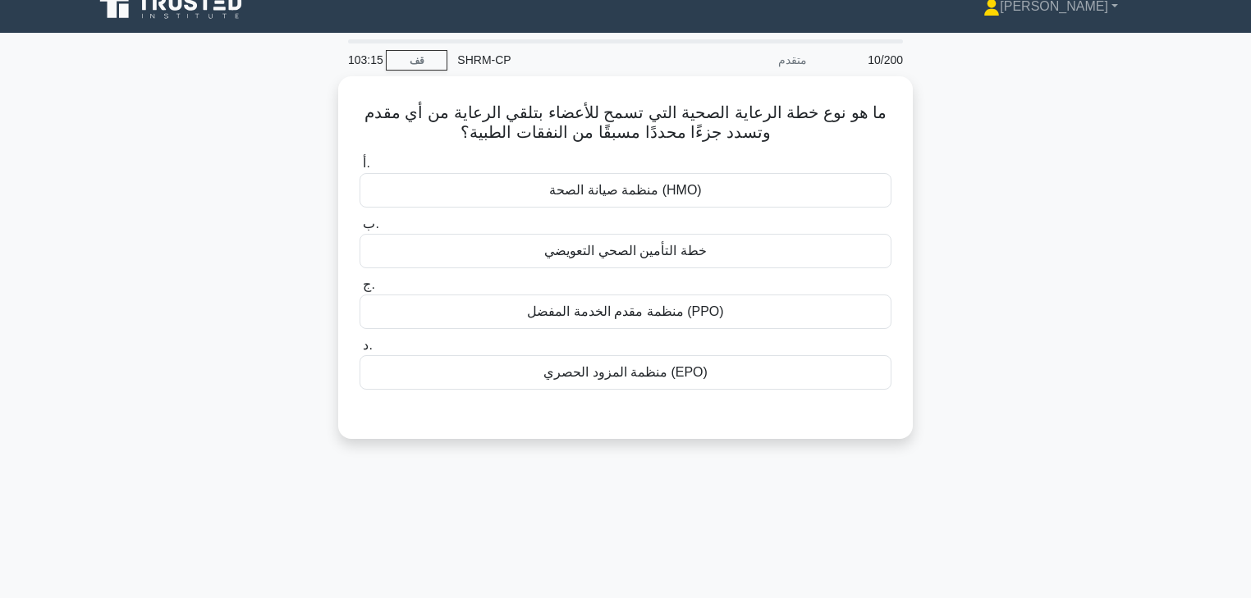
scroll to position [0, 0]
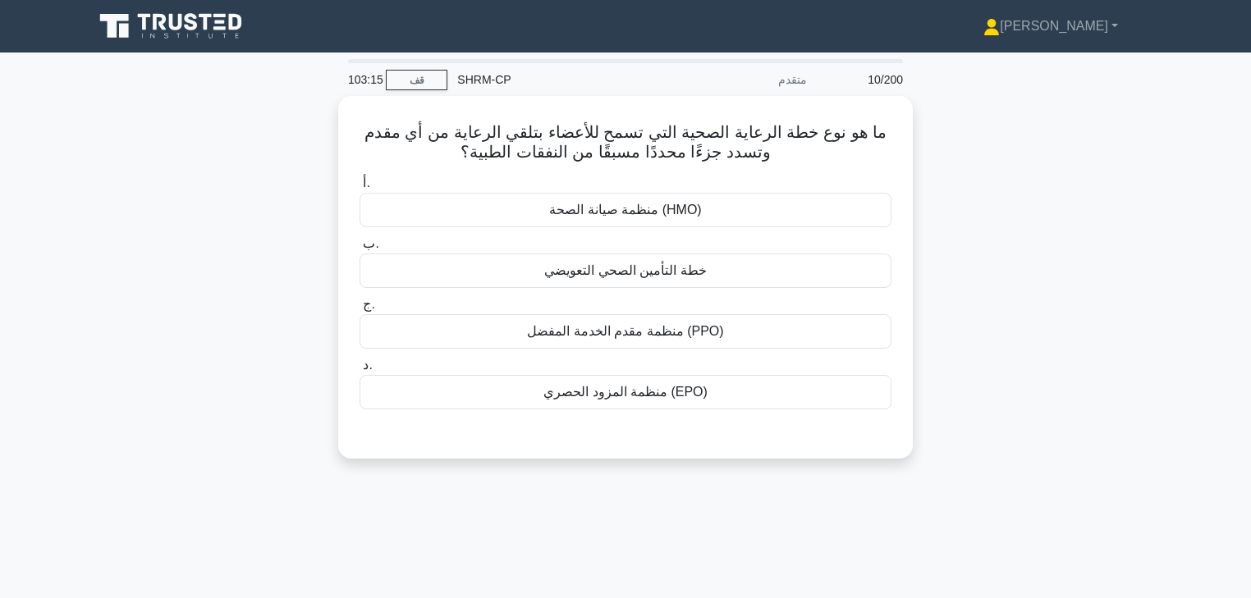
drag, startPoint x: 937, startPoint y: 351, endPoint x: 951, endPoint y: 266, distance: 86.5
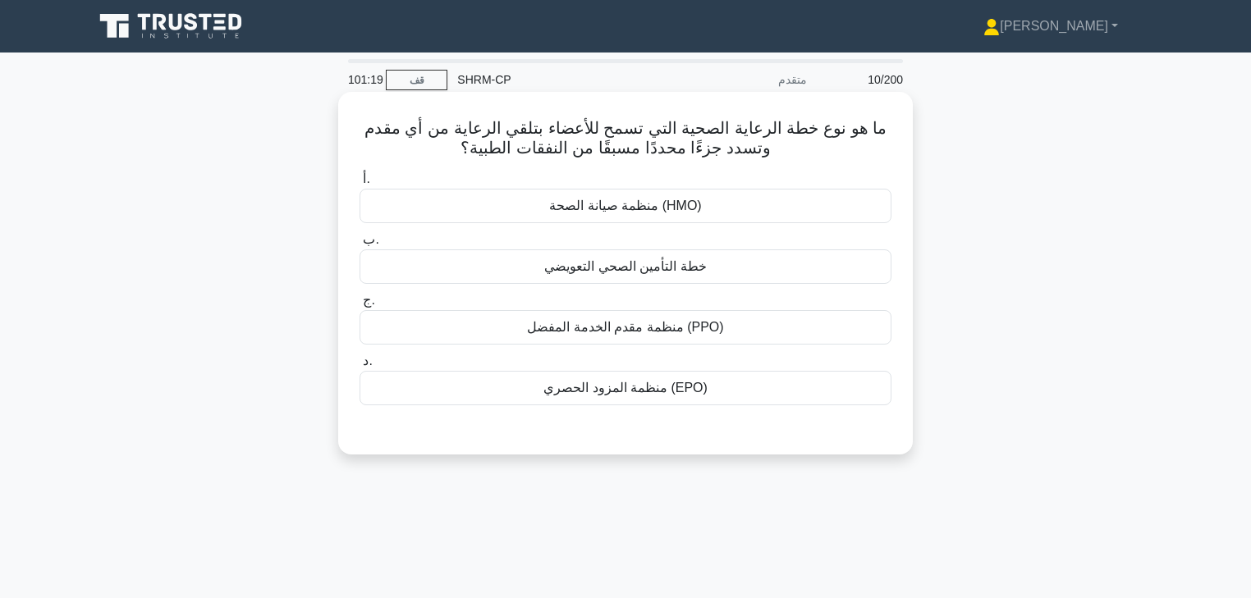
click at [771, 338] on div "منظمة مقدم الخدمة المفضل (PPO)" at bounding box center [625, 327] width 532 height 34
click at [359, 306] on input "ج. منظمة مقدم الخدمة المفضل (PPO)" at bounding box center [359, 300] width 0 height 11
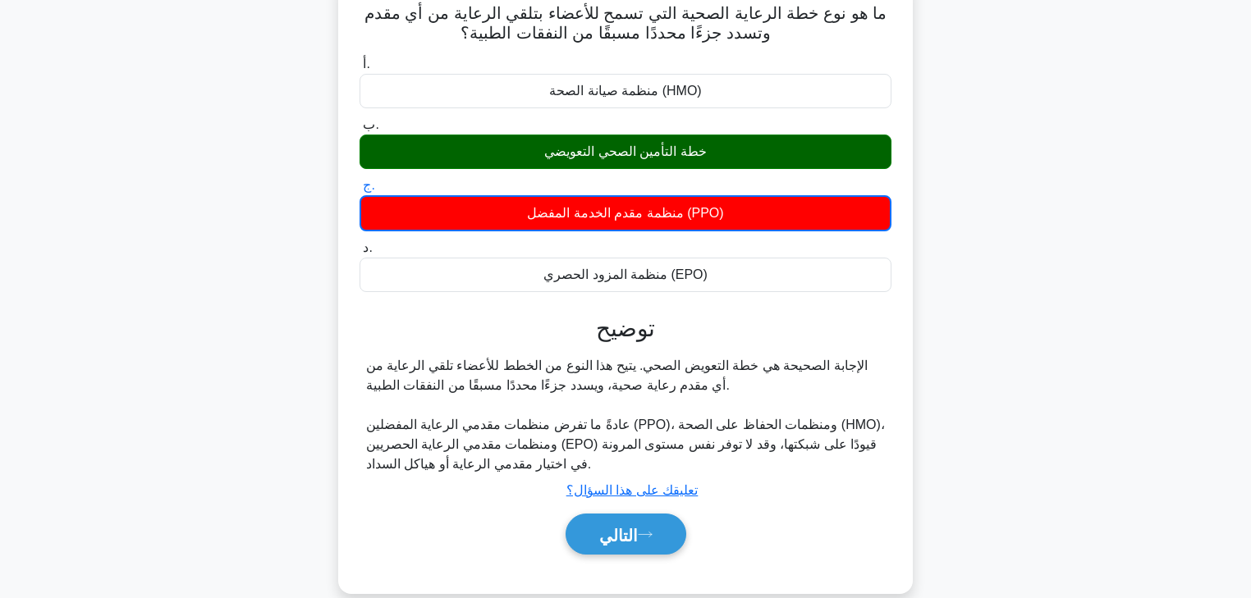
drag, startPoint x: 925, startPoint y: 357, endPoint x: 922, endPoint y: 387, distance: 30.5
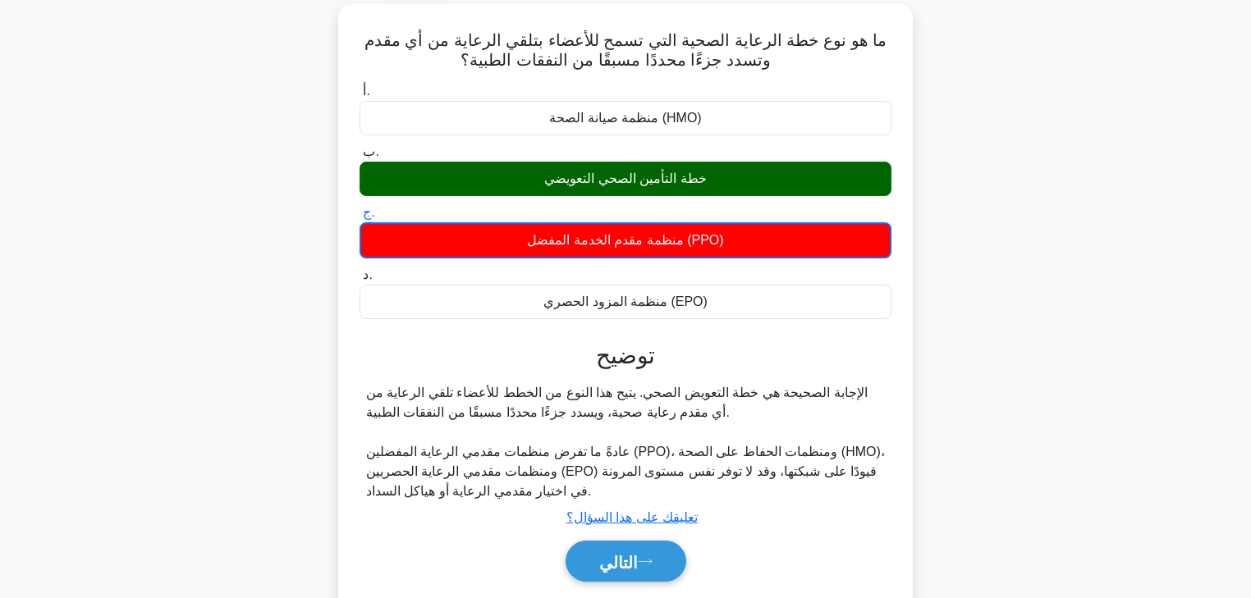
drag, startPoint x: 931, startPoint y: 386, endPoint x: 940, endPoint y: 348, distance: 38.8
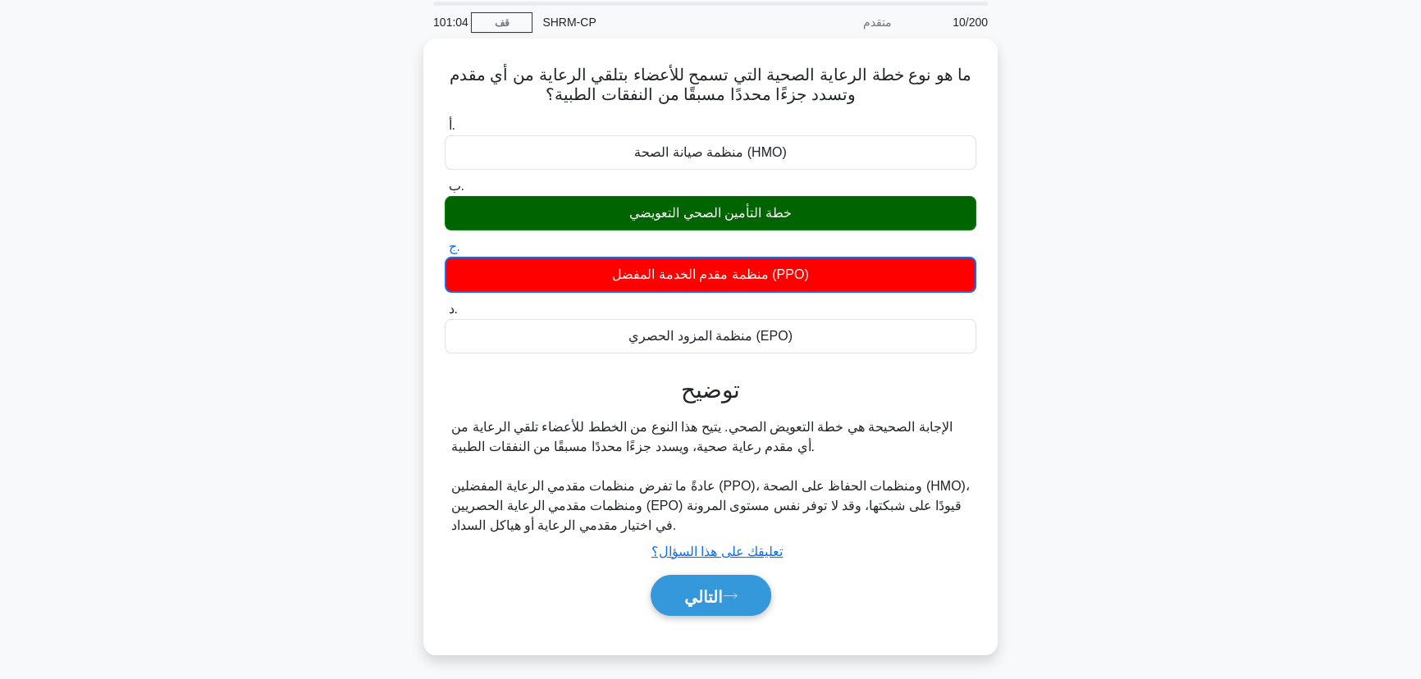
scroll to position [52, 0]
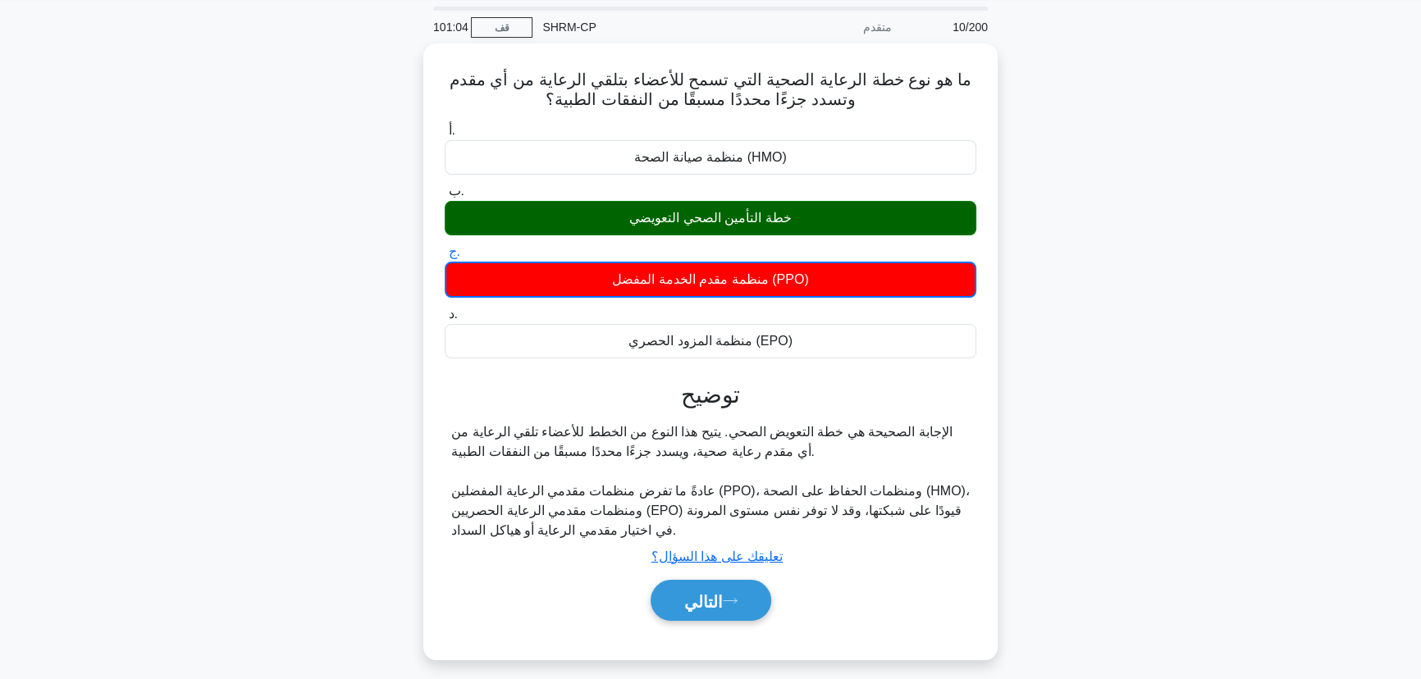
drag, startPoint x: 940, startPoint y: 348, endPoint x: 1068, endPoint y: 372, distance: 130.2
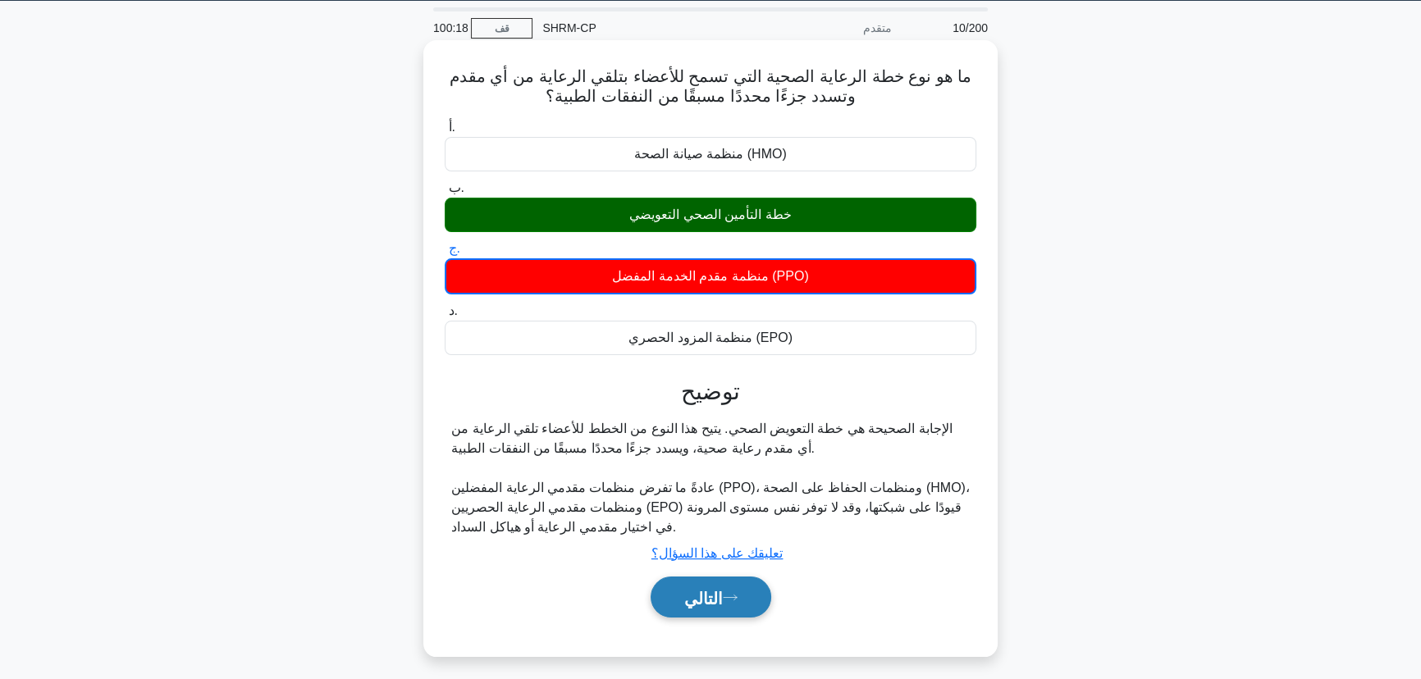
click at [713, 614] on button "التالي" at bounding box center [711, 598] width 121 height 42
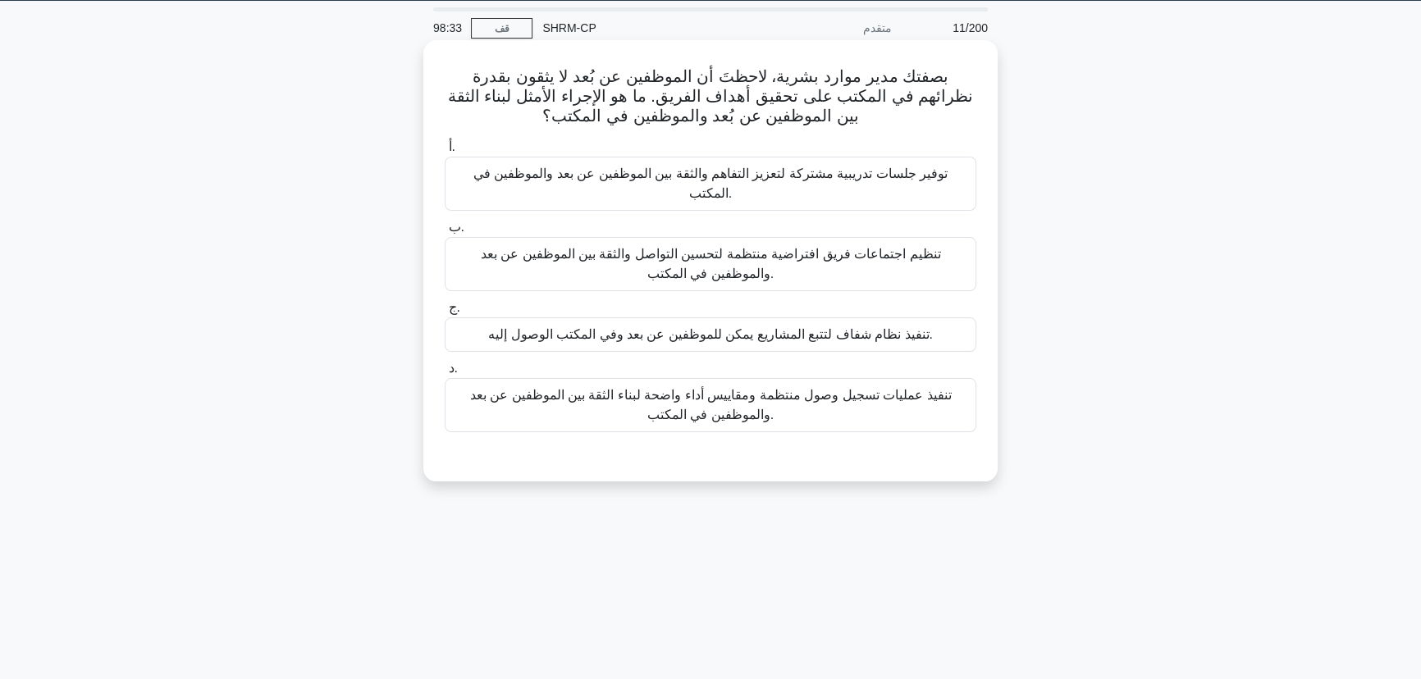
click at [718, 393] on font "تنفيذ عمليات تسجيل وصول منتظمة ومقاييس أداء واضحة لبناء الثقة بين الموظفين عن ب…" at bounding box center [711, 405] width 482 height 34
click at [445, 374] on input "د. تنفيذ عمليات تسجيل وصول منتظمة ومقاييس أداء واضحة لبناء الثقة بين الموظفين ع…" at bounding box center [445, 369] width 0 height 11
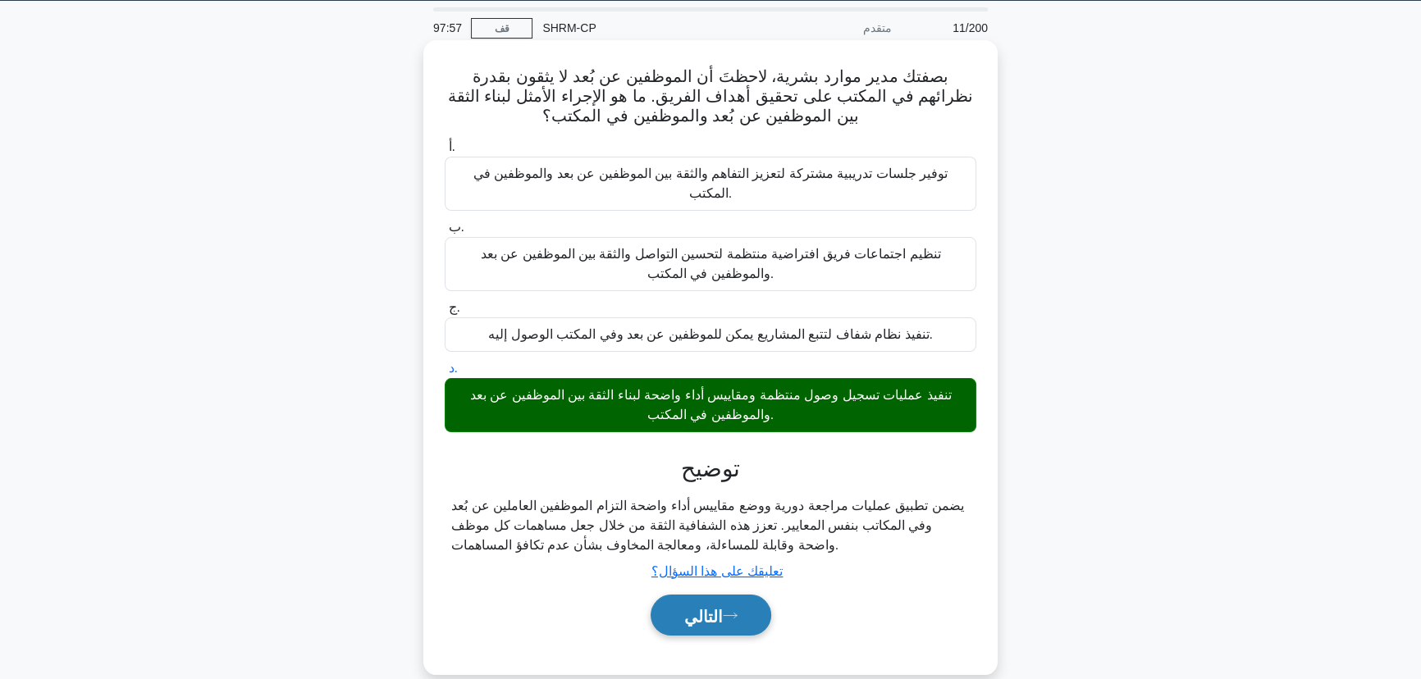
click at [699, 615] on button "التالي" at bounding box center [711, 616] width 121 height 42
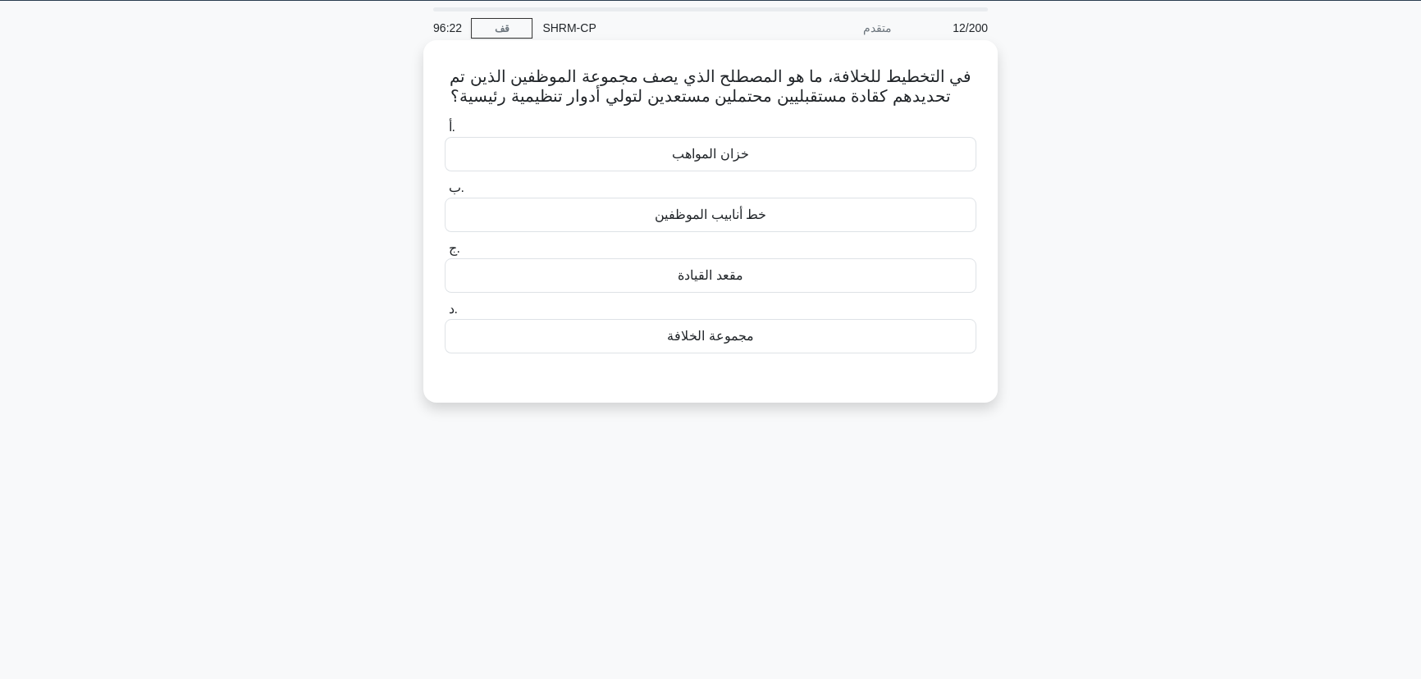
click at [870, 162] on div "خزان المواهب" at bounding box center [711, 154] width 532 height 34
click at [445, 133] on input "أ. خزان المواهب" at bounding box center [445, 127] width 0 height 11
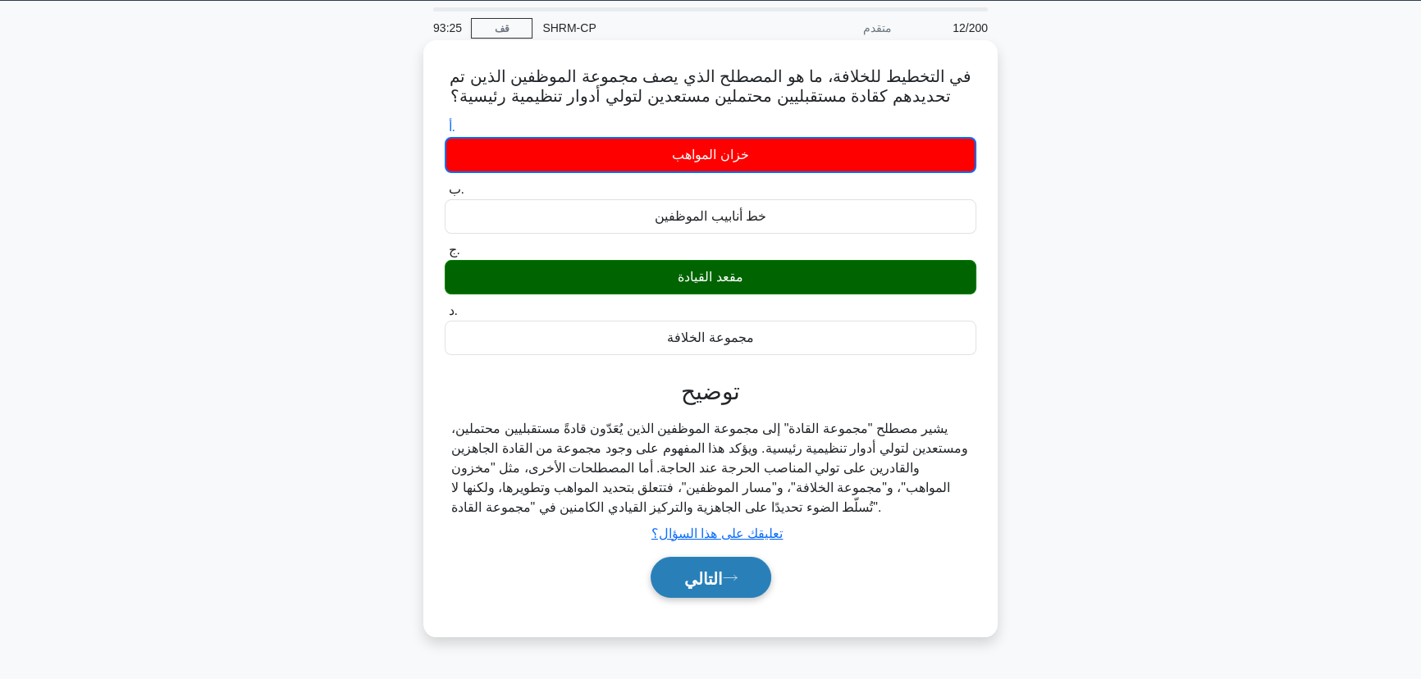
click at [663, 569] on button "التالي" at bounding box center [711, 578] width 121 height 42
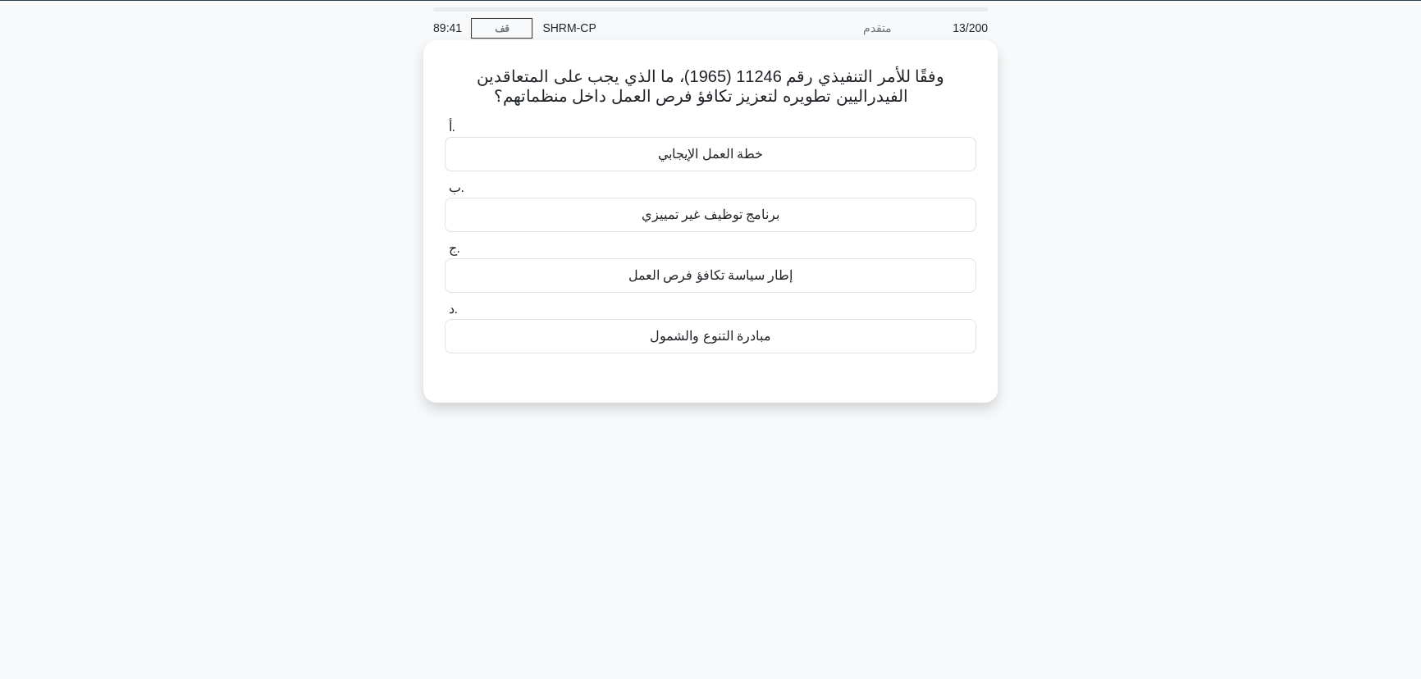
click at [787, 164] on div "خطة العمل الإيجابي" at bounding box center [711, 154] width 532 height 34
click at [445, 133] on input "أ. خطة العمل الإيجابي" at bounding box center [445, 127] width 0 height 11
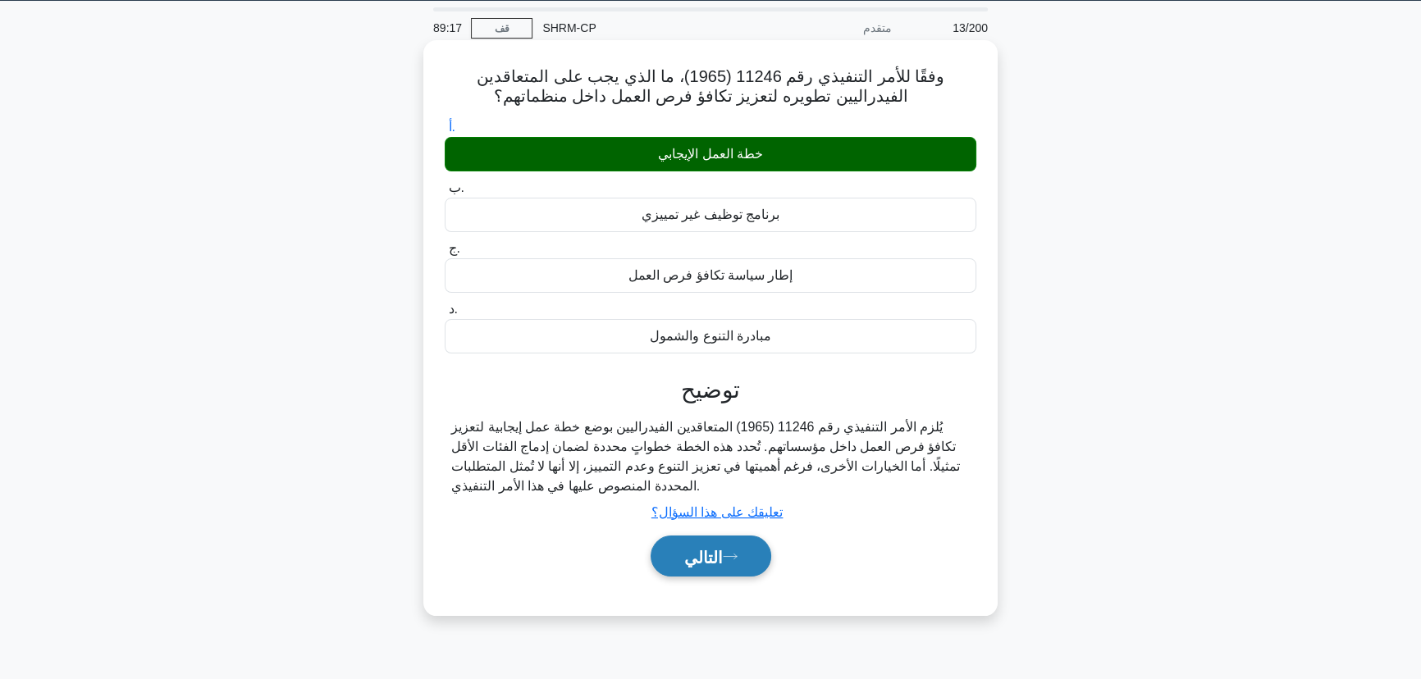
click at [704, 554] on font "التالي" at bounding box center [703, 557] width 39 height 18
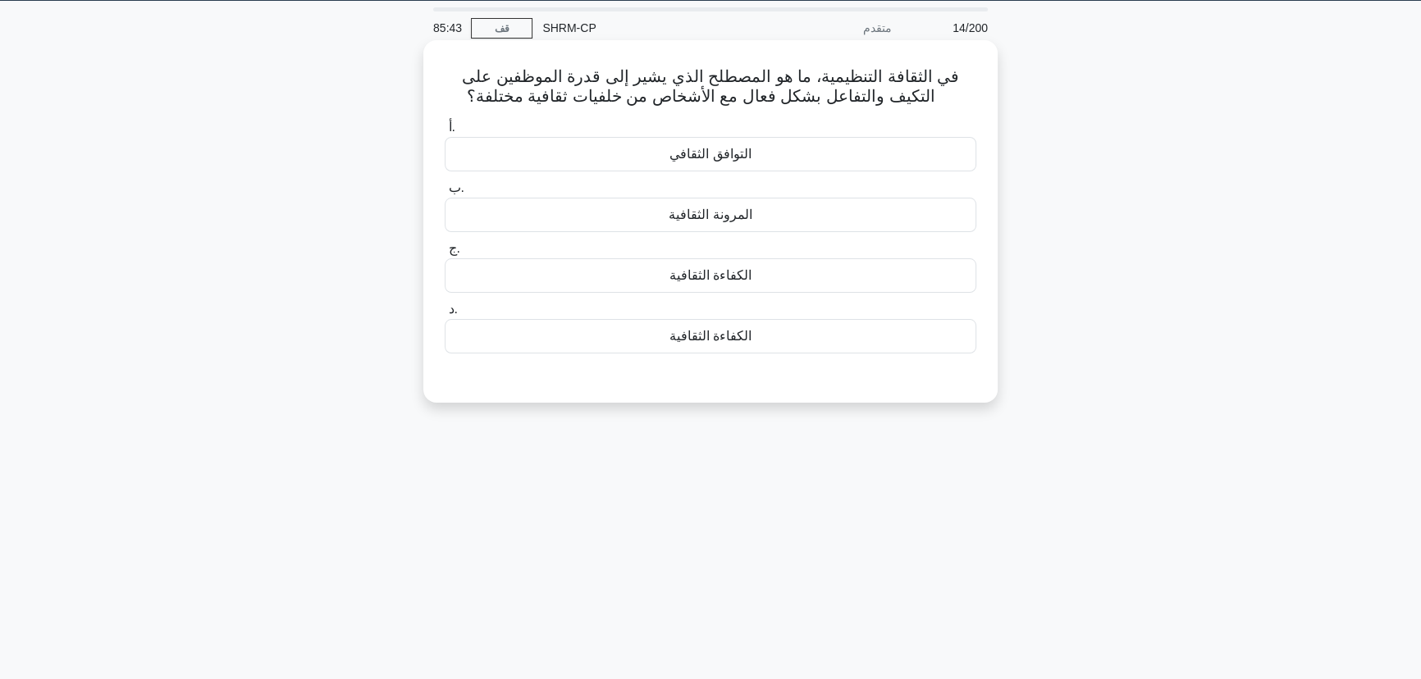
click at [584, 281] on div "الكفاءة الثقافية" at bounding box center [711, 275] width 532 height 34
click at [445, 254] on input "ج. الكفاءة الثقافية" at bounding box center [445, 249] width 0 height 11
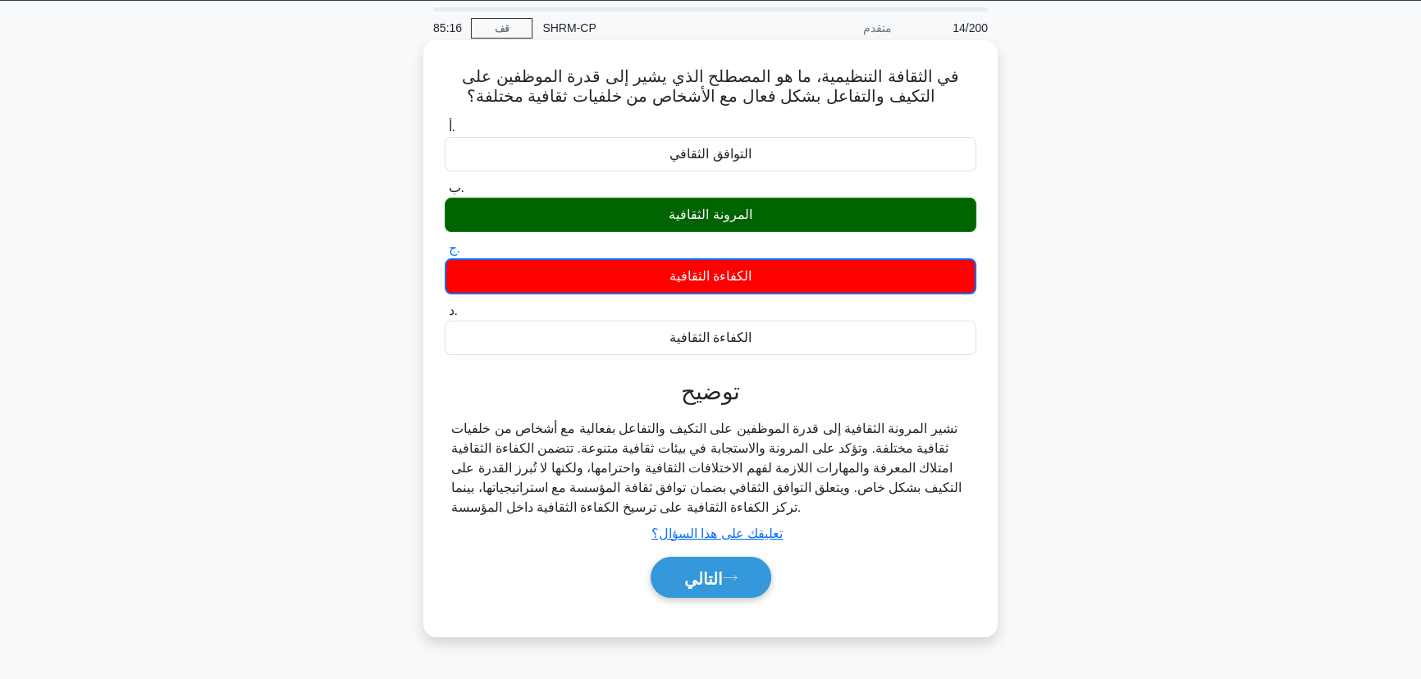
click at [692, 443] on font "تشير المرونة الثقافية إلى قدرة الموظفين على التكيف والتفاعل بفعالية مع أشخاص من…" at bounding box center [706, 468] width 510 height 93
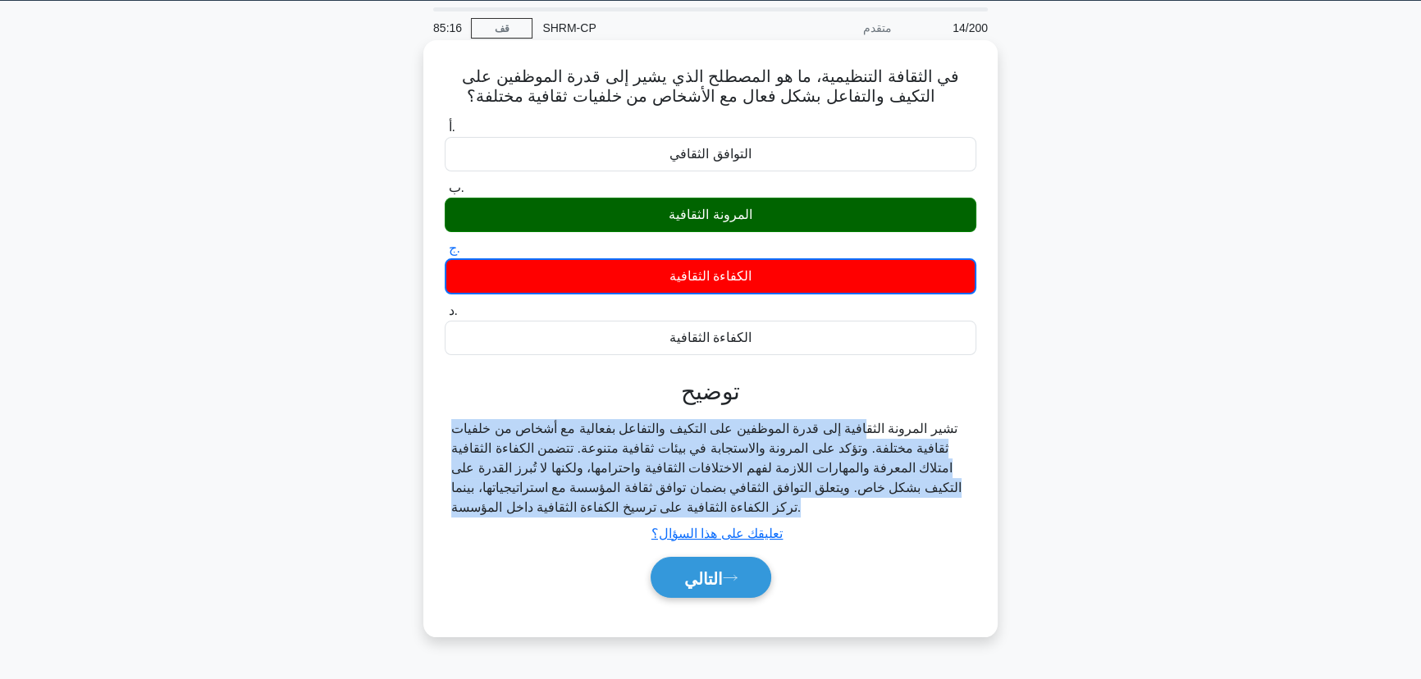
click at [689, 443] on font "تشير المرونة الثقافية إلى قدرة الموظفين على التكيف والتفاعل بفعالية مع أشخاص من…" at bounding box center [706, 468] width 510 height 93
click at [734, 529] on font "تعليقك على هذا السؤال؟" at bounding box center [717, 534] width 131 height 14
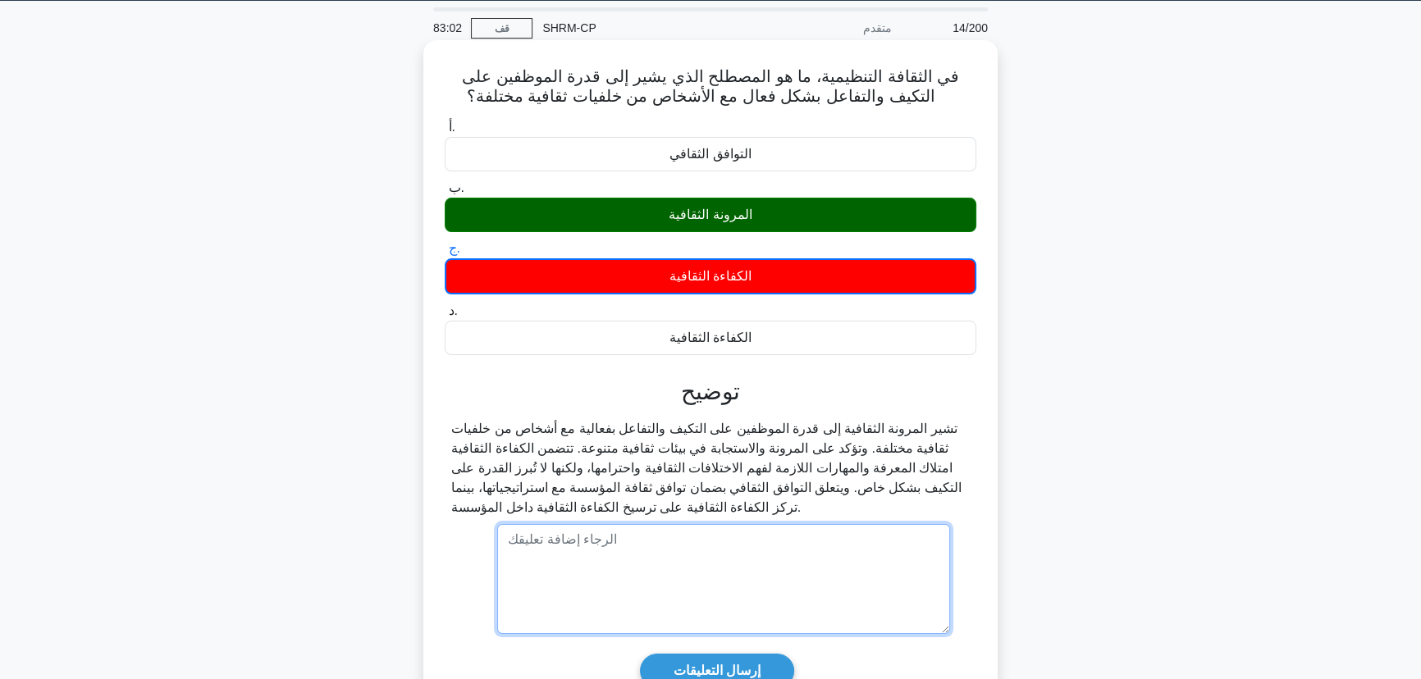
click at [601, 566] on textarea at bounding box center [723, 579] width 453 height 110
paste textarea "السبب باختصار: الكفاءة الثقافية تعني وعي الموظف بالاختلافات الثقافية ومعرفته به…"
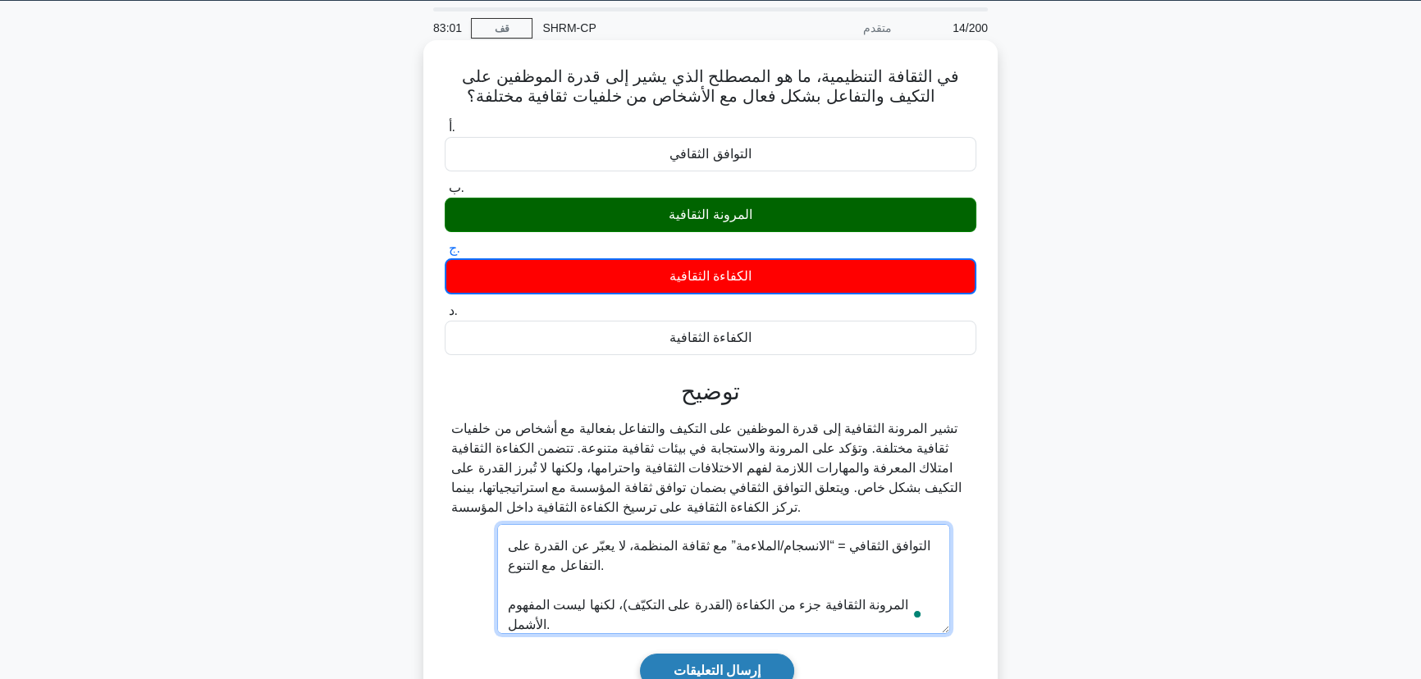
scroll to position [57, 0]
type textarea "السبب باختصار: الكفاءة الثقافية تعني وعي الموظف بالاختلافات الثقافية ومعرفته به…"
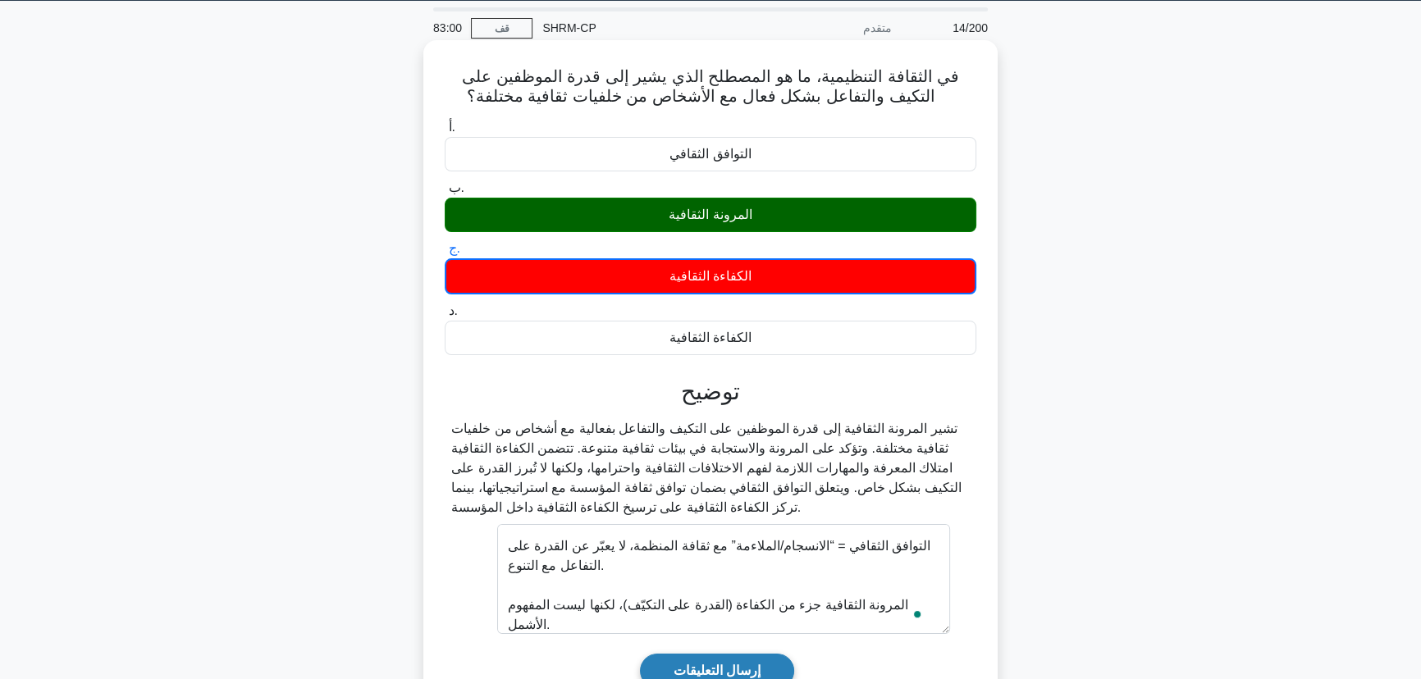
click at [731, 667] on input "إرسال التعليقات" at bounding box center [717, 671] width 154 height 34
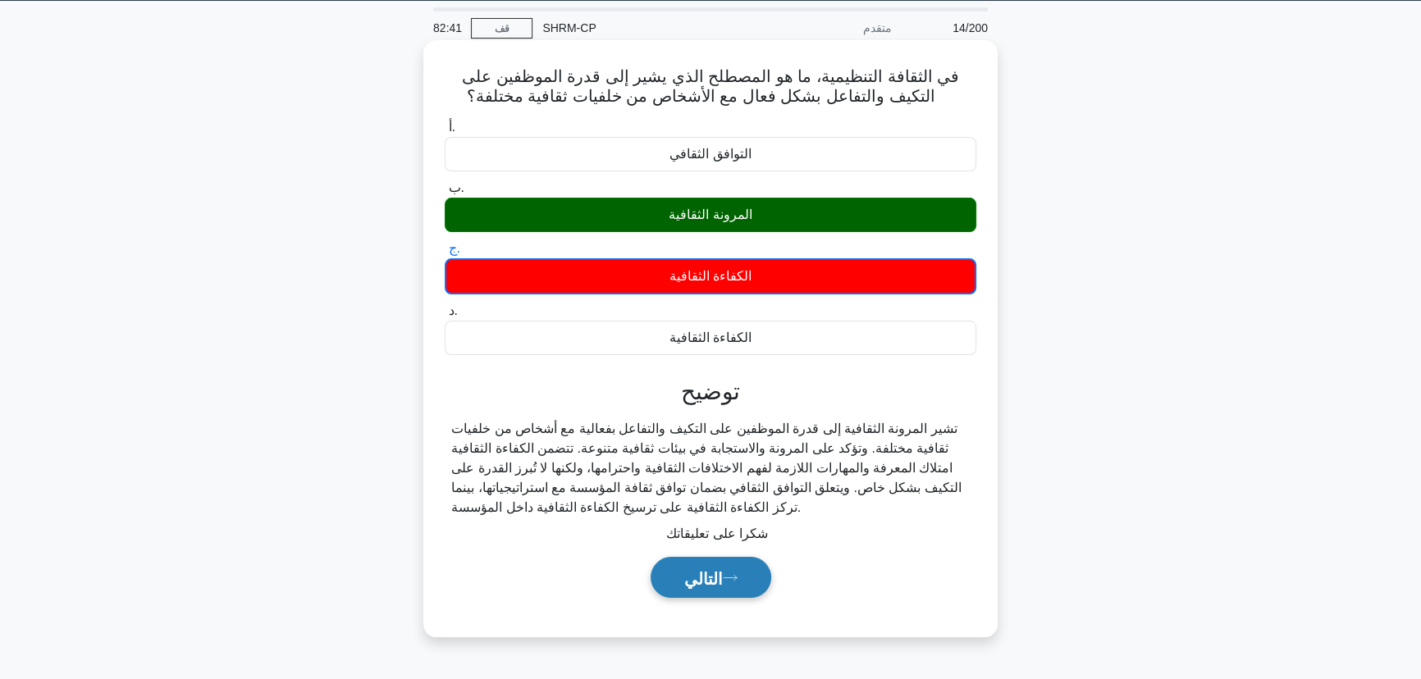
click at [709, 593] on button "التالي" at bounding box center [711, 578] width 121 height 42
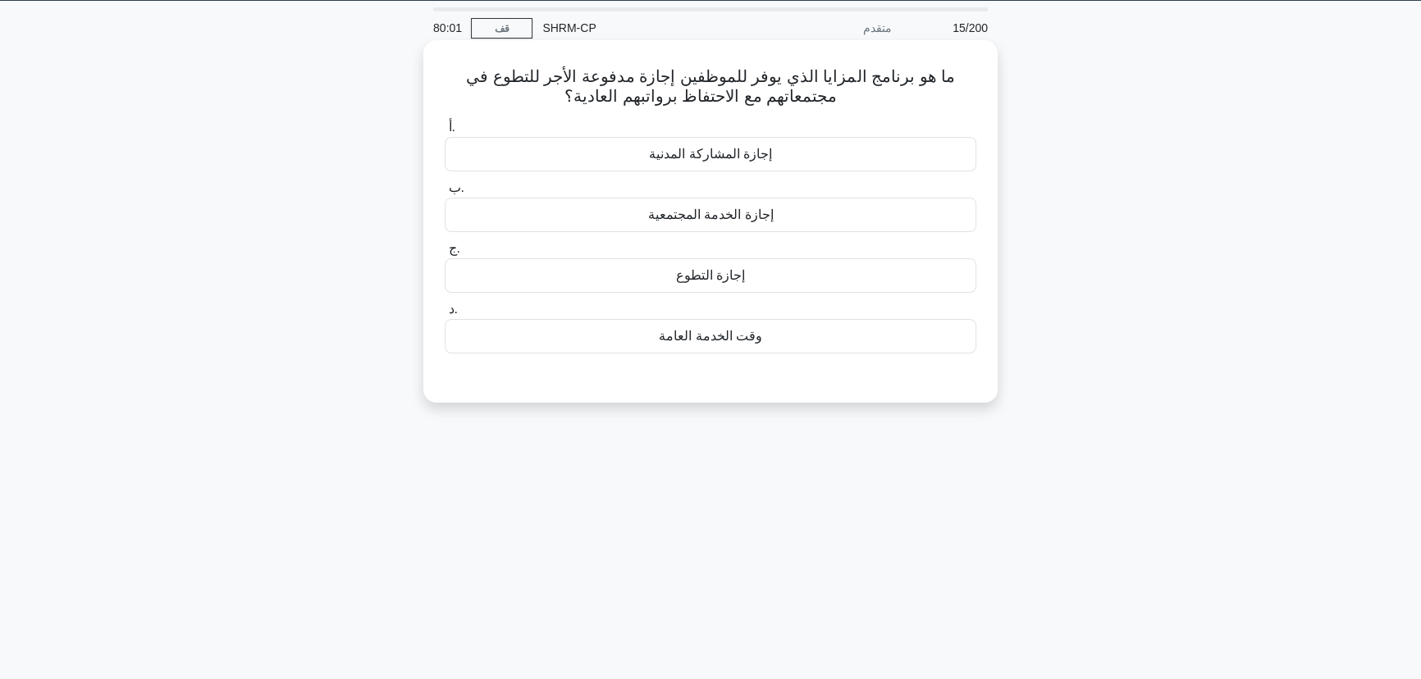
drag, startPoint x: 812, startPoint y: 284, endPoint x: 825, endPoint y: 284, distance: 13.1
click at [823, 284] on div "إجازة التطوع" at bounding box center [711, 275] width 532 height 34
click at [445, 254] on input "ج. إجازة التطوع" at bounding box center [445, 249] width 0 height 11
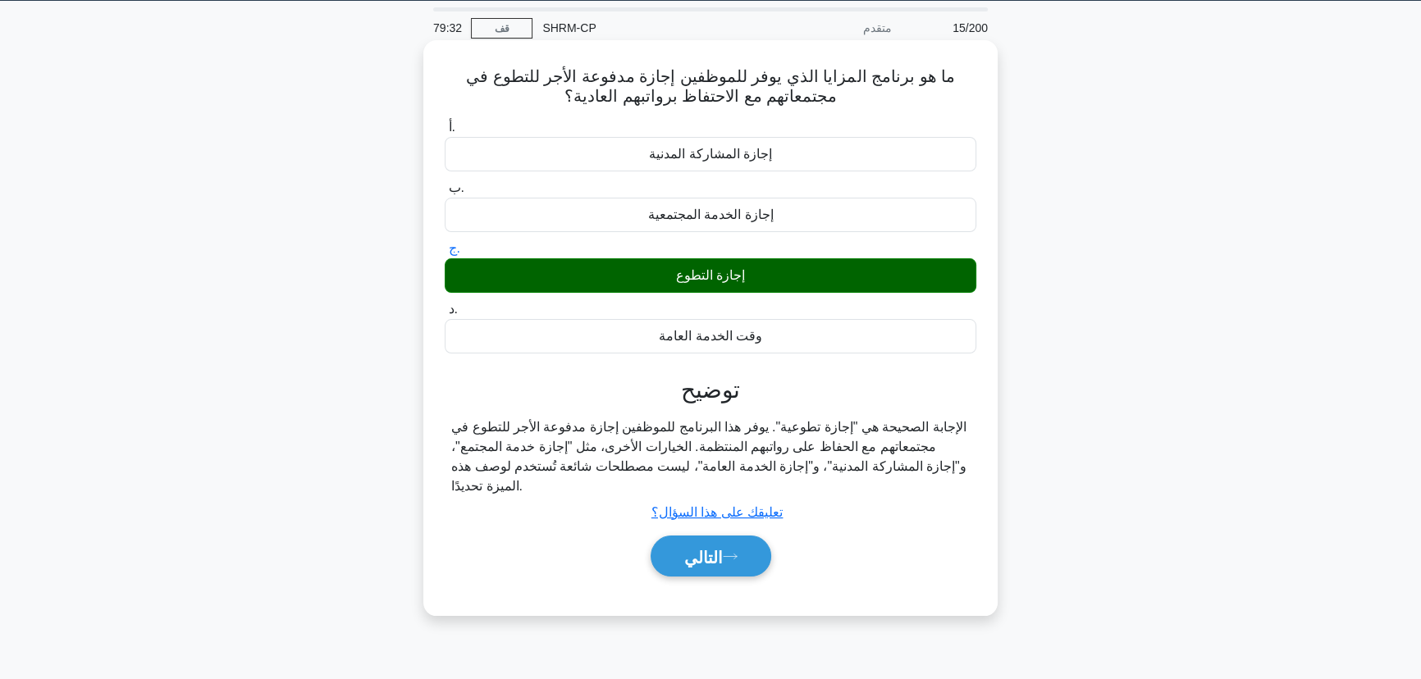
click at [822, 447] on font "الإجابة الصحيحة هي "إجازة تطوعية". يوفر هذا البرنامج للموظفين إجازة مدفوعة الأج…" at bounding box center [708, 456] width 515 height 73
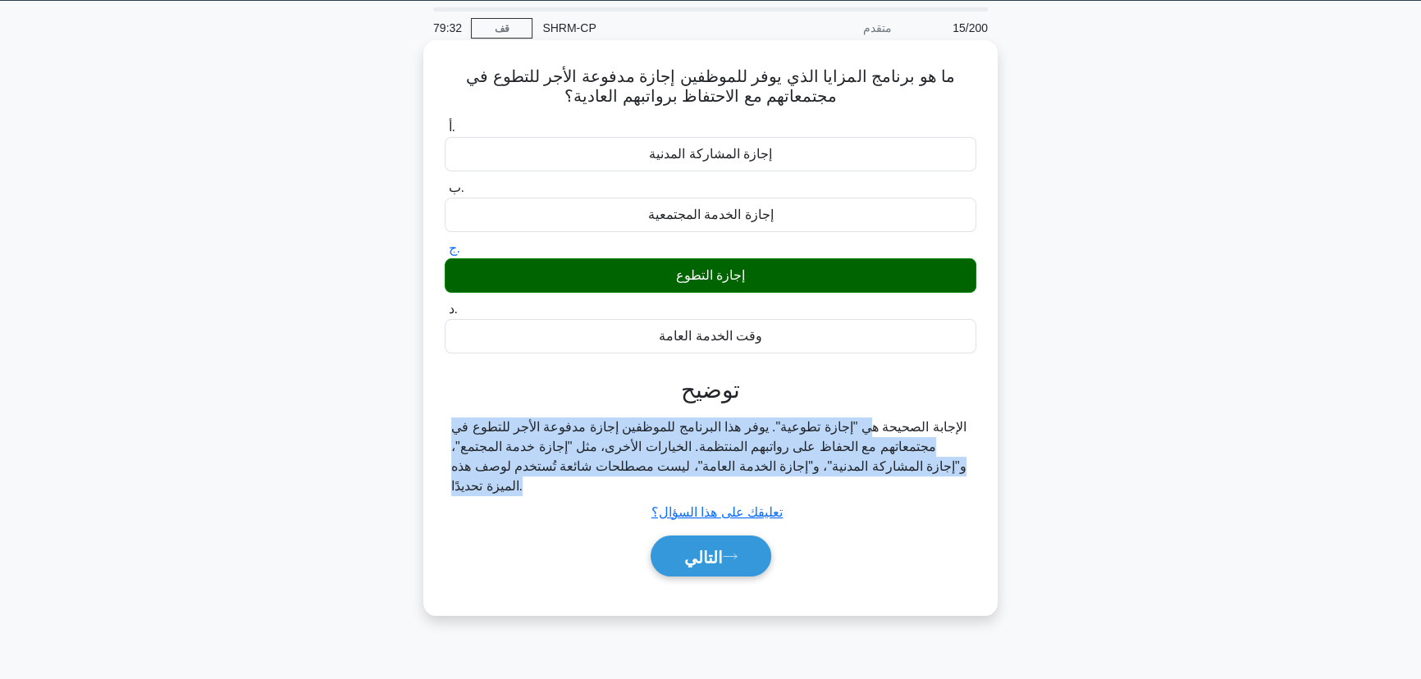
click at [822, 447] on font "الإجابة الصحيحة هي "إجازة تطوعية". يوفر هذا البرنامج للموظفين إجازة مدفوعة الأج…" at bounding box center [708, 456] width 515 height 73
click at [670, 563] on button "التالي" at bounding box center [711, 557] width 121 height 42
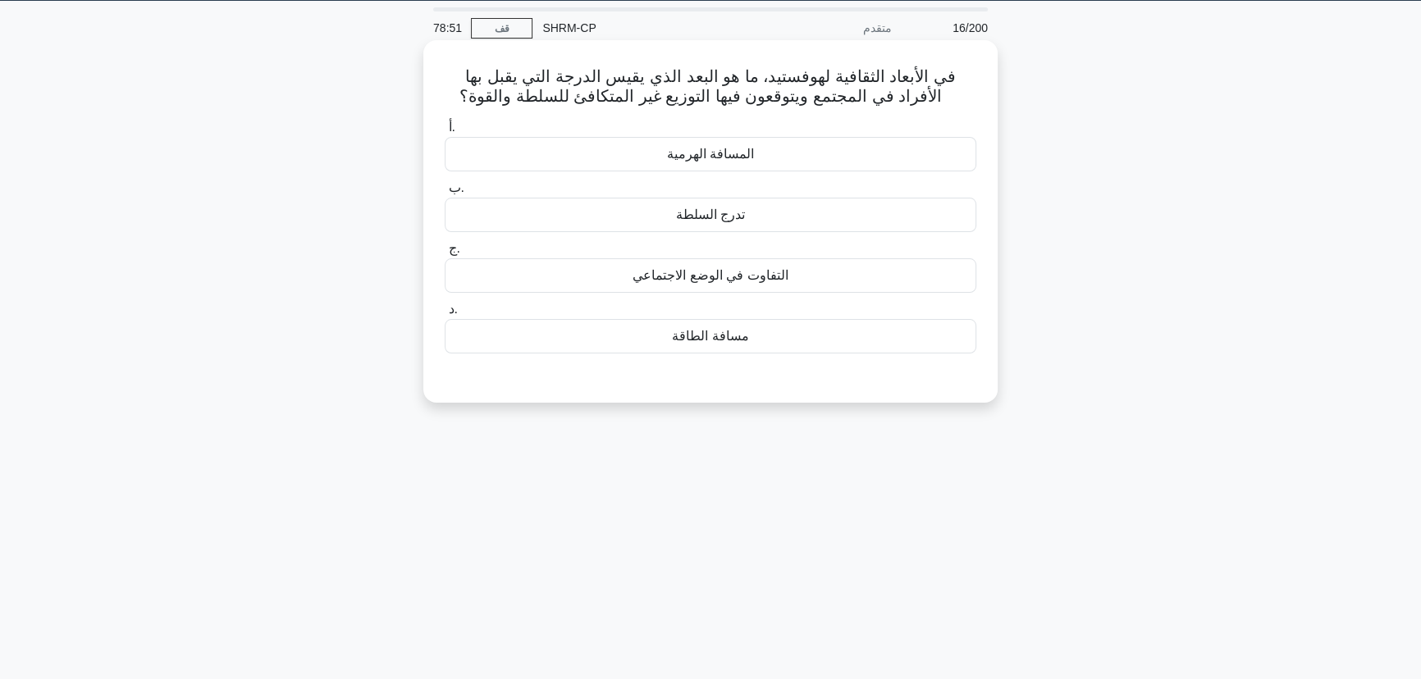
click at [742, 341] on font "مسافة الطاقة" at bounding box center [710, 336] width 76 height 14
click at [445, 315] on input "د. مسافة الطاقة" at bounding box center [445, 309] width 0 height 11
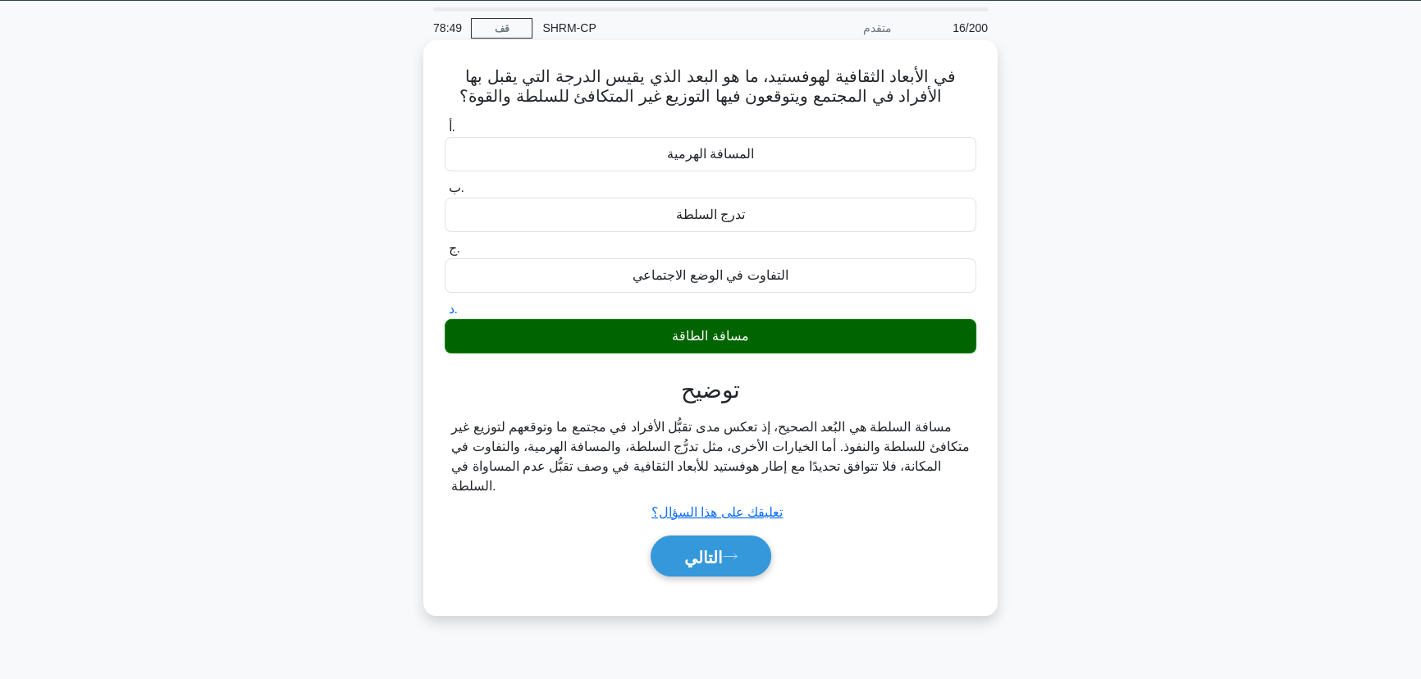
click at [681, 443] on font "مسافة السلطة هي البُعد الصحيح، إذ تعكس مدى تقبُّل الأفراد في مجتمع ما وتوقعهم ل…" at bounding box center [710, 456] width 519 height 73
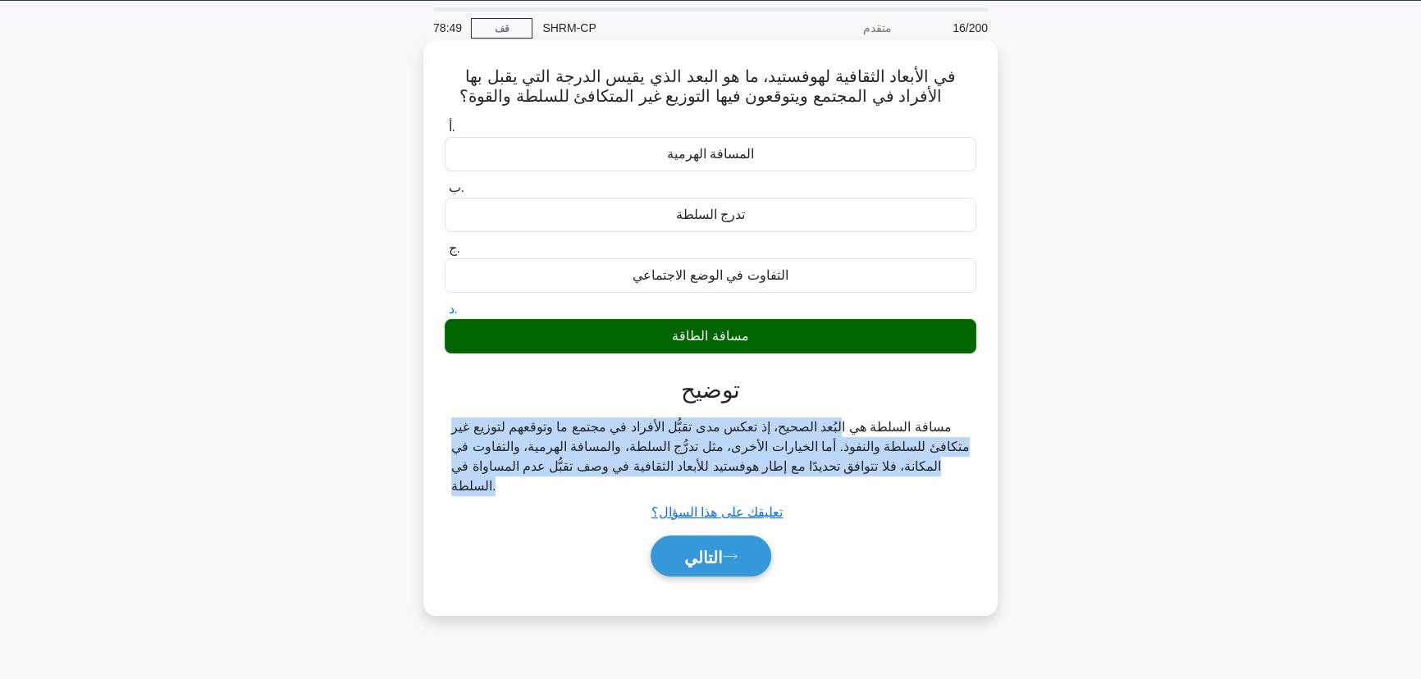
click at [681, 443] on font "مسافة السلطة هي البُعد الصحيح، إذ تعكس مدى تقبُّل الأفراد في مجتمع ما وتوقعهم ل…" at bounding box center [710, 456] width 519 height 73
click at [692, 560] on font "التالي" at bounding box center [703, 557] width 39 height 18
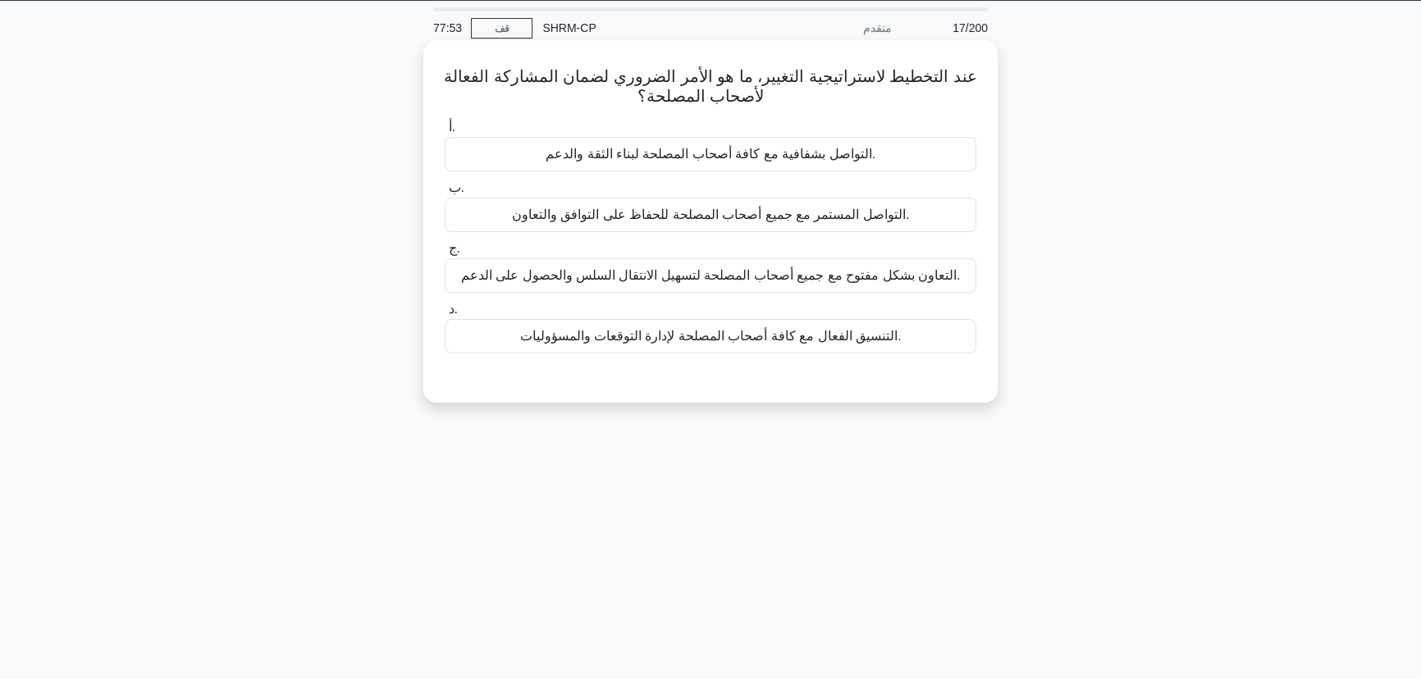
click at [583, 155] on font "التواصل بشفافية مع كافة أصحاب المصلحة لبناء الثقة والدعم." at bounding box center [711, 154] width 330 height 14
click at [445, 133] on input "أ. التواصل بشفافية مع كافة أصحاب المصلحة لبناء الثقة والدعم." at bounding box center [445, 127] width 0 height 11
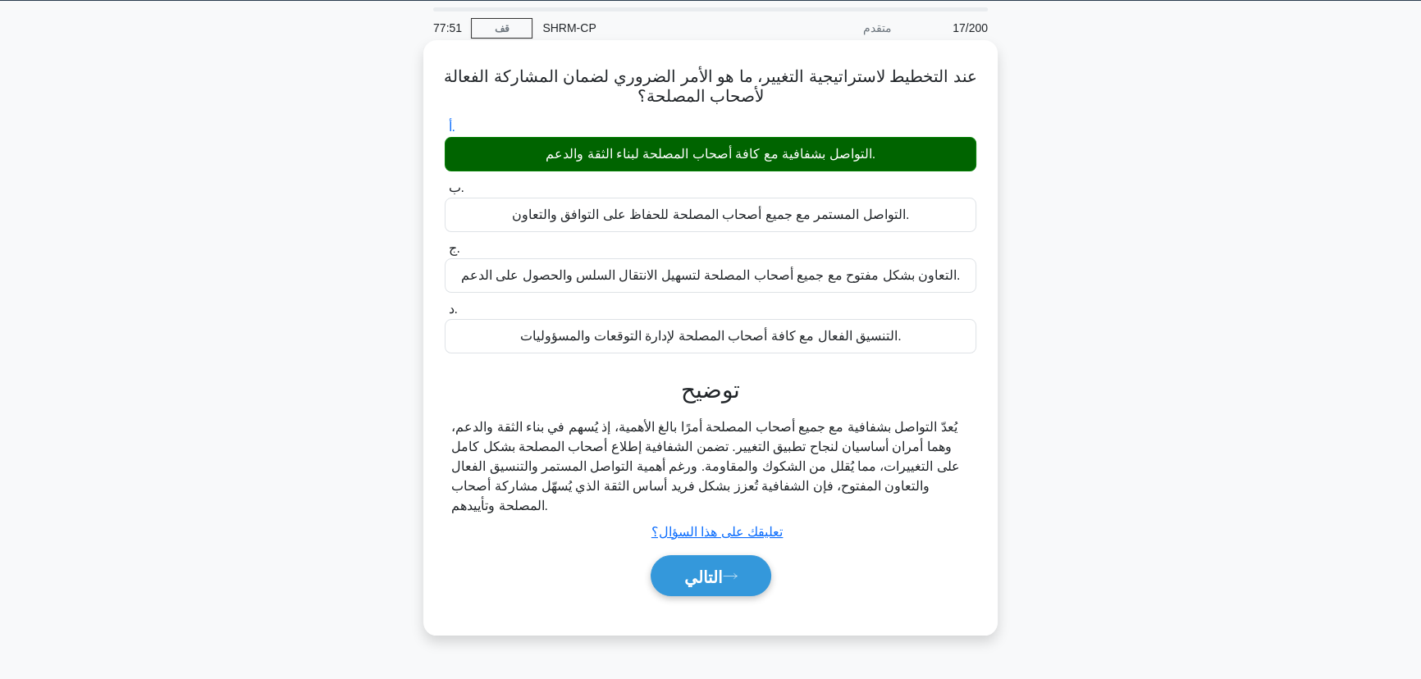
click at [655, 460] on font "يُعدّ التواصل بشفافية مع جميع أصحاب المصلحة أمرًا بالغ الأهمية، إذ يُسهم في بنا…" at bounding box center [705, 466] width 509 height 93
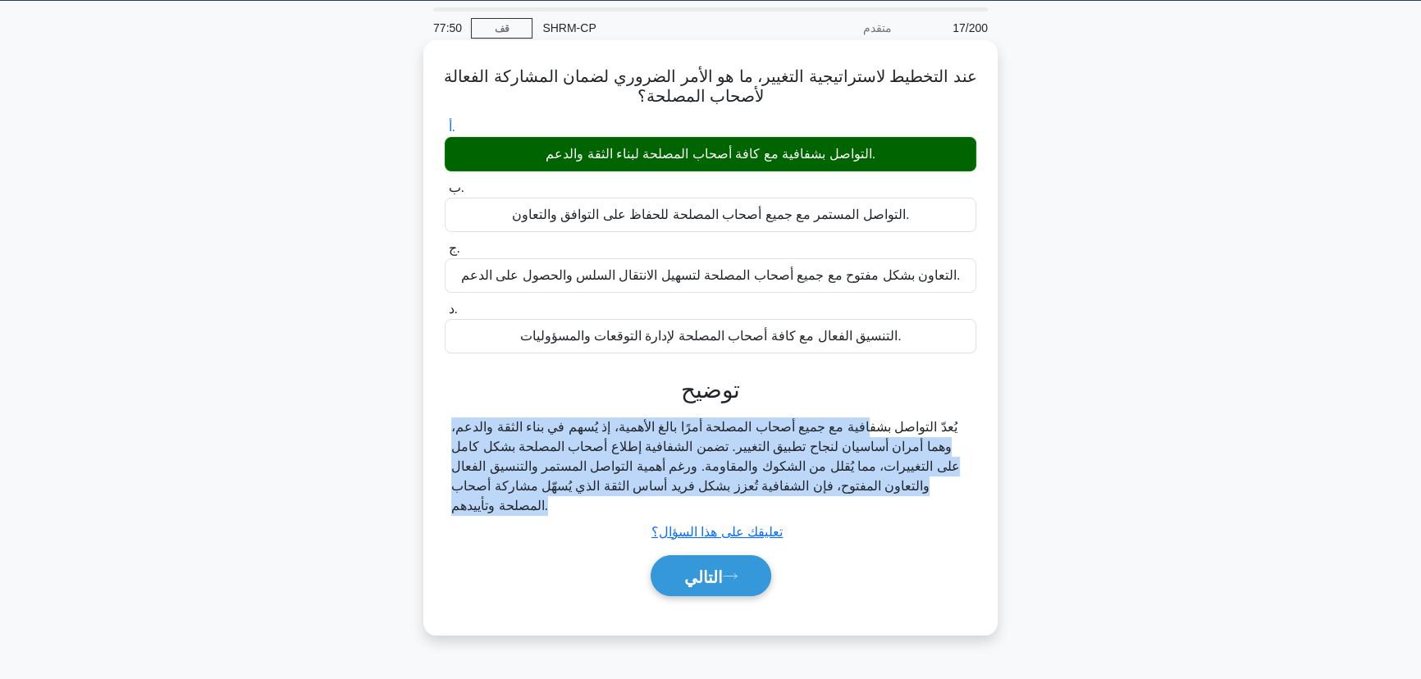
click at [655, 460] on font "يُعدّ التواصل بشفافية مع جميع أصحاب المصلحة أمرًا بالغ الأهمية، إذ يُسهم في بنا…" at bounding box center [705, 466] width 509 height 93
click at [710, 591] on button "التالي" at bounding box center [711, 577] width 121 height 42
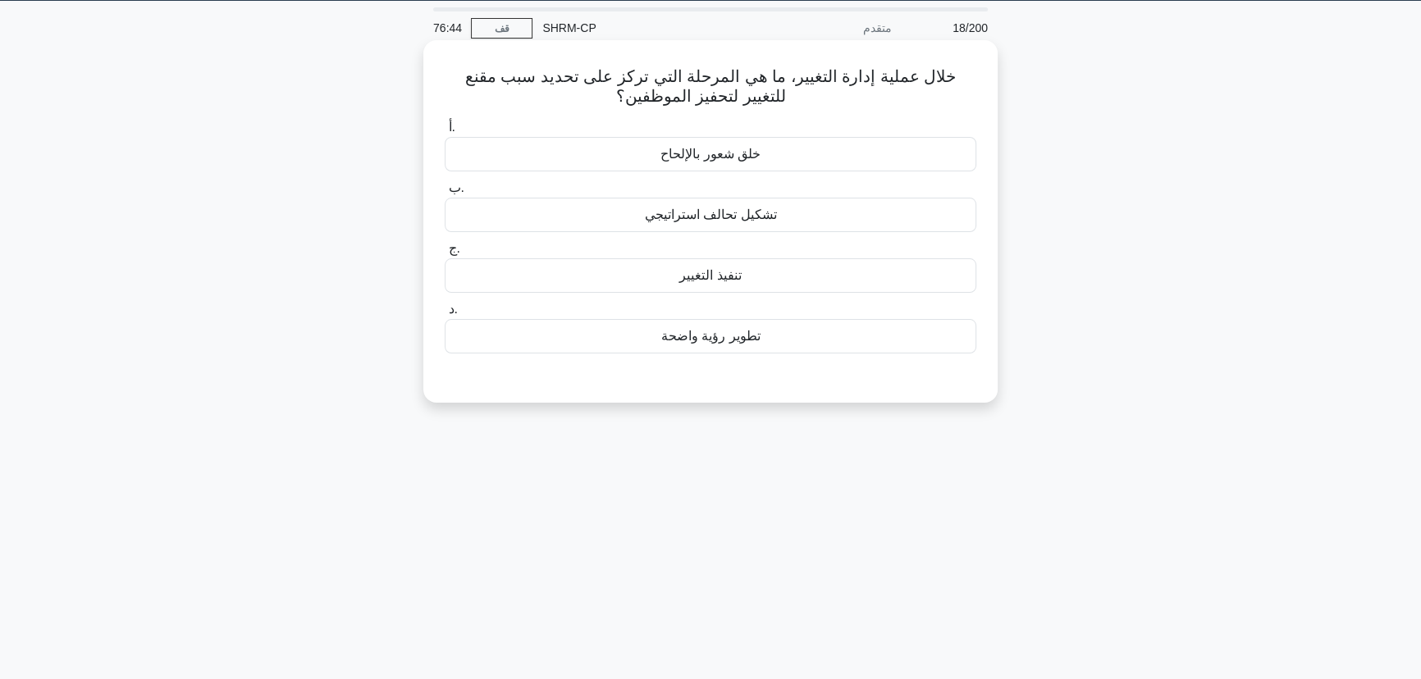
click at [812, 164] on div "خلق شعور بالإلحاح" at bounding box center [711, 154] width 532 height 34
click at [445, 133] on input "أ. خلق شعور بالإلحاح" at bounding box center [445, 127] width 0 height 11
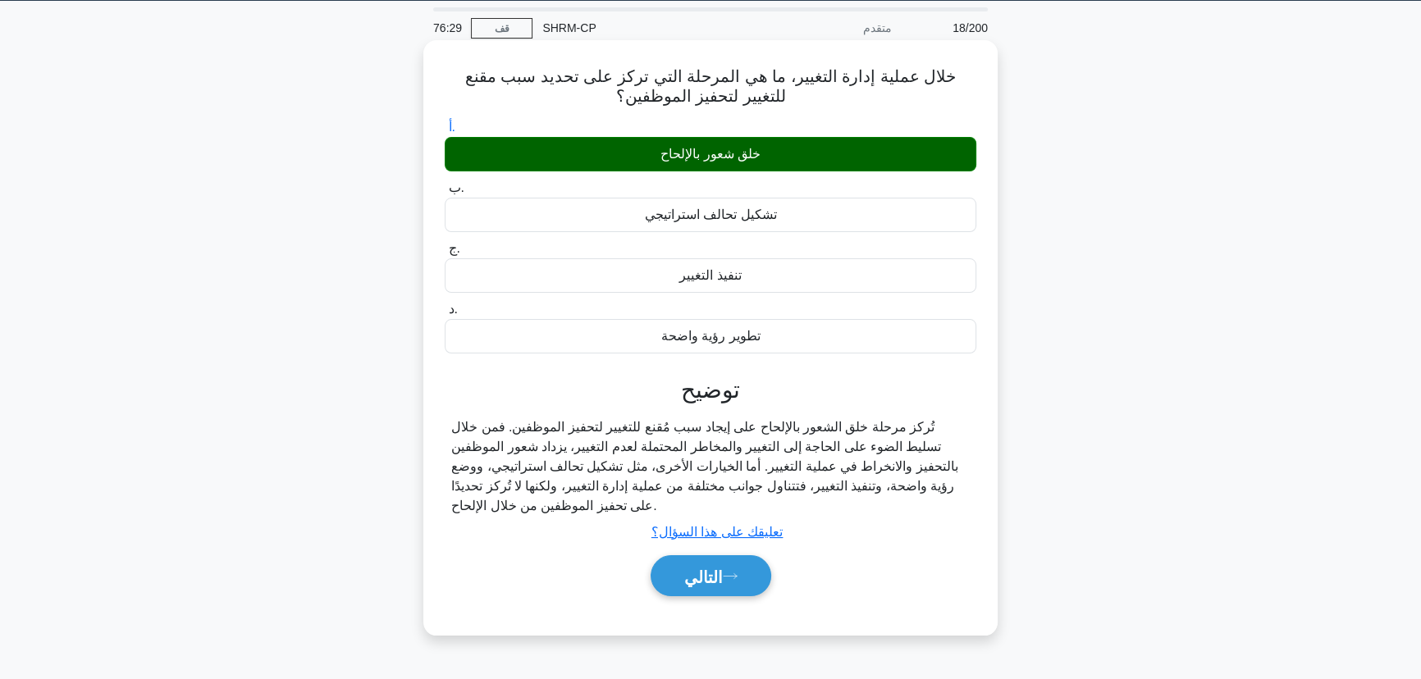
click at [592, 464] on font "تُركز مرحلة خلق الشعور بالإلحاح على إيجاد سبب مُقنع للتغيير لتحفيز الموظفين. فم…" at bounding box center [704, 466] width 507 height 93
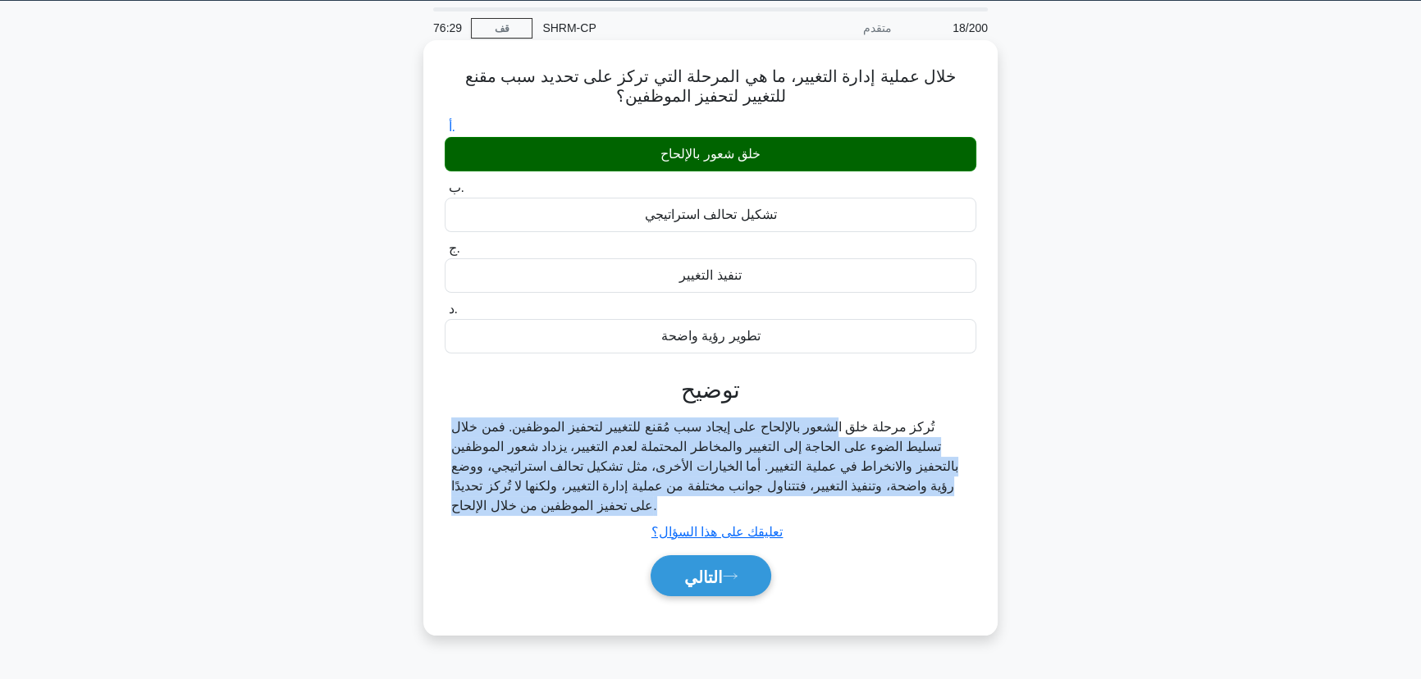
click at [592, 464] on font "تُركز مرحلة خلق الشعور بالإلحاح على إيجاد سبب مُقنع للتغيير لتحفيز الموظفين. فم…" at bounding box center [704, 466] width 507 height 93
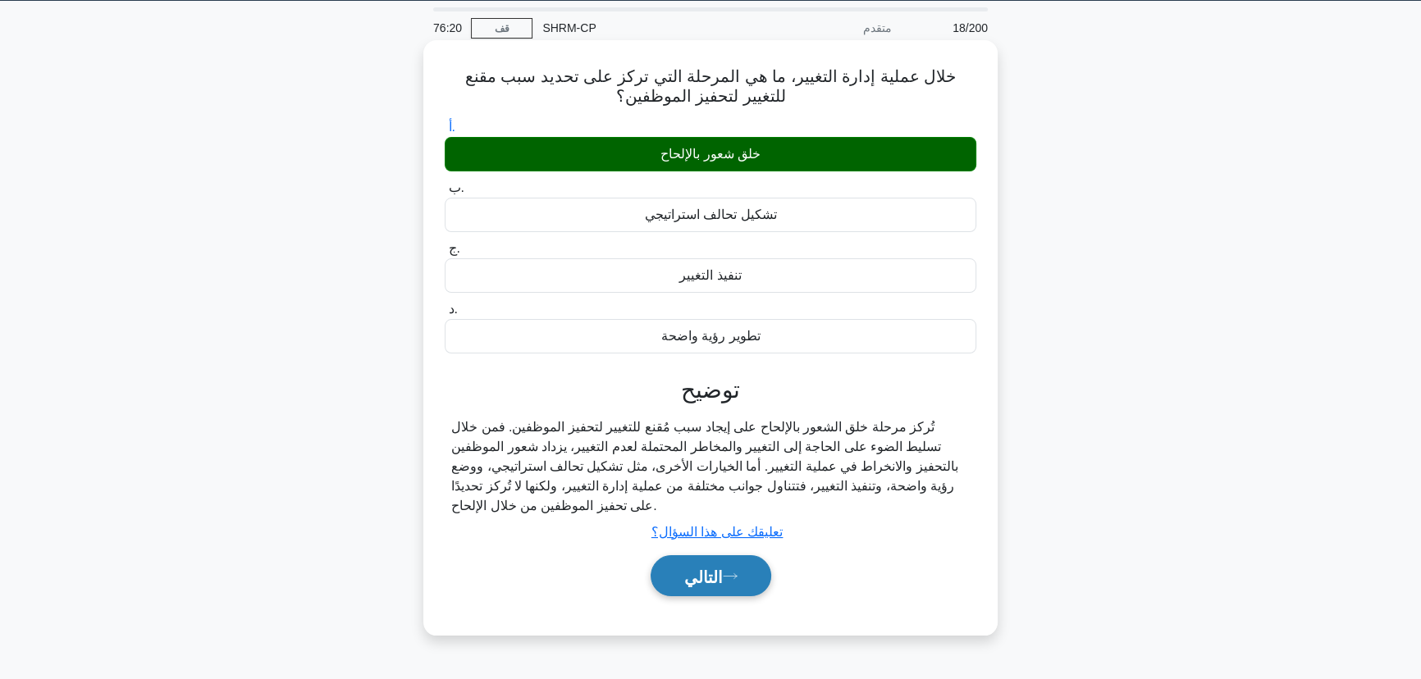
drag, startPoint x: 656, startPoint y: 607, endPoint x: 660, endPoint y: 592, distance: 16.1
click at [656, 606] on div "أ. خلق شعور بالإلحاح ب. تشكيل تحالف استراتيجي" at bounding box center [710, 365] width 535 height 502
click at [696, 583] on font "التالي" at bounding box center [703, 577] width 39 height 18
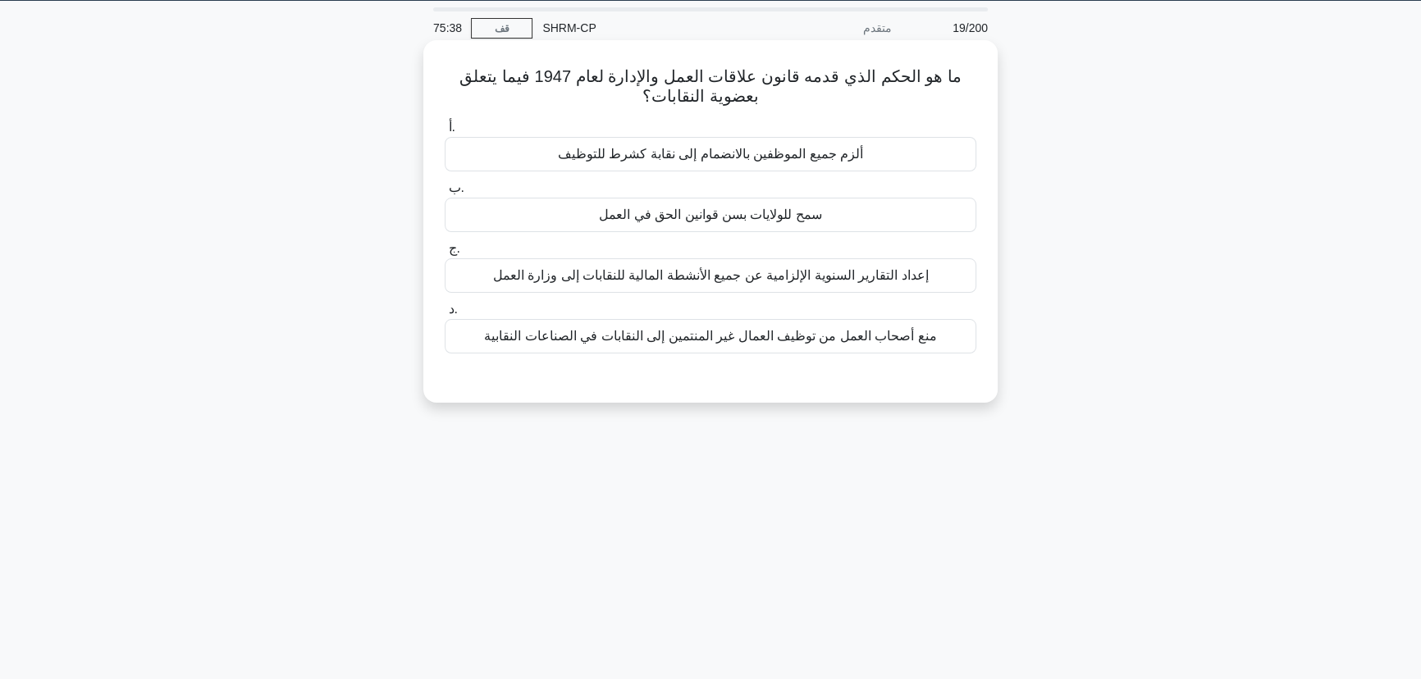
click at [698, 222] on font "سمح للولايات بسن قوانين الحق في العمل" at bounding box center [710, 215] width 223 height 14
click at [445, 194] on input "ب. سمح للولايات بسن قوانين الحق في العمل" at bounding box center [445, 188] width 0 height 11
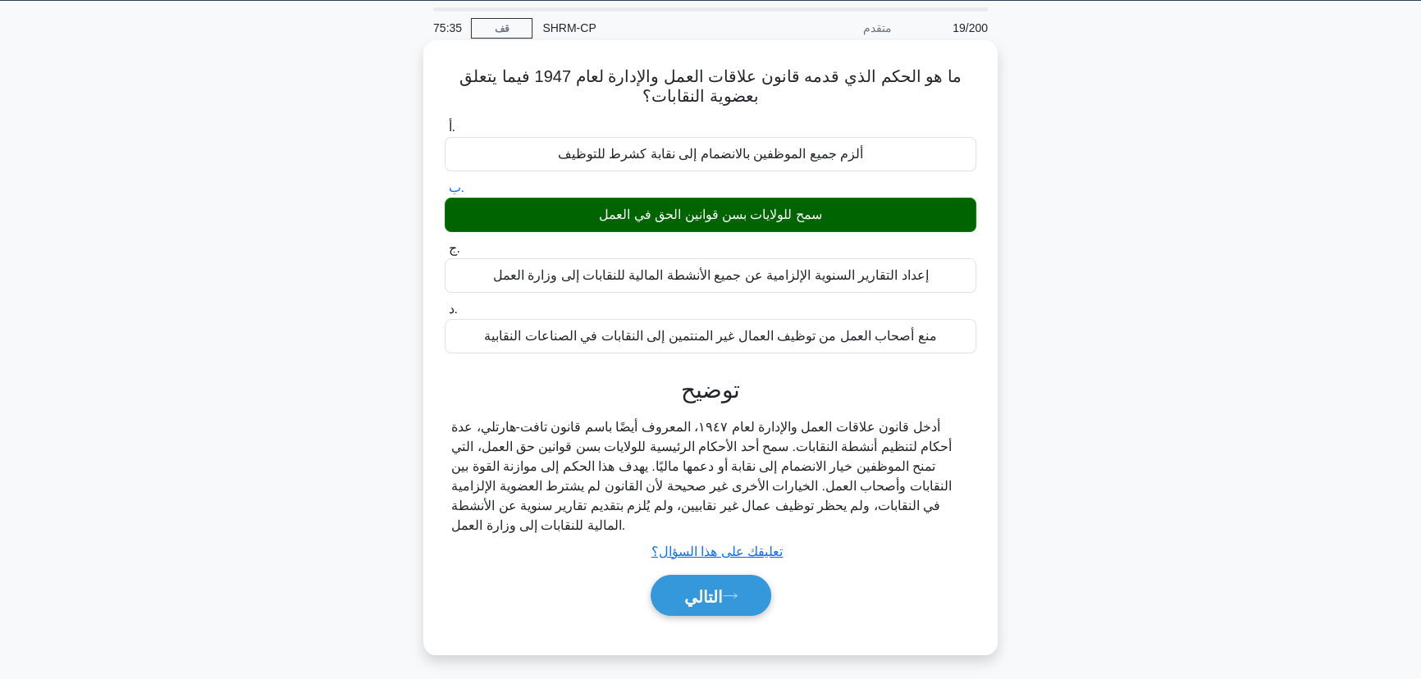
click at [698, 444] on font "أدخل قانون علاقات العمل والإدارة لعام ١٩٤٧، المعروف أيضًا باسم قانون تافت-هارتل…" at bounding box center [701, 476] width 501 height 112
click at [698, 443] on font "أدخل قانون علاقات العمل والإدارة لعام ١٩٤٧، المعروف أيضًا باسم قانون تافت-هارتل…" at bounding box center [701, 476] width 501 height 112
click at [704, 440] on font "أدخل قانون علاقات العمل والإدارة لعام ١٩٤٧، المعروف أيضًا باسم قانون تافت-هارتل…" at bounding box center [701, 476] width 501 height 112
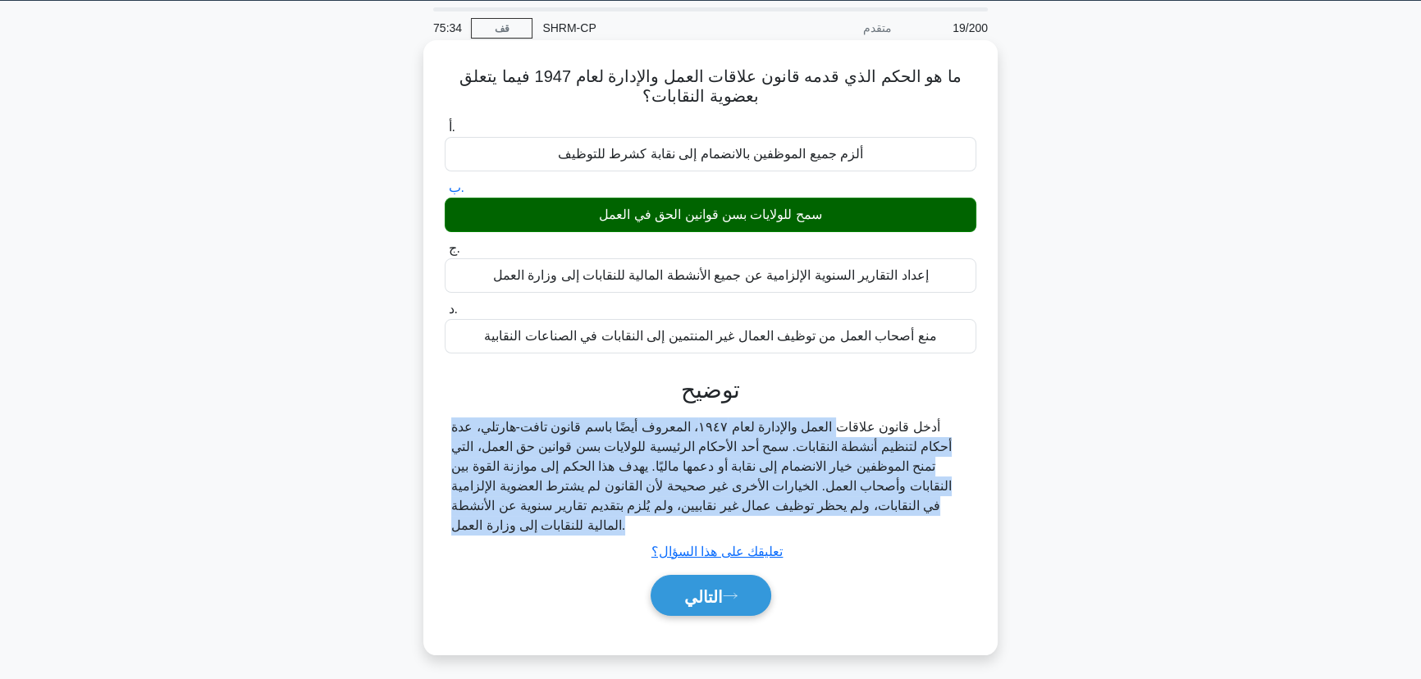
click at [705, 440] on font "أدخل قانون علاقات العمل والإدارة لعام ١٩٤٧، المعروف أيضًا باسم قانون تافت-هارتل…" at bounding box center [701, 476] width 501 height 112
click at [669, 594] on button "التالي" at bounding box center [711, 596] width 121 height 42
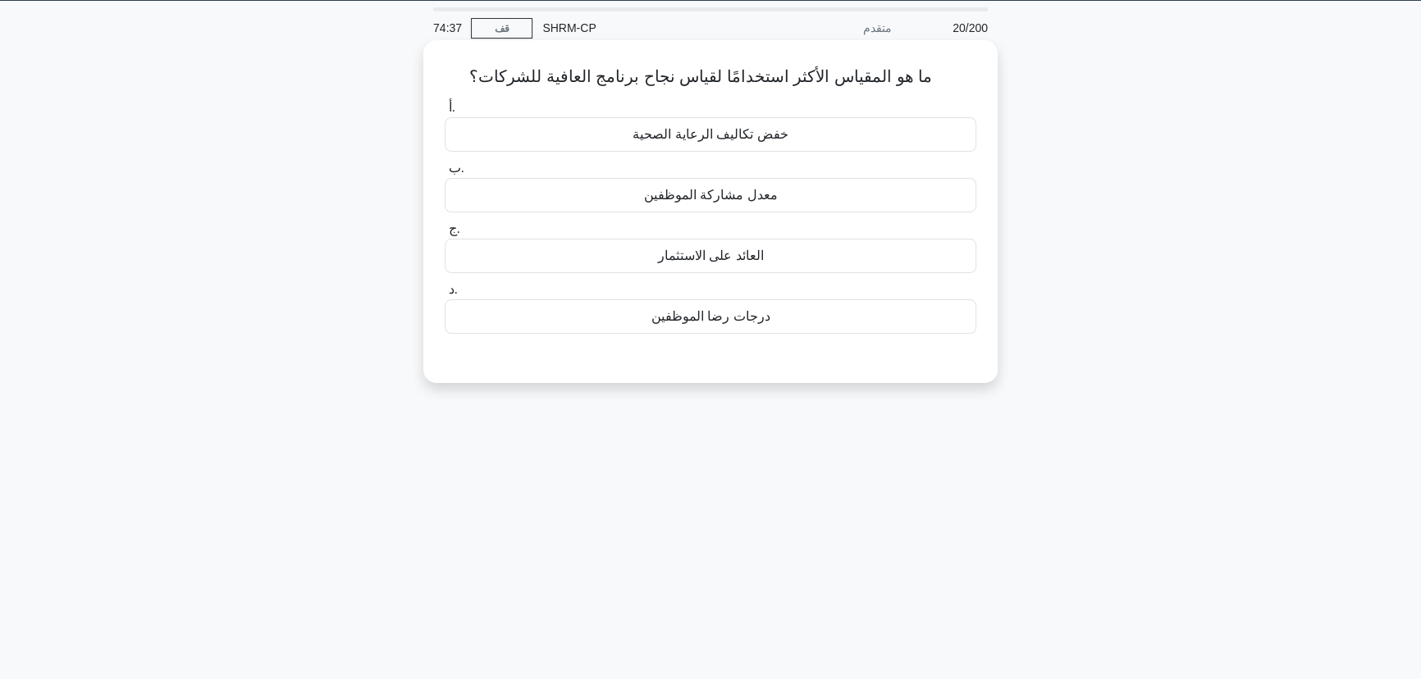
click at [853, 262] on div "العائد على الاستثمار" at bounding box center [711, 256] width 532 height 34
click at [445, 235] on input "ج. العائد على الاستثمار" at bounding box center [445, 229] width 0 height 11
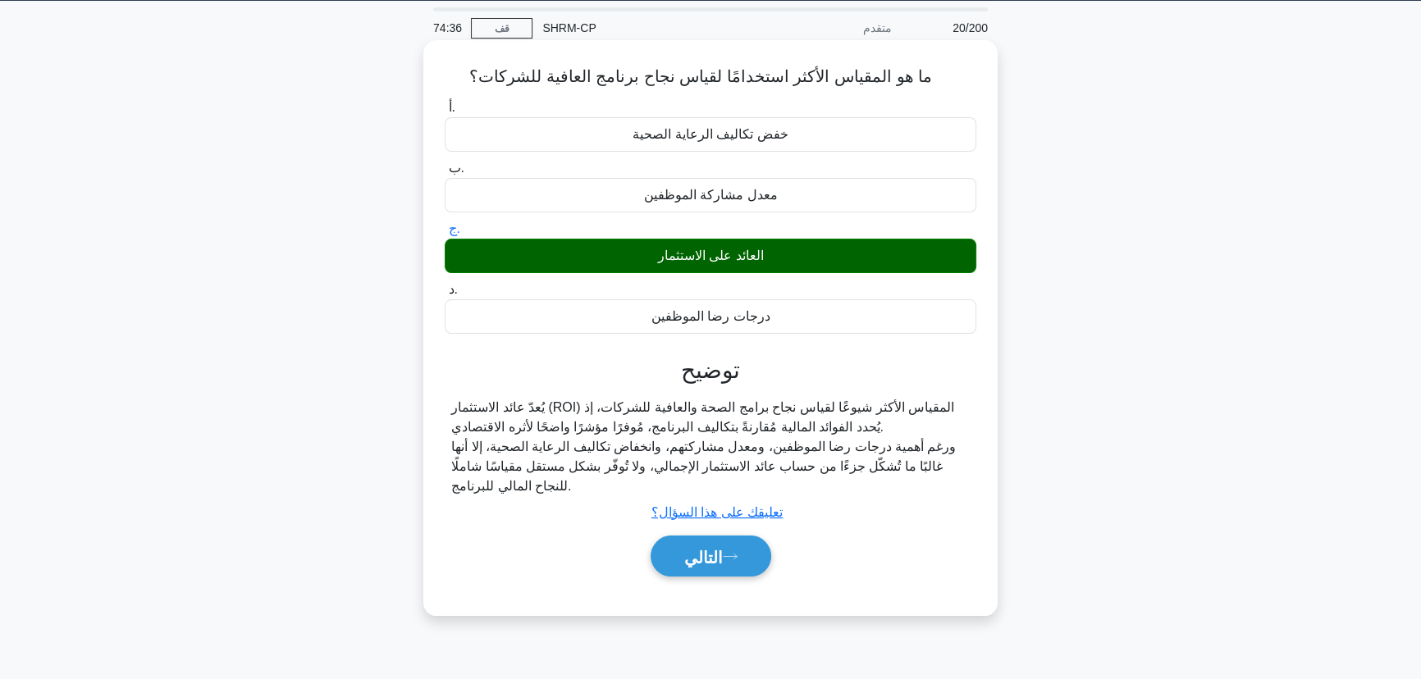
click at [766, 430] on font "يُعدّ عائد الاستثمار (ROI) المقياس الأكثر شيوعًا لقياس نجاح برامج الصحة والعافي…" at bounding box center [702, 417] width 503 height 34
click at [766, 428] on font "يُعدّ عائد الاستثمار (ROI) المقياس الأكثر شيوعًا لقياس نجاح برامج الصحة والعافي…" at bounding box center [702, 417] width 503 height 34
click at [767, 428] on font "يُعدّ عائد الاستثمار (ROI) المقياس الأكثر شيوعًا لقياس نجاح برامج الصحة والعافي…" at bounding box center [702, 417] width 503 height 34
click at [743, 427] on font "يُعدّ عائد الاستثمار (ROI) المقياس الأكثر شيوعًا لقياس نجاح برامج الصحة والعافي…" at bounding box center [702, 417] width 503 height 34
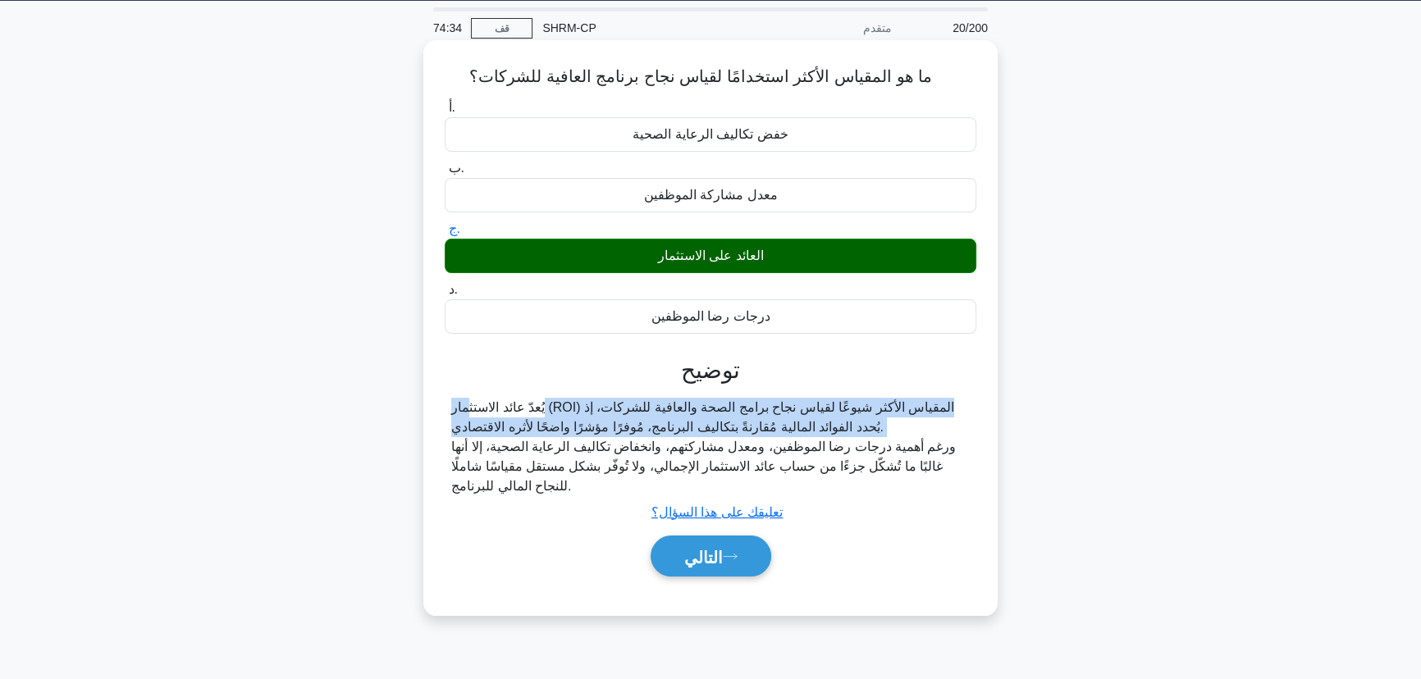
click at [743, 427] on font "يُعدّ عائد الاستثمار (ROI) المقياس الأكثر شيوعًا لقياس نجاح برامج الصحة والعافي…" at bounding box center [702, 417] width 503 height 34
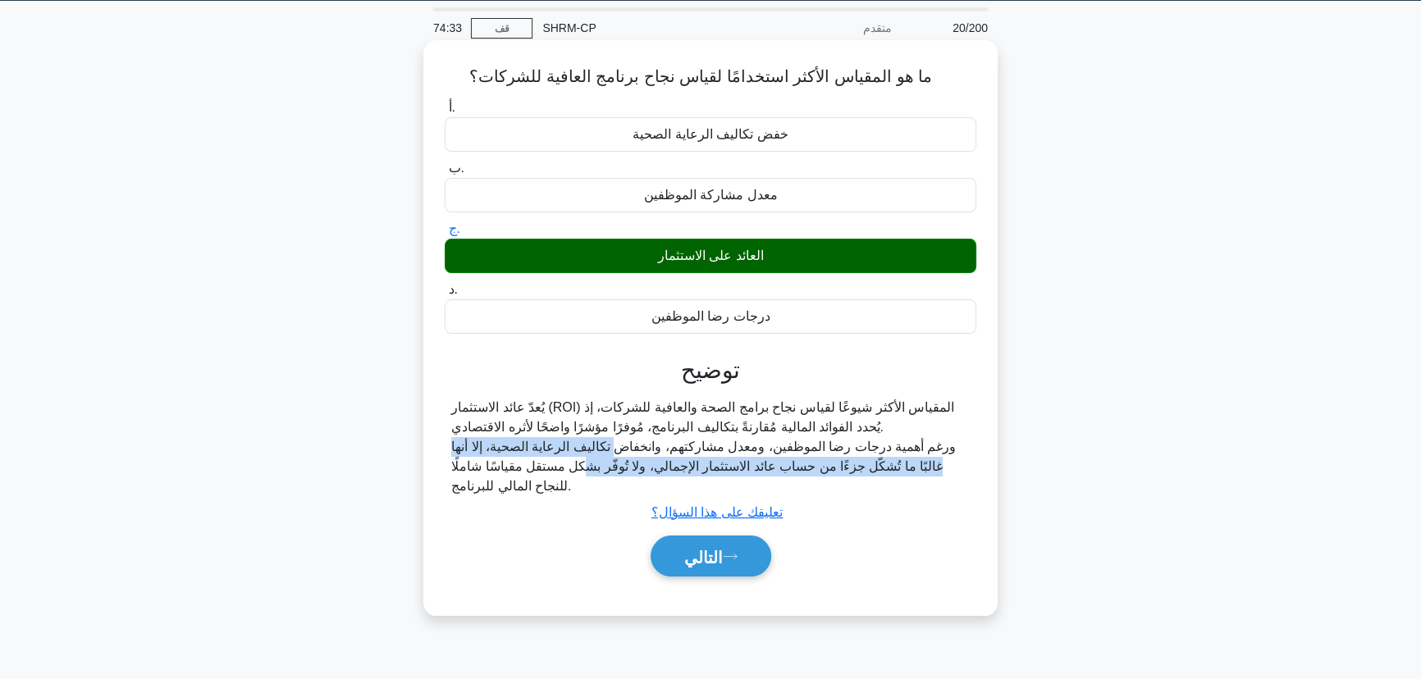
click at [614, 458] on div "يُعدّ عائد الاستثمار (ROI) المقياس الأكثر شيوعًا لقياس نجاح برامج الصحة والعافي…" at bounding box center [710, 447] width 519 height 98
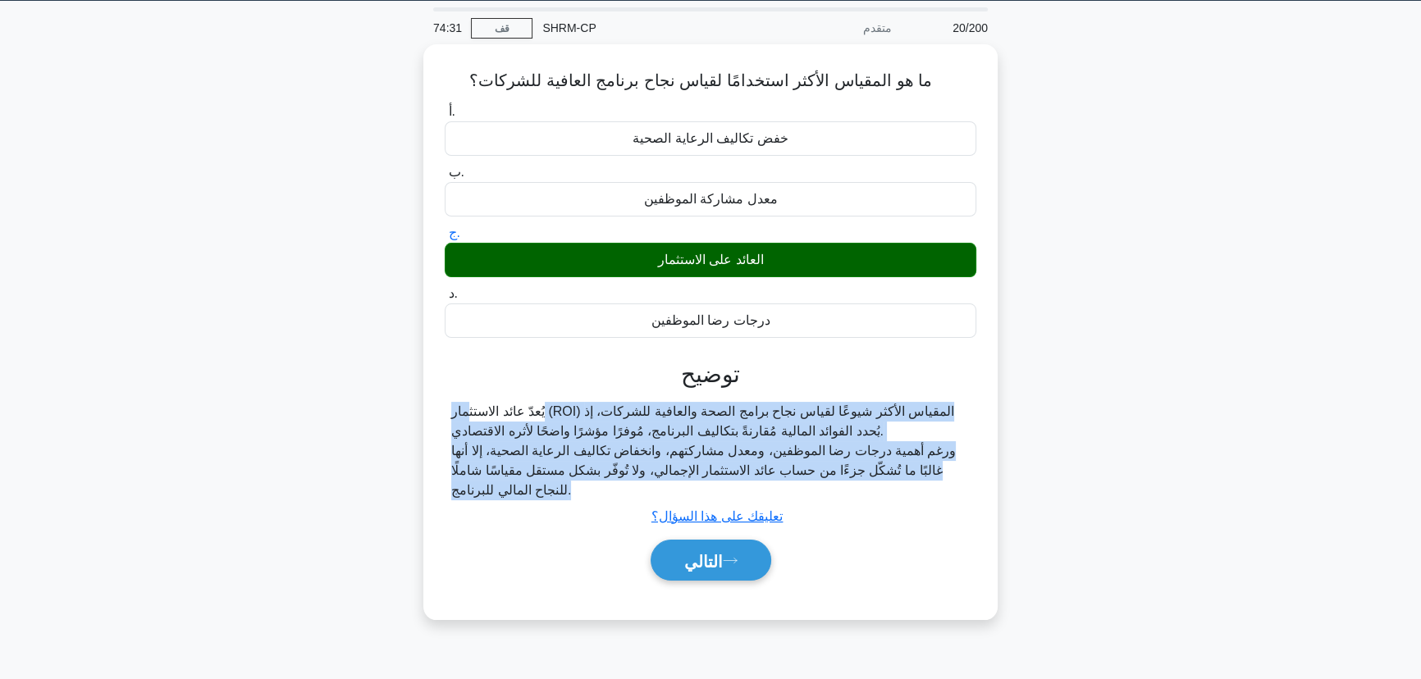
drag, startPoint x: 537, startPoint y: 487, endPoint x: 419, endPoint y: 409, distance: 142.3
click at [419, 409] on div "ما هو المقياس الأكثر استخدامًا لقياس نجاح برنامج العافية للشركات؟ .spinner_0XTQ…" at bounding box center [710, 342] width 1083 height 596
click at [521, 31] on link "قف" at bounding box center [502, 28] width 62 height 21
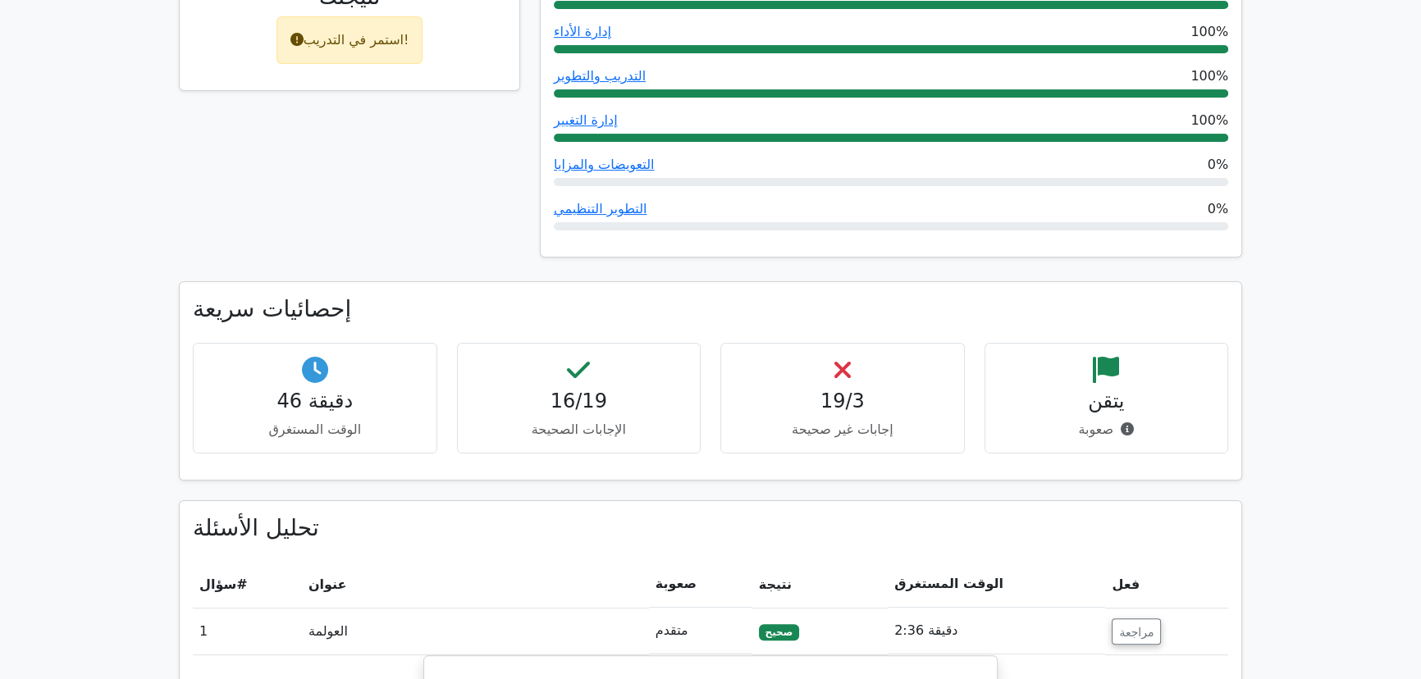
drag, startPoint x: 839, startPoint y: 136, endPoint x: 830, endPoint y: 188, distance: 52.5
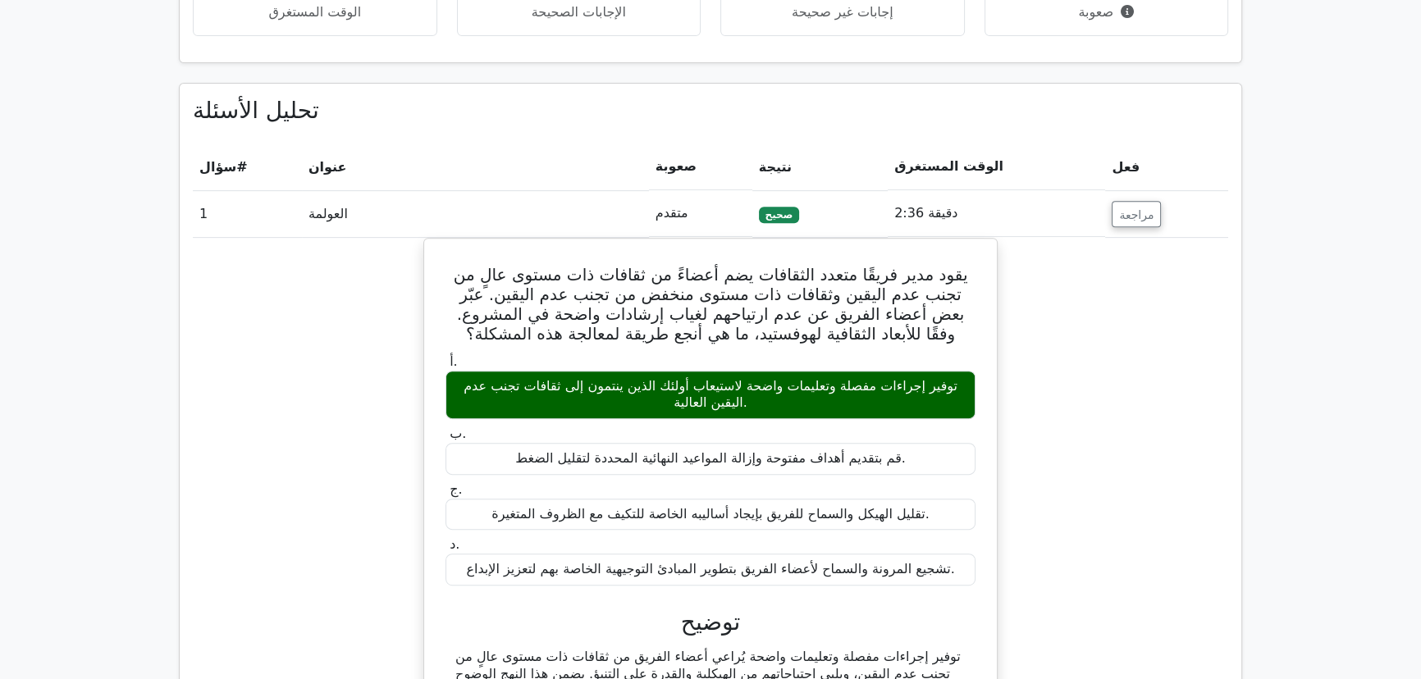
drag, startPoint x: 830, startPoint y: 190, endPoint x: 826, endPoint y: 230, distance: 40.3
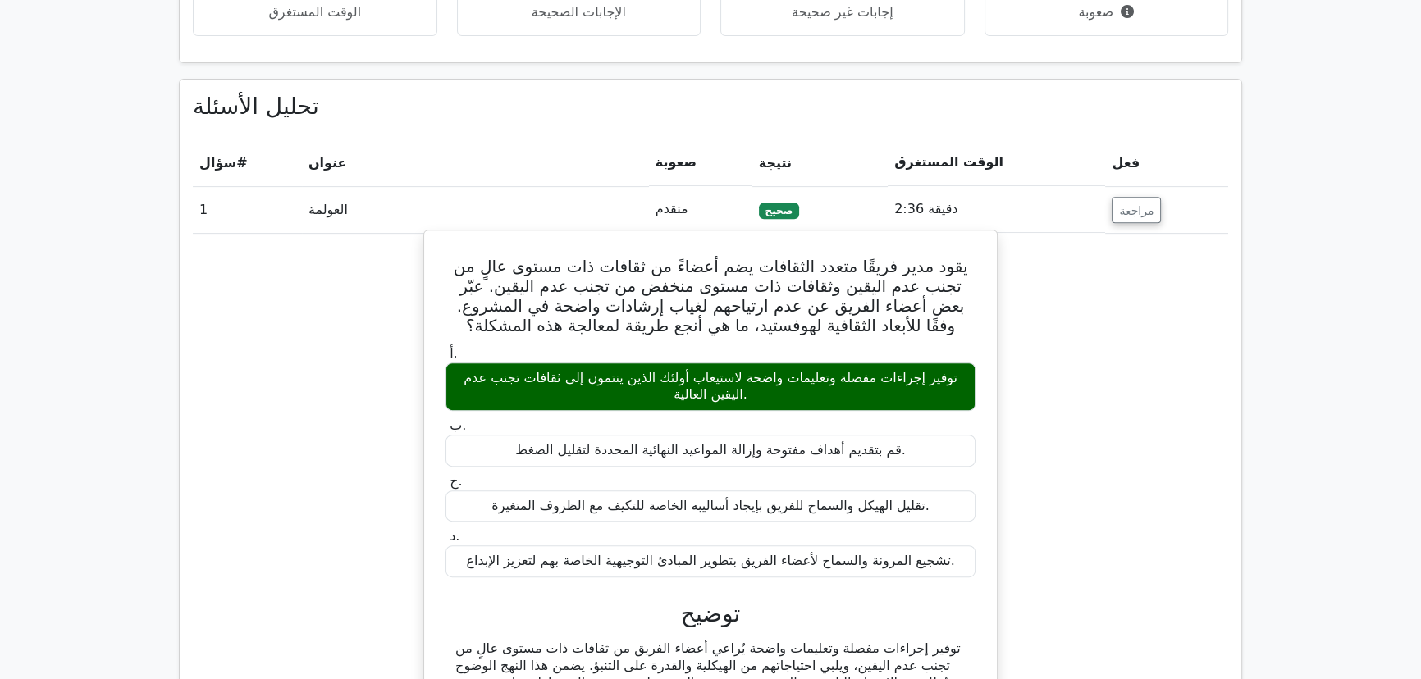
scroll to position [829, 0]
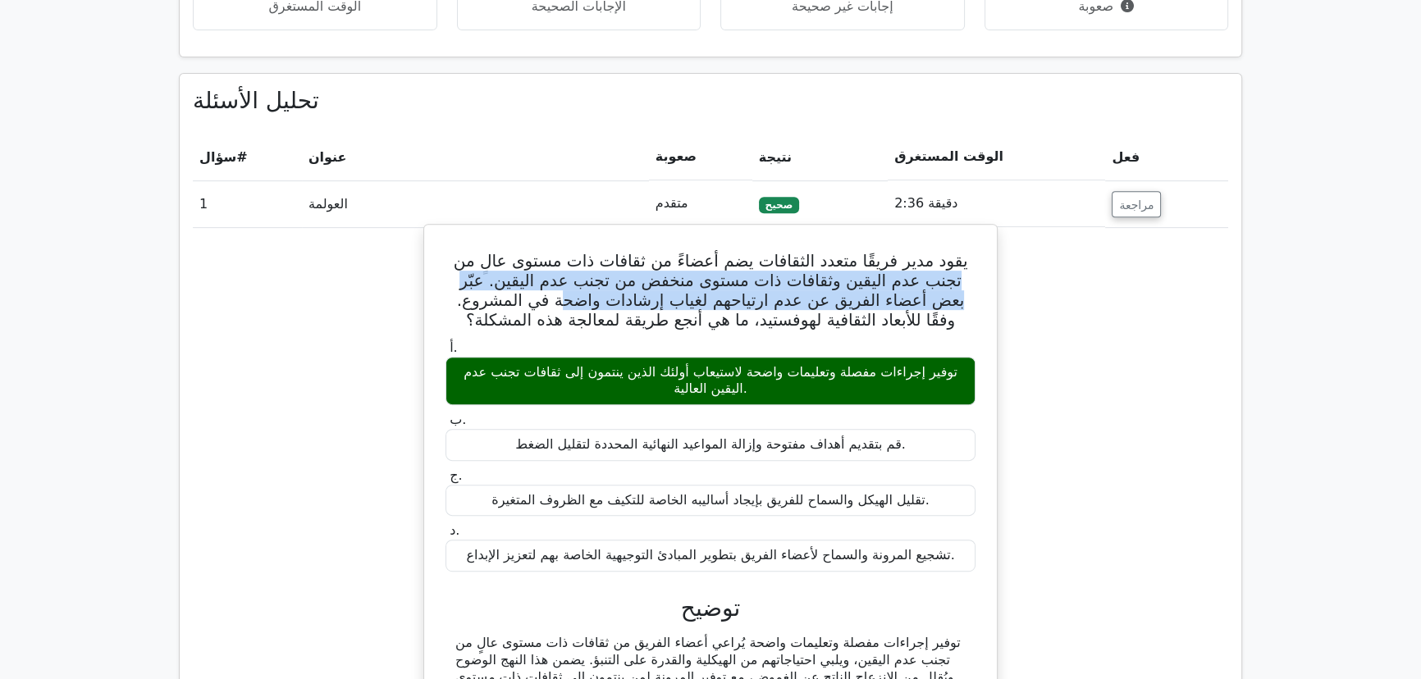
drag, startPoint x: 962, startPoint y: 256, endPoint x: 624, endPoint y: 291, distance: 339.1
click at [624, 291] on font "يقود مدير فريقًا متعدد الثقافات يضم أعضاءً من ثقافات ذات مستوى عالٍ من تجنب عدم…" at bounding box center [711, 290] width 515 height 79
click at [621, 291] on font "يقود مدير فريقًا متعدد الثقافات يضم أعضاءً من ثقافات ذات مستوى عالٍ من تجنب عدم…" at bounding box center [711, 290] width 515 height 79
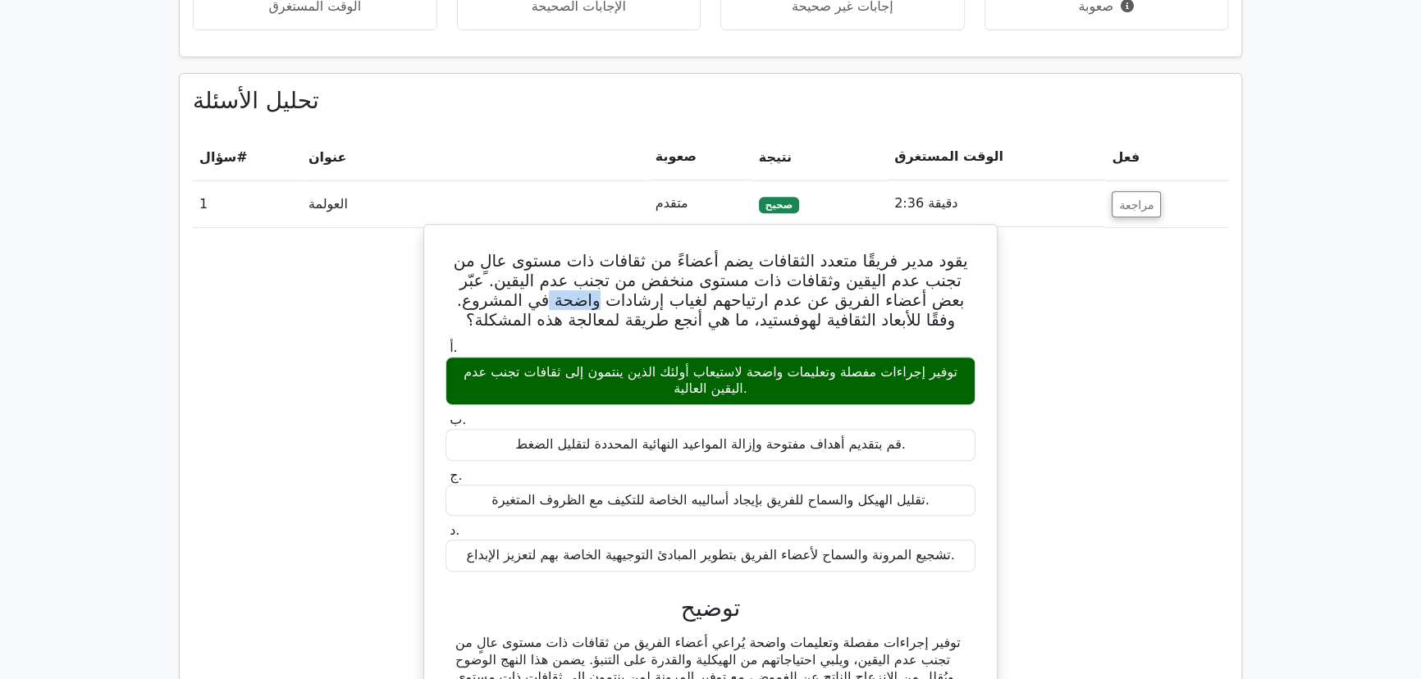
click at [621, 291] on font "يقود مدير فريقًا متعدد الثقافات يضم أعضاءً من ثقافات ذات مستوى عالٍ من تجنب عدم…" at bounding box center [711, 290] width 515 height 79
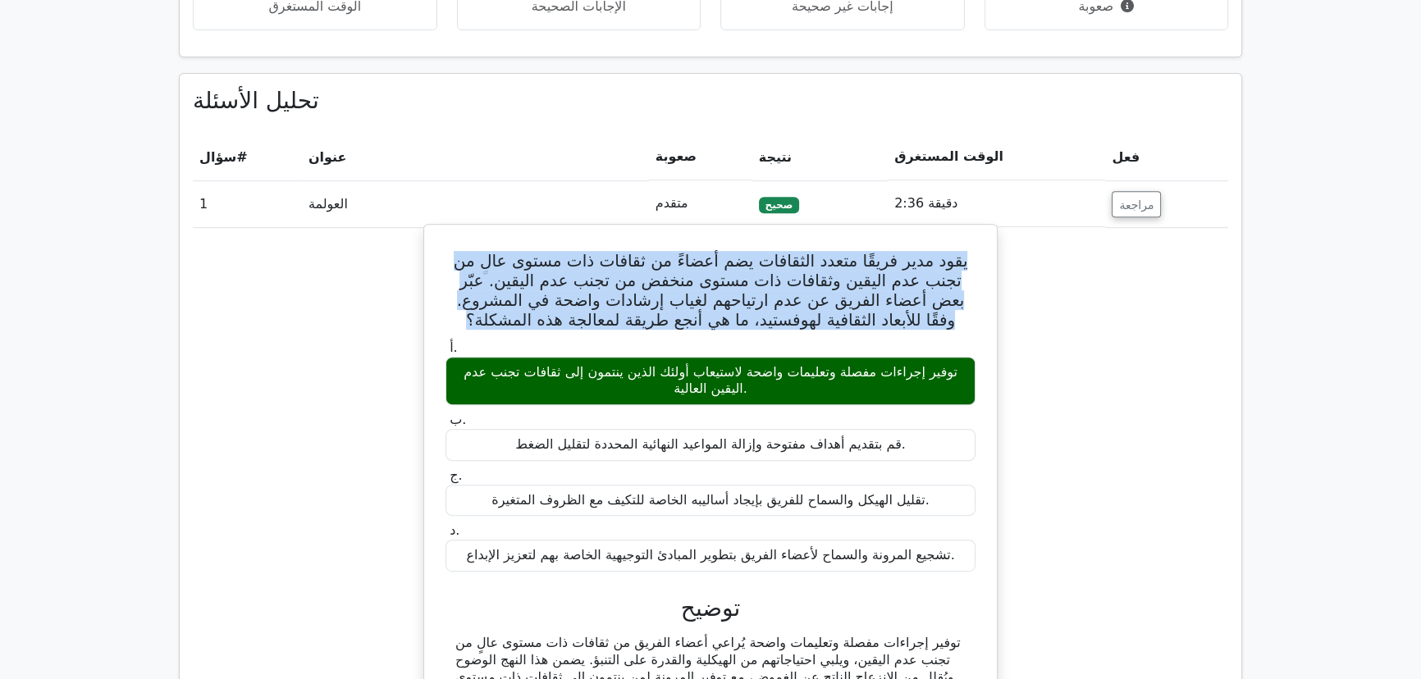
click at [621, 291] on font "يقود مدير فريقًا متعدد الثقافات يضم أعضاءً من ثقافات ذات مستوى عالٍ من تجنب عدم…" at bounding box center [711, 290] width 515 height 79
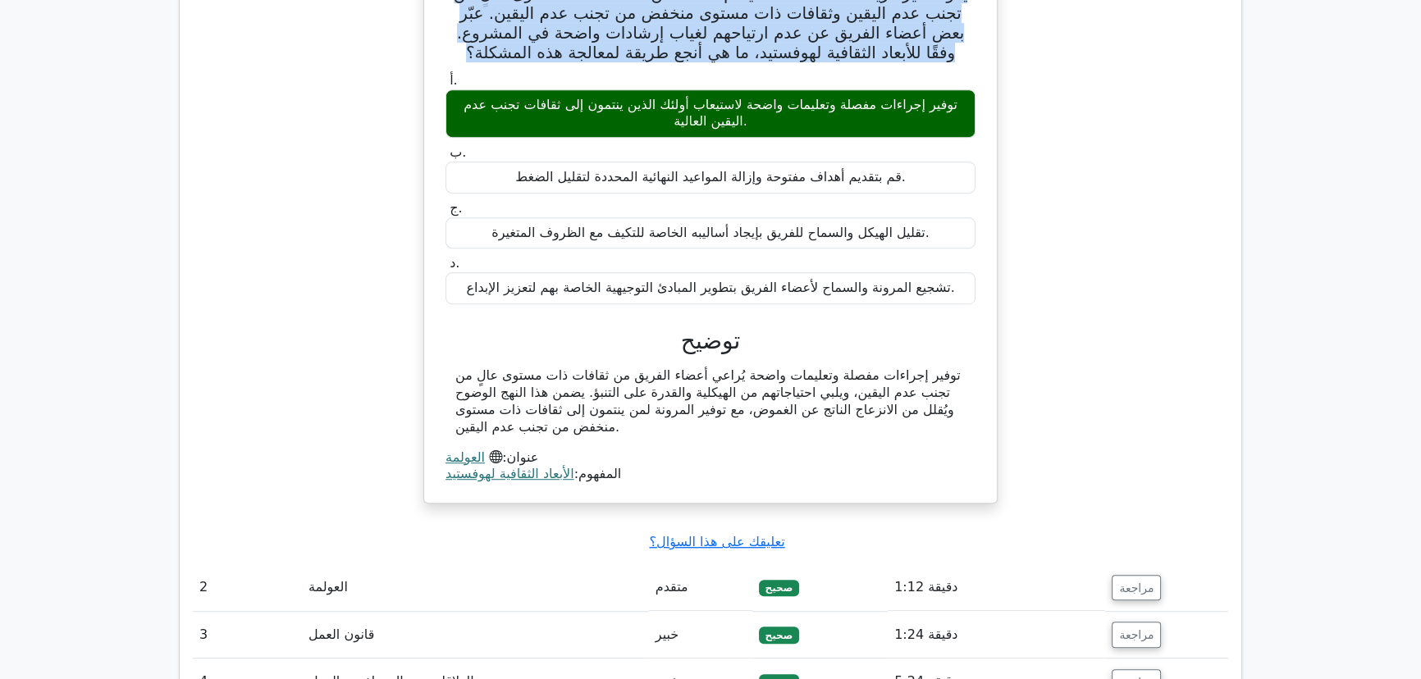
scroll to position [1137, 0]
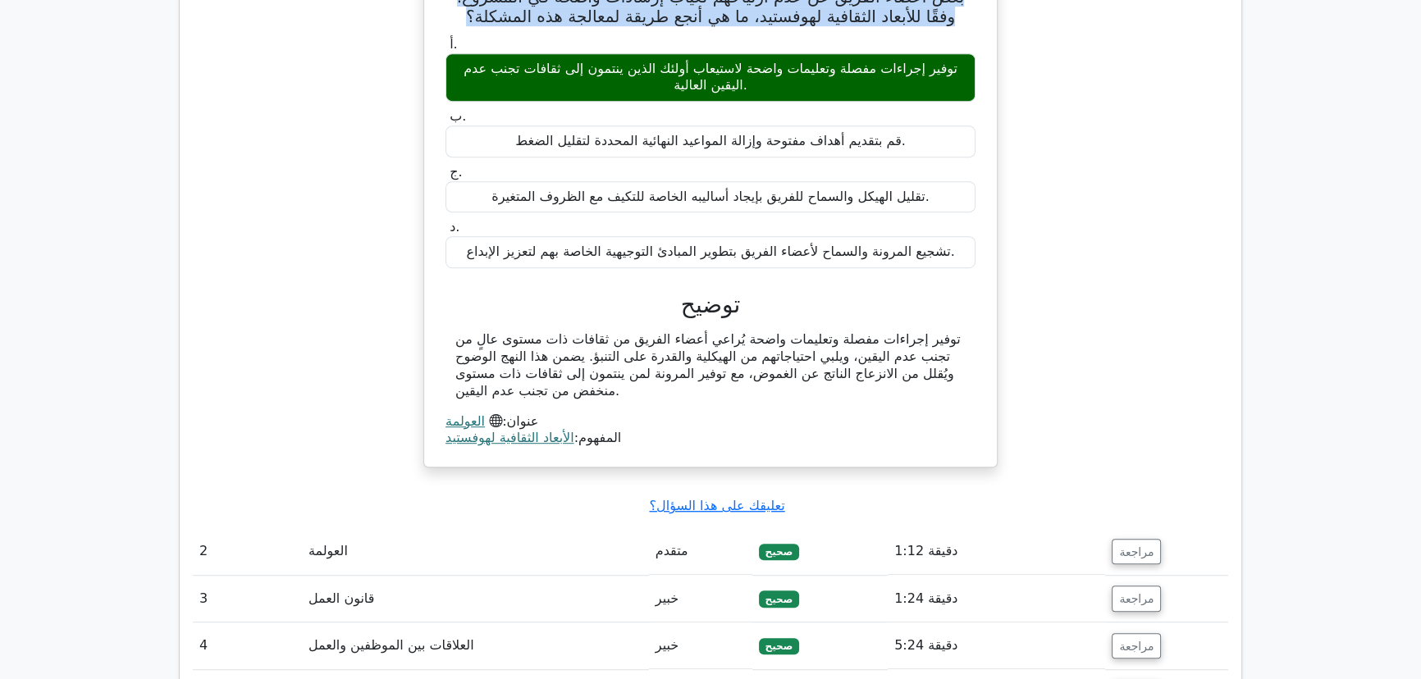
drag, startPoint x: 621, startPoint y: 291, endPoint x: 630, endPoint y: 354, distance: 63.8
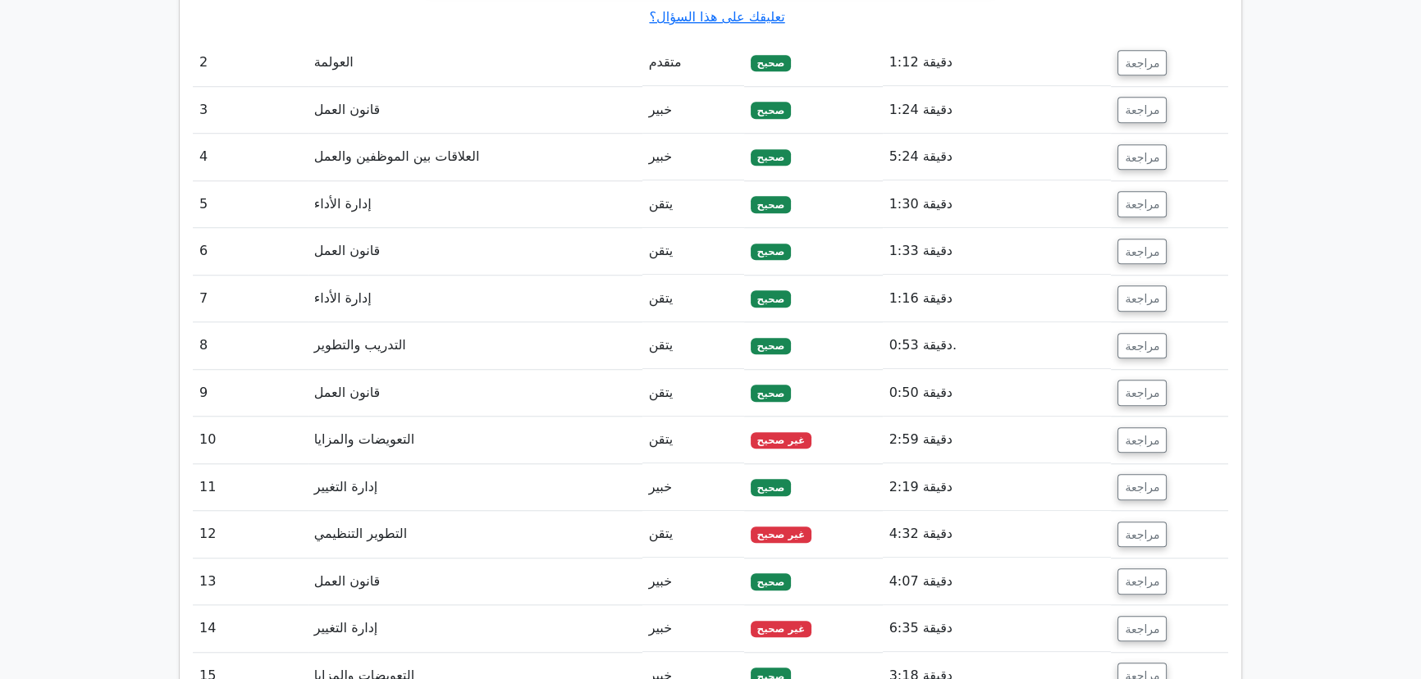
scroll to position [1673, 0]
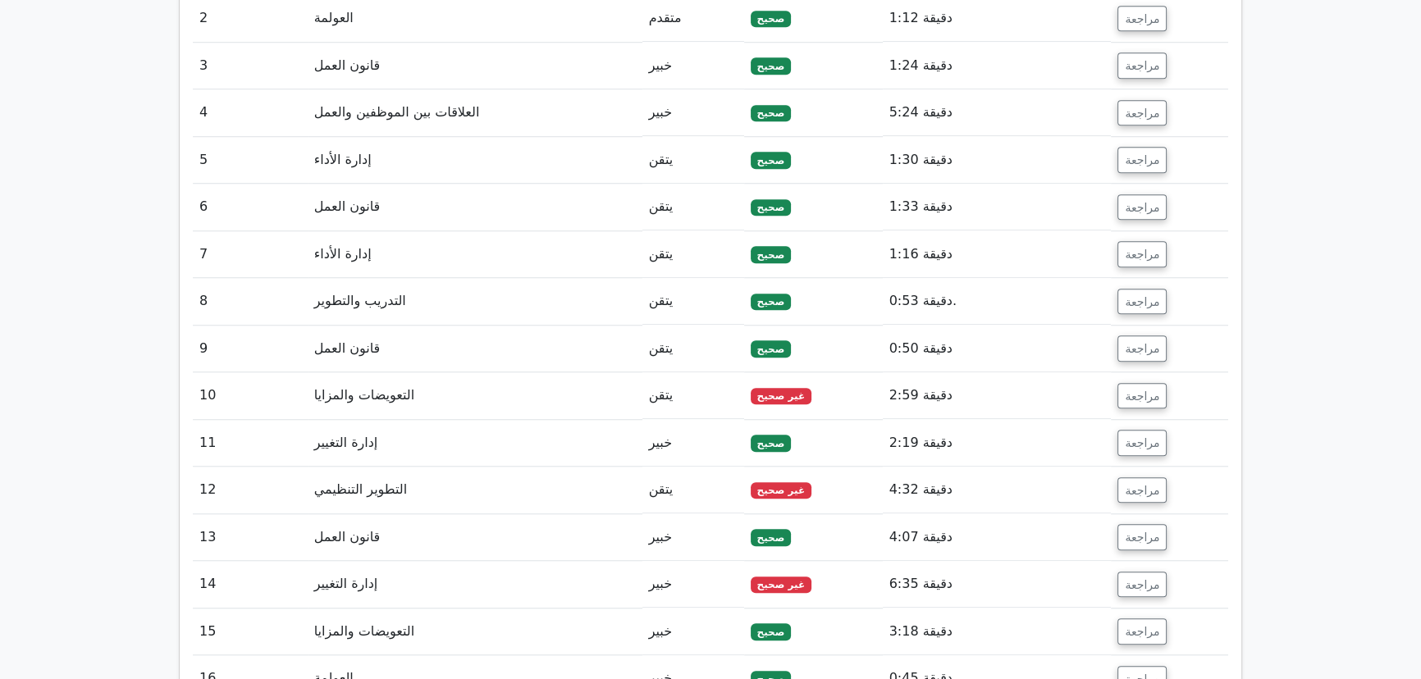
drag, startPoint x: 628, startPoint y: 370, endPoint x: 624, endPoint y: 433, distance: 63.3
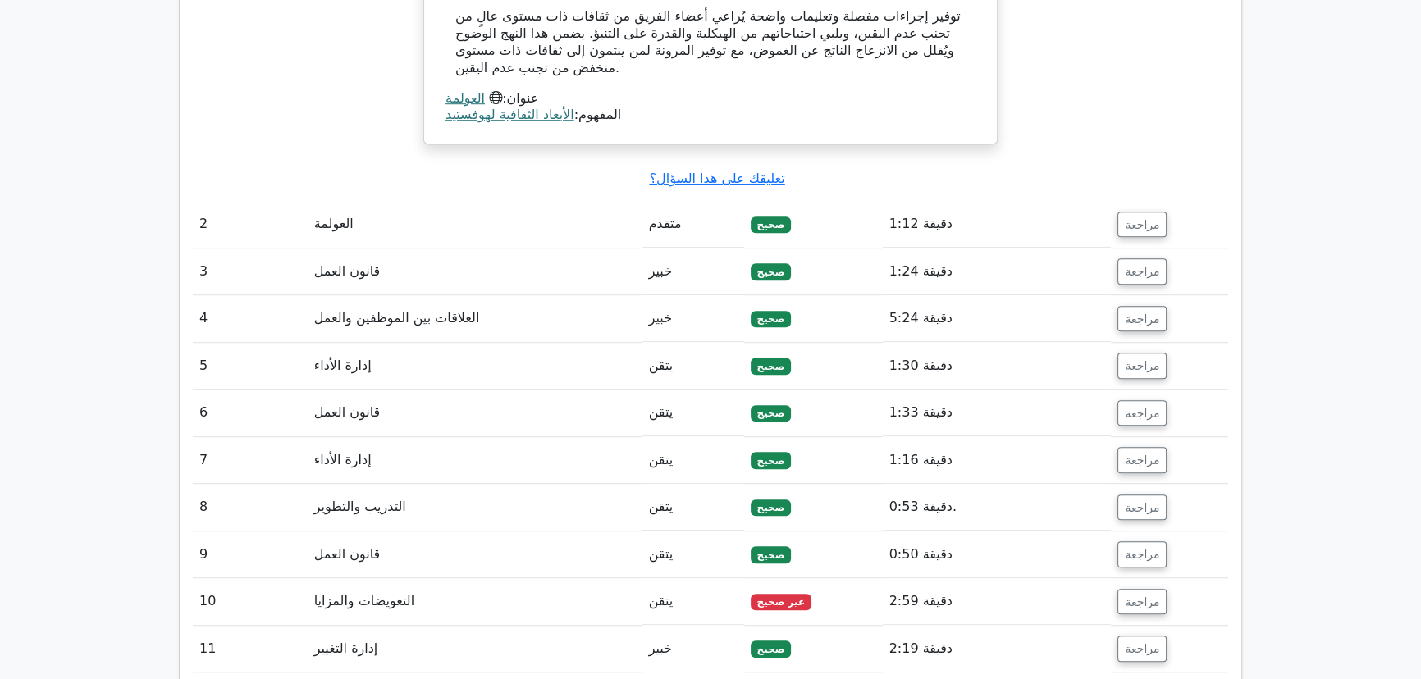
drag, startPoint x: 594, startPoint y: 437, endPoint x: 606, endPoint y: 377, distance: 61.0
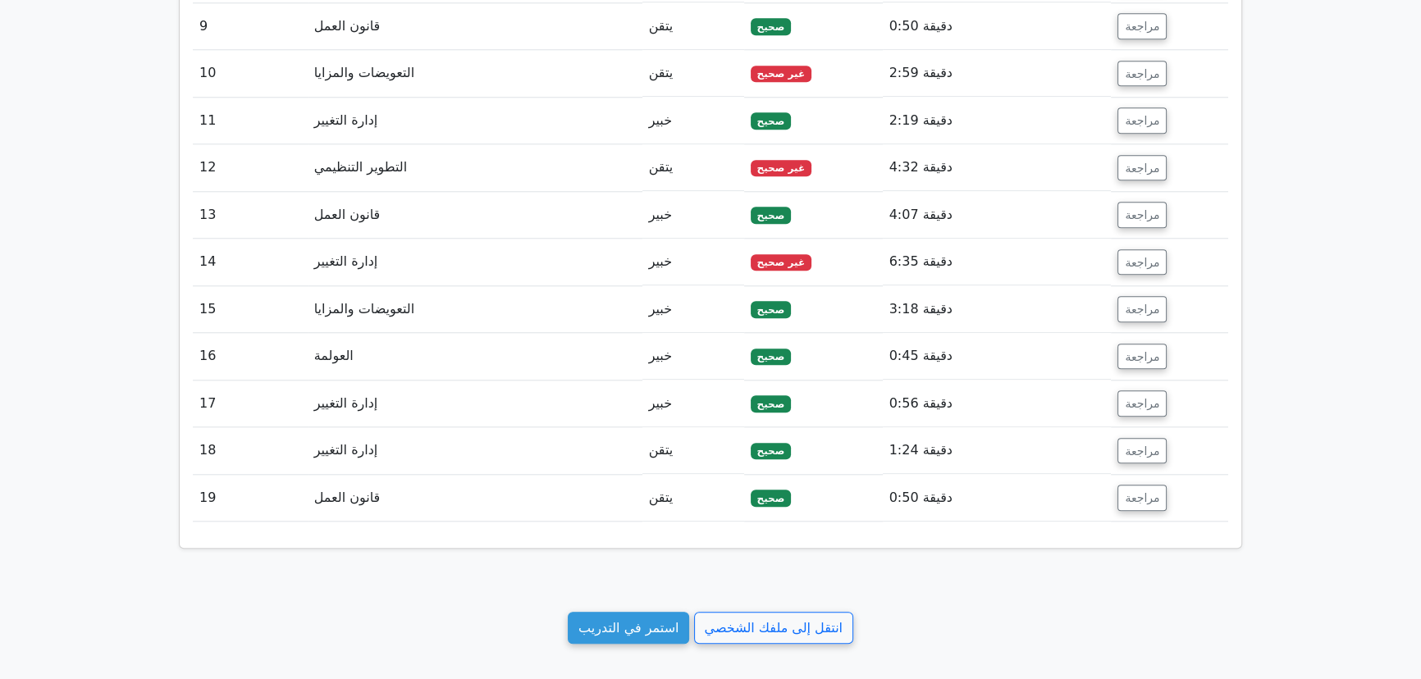
drag, startPoint x: 583, startPoint y: 349, endPoint x: 580, endPoint y: 385, distance: 36.2
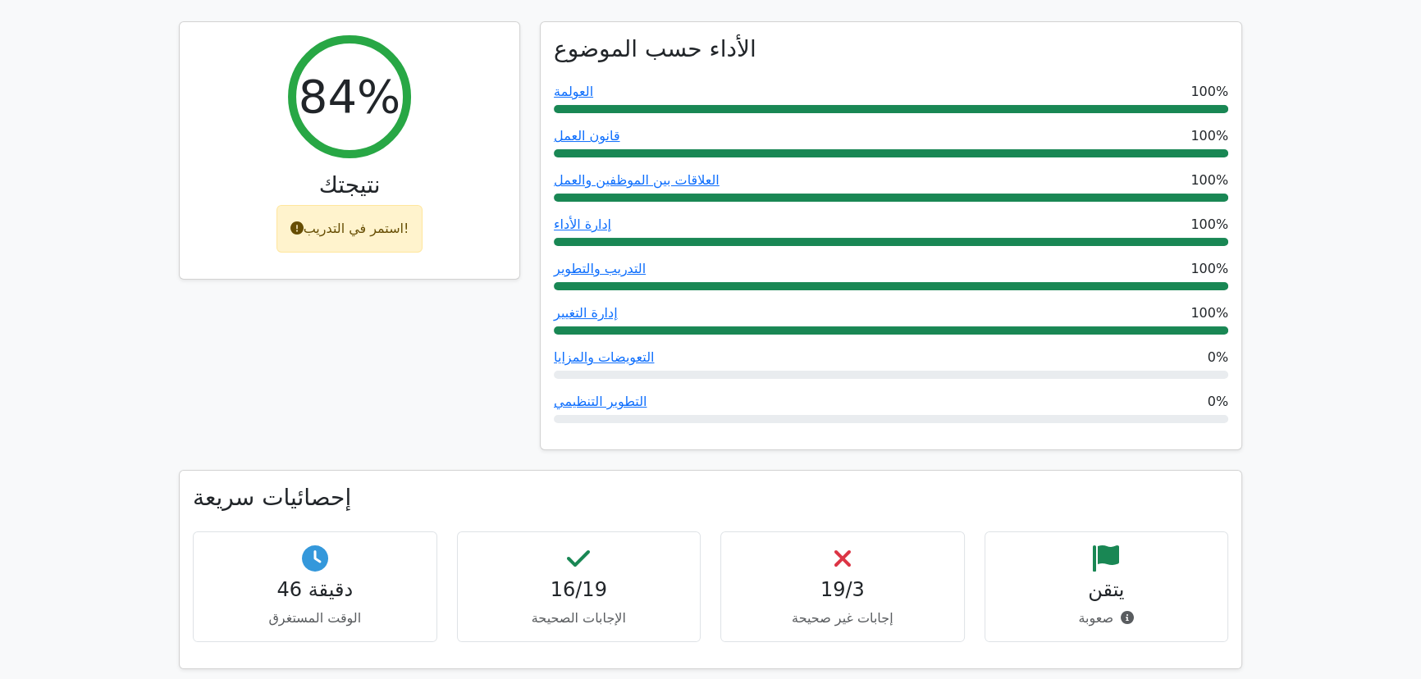
scroll to position [0, 0]
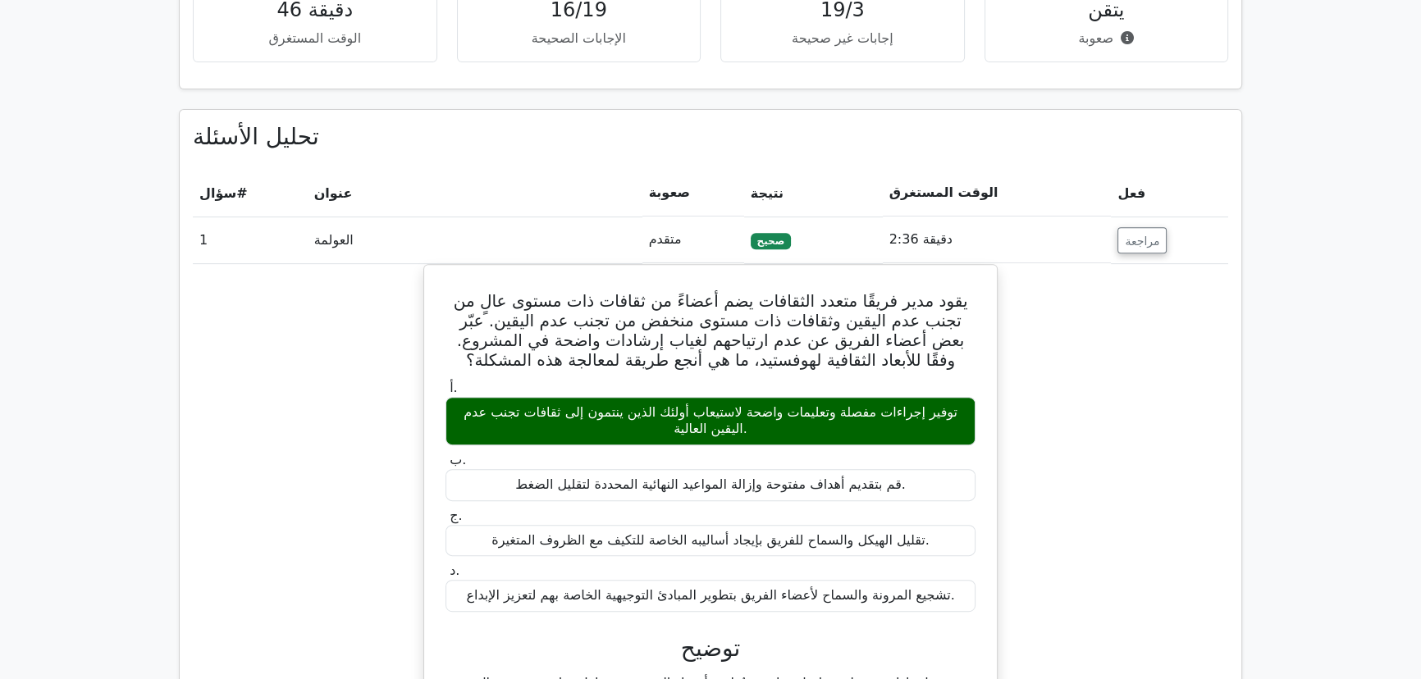
drag, startPoint x: 501, startPoint y: 387, endPoint x: 499, endPoint y: 419, distance: 32.9
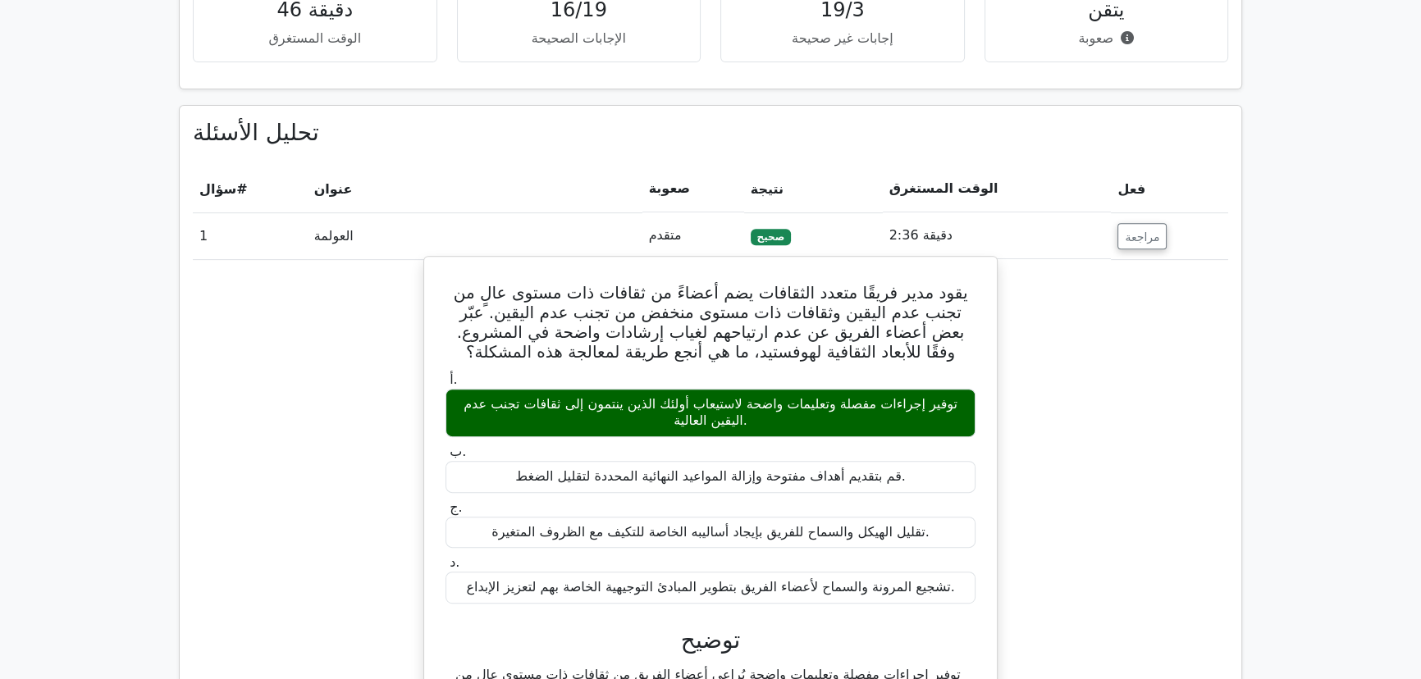
scroll to position [815, 0]
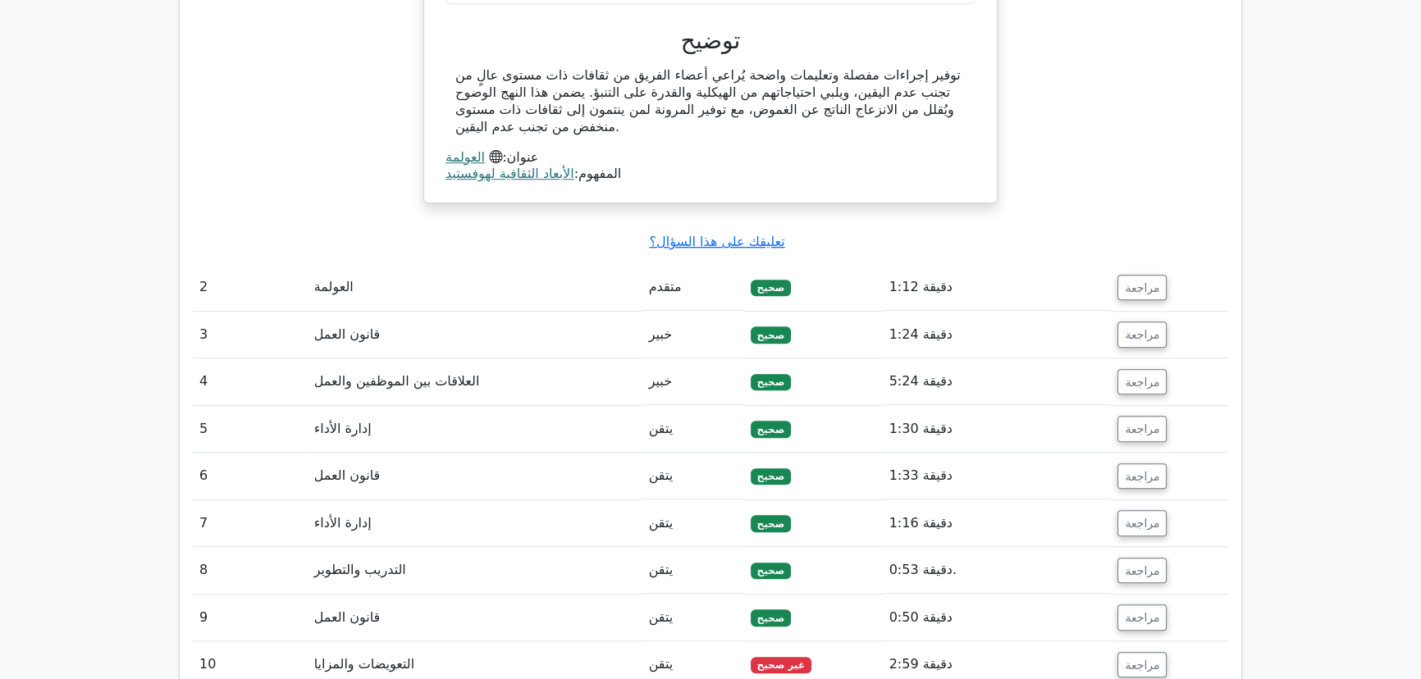
drag, startPoint x: 499, startPoint y: 419, endPoint x: 508, endPoint y: 505, distance: 85.8
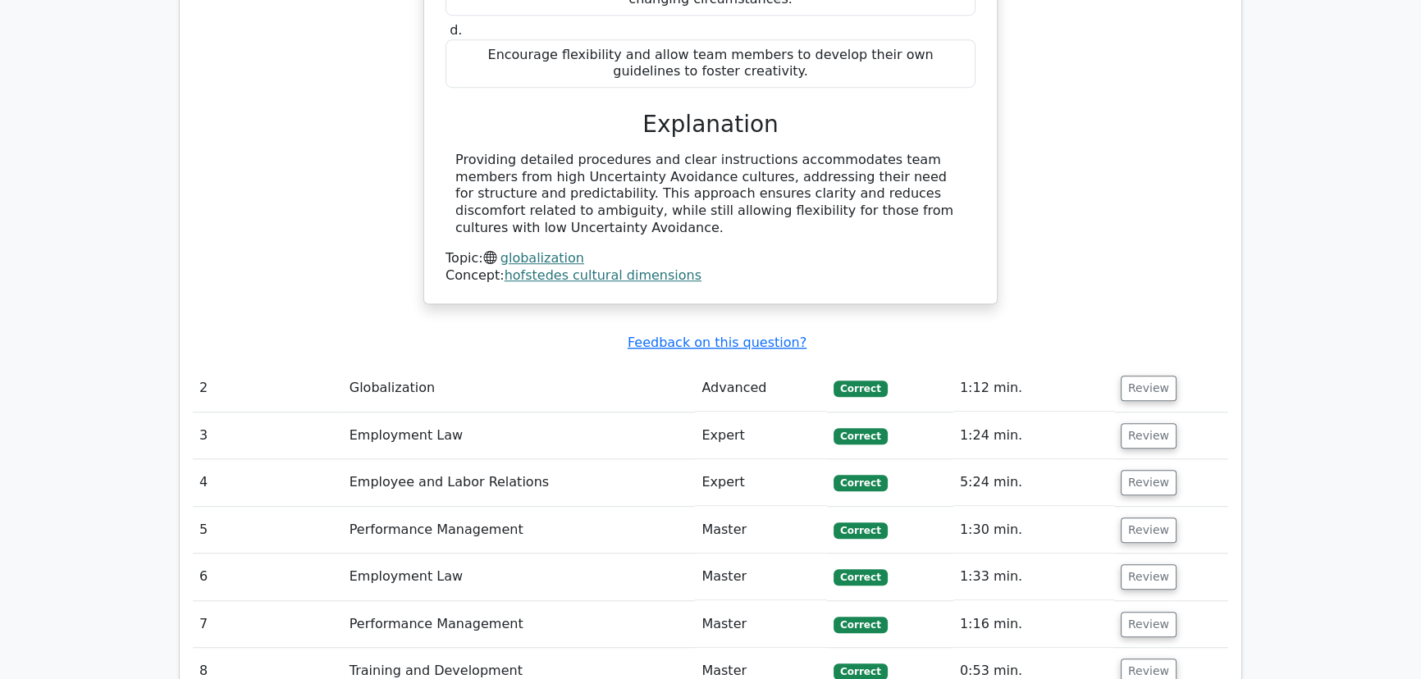
scroll to position [1439, 0]
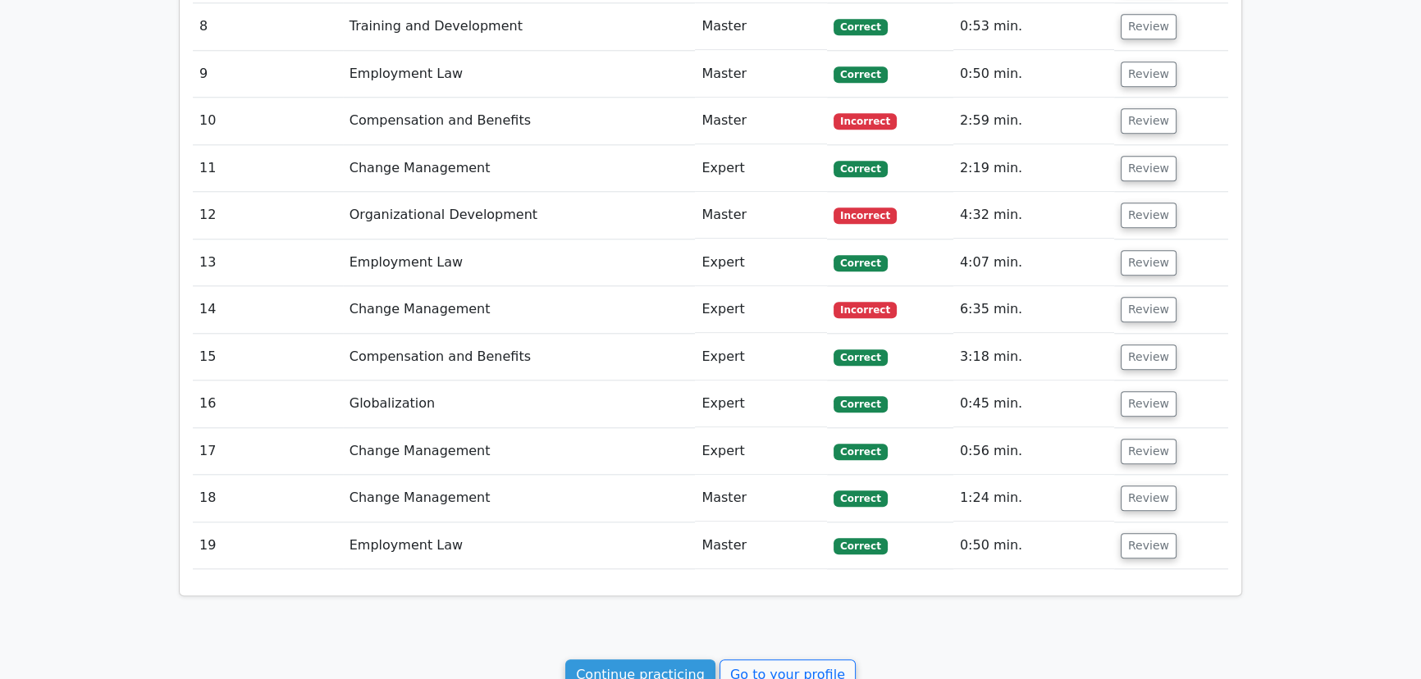
drag, startPoint x: 368, startPoint y: 106, endPoint x: 368, endPoint y: 176, distance: 69.8
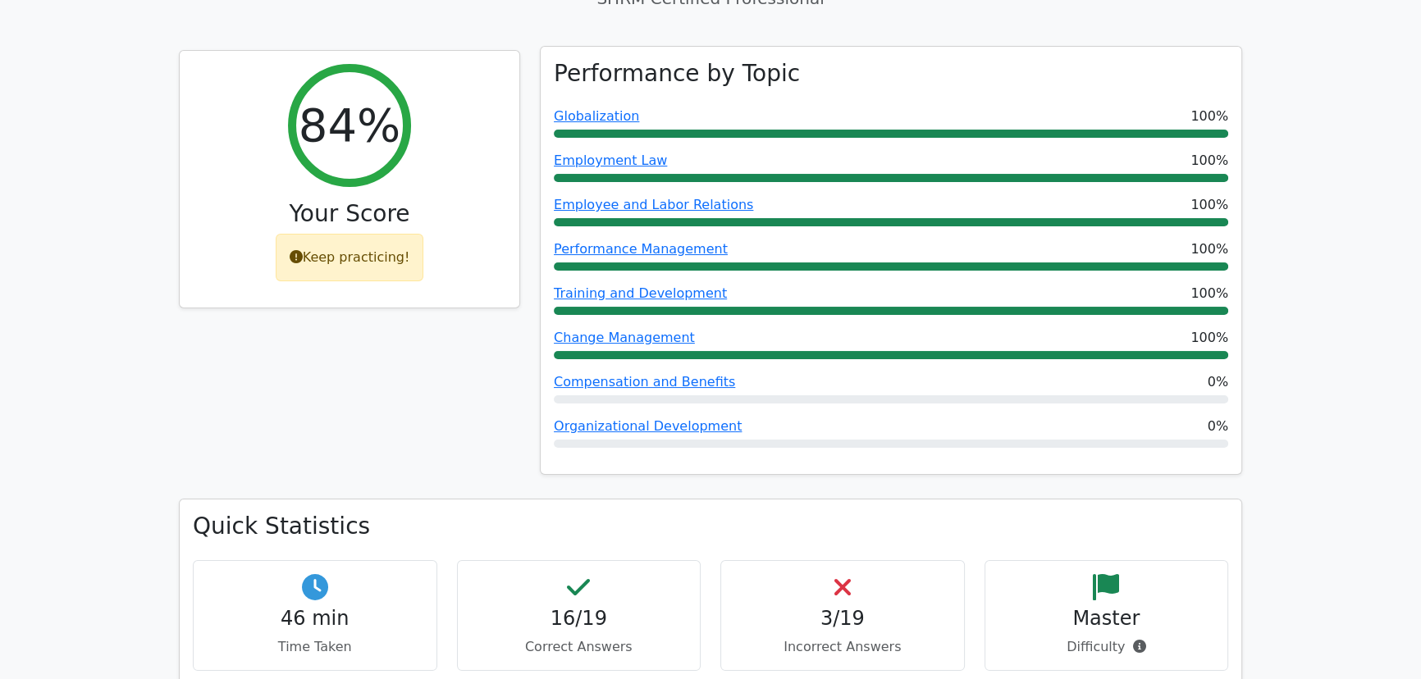
scroll to position [0, 0]
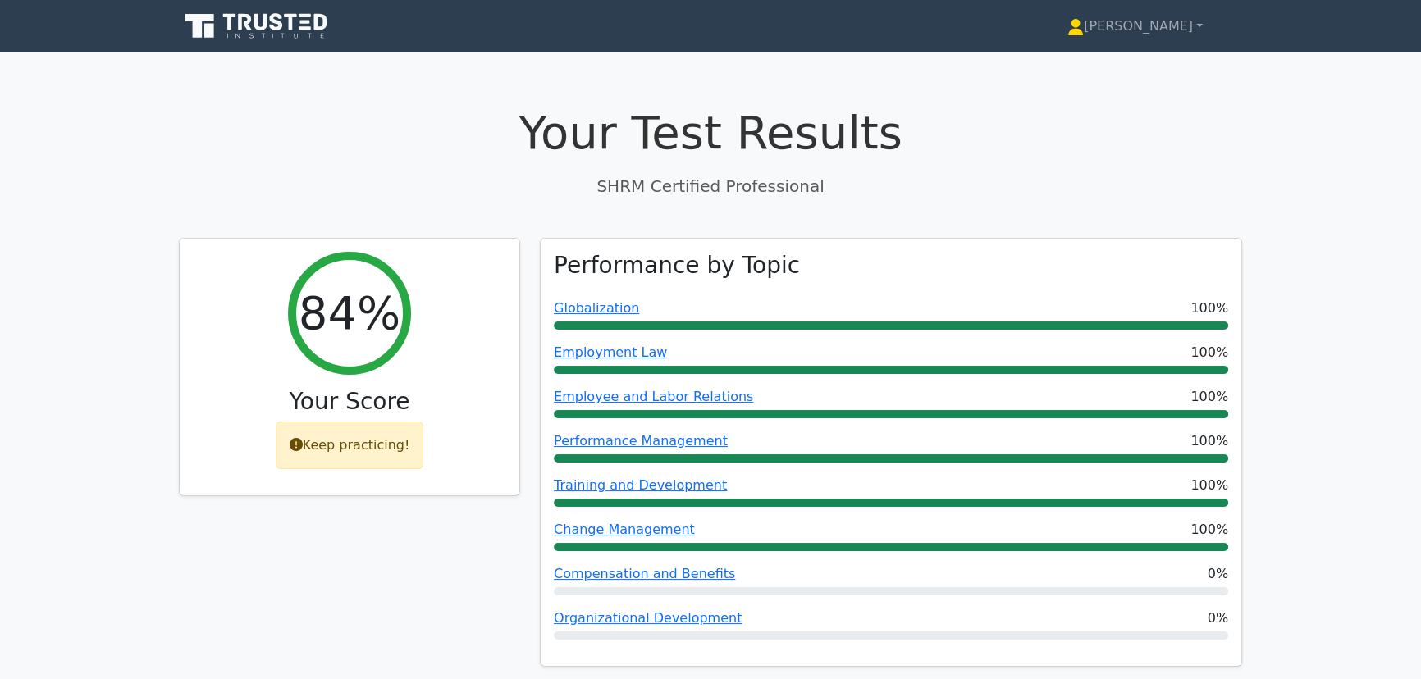
click at [242, 8] on link at bounding box center [258, 26] width 158 height 39
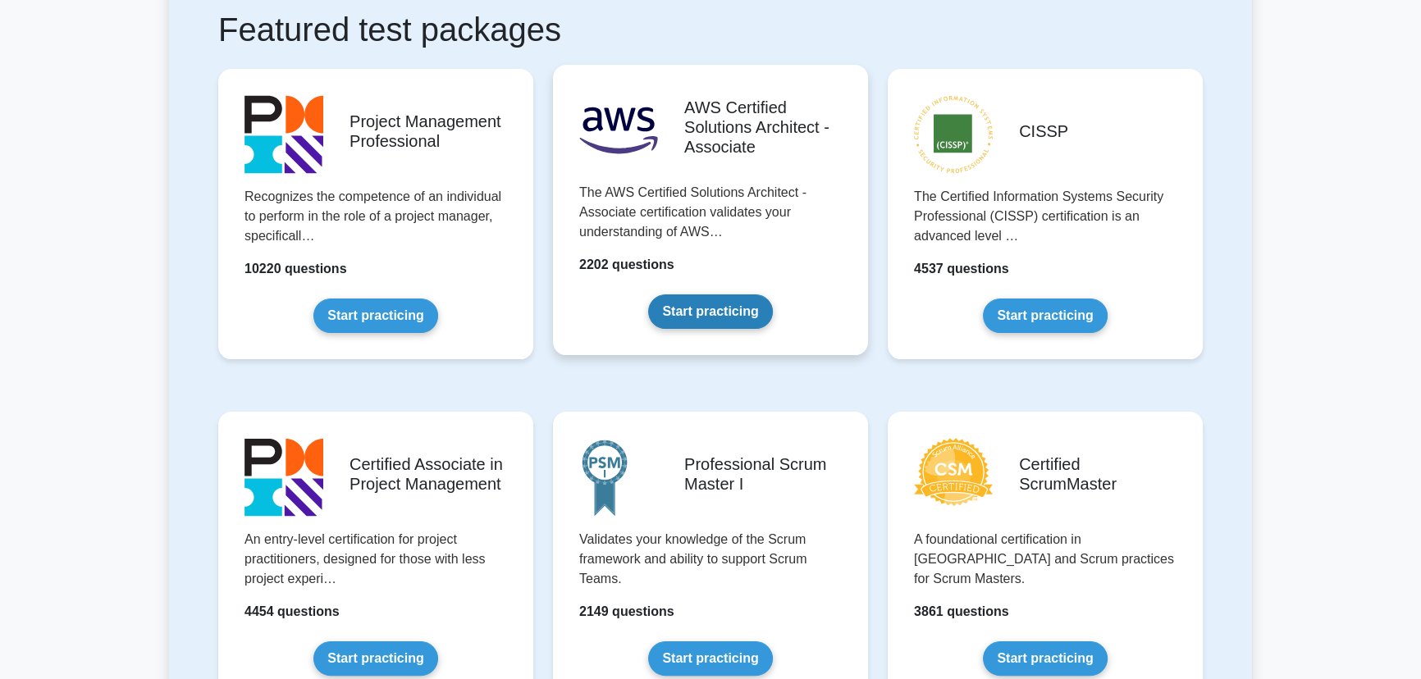
scroll to position [369, 0]
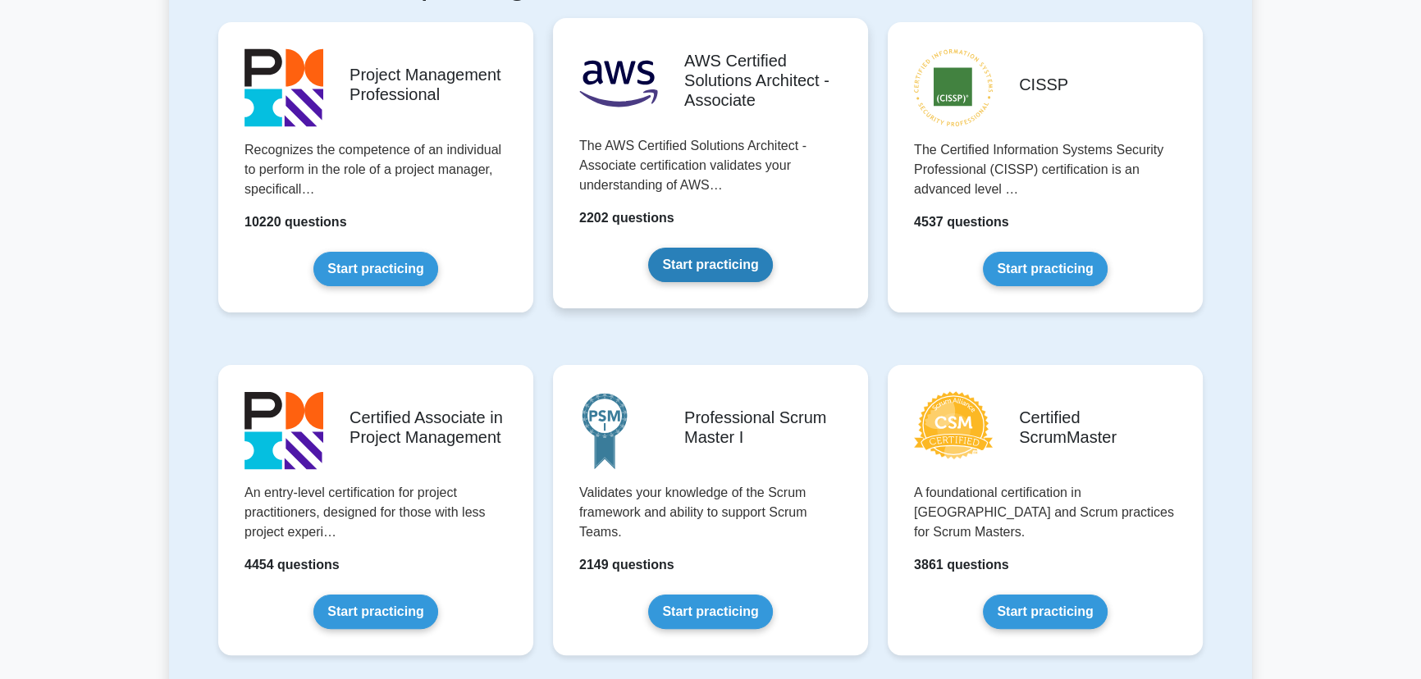
drag, startPoint x: 623, startPoint y: 310, endPoint x: 622, endPoint y: 377, distance: 66.5
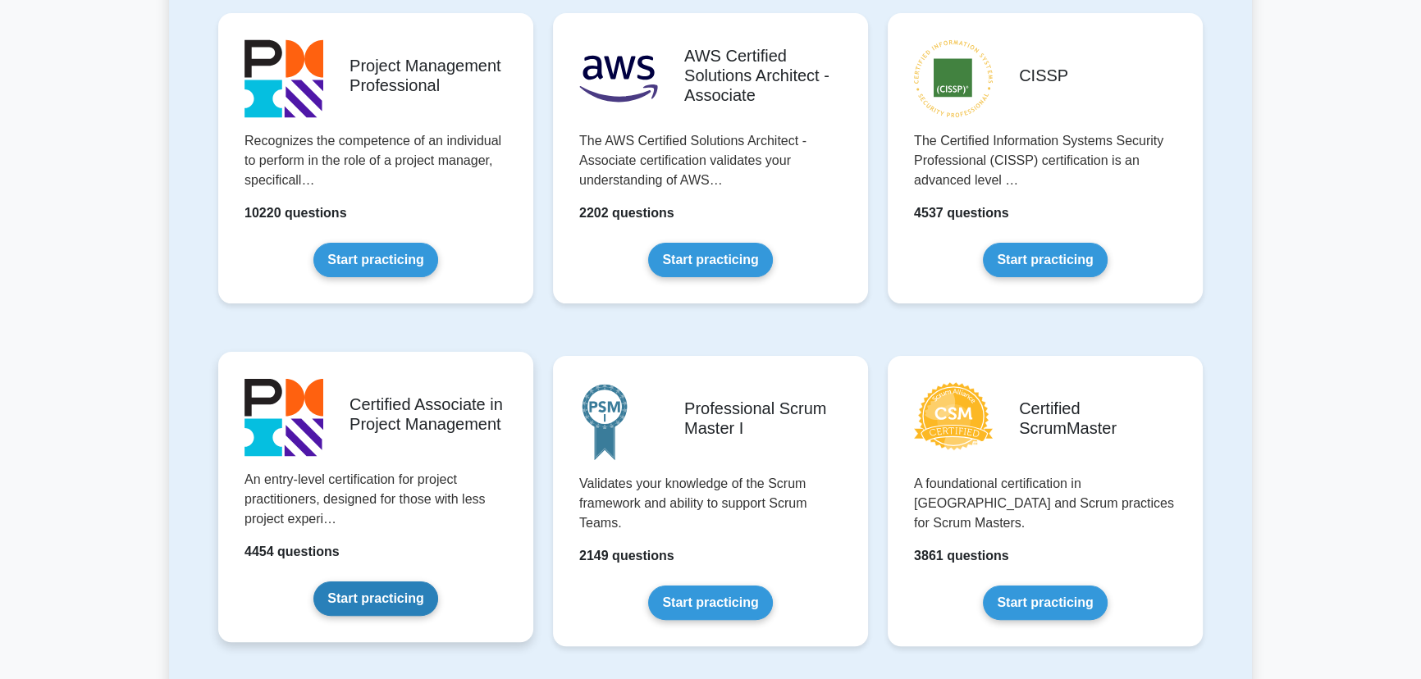
drag, startPoint x: 531, startPoint y: 362, endPoint x: 531, endPoint y: 399, distance: 36.9
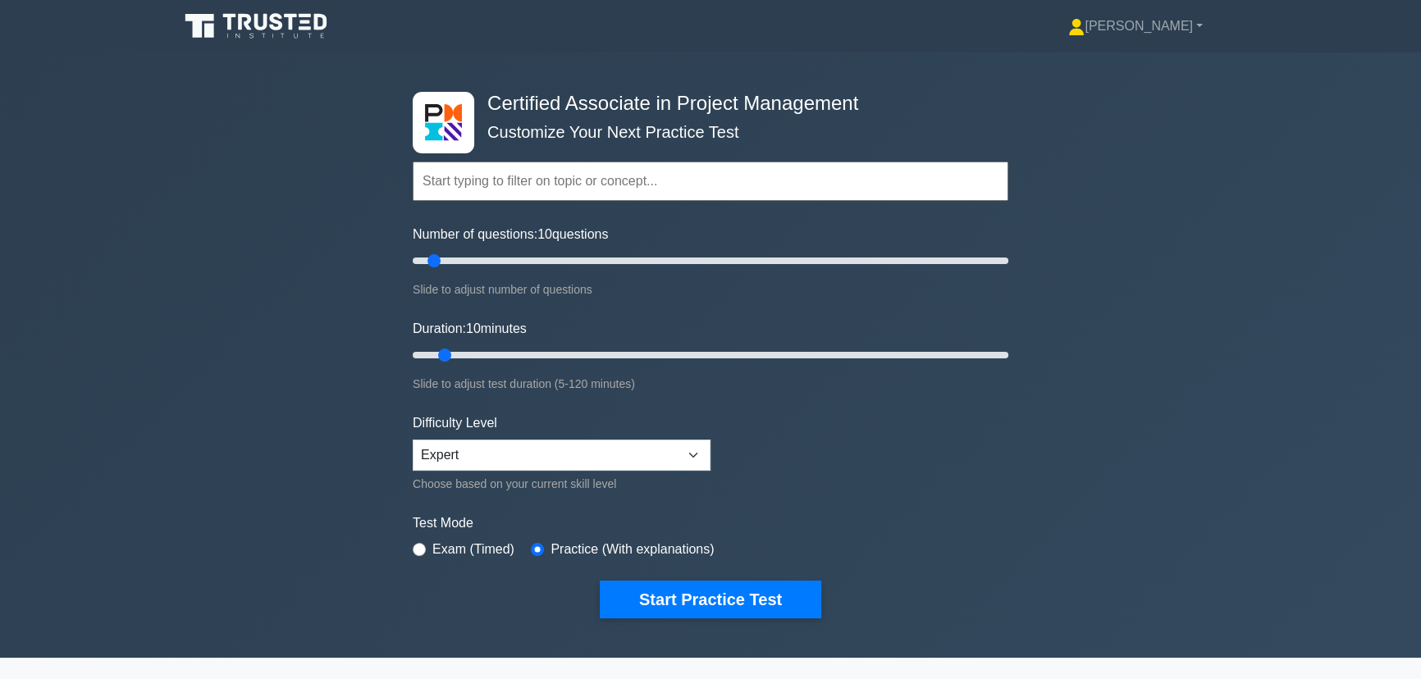
click at [560, 181] on input "text" at bounding box center [711, 181] width 596 height 39
